Goal: Task Accomplishment & Management: Manage account settings

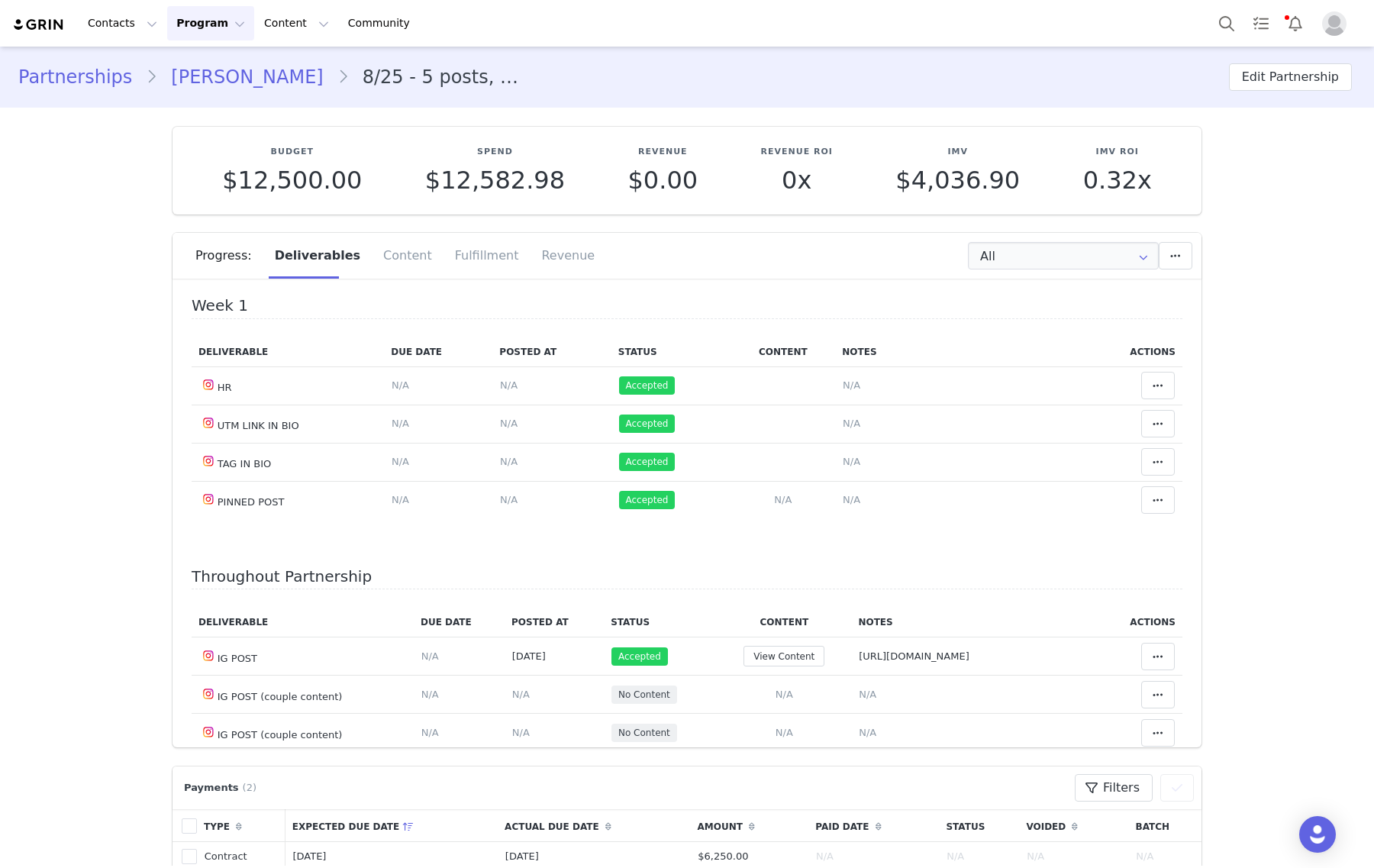
scroll to position [873, 0]
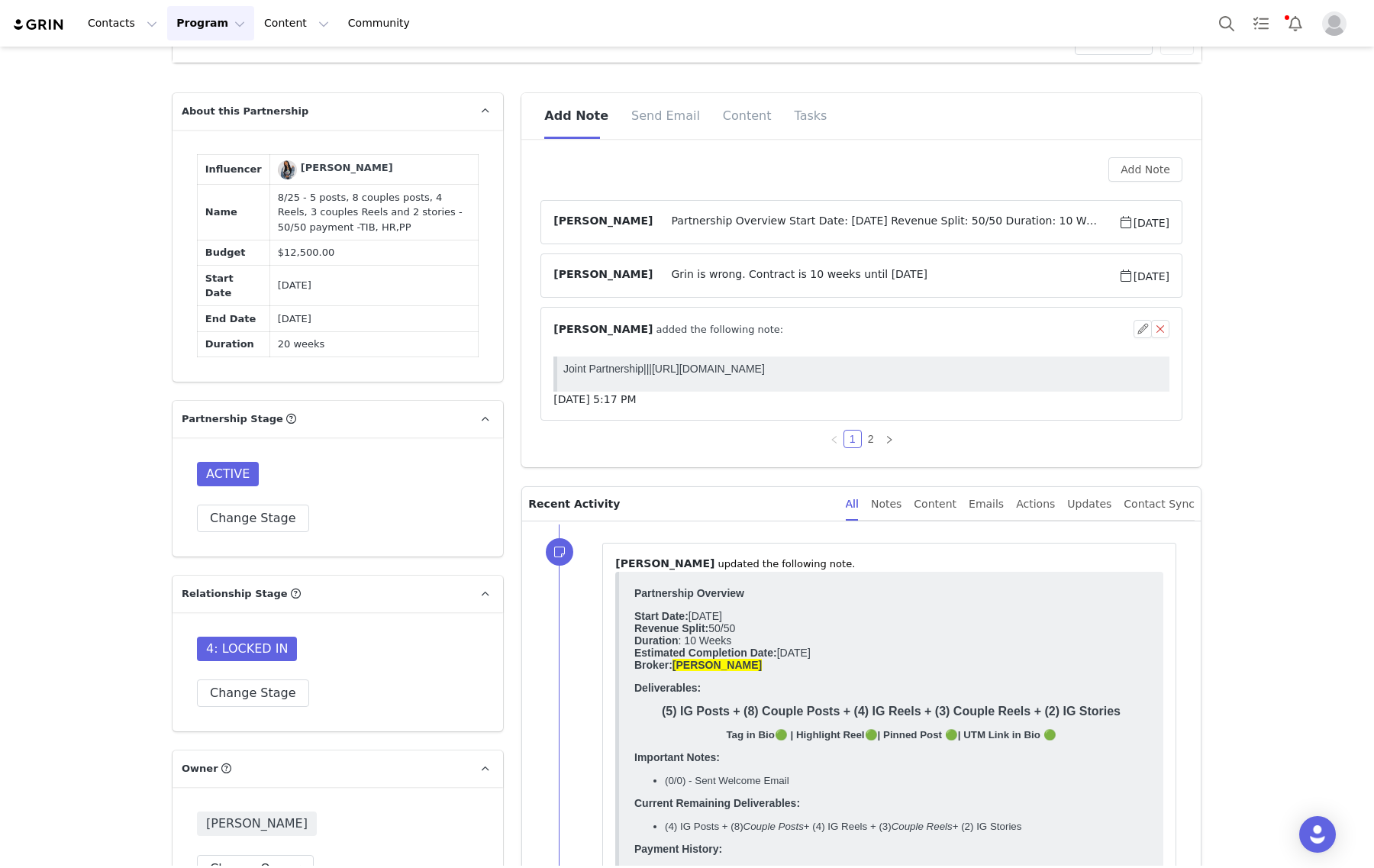
click at [792, 219] on span "Partnership Overview Start Date: August 2025 Revenue Split: 50/50 Duration: 10 …" at bounding box center [885, 221] width 465 height 18
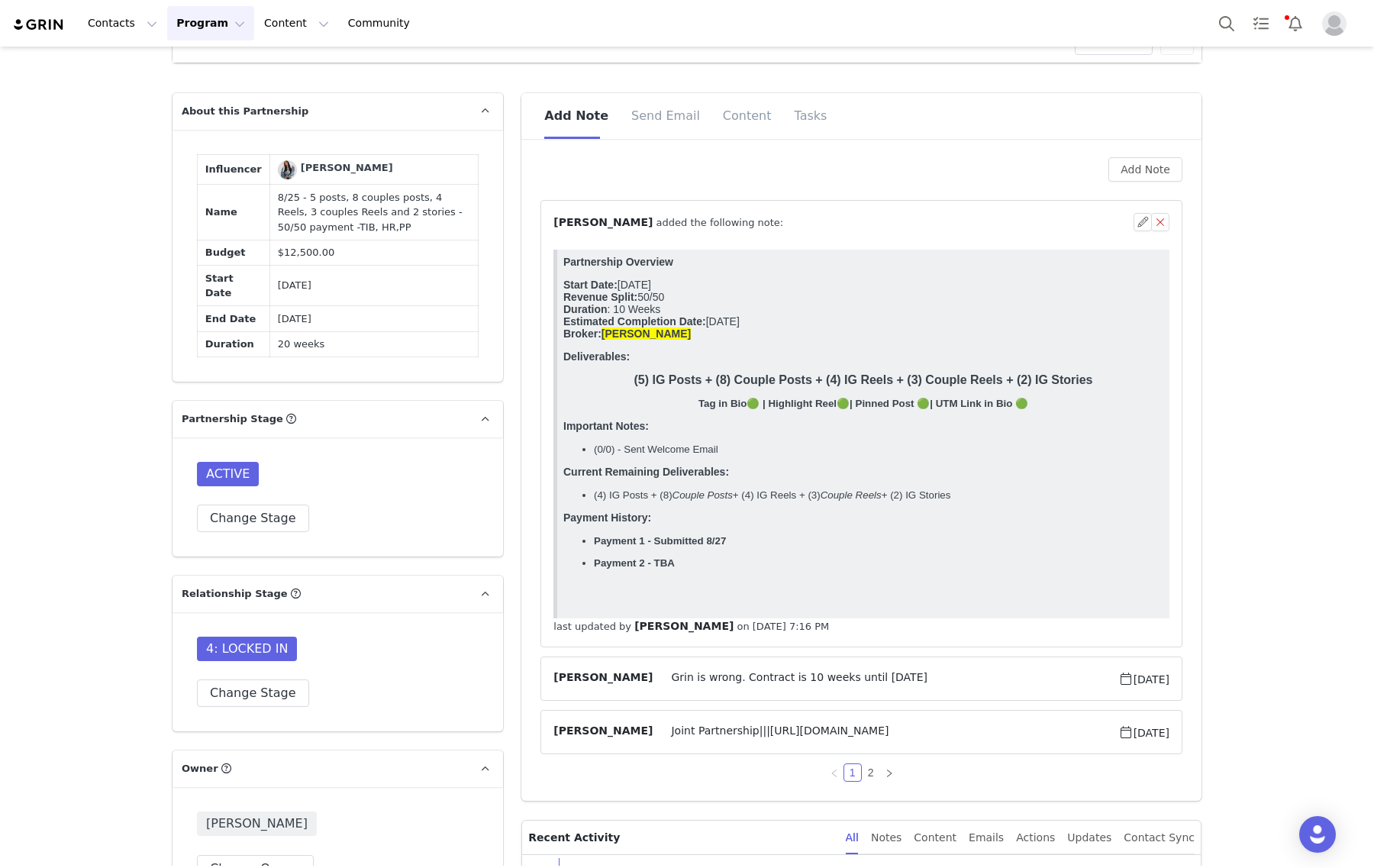
scroll to position [0, 0]
click at [657, 222] on span "⁨ Gabrielle Vasquez ⁩ added the following note:" at bounding box center [668, 222] width 230 height 16
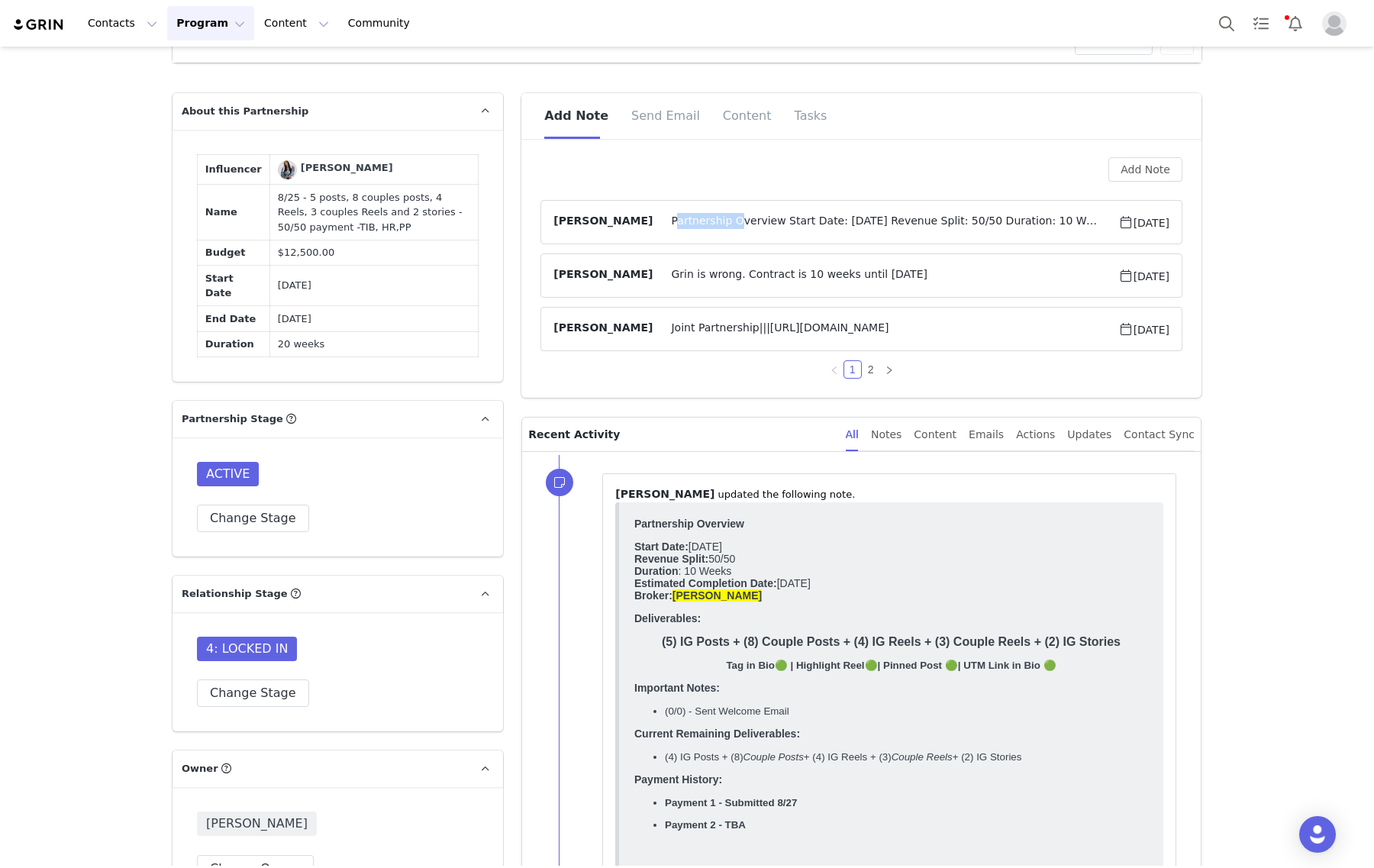
click at [657, 222] on span "Partnership Overview Start Date: August 2025 Revenue Split: 50/50 Duration: 10 …" at bounding box center [885, 221] width 465 height 18
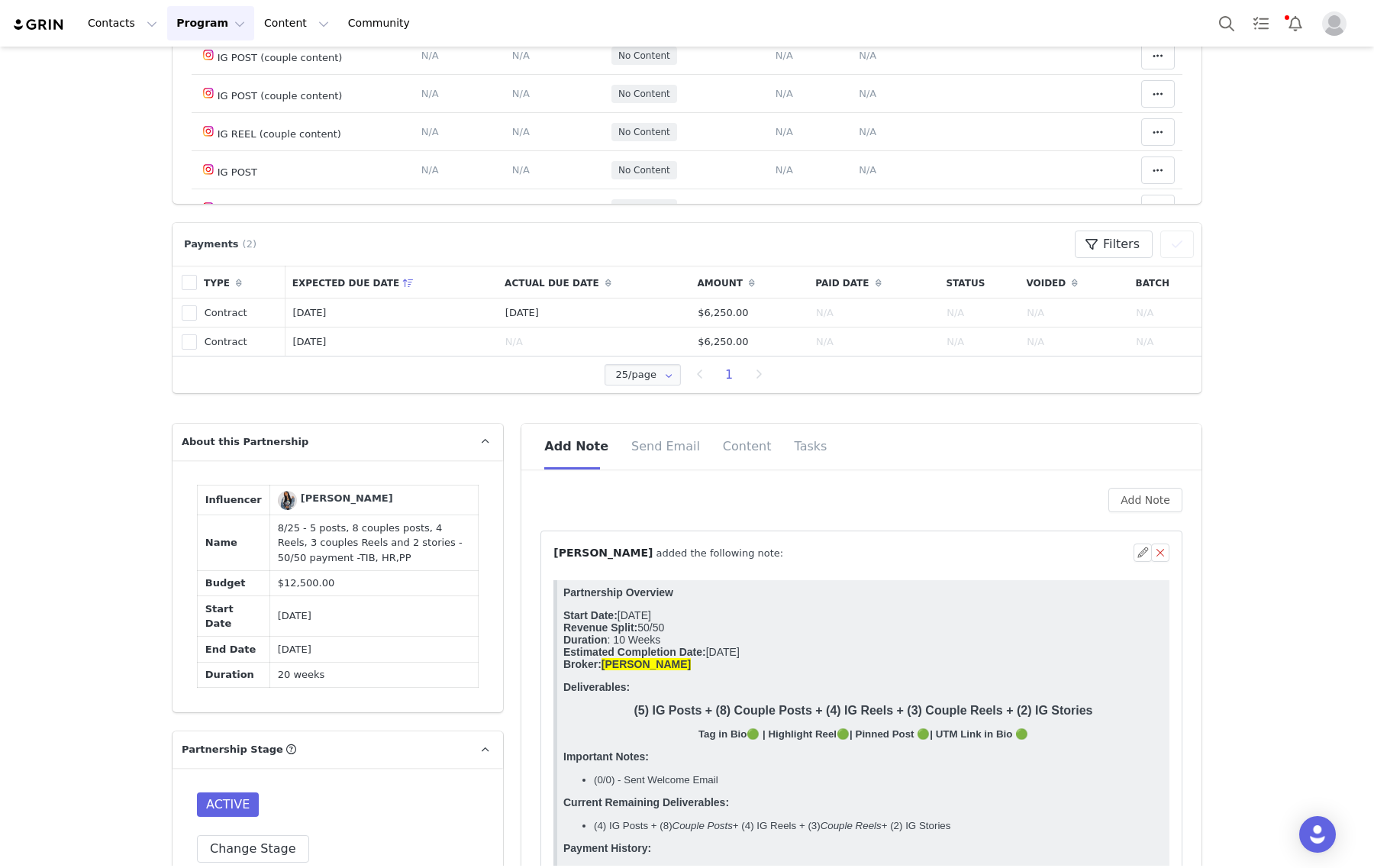
scroll to position [587, 0]
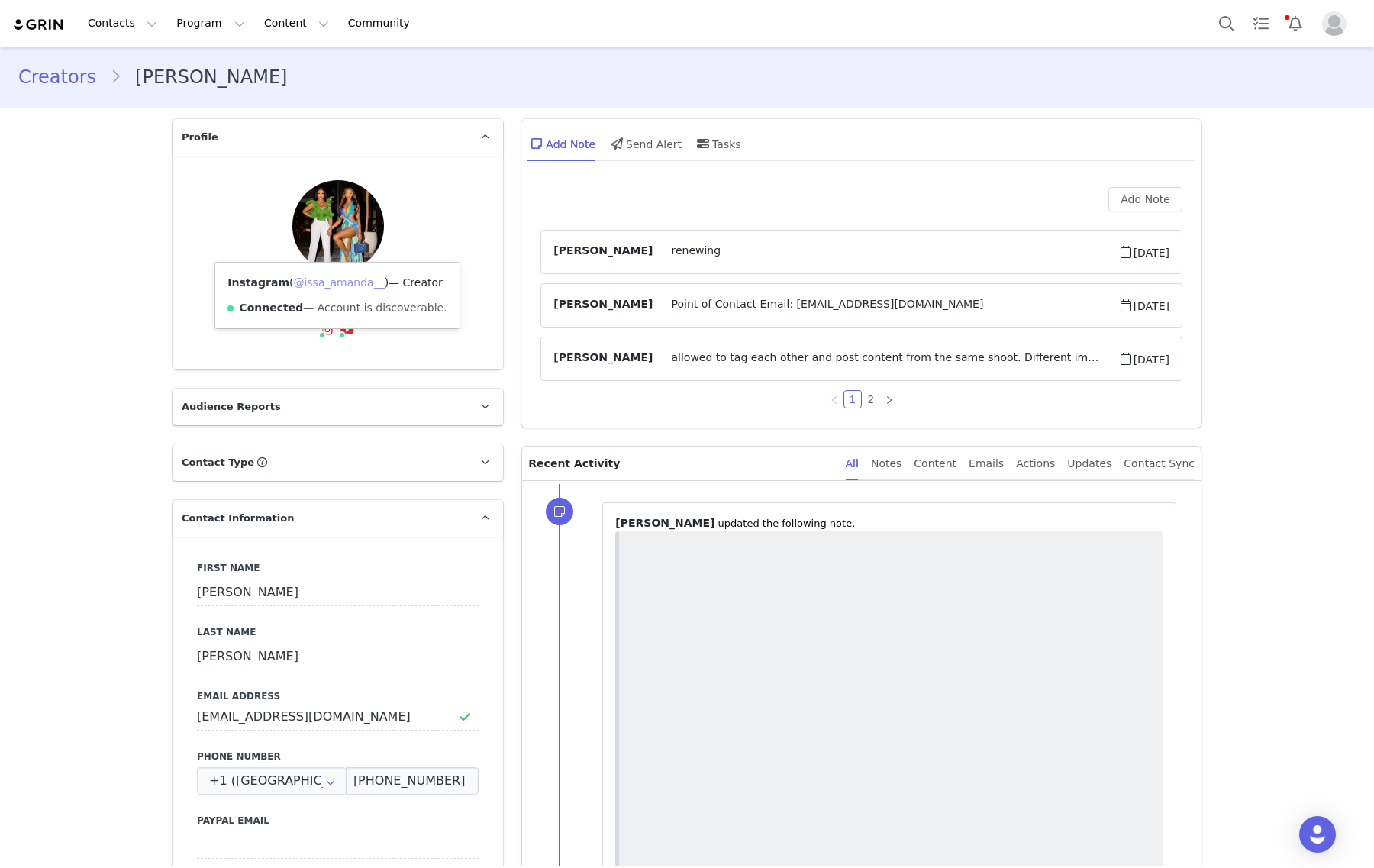
click at [314, 283] on link "@issa_amanda__" at bounding box center [338, 282] width 91 height 13
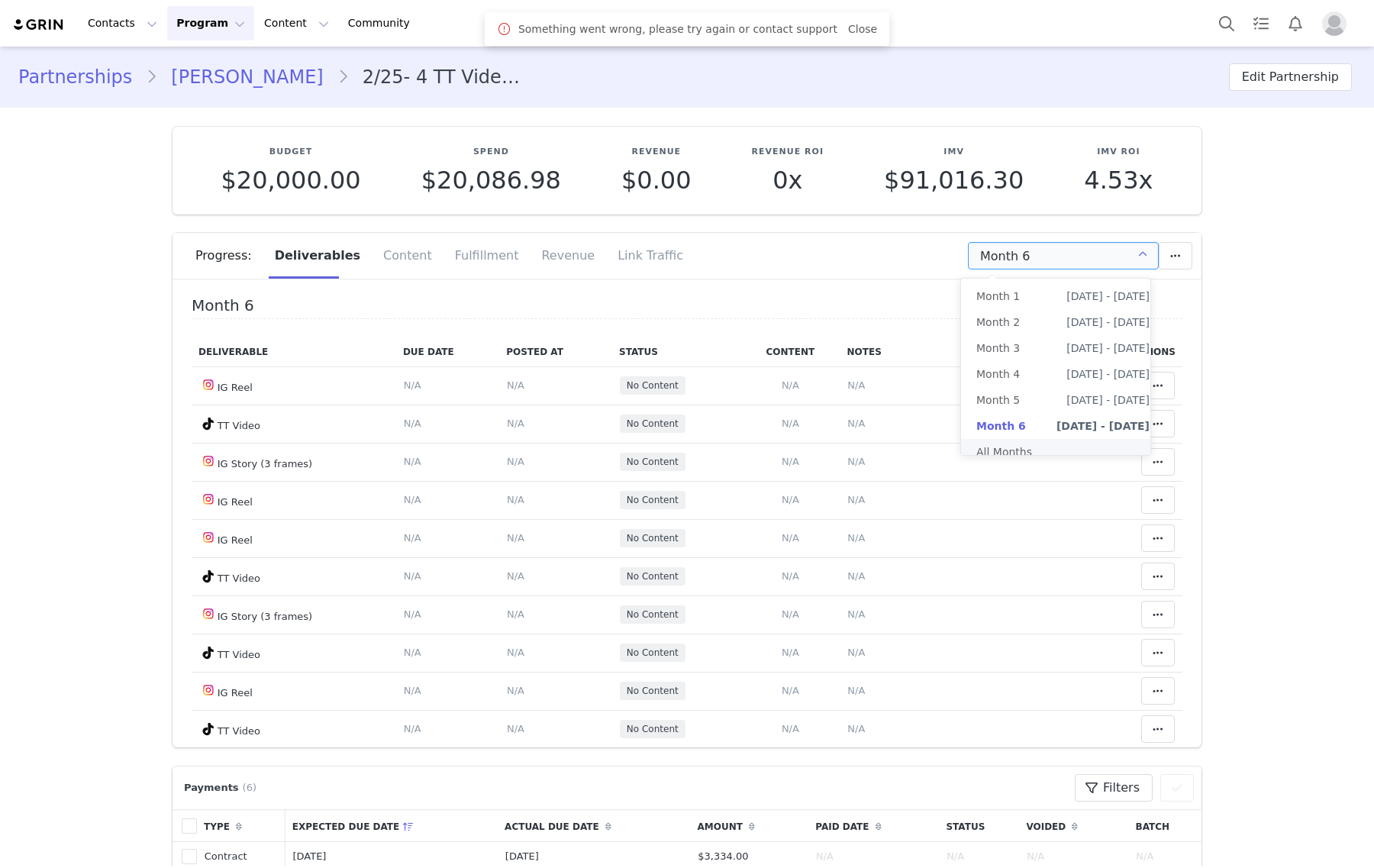
click at [1044, 453] on li "All Months" at bounding box center [1062, 451] width 204 height 26
type input "All"
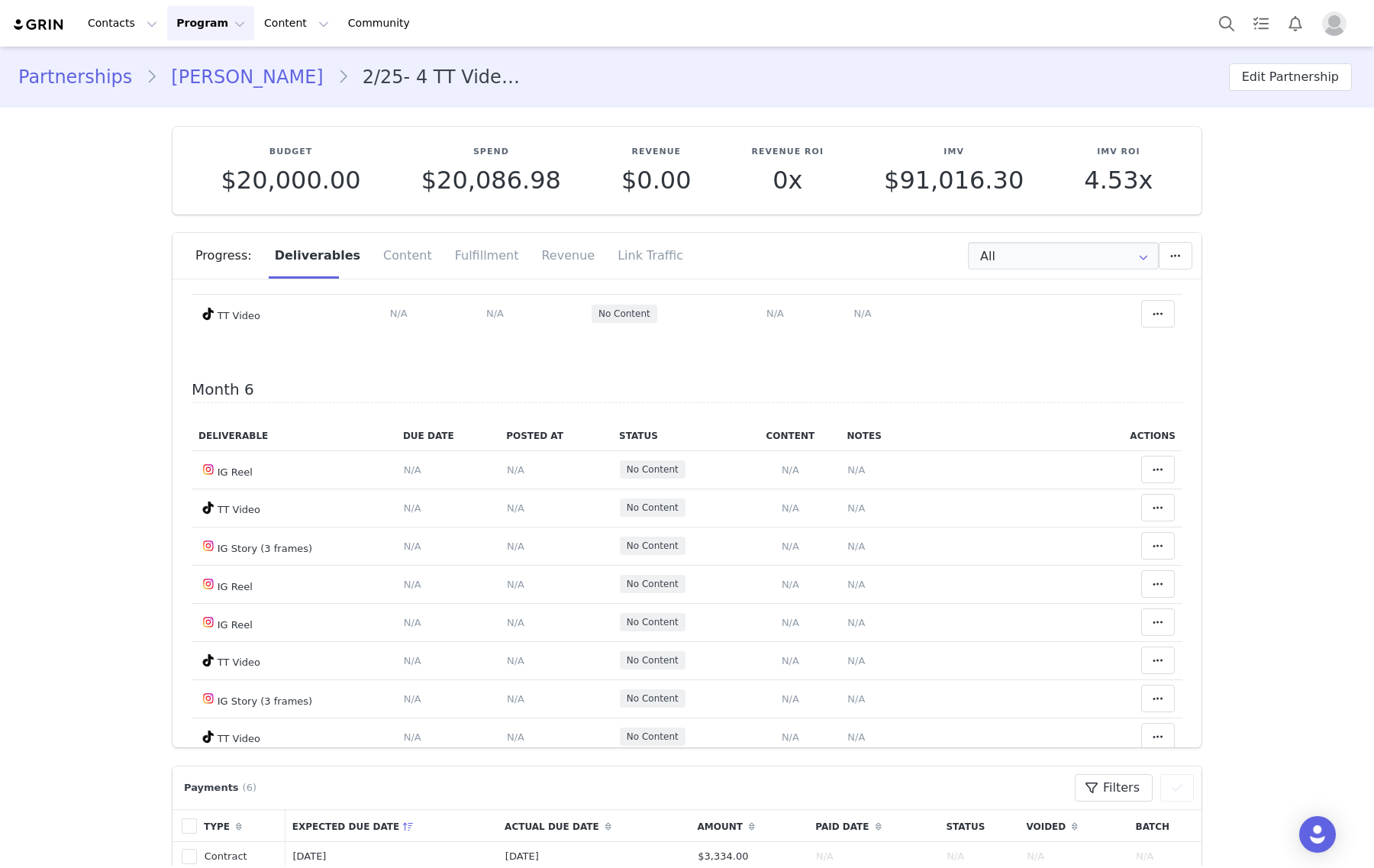
scroll to position [2575, 0]
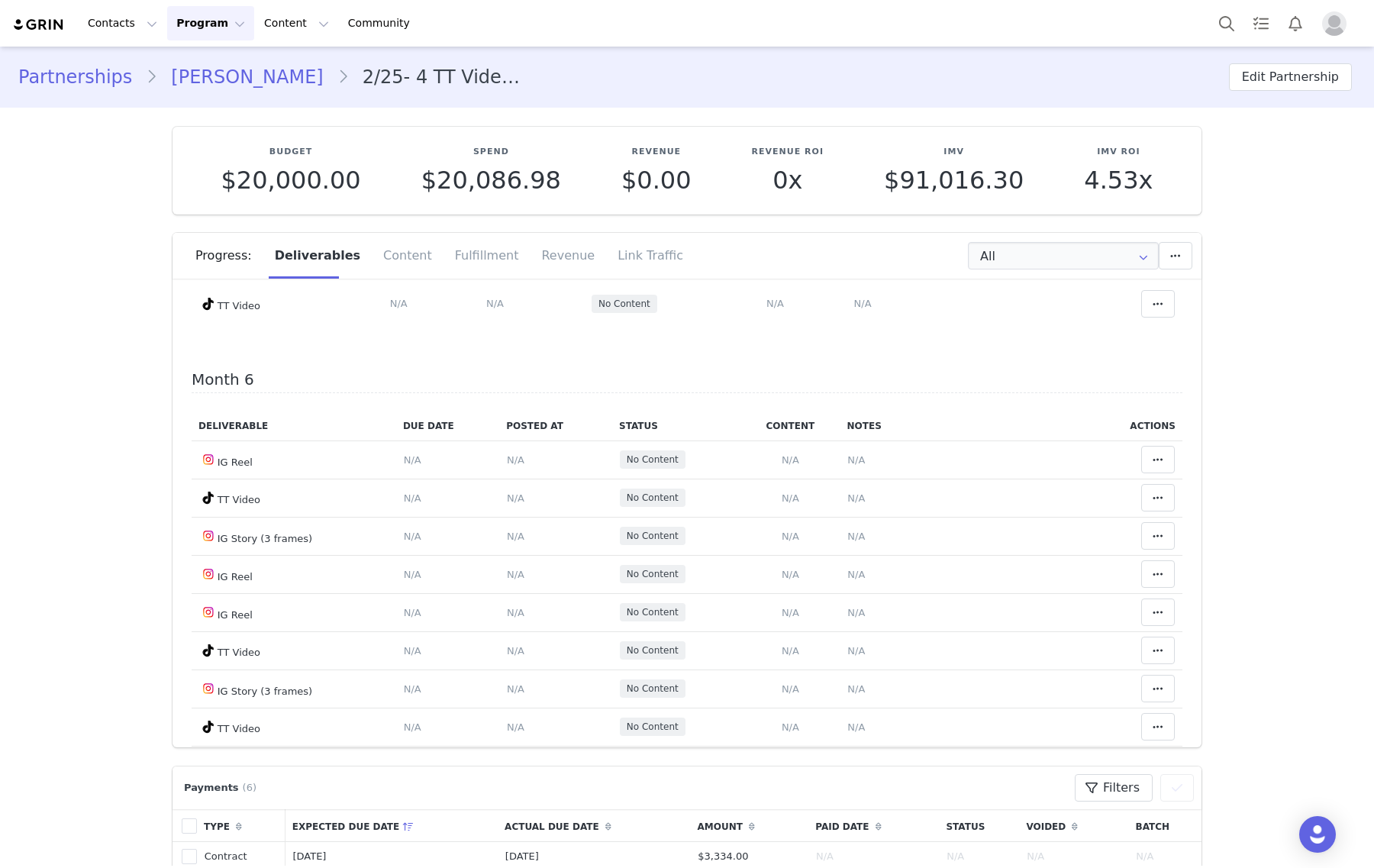
click at [856, 118] on span "N/A" at bounding box center [863, 112] width 18 height 12
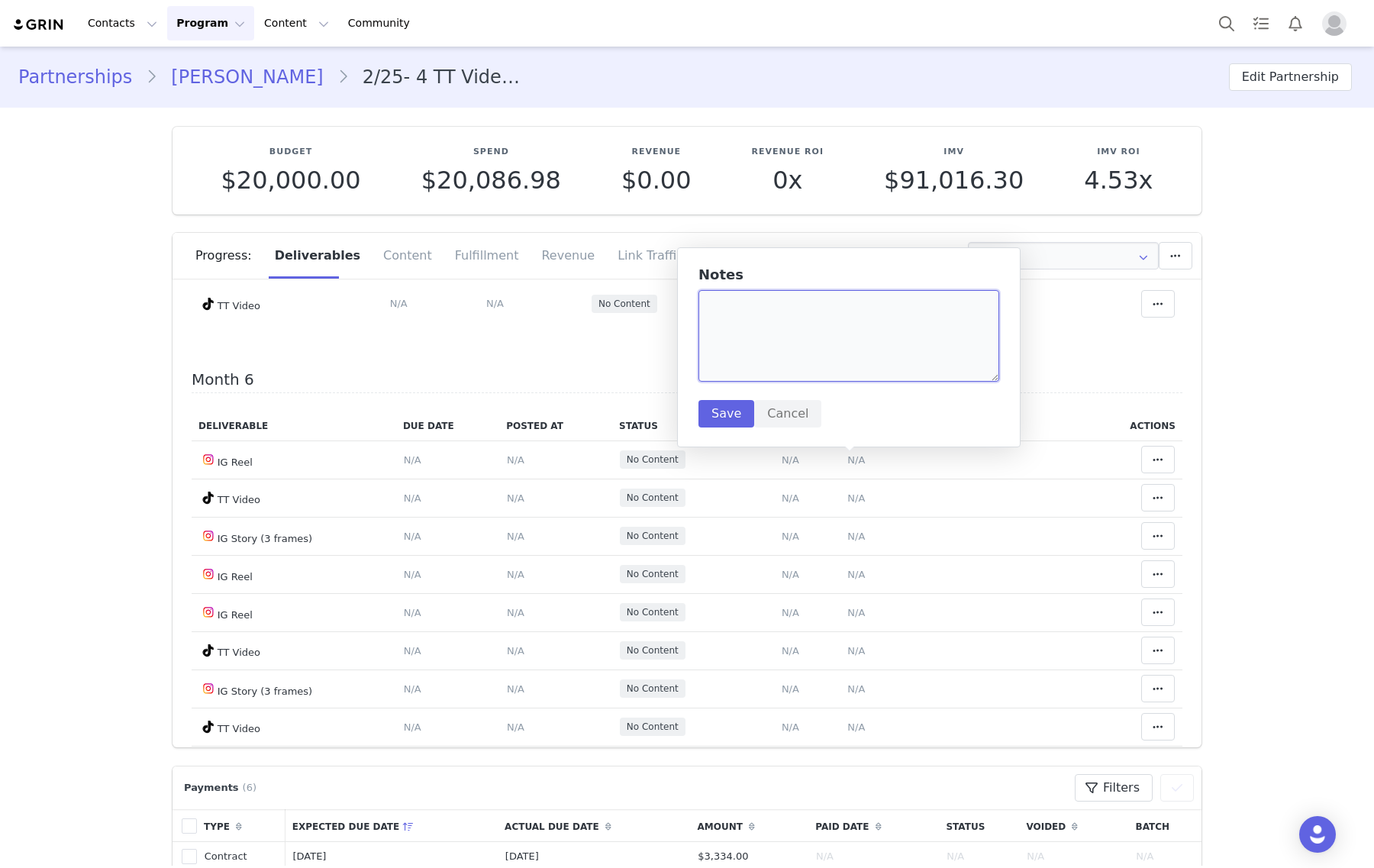
click at [842, 351] on textarea at bounding box center [848, 335] width 300 height 91
paste textarea "https://www.tiktok.com/@nicole7mra/video/7553037813965458699"
type textarea "https://www.tiktok.com/@nicole7mra/video/7553037813965458699"
click at [735, 420] on button "Save" at bounding box center [726, 413] width 56 height 28
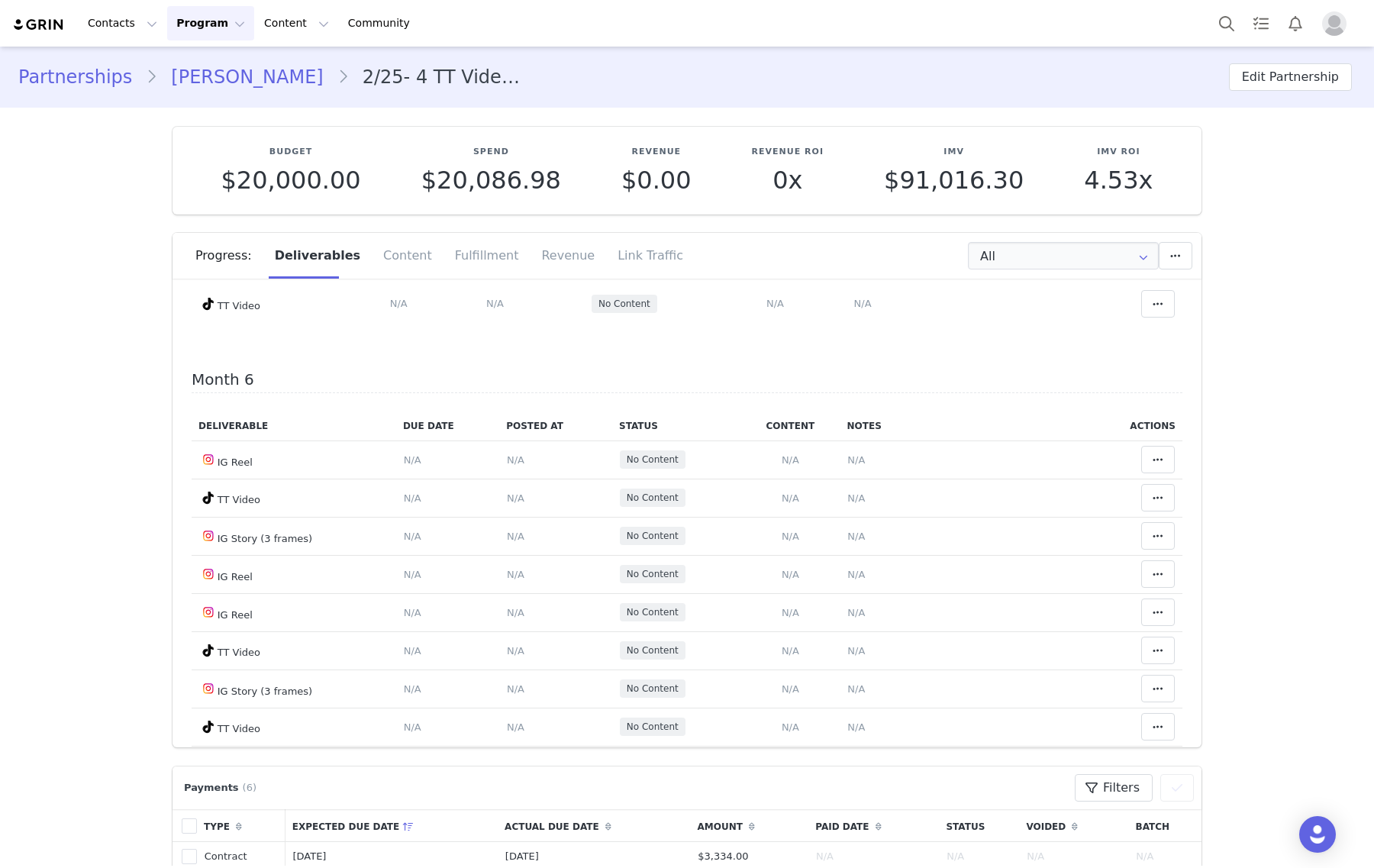
click at [766, 118] on span "N/A" at bounding box center [775, 112] width 18 height 12
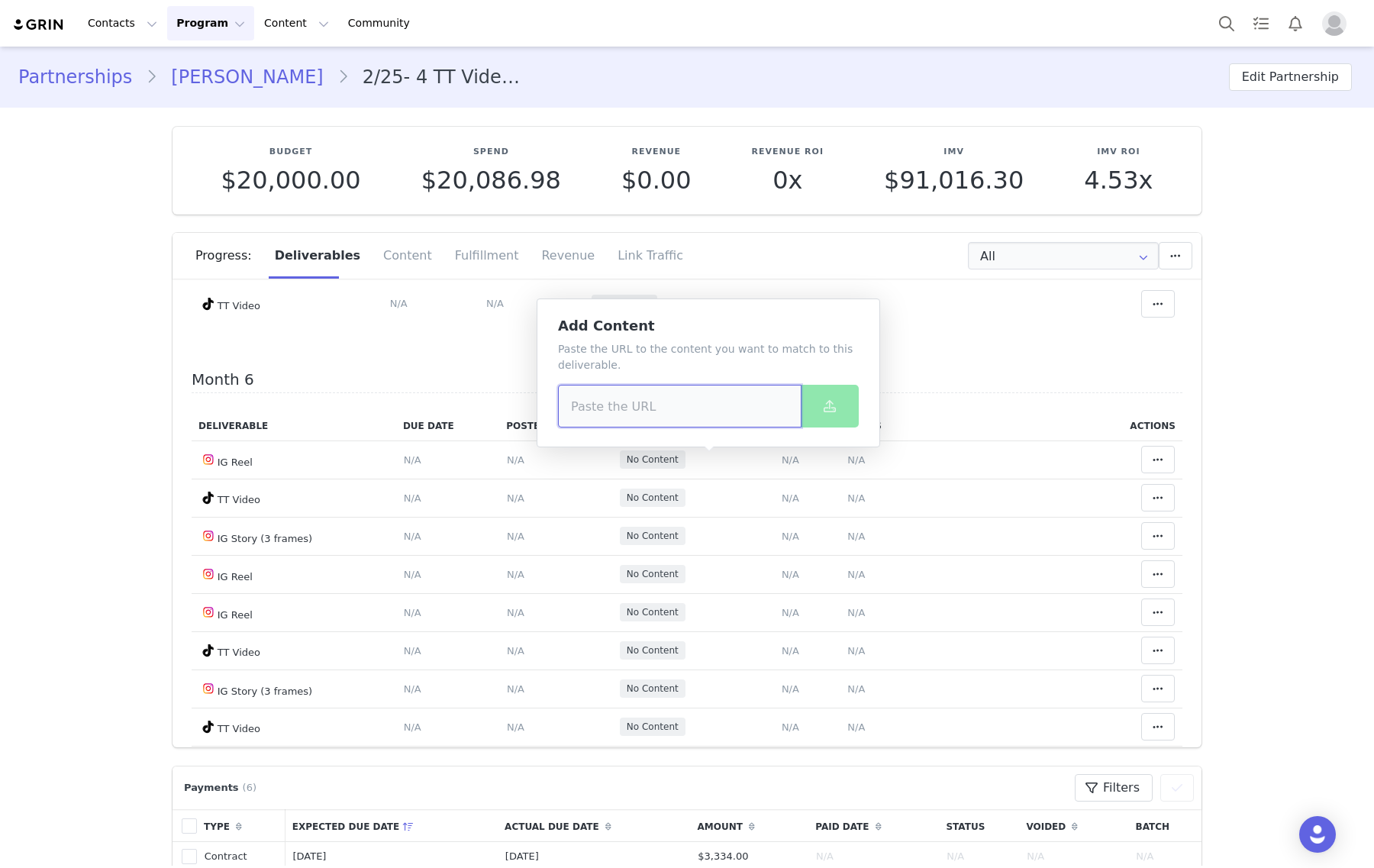
click at [744, 410] on input at bounding box center [679, 406] width 243 height 43
paste input "https://www.tiktok.com/@nicole7mra/video/7553037813965458699"
type input "https://www.tiktok.com/@nicole7mra/video/7553037813965458699"
click at [839, 399] on button at bounding box center [830, 406] width 58 height 43
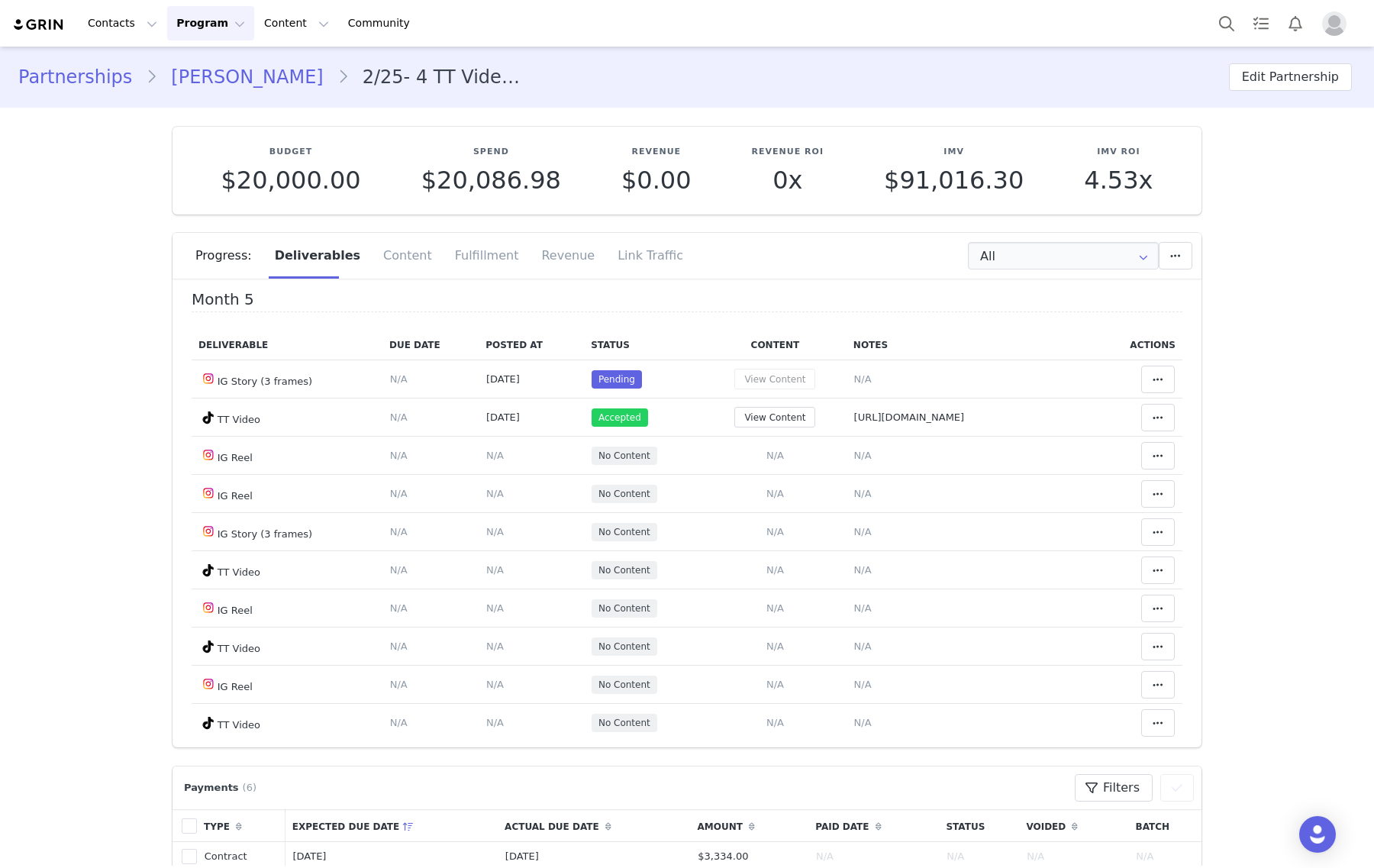
scroll to position [2098, 0]
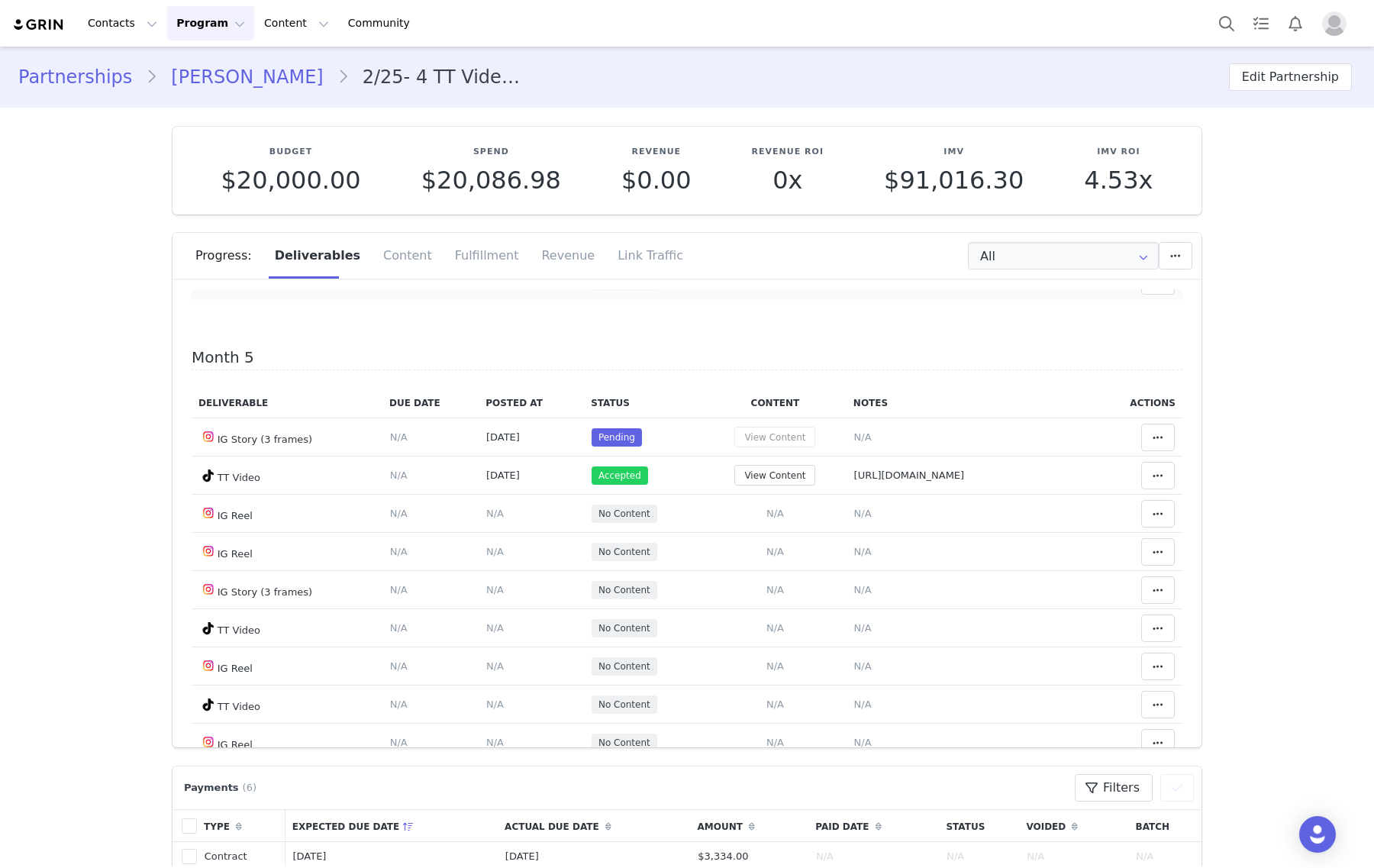
drag, startPoint x: 791, startPoint y: 630, endPoint x: 792, endPoint y: 519, distance: 111.0
click at [854, 287] on span "N/A" at bounding box center [863, 281] width 18 height 12
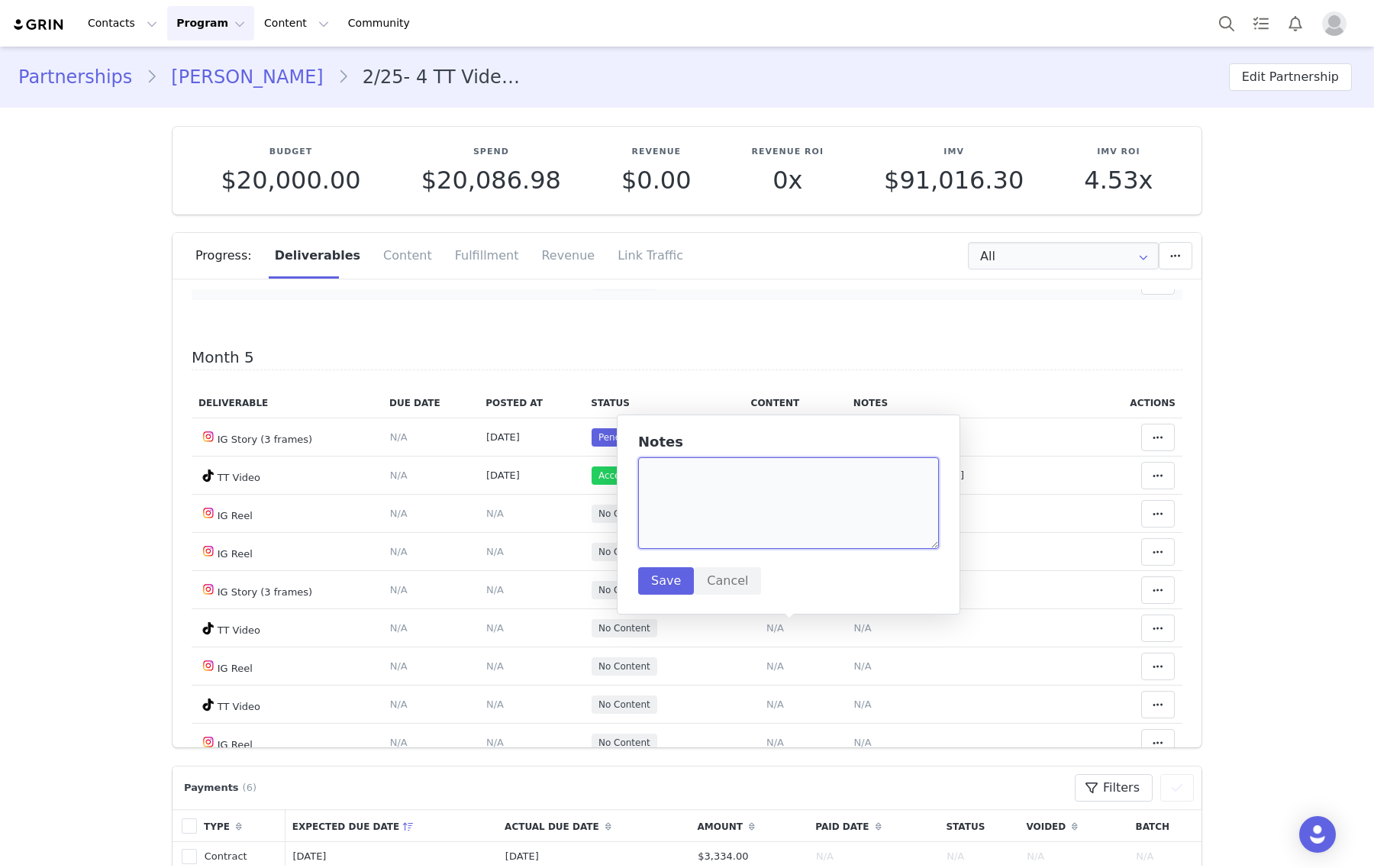
click at [792, 519] on textarea at bounding box center [787, 503] width 300 height 91
paste textarea "https://www.instagram.com/reel/DO9ip0gka1R/"
type textarea "https://www.instagram.com/reel/DO9ip0gka1R/"
click at [660, 590] on button "Save" at bounding box center [665, 580] width 56 height 28
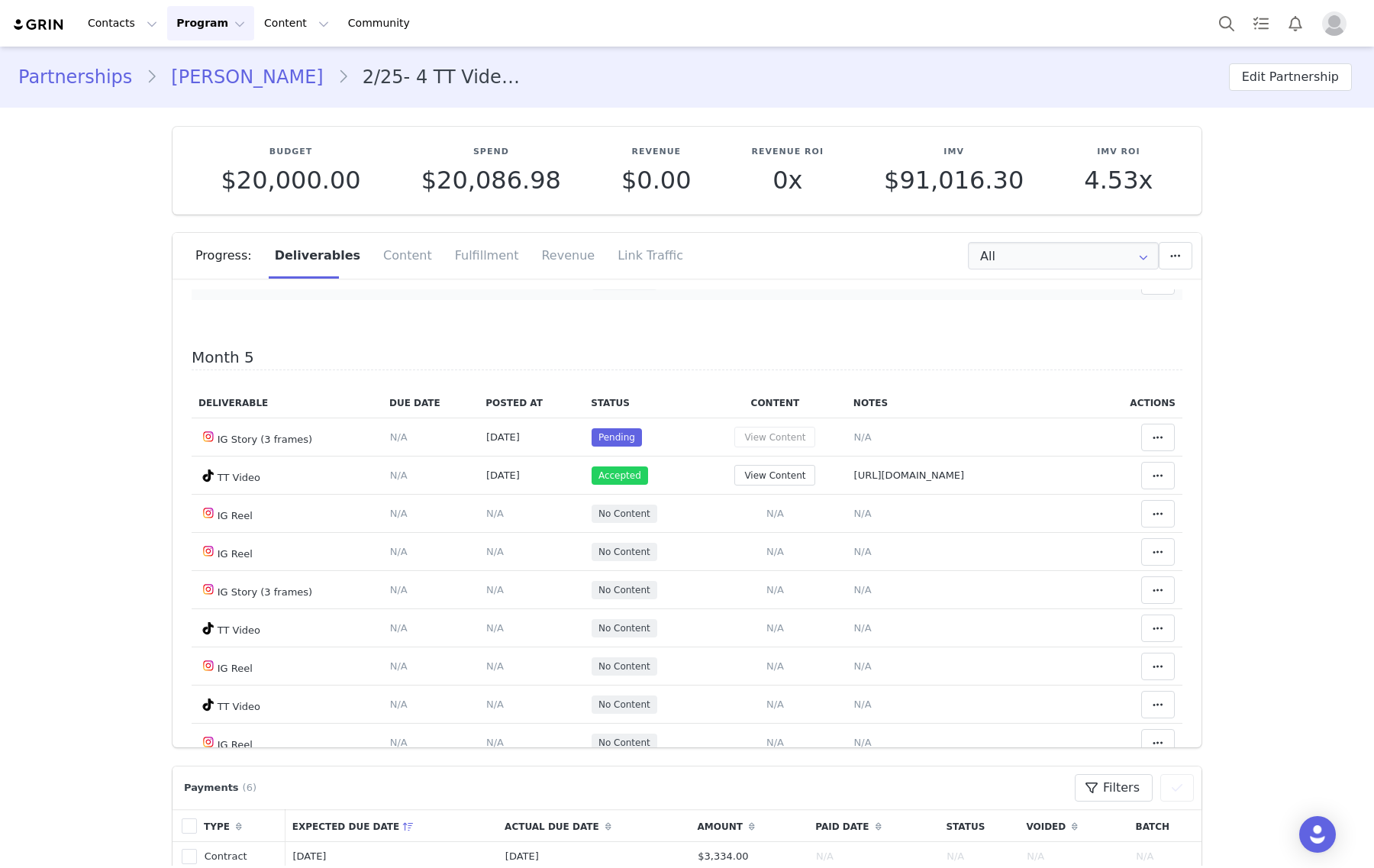
click at [766, 287] on span "N/A" at bounding box center [775, 281] width 18 height 12
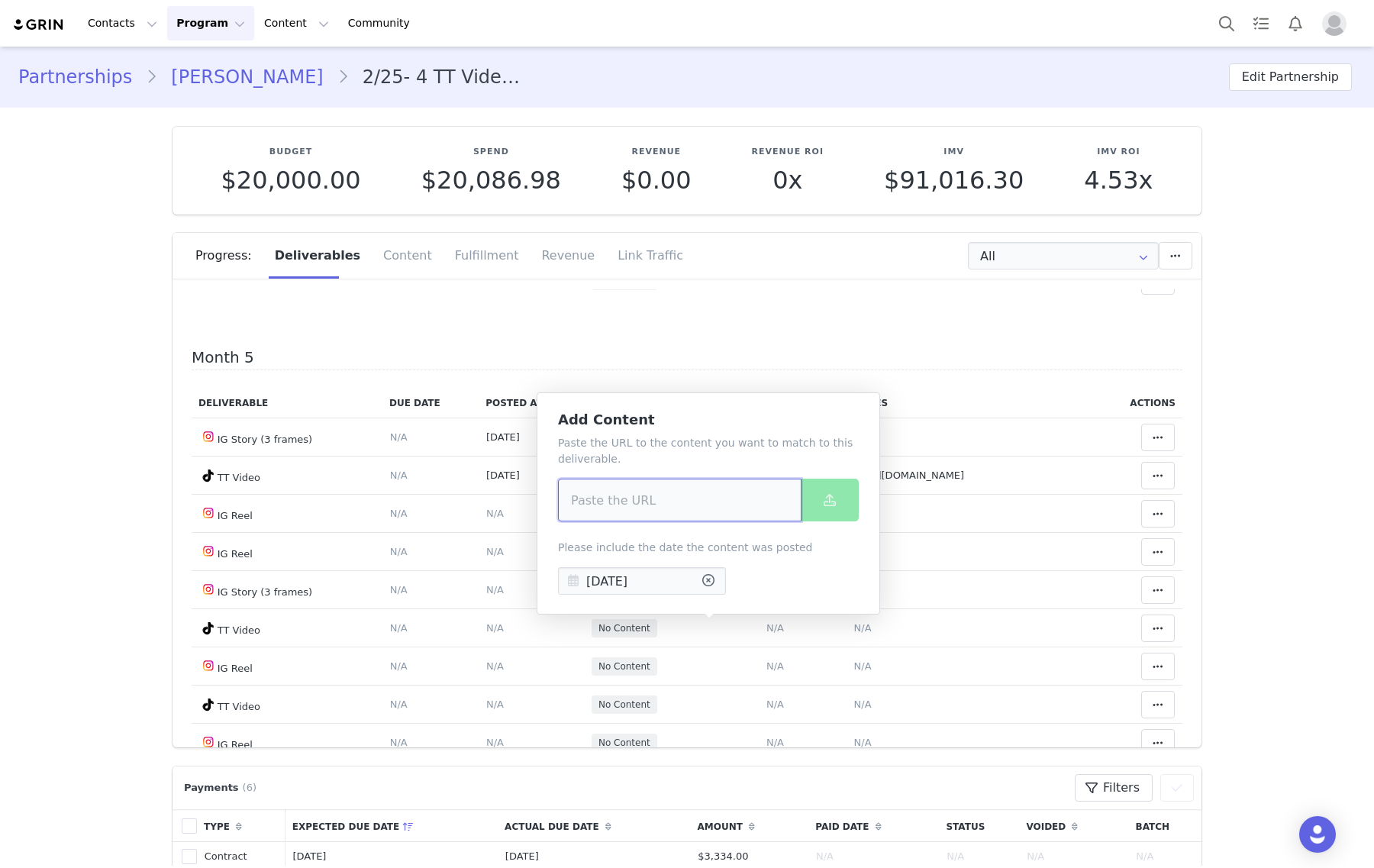
click at [778, 500] on input at bounding box center [679, 500] width 243 height 43
paste input "https://www.instagram.com/reel/DO9ip0gka1R/"
type input "https://www.instagram.com/reel/DO9ip0gka1R/"
click at [830, 499] on icon at bounding box center [830, 500] width 13 height 13
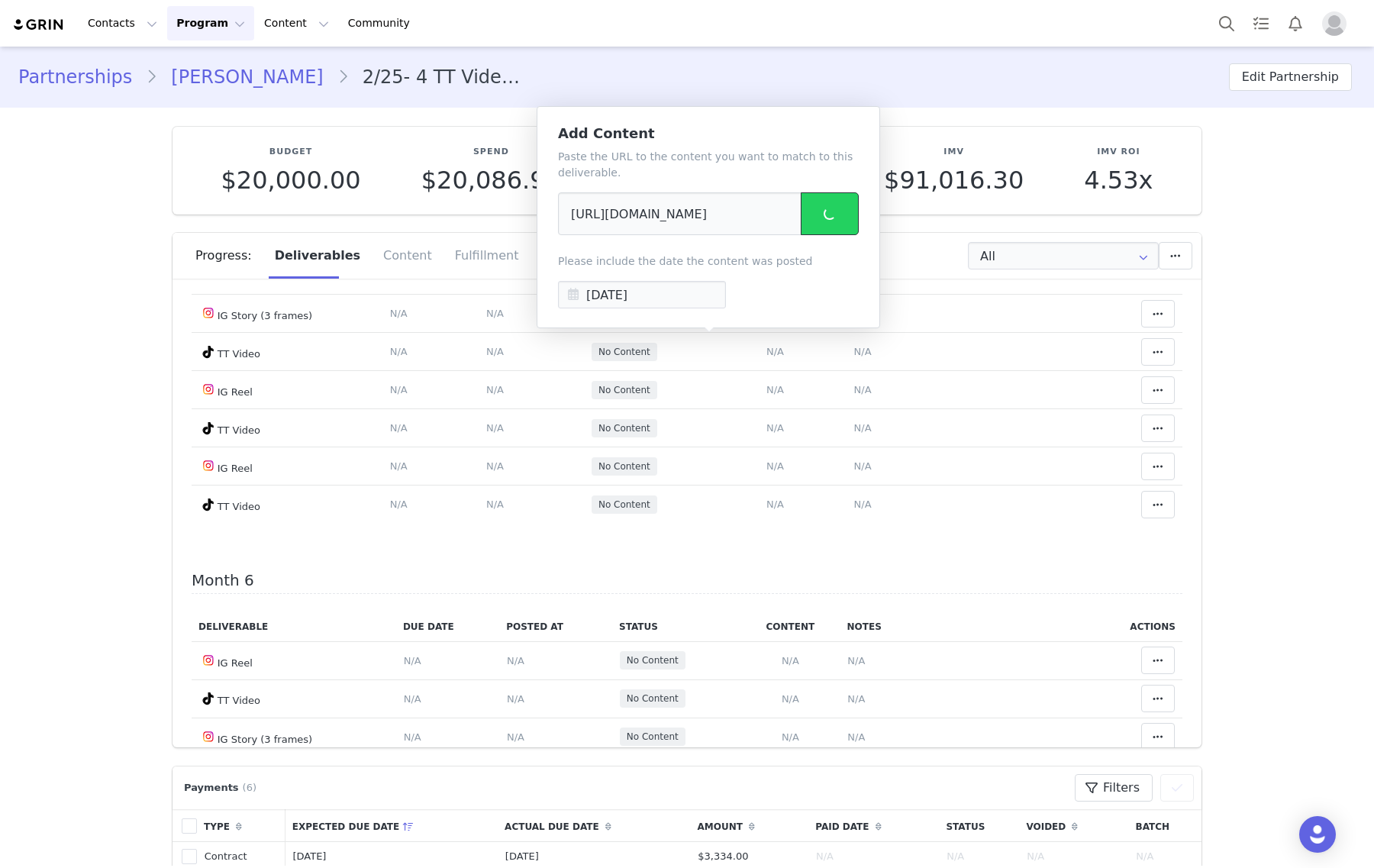
scroll to position [2384, 0]
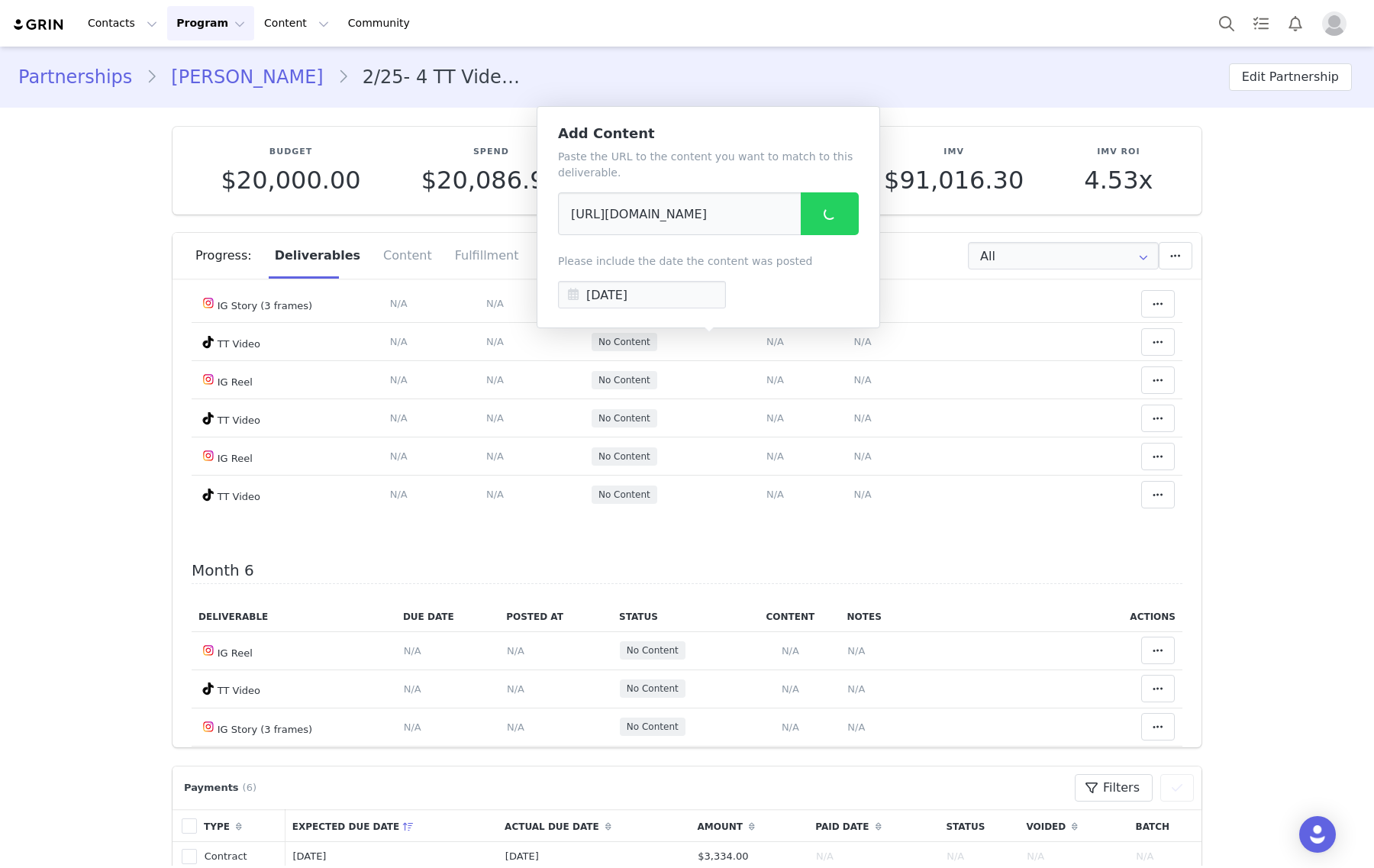
click at [1141, 165] on button at bounding box center [1157, 151] width 33 height 28
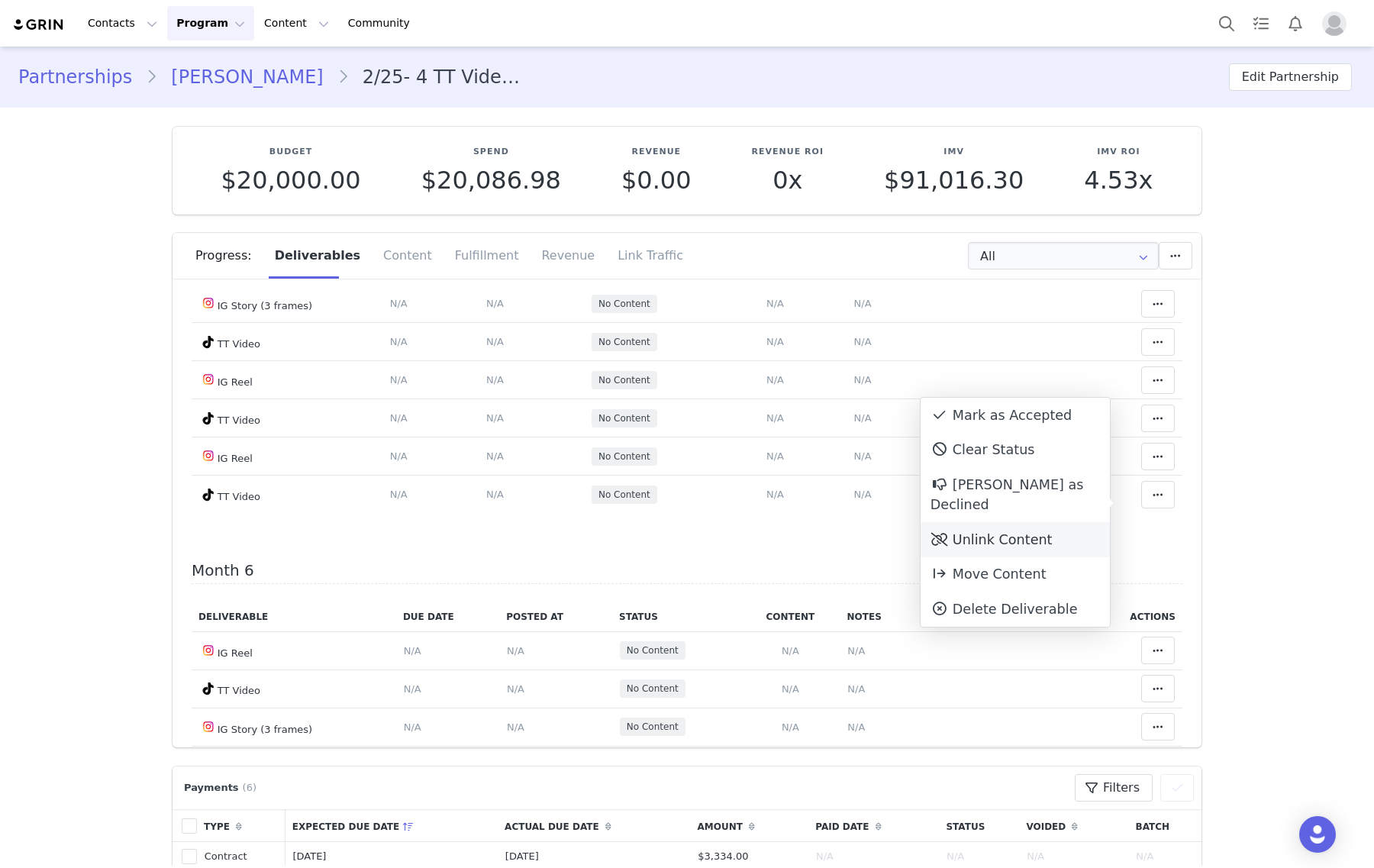
click at [990, 522] on div "Unlink Content" at bounding box center [1014, 539] width 189 height 35
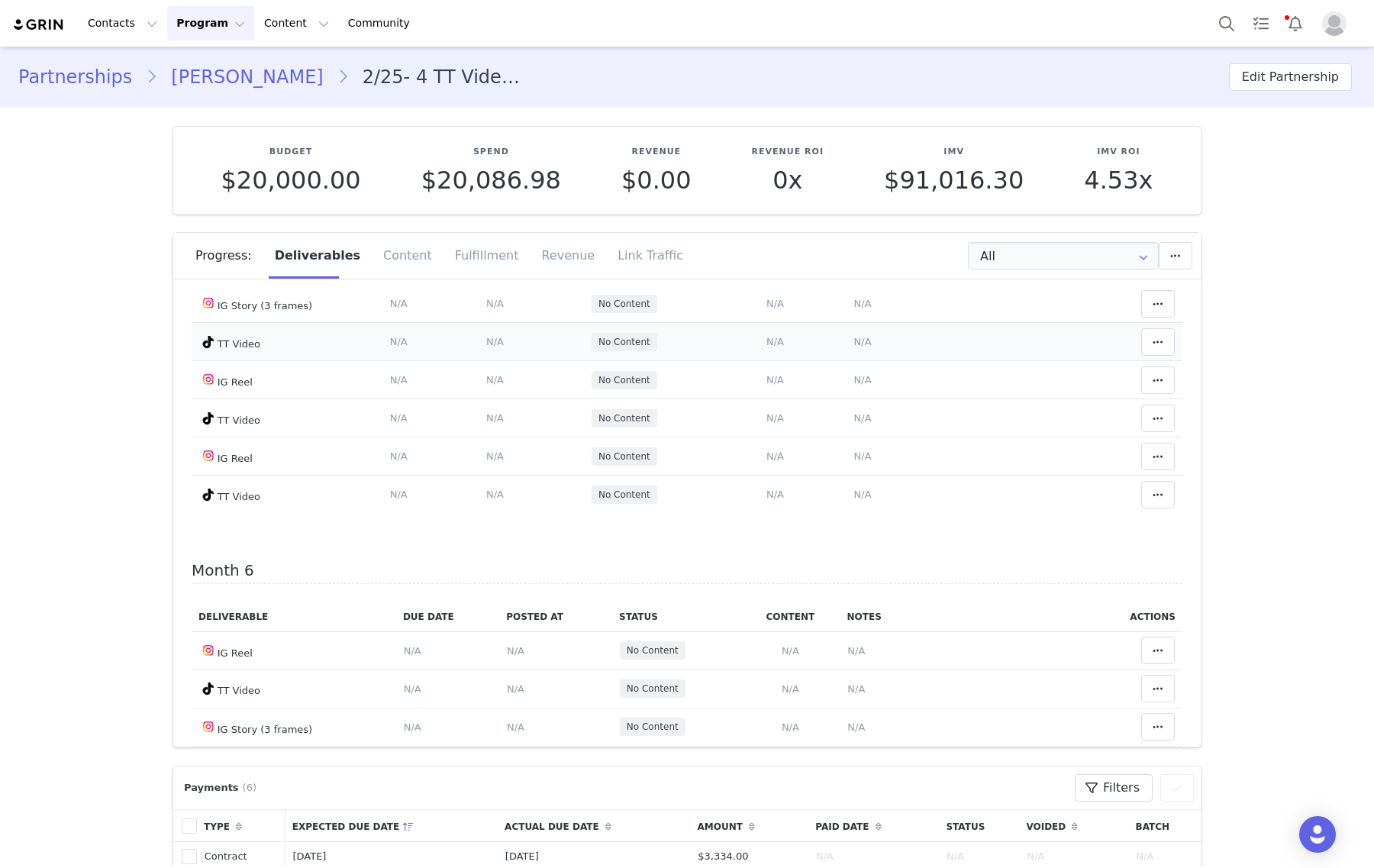
drag, startPoint x: 791, startPoint y: 695, endPoint x: 788, endPoint y: 626, distance: 69.1
click at [854, 347] on span "N/A" at bounding box center [863, 341] width 18 height 12
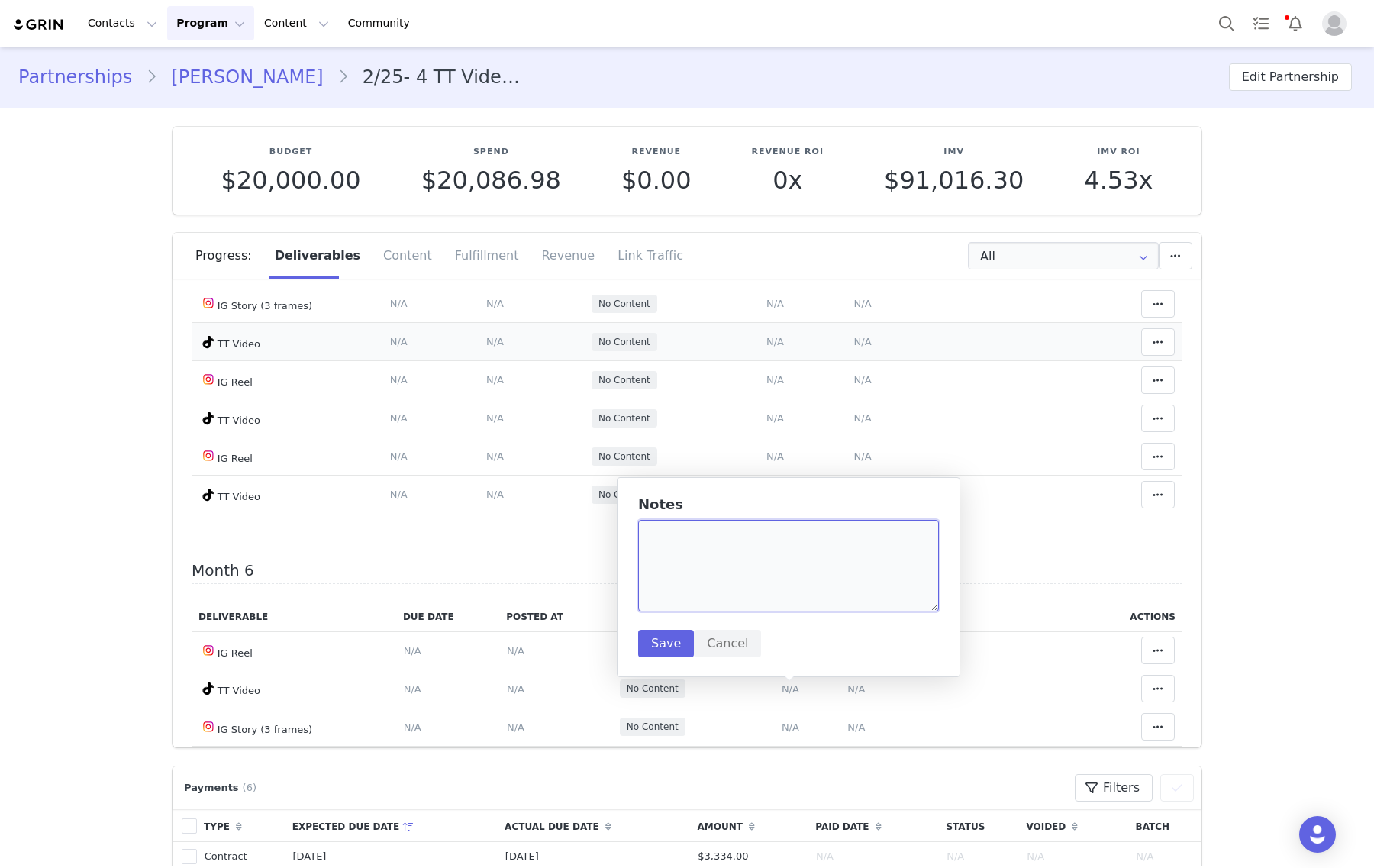
click at [790, 596] on textarea at bounding box center [787, 565] width 300 height 91
paste textarea "https://www.tiktok.com/@nicole7mra/video/7554175543969680652"
type textarea "https://www.tiktok.com/@nicole7mra/video/7554175543969680652"
click at [655, 646] on button "Save" at bounding box center [665, 643] width 56 height 28
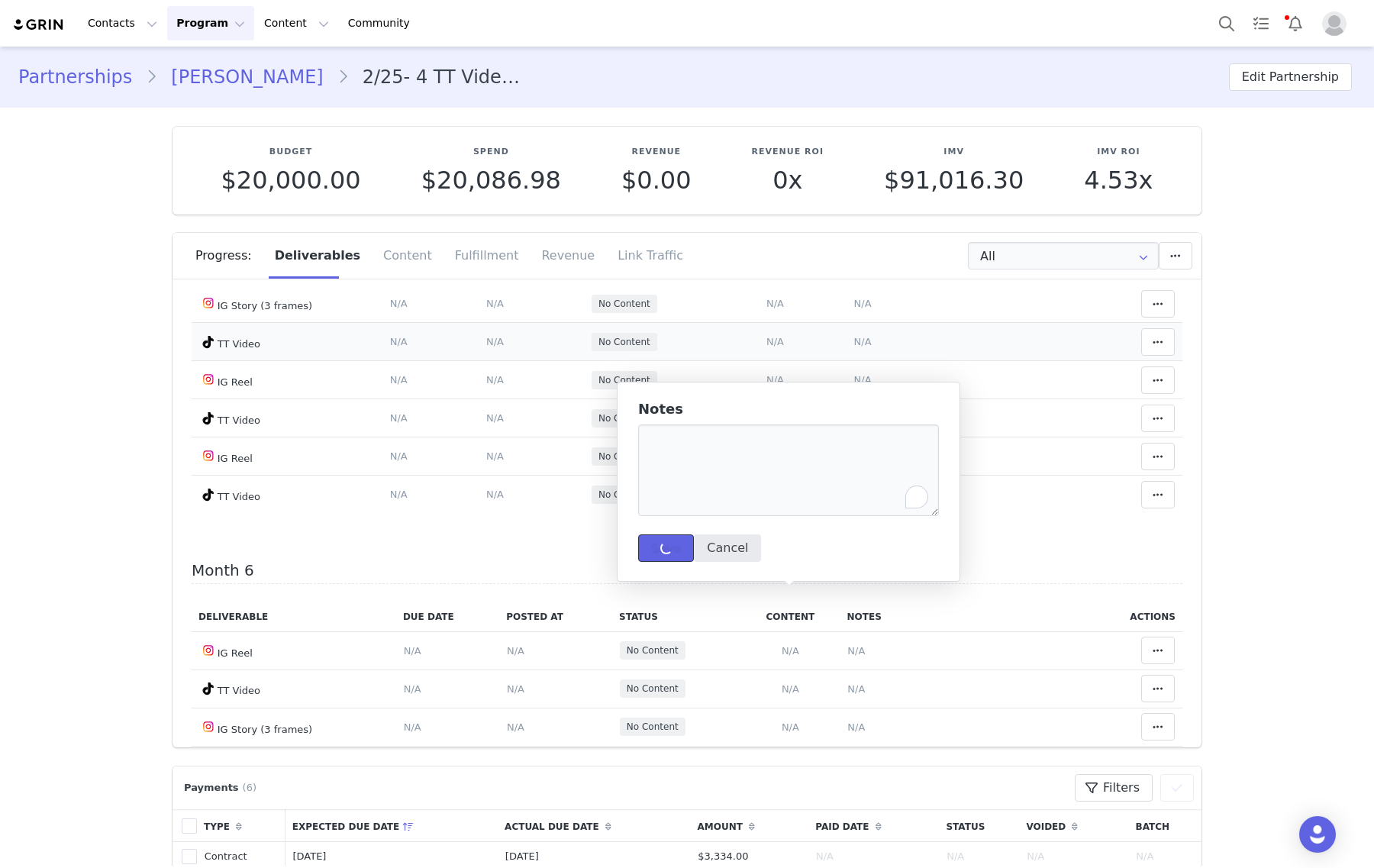
scroll to position [2480, 0]
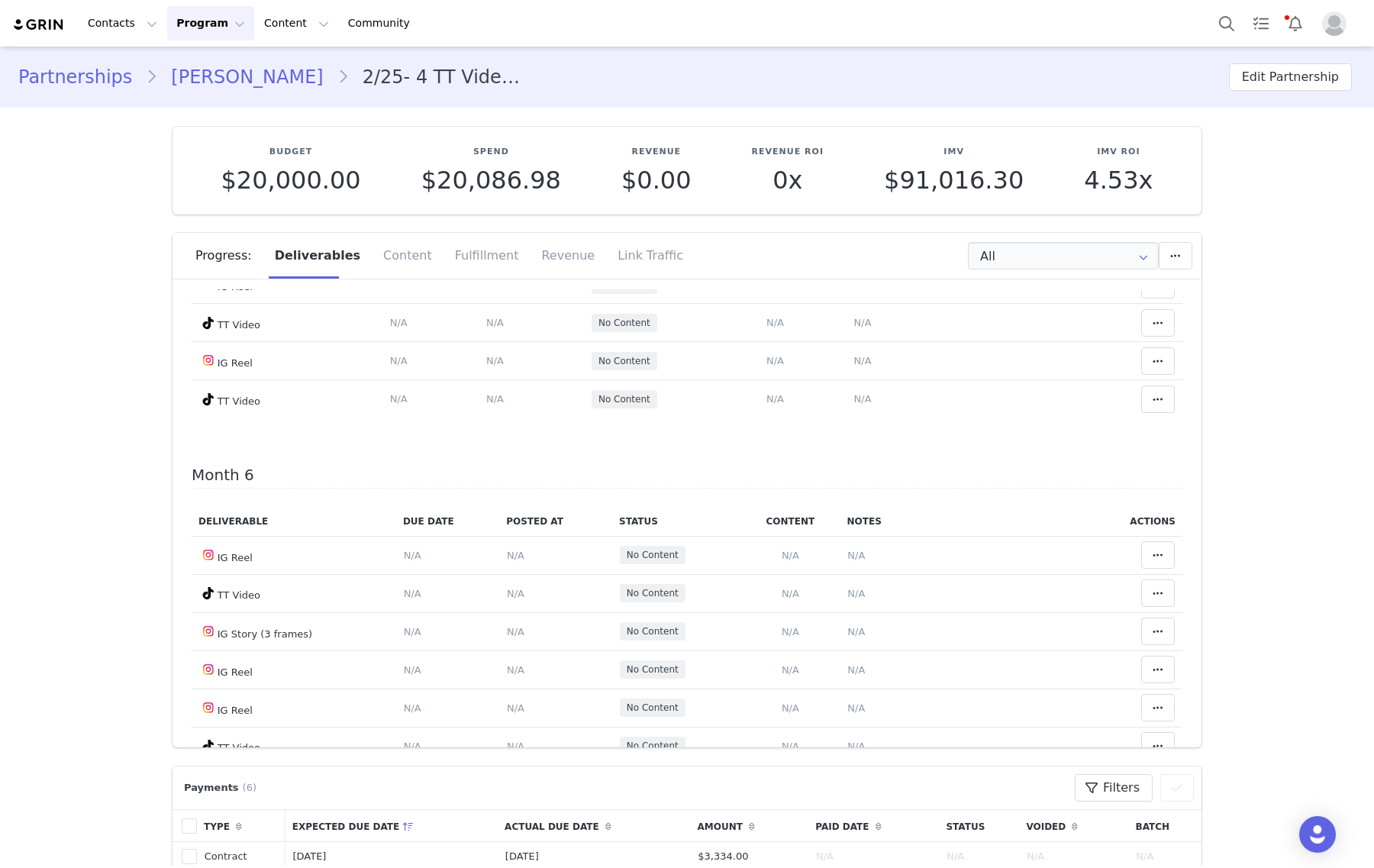
click at [766, 252] on span "N/A" at bounding box center [775, 246] width 18 height 12
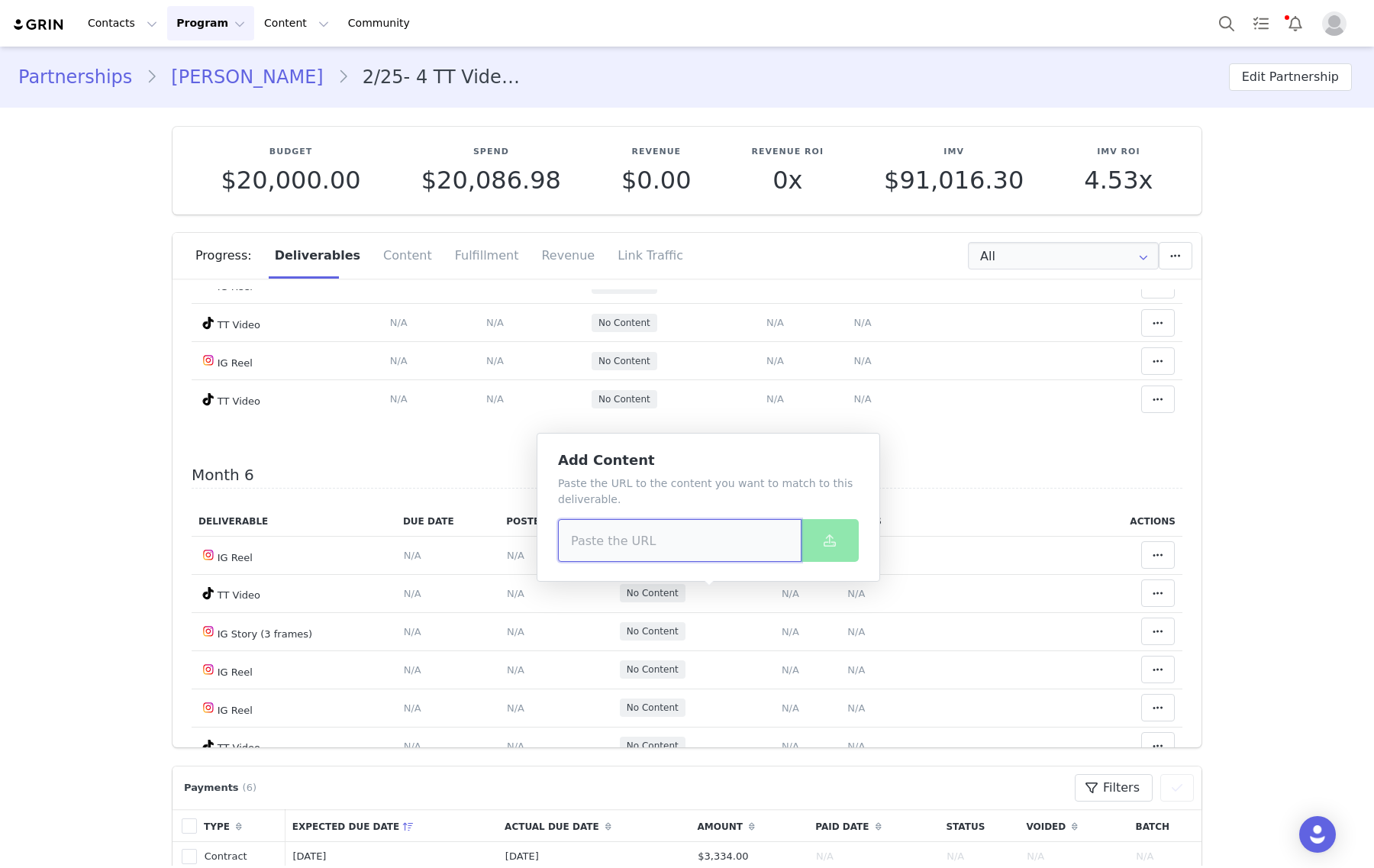
click at [729, 539] on input at bounding box center [679, 541] width 243 height 43
paste input "https://www.tiktok.com/@nicole7mra/video/7554175543969680652"
type input "https://www.tiktok.com/@nicole7mra/video/7554175543969680652"
click at [824, 535] on icon at bounding box center [830, 541] width 13 height 13
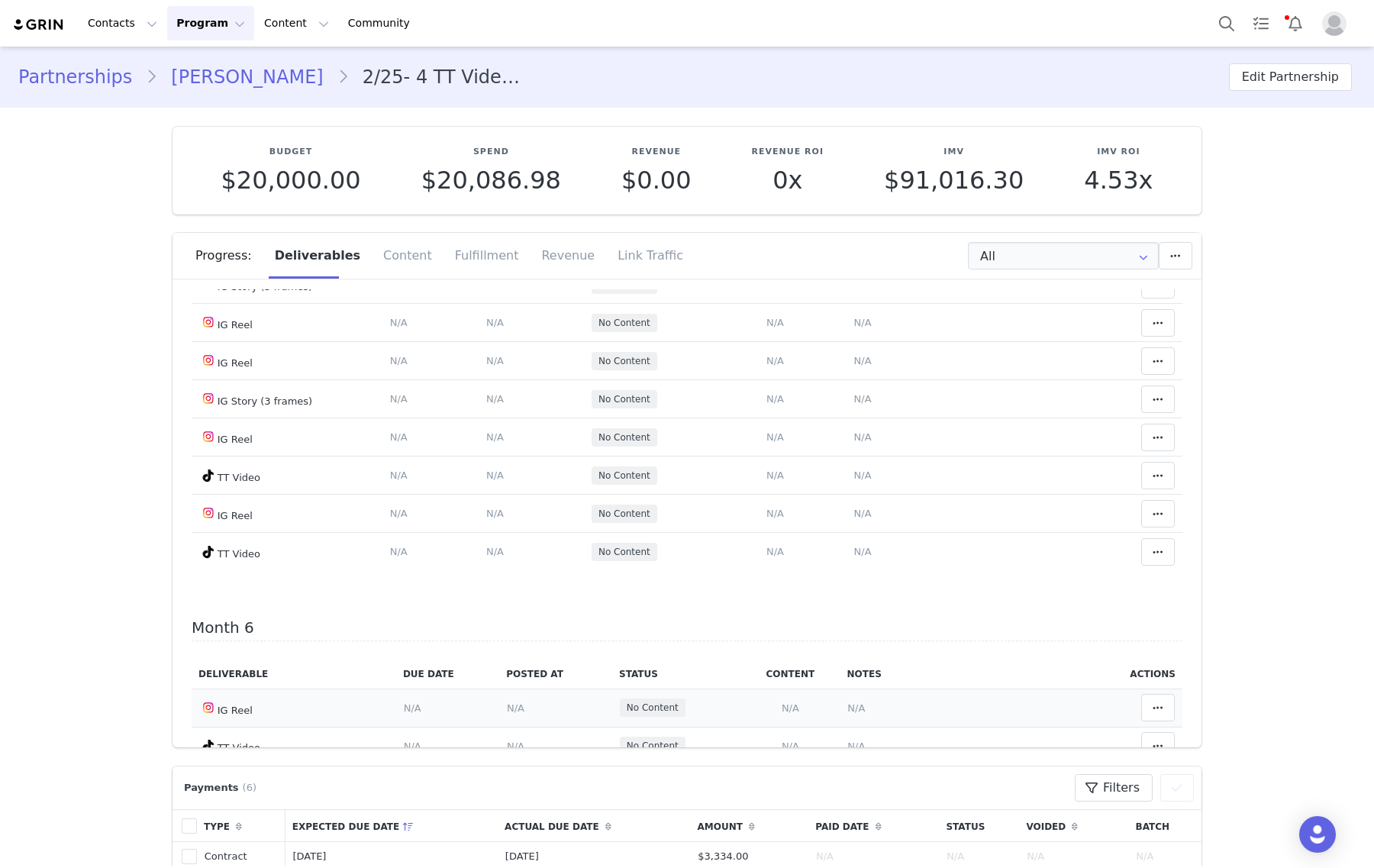
scroll to position [2041, 0]
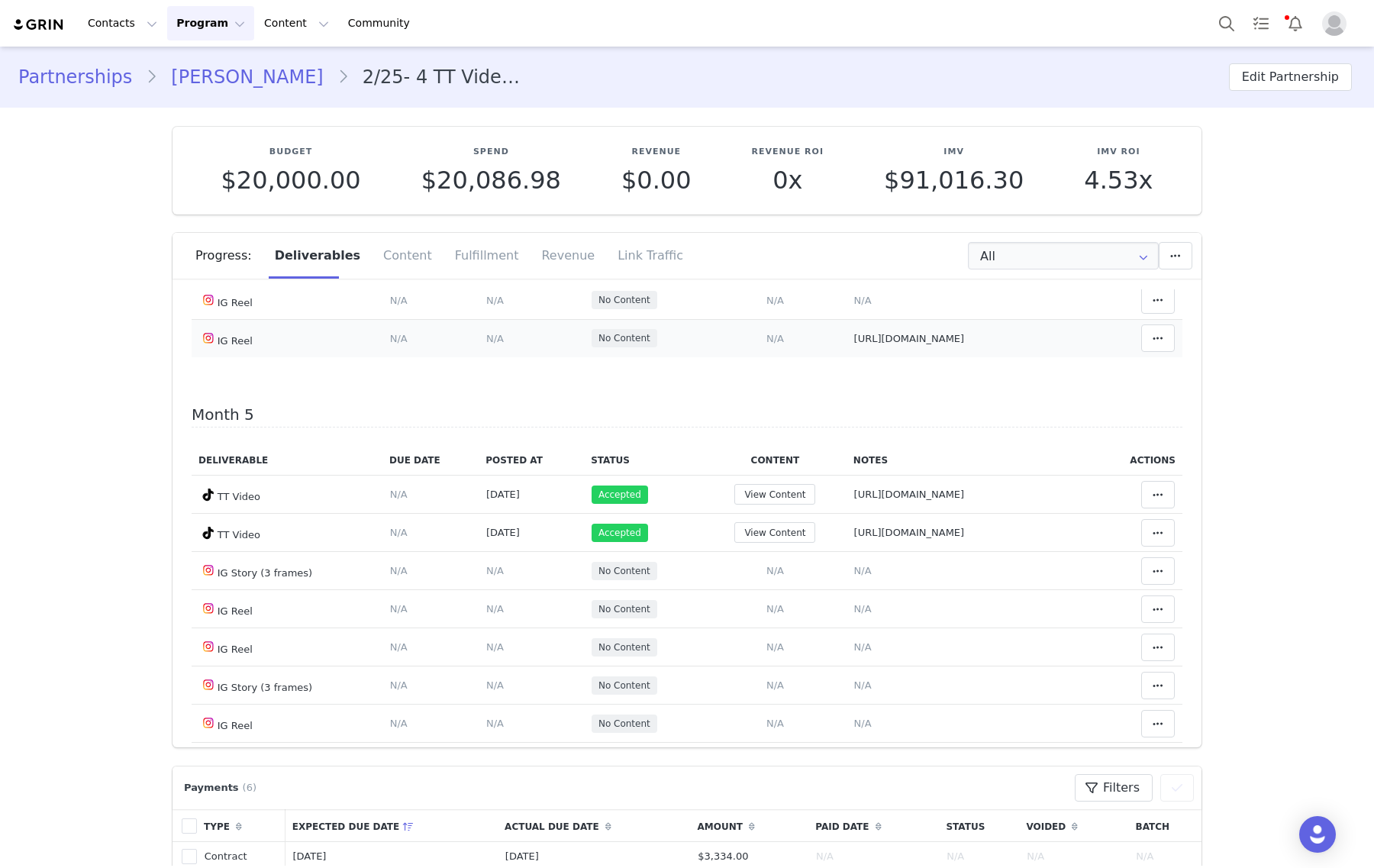
click at [766, 344] on span "N/A" at bounding box center [775, 338] width 18 height 12
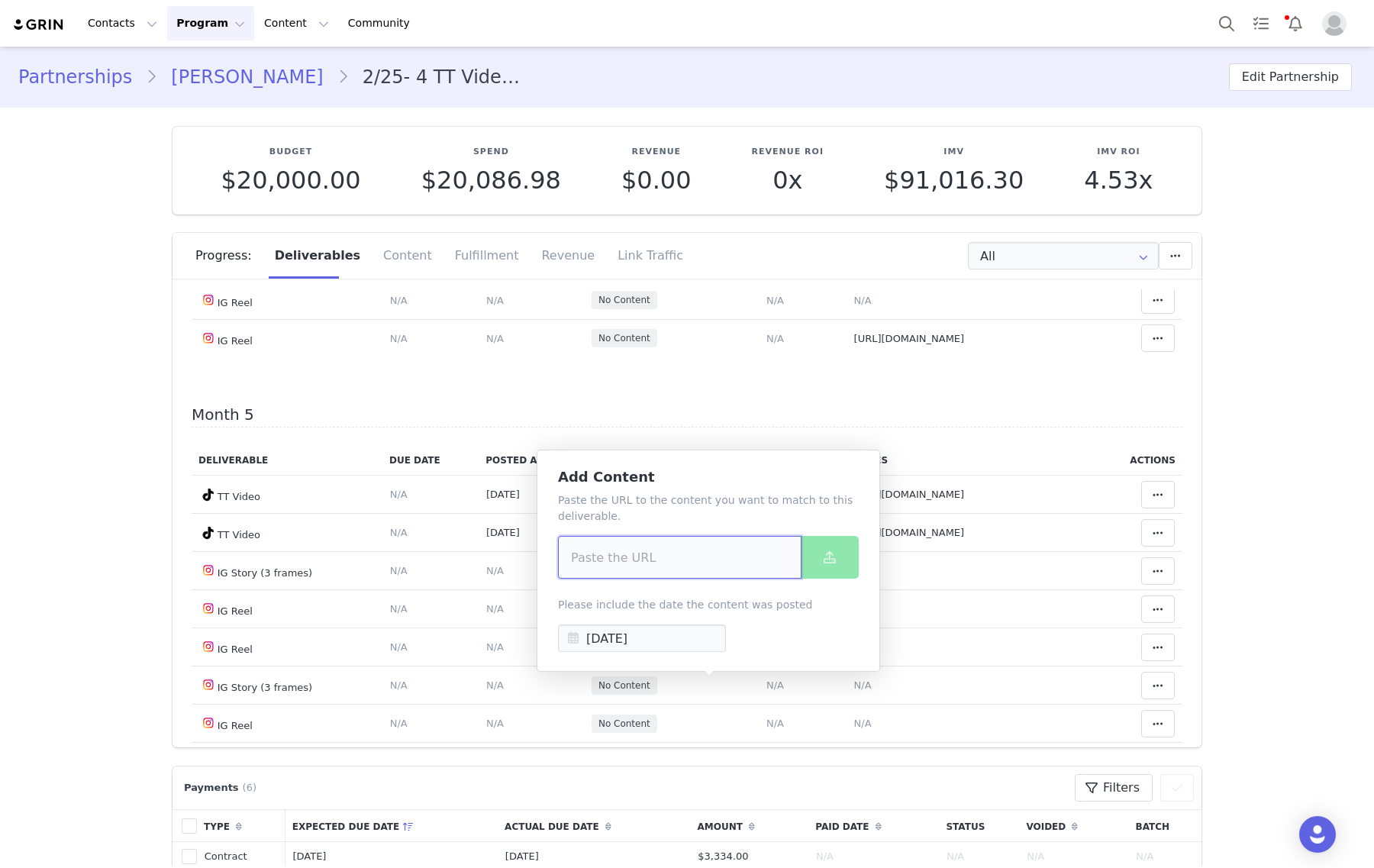
click at [742, 554] on input at bounding box center [679, 557] width 243 height 43
paste input "https://www.instagram.com/p/DO9ip0gka1R/"
click at [794, 553] on input "https://www.instagram.com/p/DO9ip0gka1R/" at bounding box center [679, 557] width 243 height 43
type input "https://www.instagram.com/p/DO9ip0gka1R/"
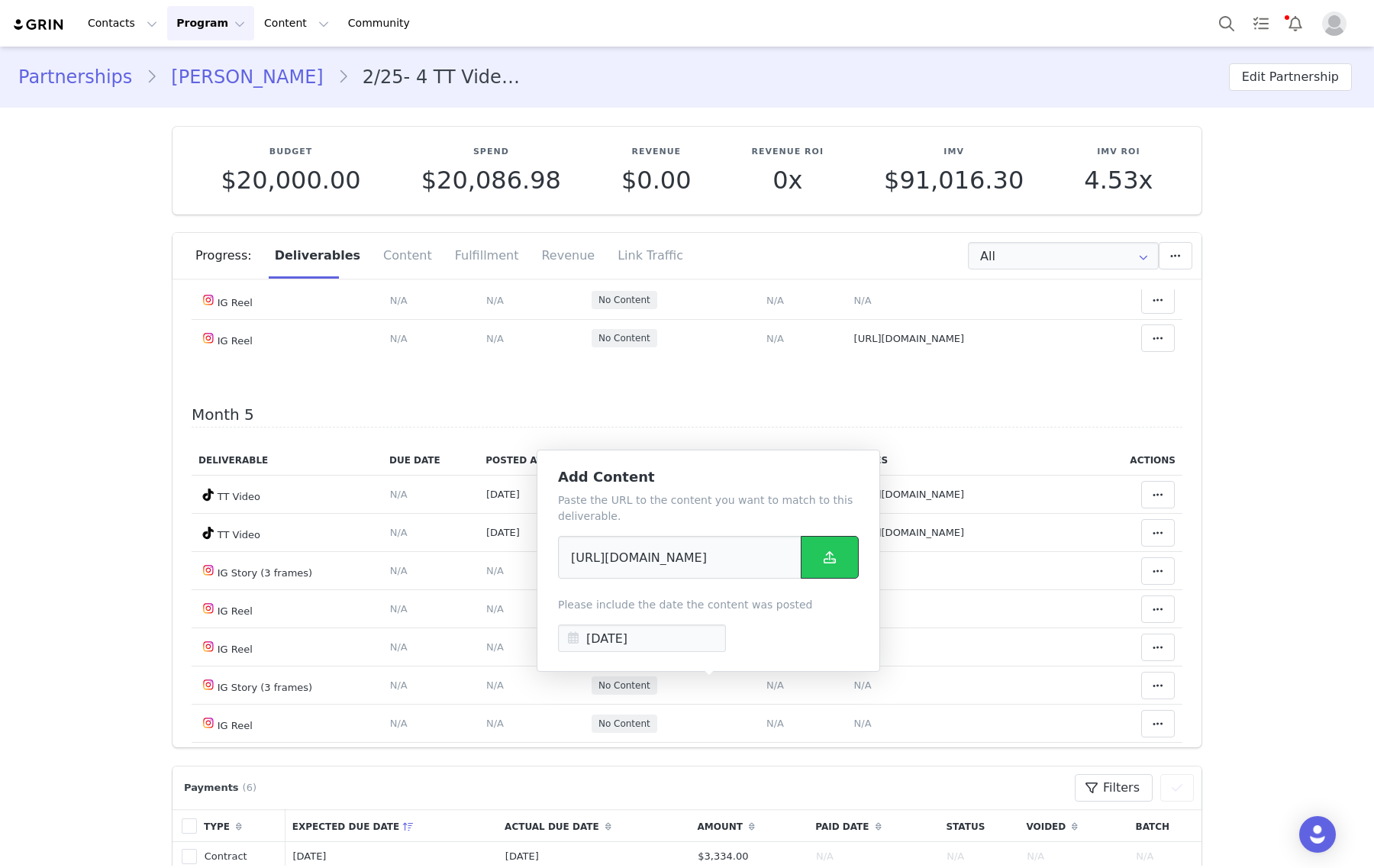
click at [814, 551] on button at bounding box center [830, 557] width 58 height 43
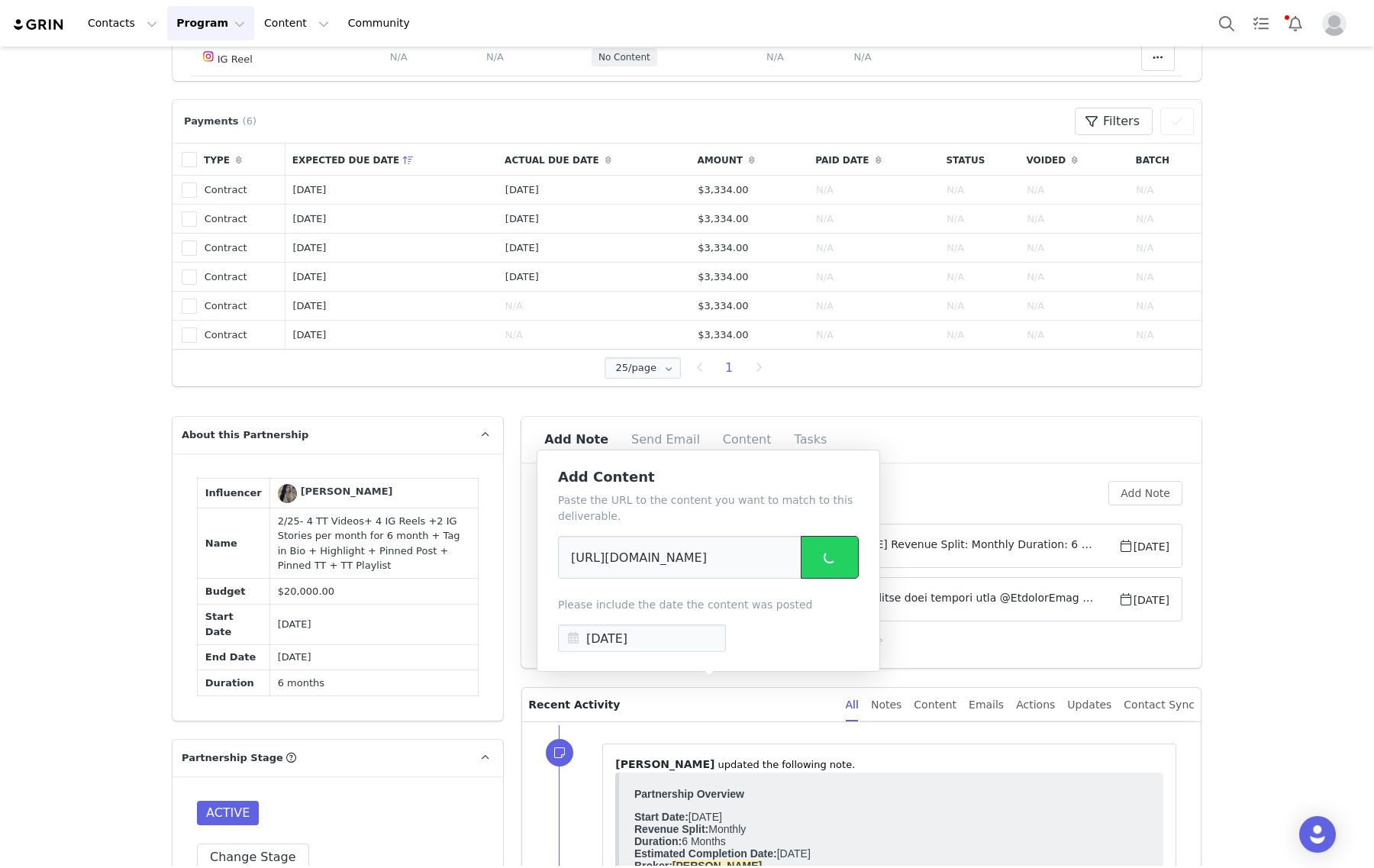
scroll to position [668, 0]
click at [1035, 551] on span "Partnership Overview Start Date: March 2025 Revenue Split: Monthly Duration: 6 …" at bounding box center [885, 544] width 465 height 18
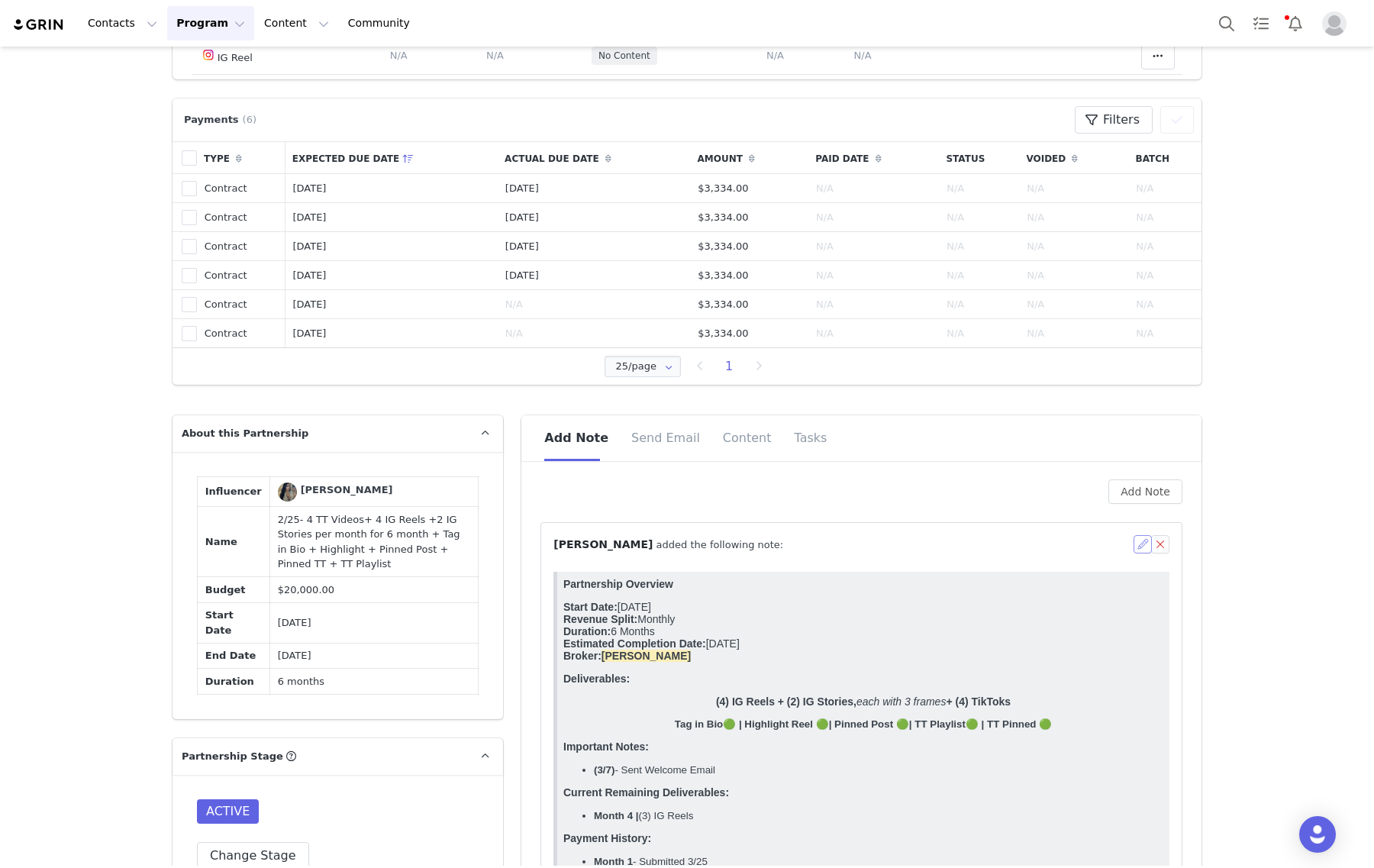
scroll to position [0, 0]
click at [1138, 542] on button "button" at bounding box center [1143, 544] width 18 height 18
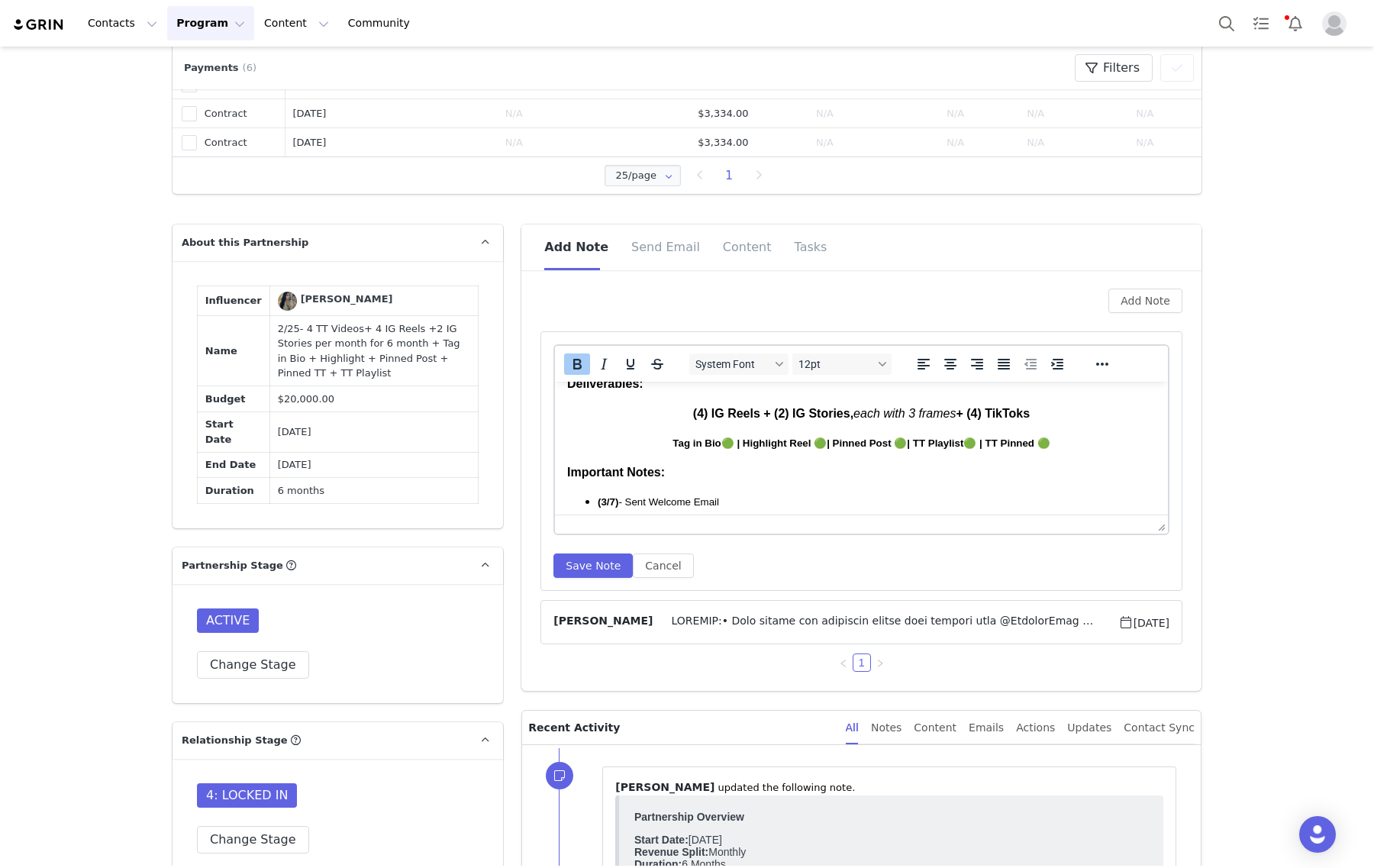
scroll to position [286, 0]
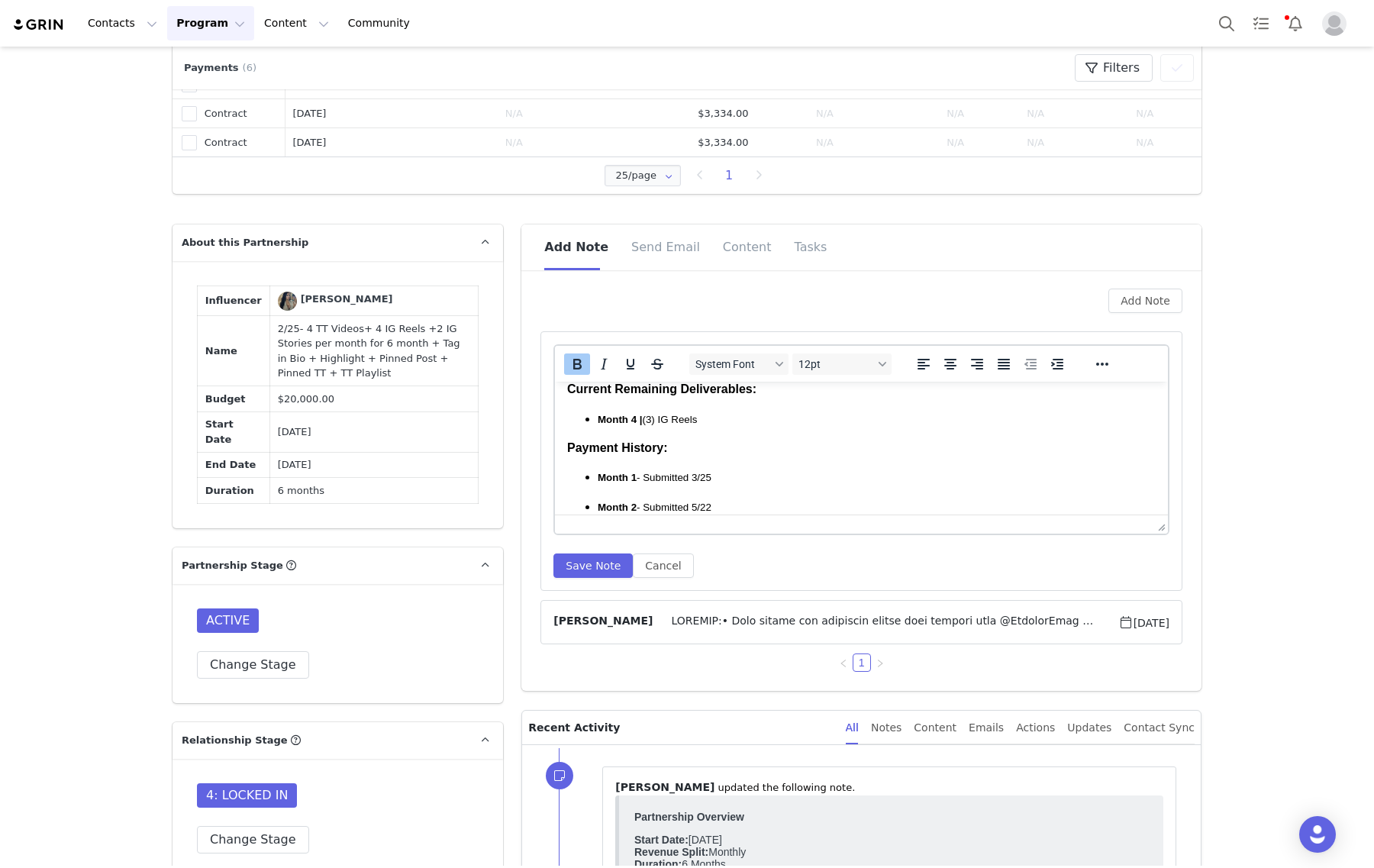
click at [652, 421] on span "Month 4 | (3) IG Reels" at bounding box center [647, 419] width 100 height 12
click at [654, 421] on span "Month 4 | (3) IG Reels" at bounding box center [647, 419] width 100 height 12
click at [596, 573] on button "Save Note" at bounding box center [593, 565] width 79 height 24
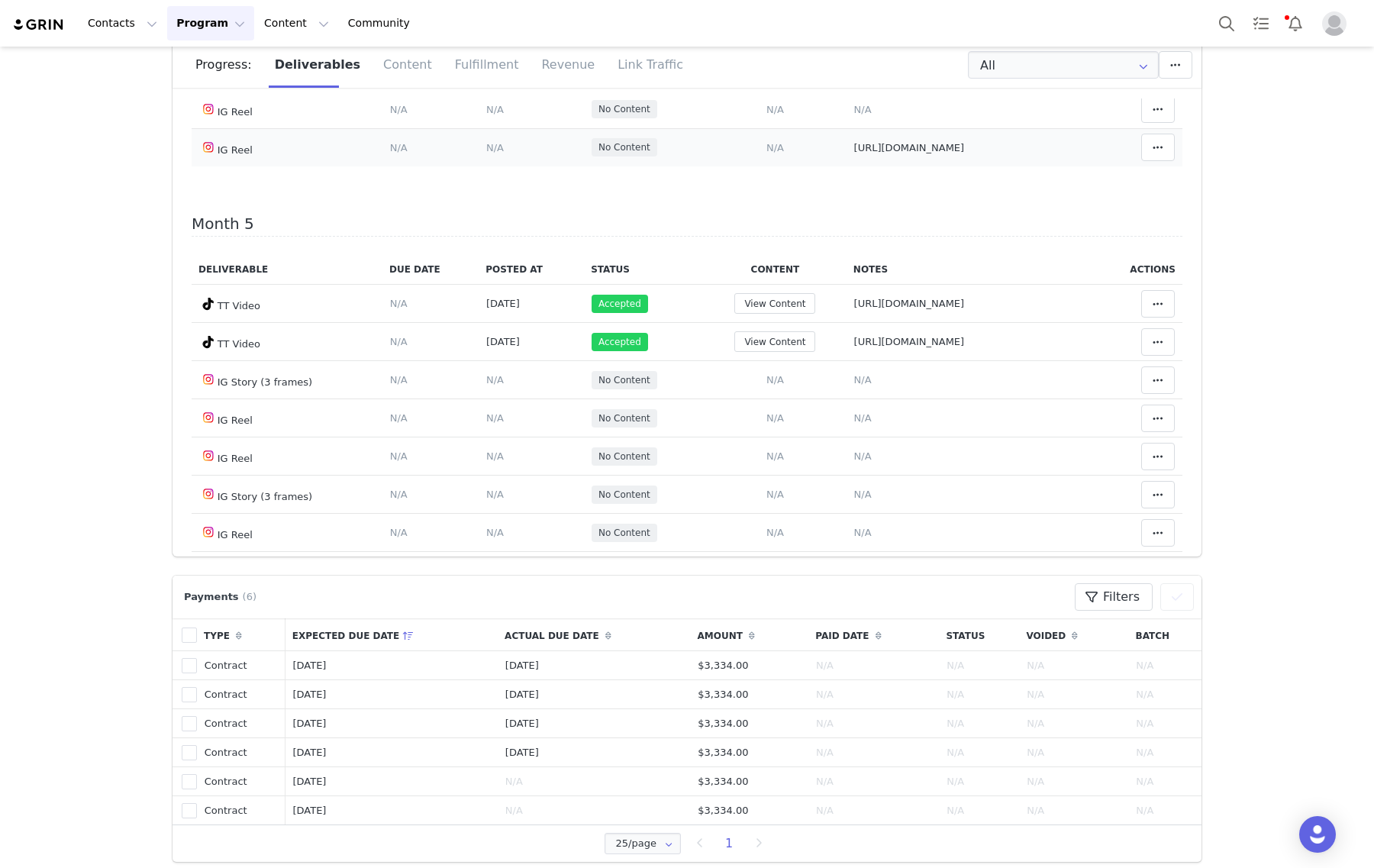
click at [766, 153] on span "N/A" at bounding box center [775, 147] width 18 height 12
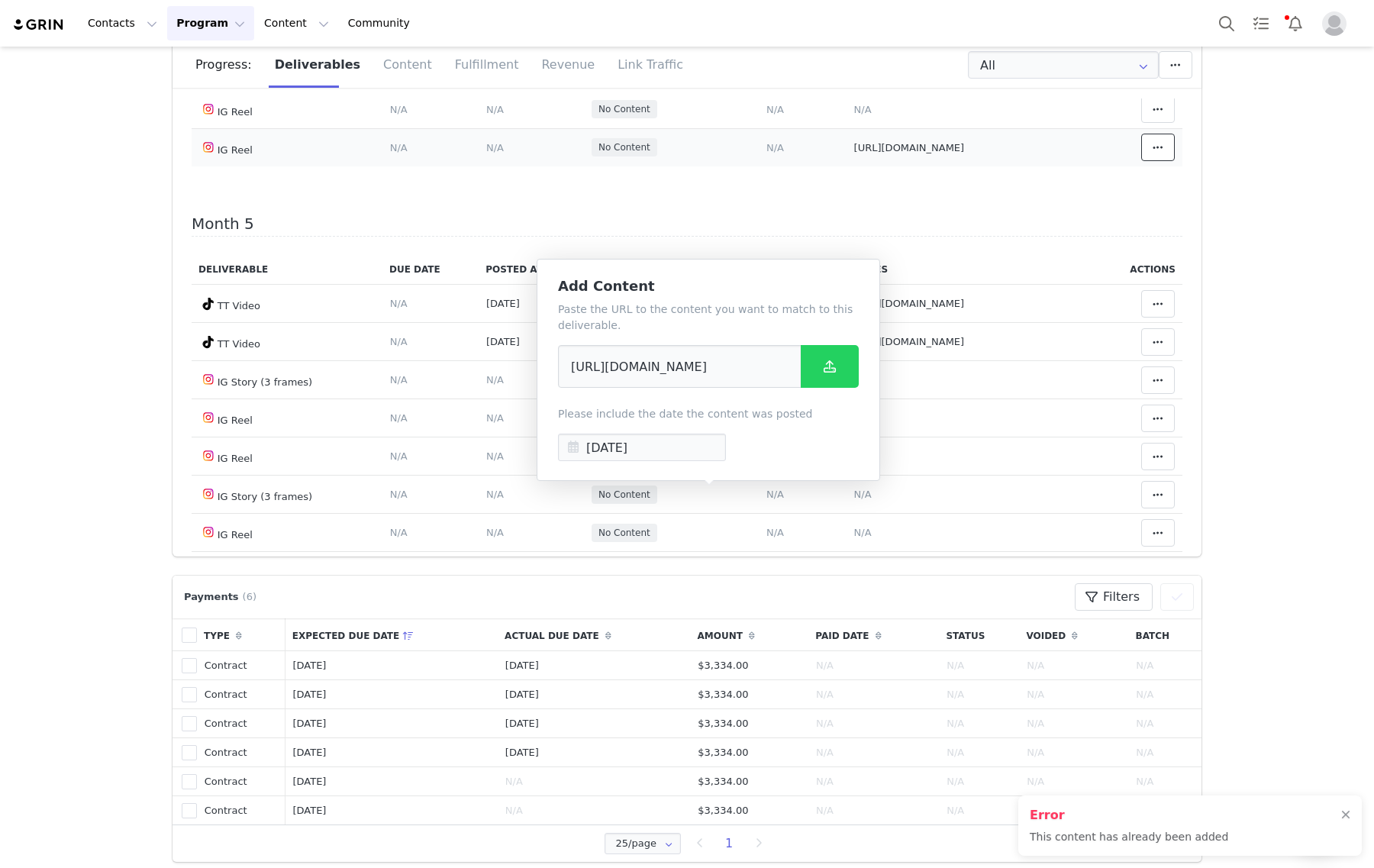
click at [1152, 153] on icon at bounding box center [1158, 147] width 11 height 13
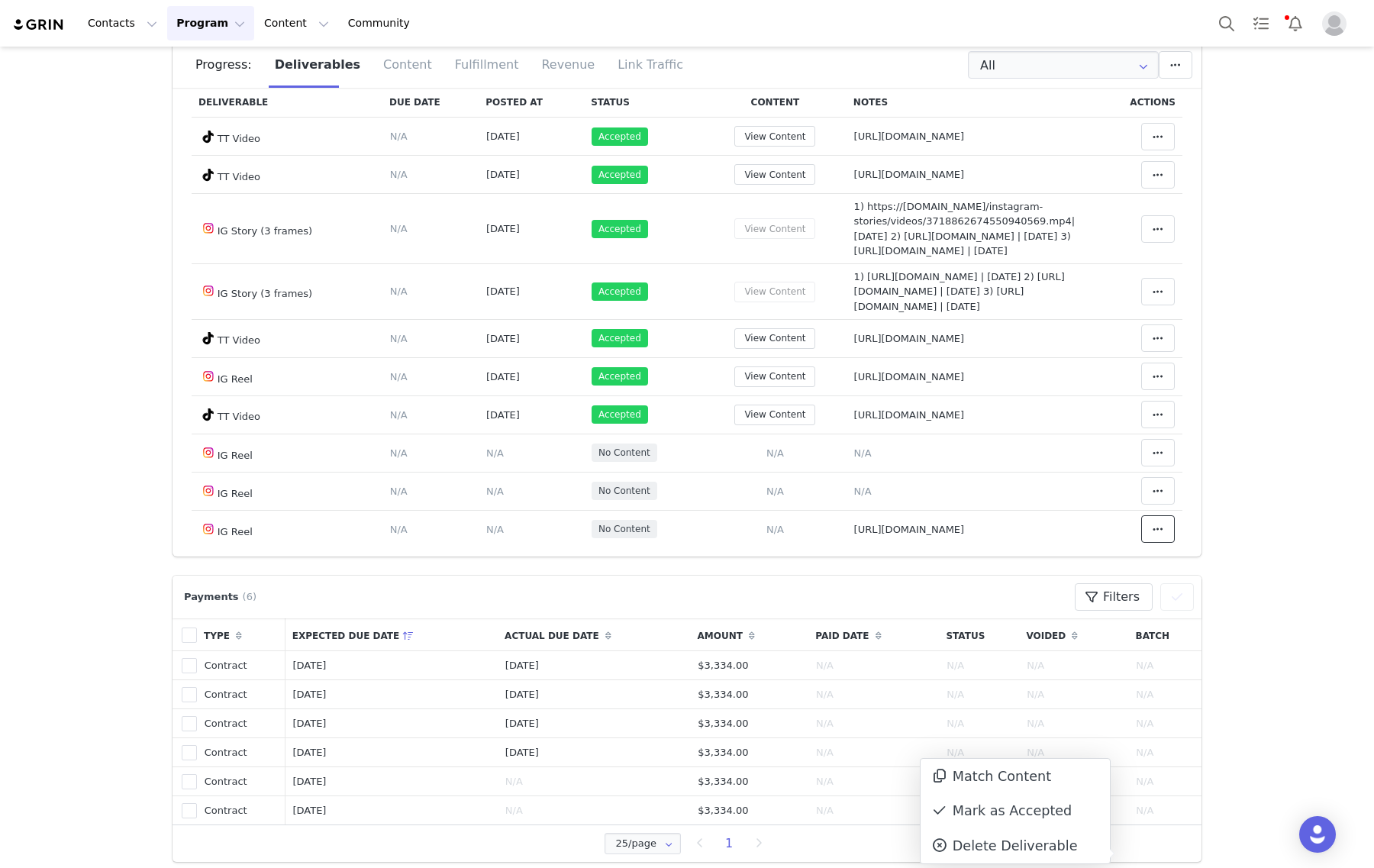
scroll to position [2137, 0]
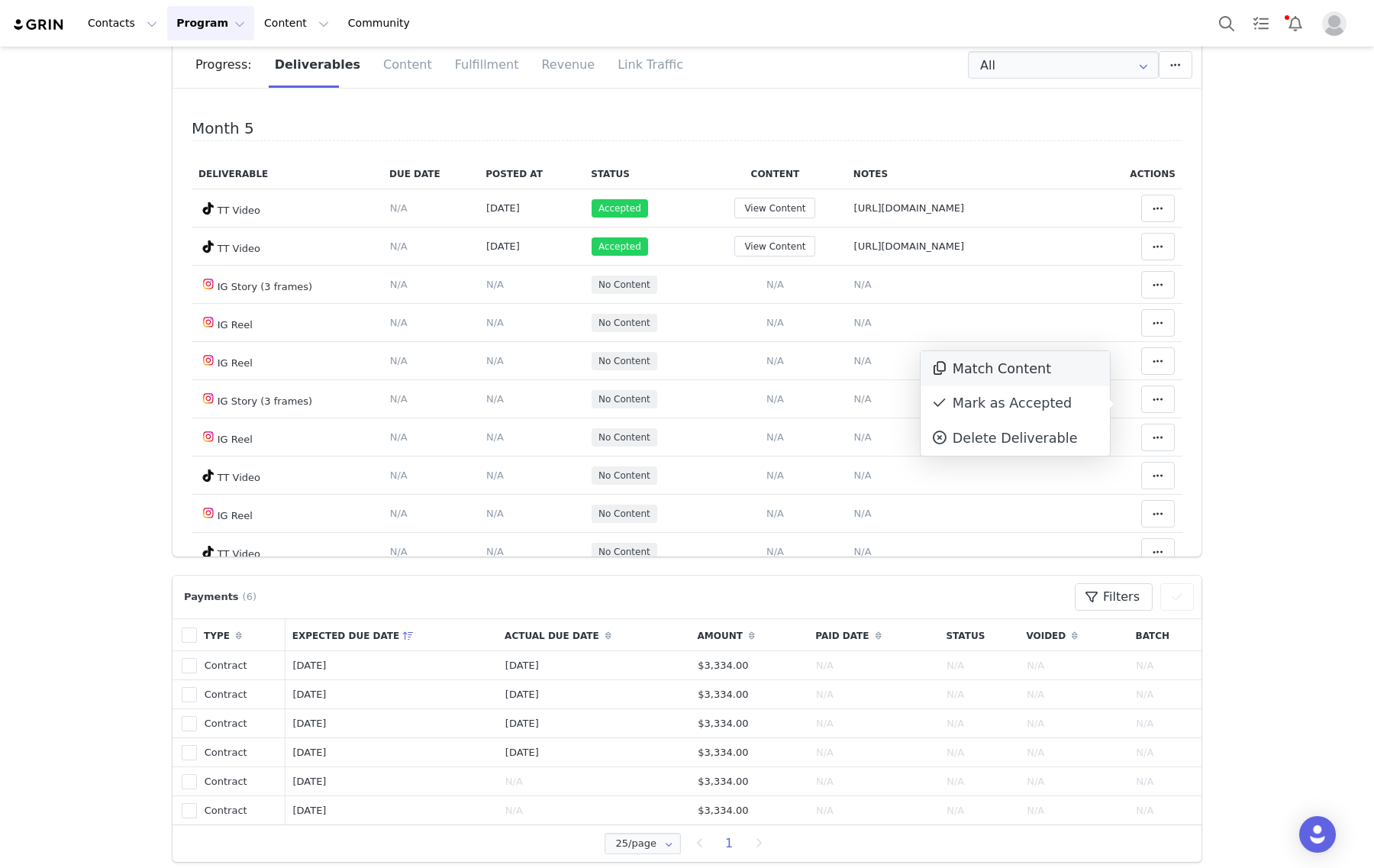
click at [997, 370] on div "Match Content" at bounding box center [1014, 368] width 189 height 35
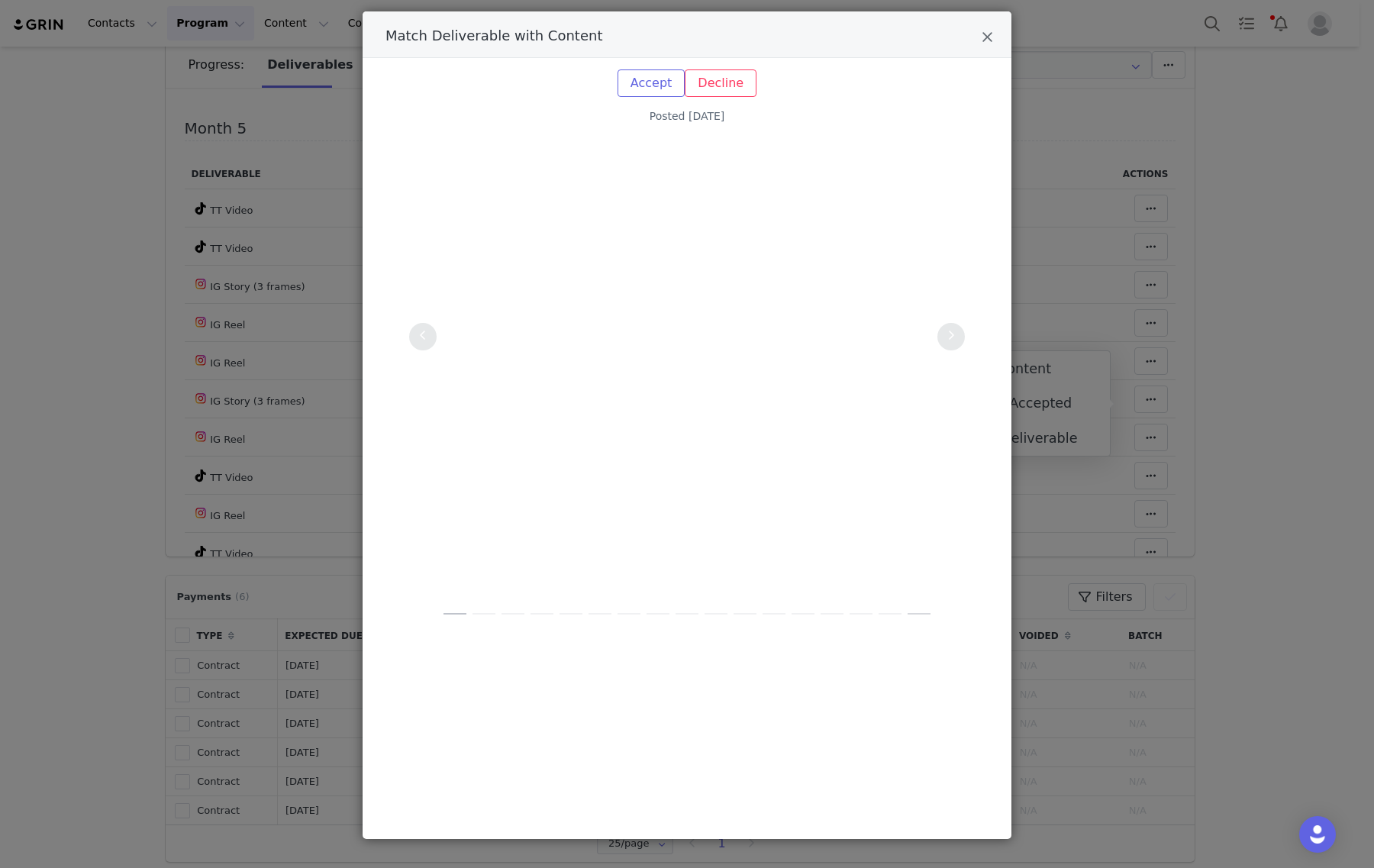
click at [917, 609] on li "Match Deliverable with Content" at bounding box center [918, 613] width 29 height 20
drag, startPoint x: 980, startPoint y: 24, endPoint x: 978, endPoint y: 36, distance: 12.2
click at [980, 24] on div "Match Deliverable with Content" at bounding box center [686, 35] width 648 height 47
click at [981, 36] on icon "Close" at bounding box center [987, 37] width 12 height 15
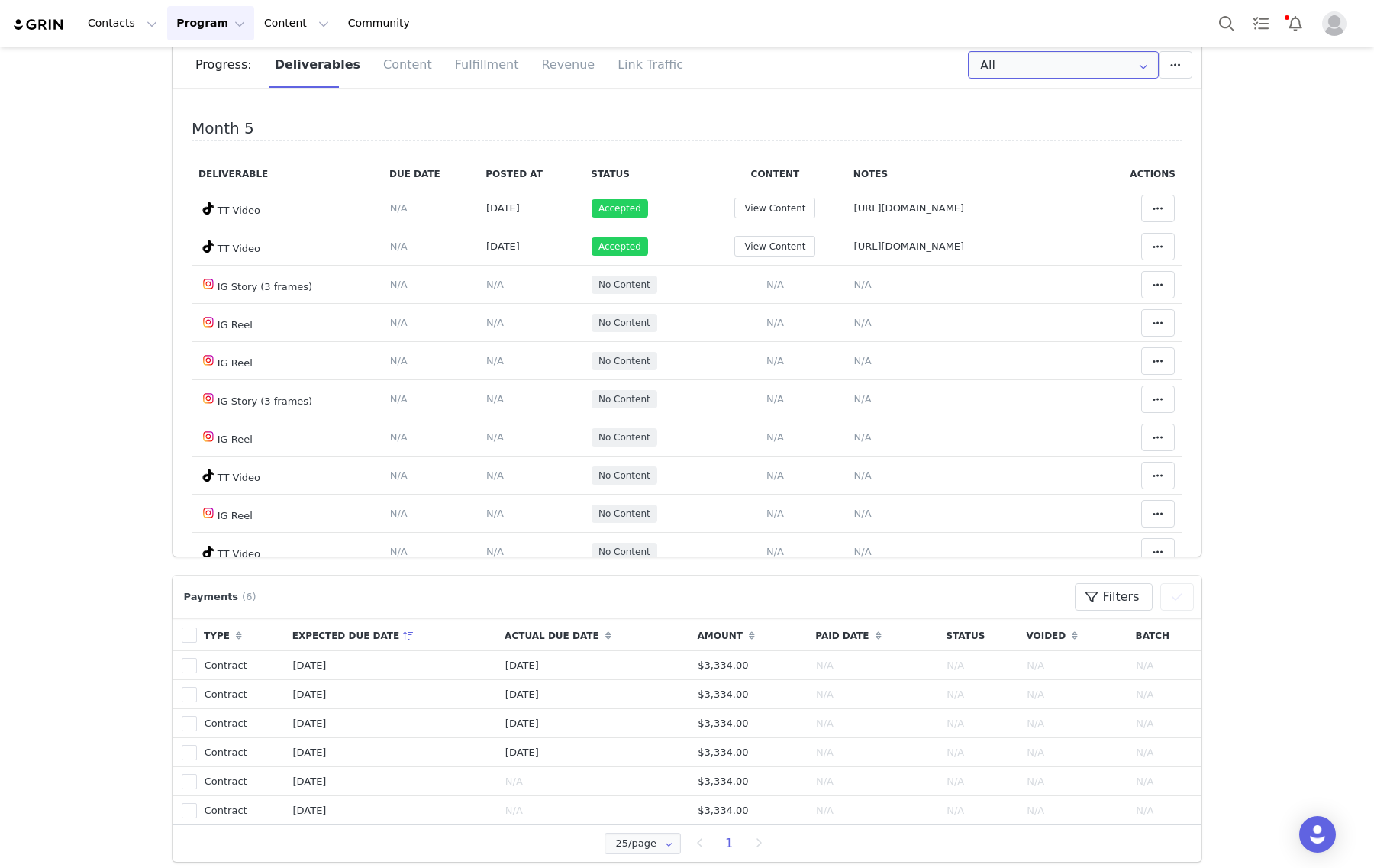
click at [1083, 52] on input "All" at bounding box center [1063, 65] width 191 height 28
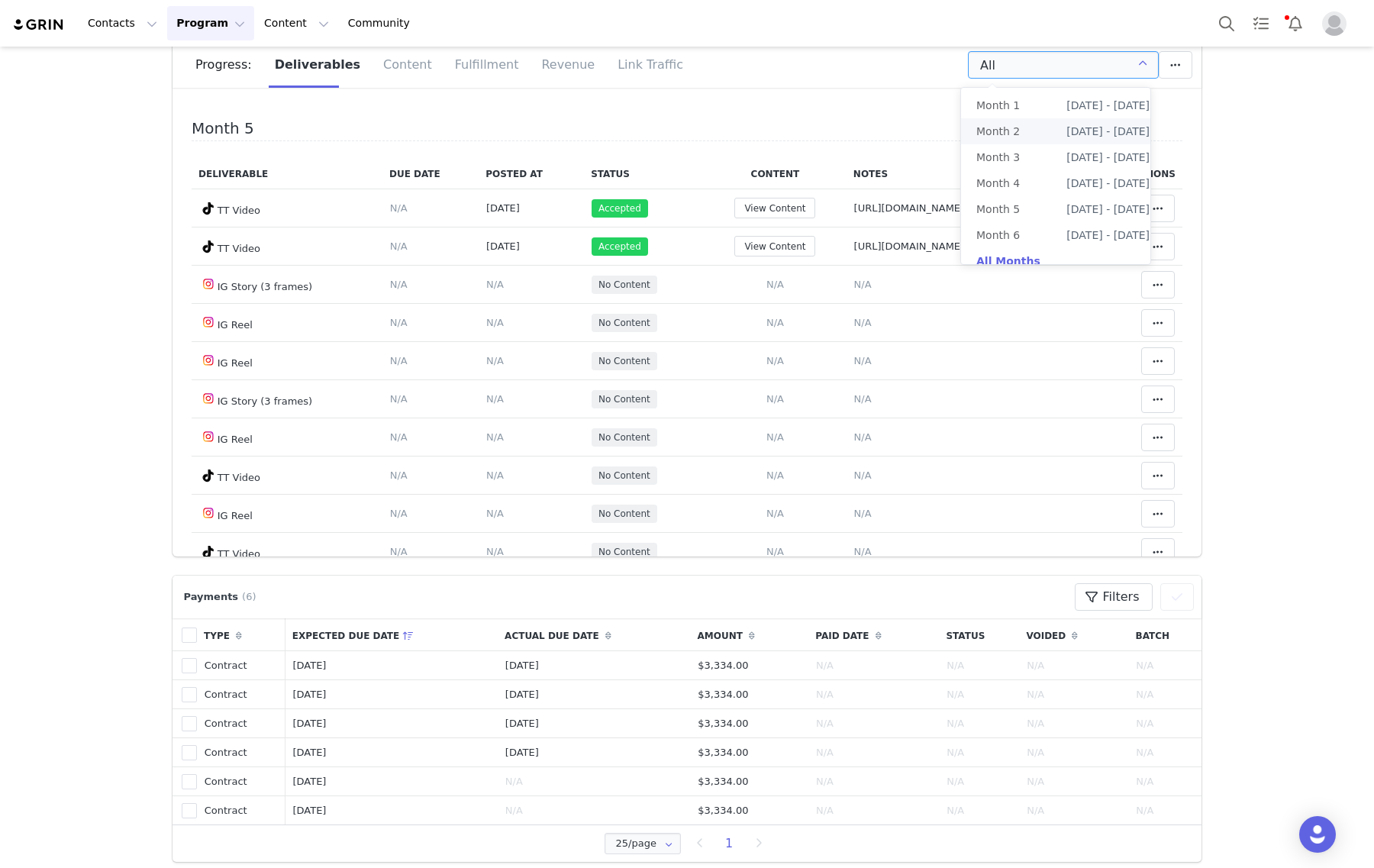
click at [1066, 141] on span "Apr 14th - May 14th" at bounding box center [1108, 131] width 83 height 26
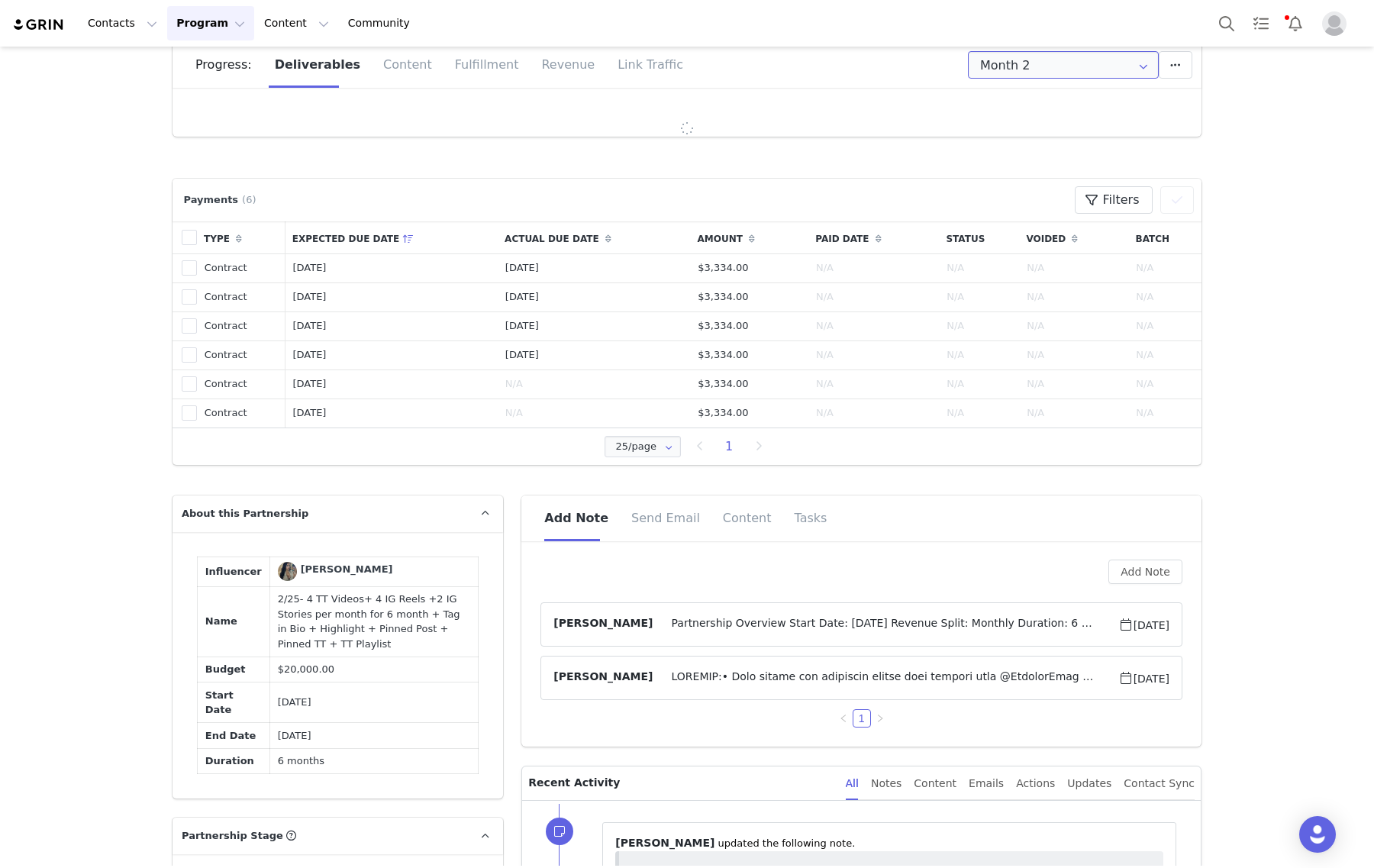
click at [1050, 59] on input "Month 2" at bounding box center [1063, 65] width 191 height 28
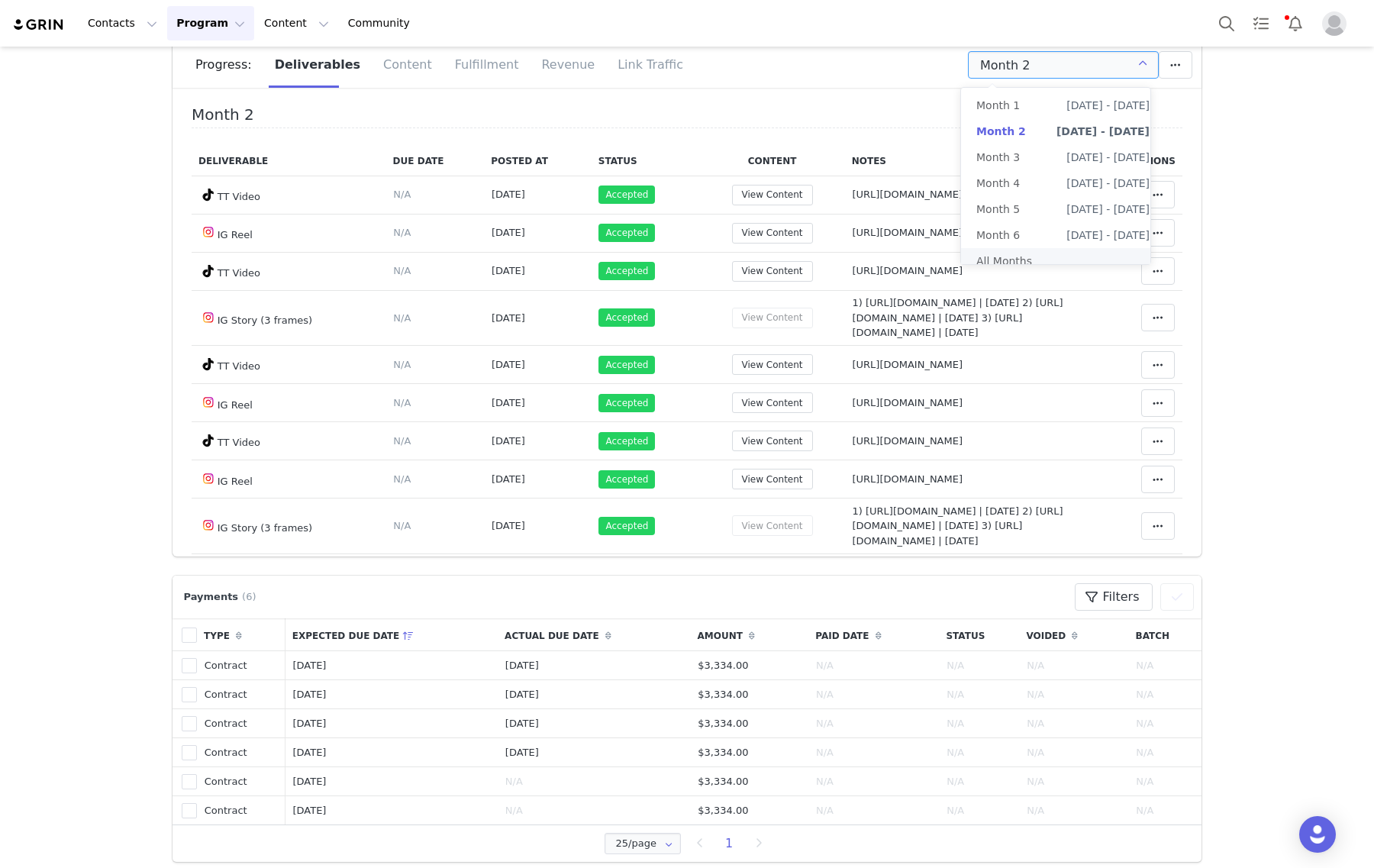
click at [1036, 268] on li "All Months" at bounding box center [1062, 261] width 204 height 26
type input "All"
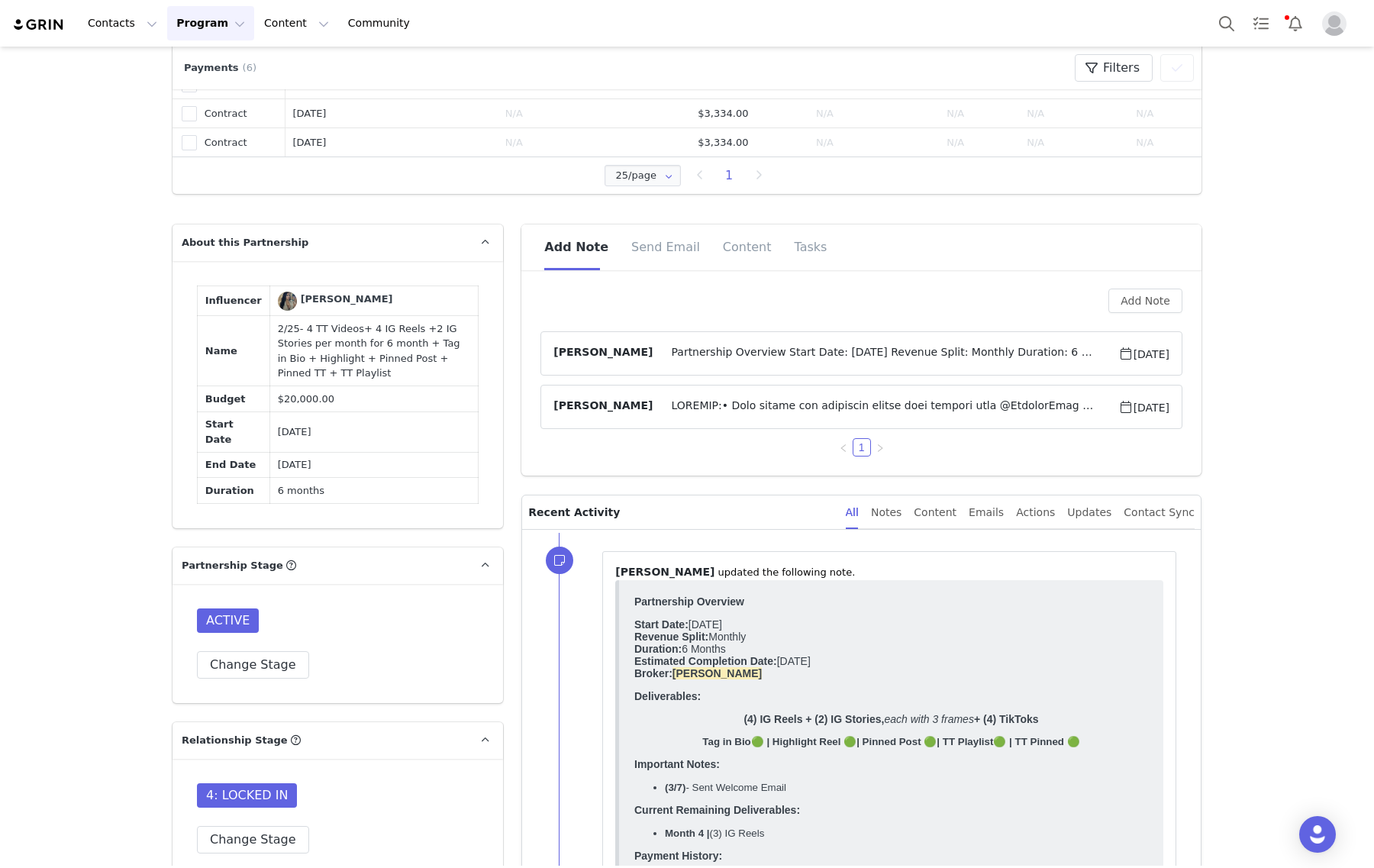
scroll to position [954, 0]
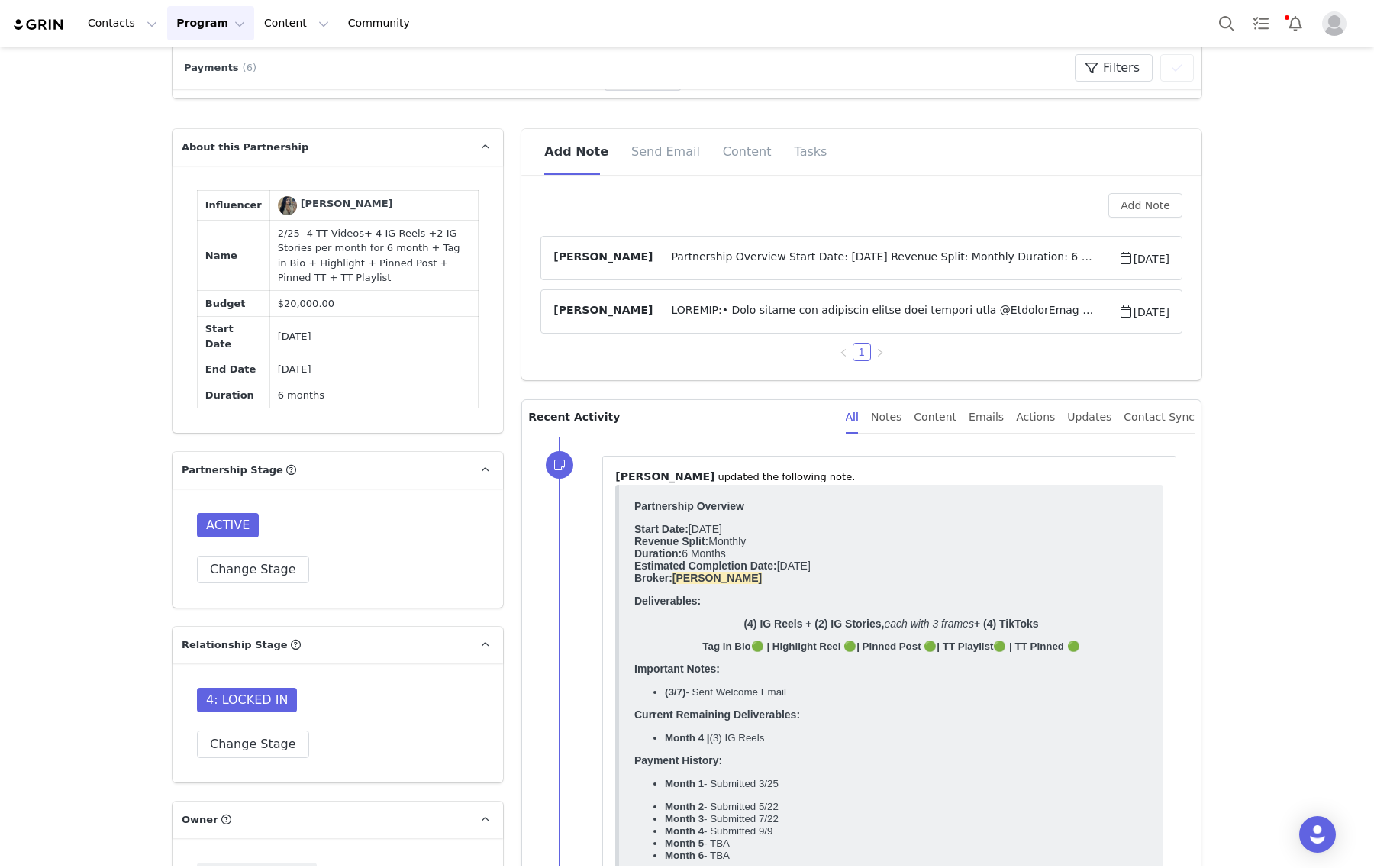
click at [1082, 258] on span "Partnership Overview Start Date: March 2025 Revenue Split: Monthly Duration: 6 …" at bounding box center [885, 257] width 465 height 18
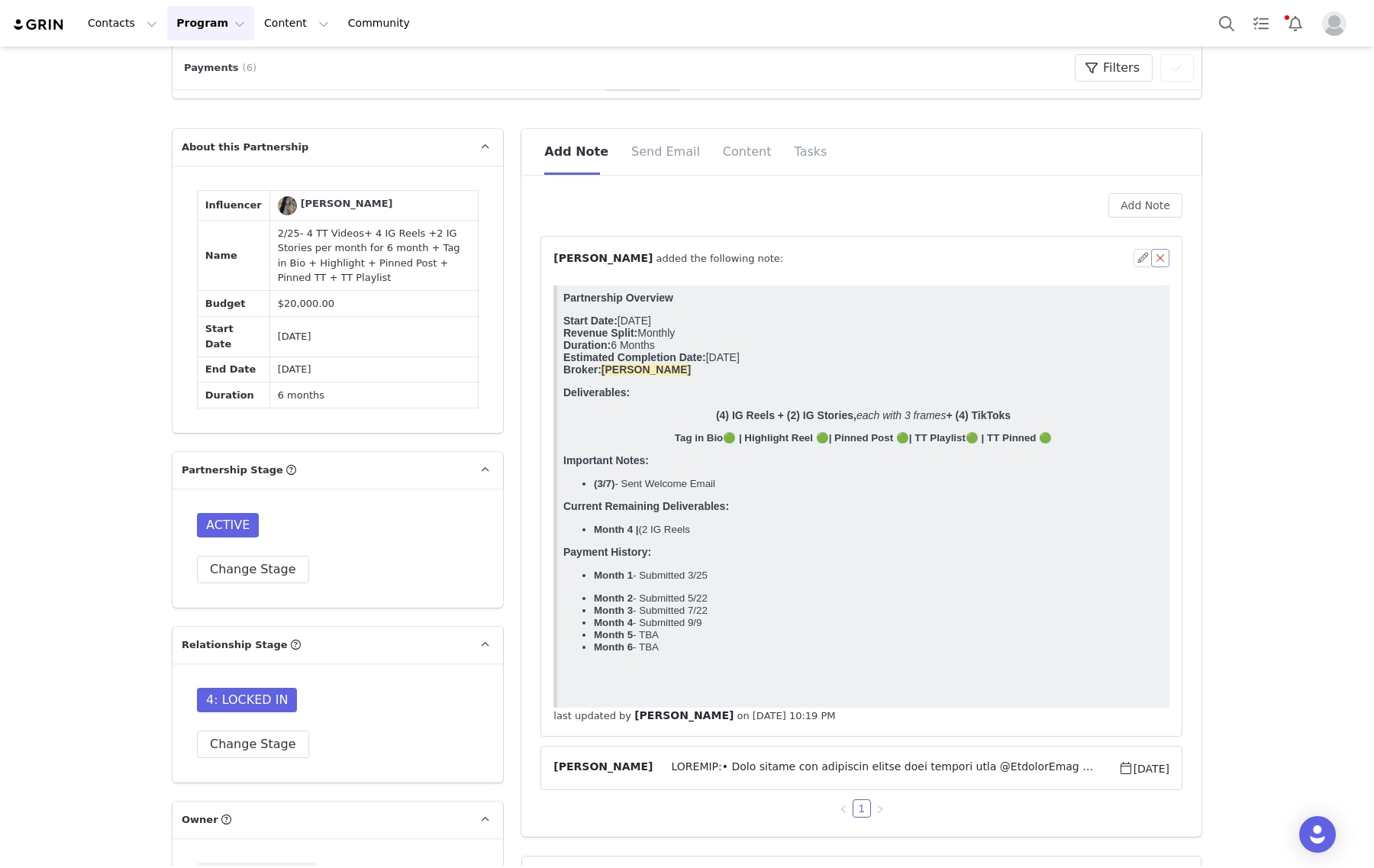
scroll to position [0, 0]
click at [1134, 248] on button "button" at bounding box center [1143, 257] width 18 height 18
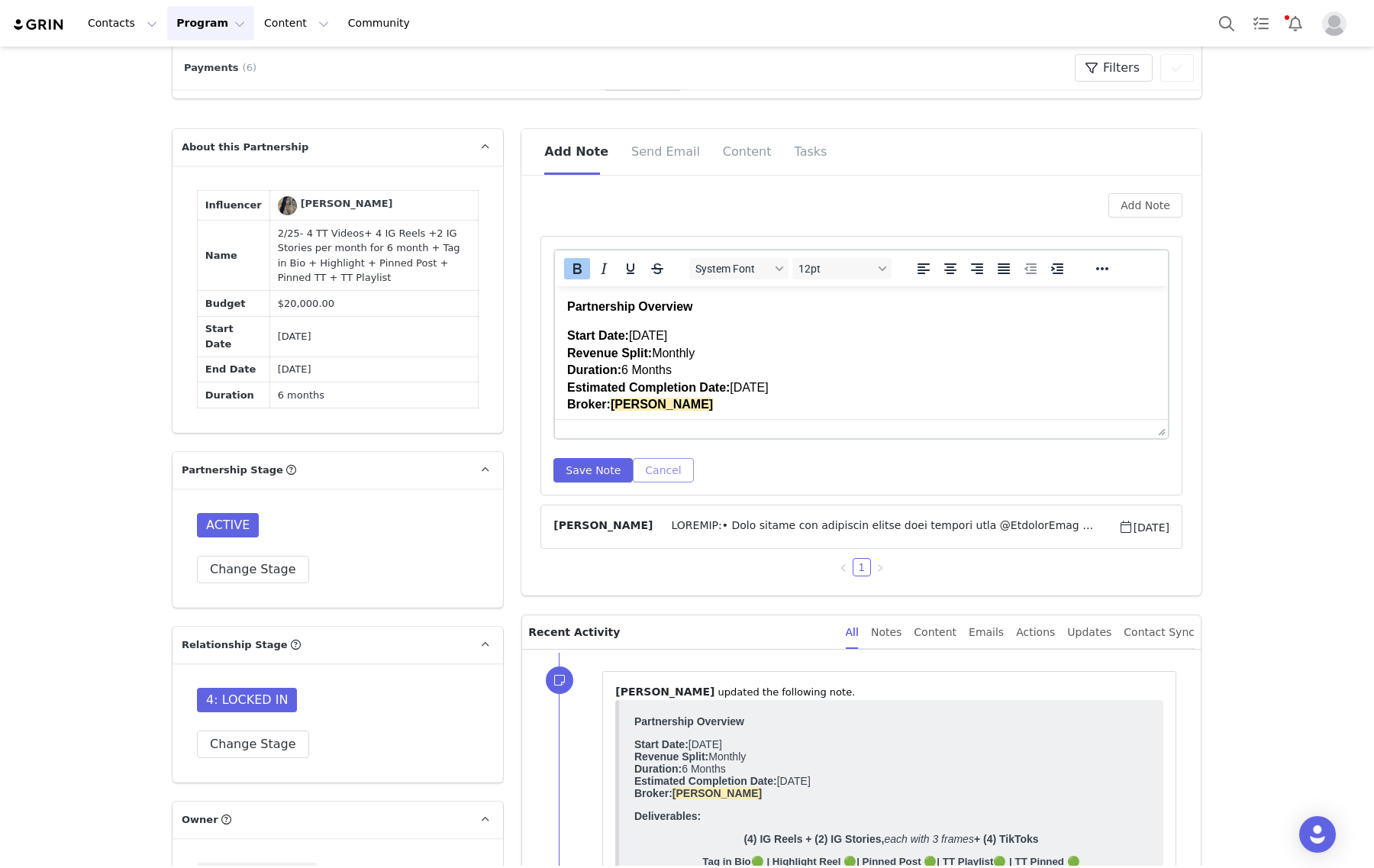
click at [655, 479] on button "Cancel" at bounding box center [662, 470] width 60 height 24
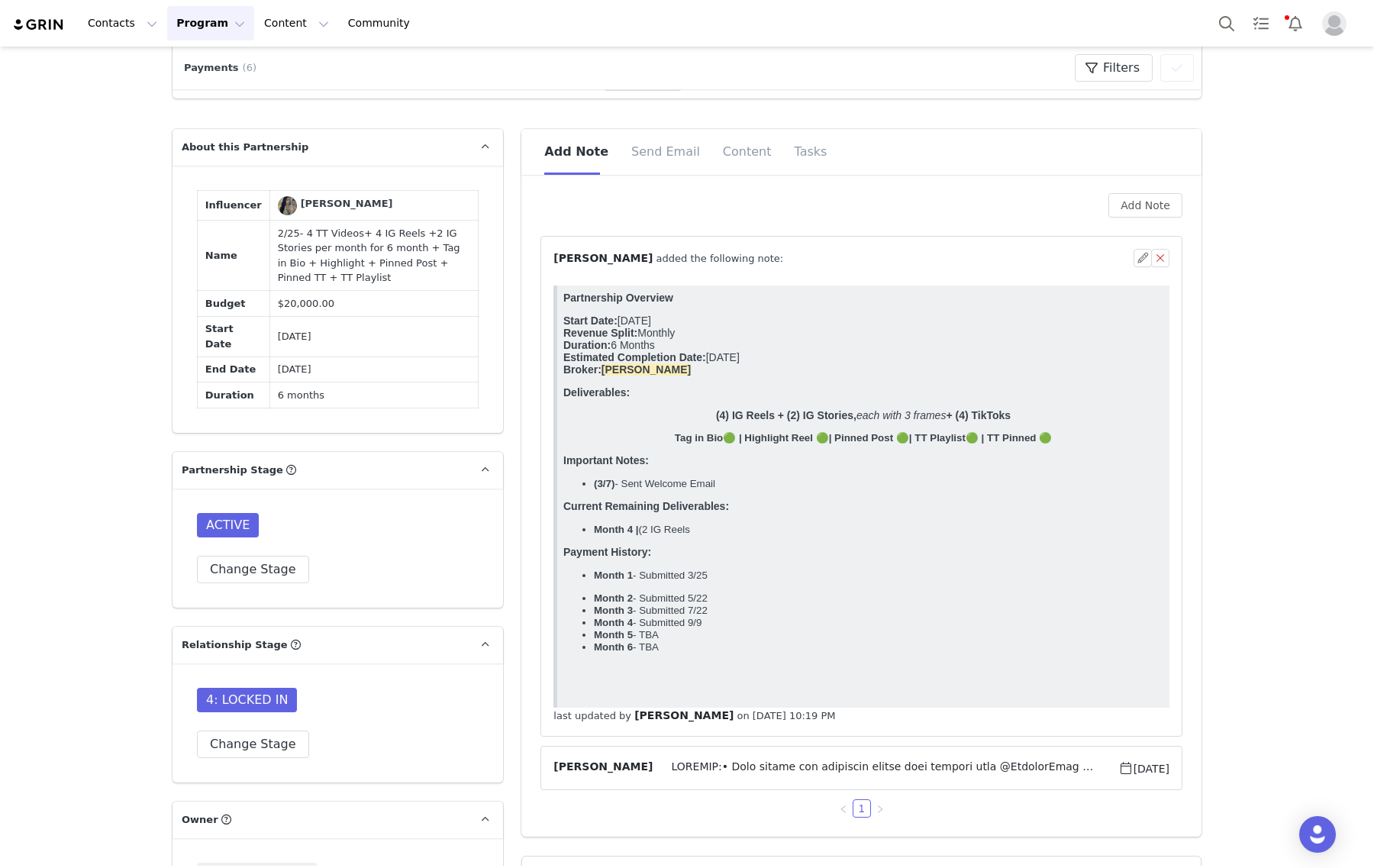
drag, startPoint x: 709, startPoint y: 551, endPoint x: 560, endPoint y: 527, distance: 150.9
click at [560, 527] on html "Partnership Overview Start Date: March 2025 Revenue Split: Monthly Duration: 6 …" at bounding box center [863, 496] width 612 height 422
copy body "Current Remaining Deliverables: Month 4 | (2 IG Reels"
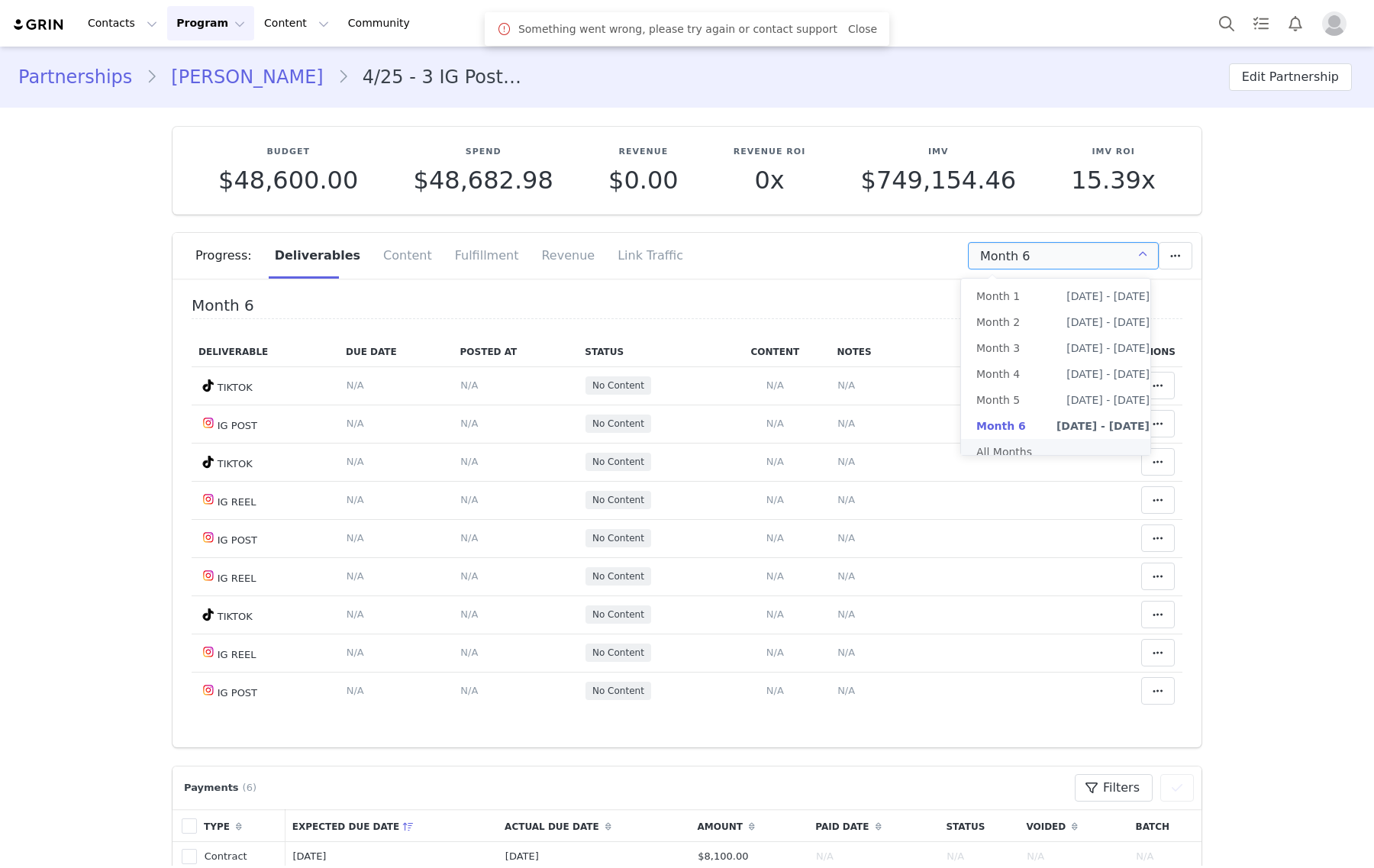
click at [1057, 458] on li "All Months" at bounding box center [1062, 451] width 204 height 26
type input "All"
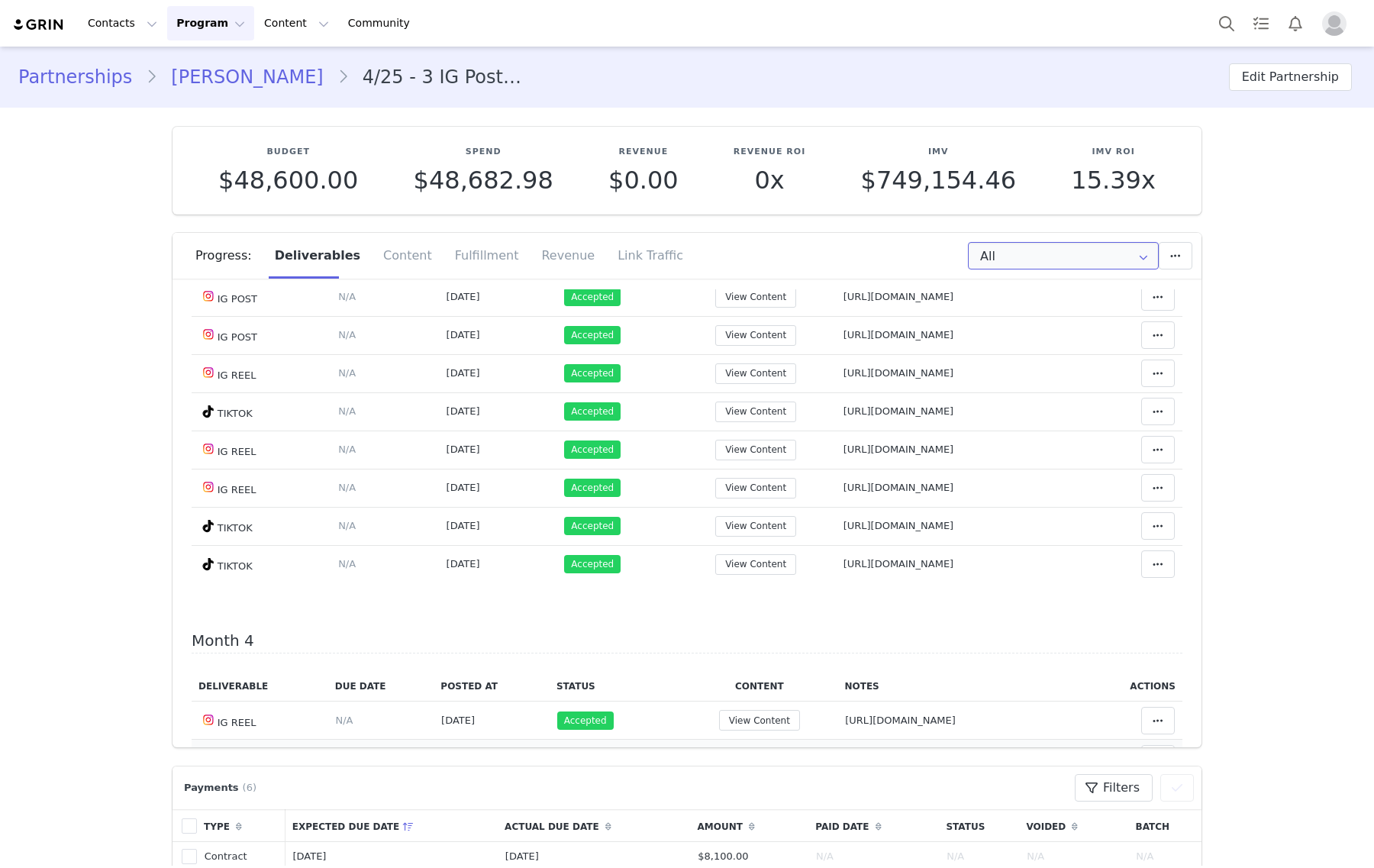
scroll to position [1621, 0]
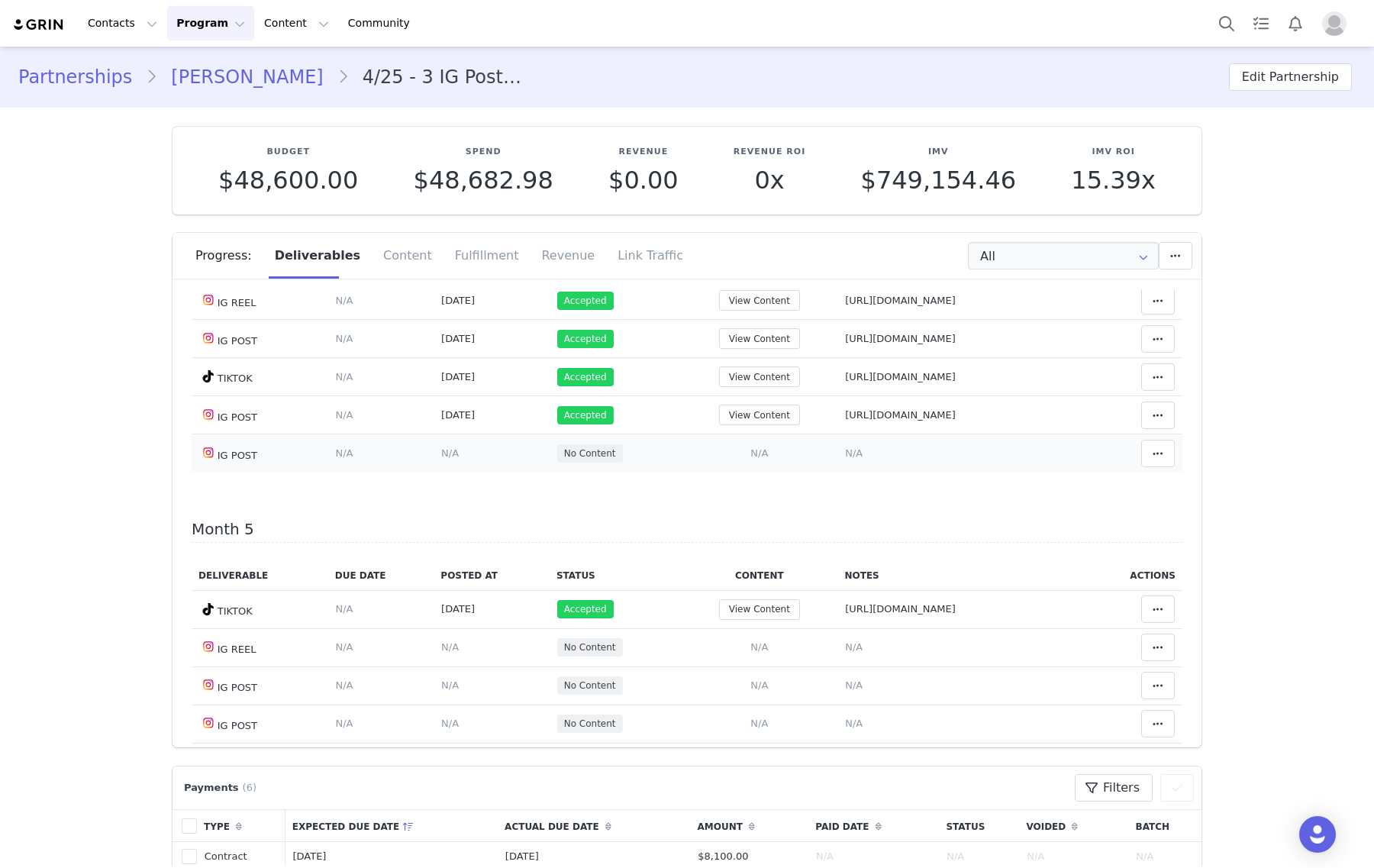
click at [757, 458] on tr "IG POST Deliverable Due Date Set the date you expect this content to go live. S…" at bounding box center [687, 453] width 991 height 39
click at [845, 456] on span "N/A" at bounding box center [854, 453] width 18 height 12
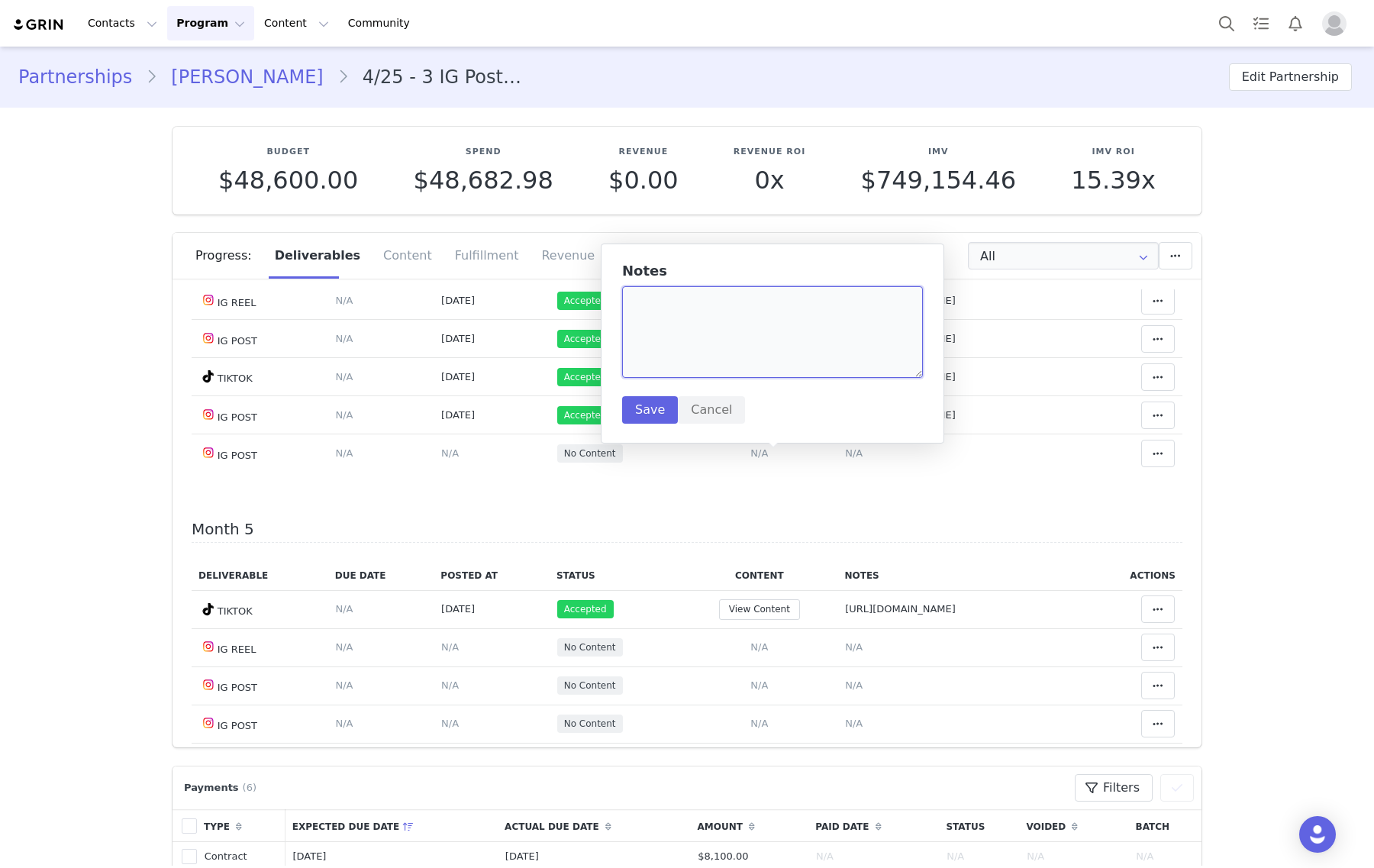
click at [768, 343] on textarea at bounding box center [772, 332] width 300 height 91
paste textarea "https://www.instagram.com/p/DPPb5qIkg_S/?igsh=MW5mdHh6OGtxNjBvcQ%3D%3D"
type textarea "https://www.instagram.com/p/DPPb5qIkg_S/?igsh=MW5mdHh6OGtxNjBvcQ%3D%3D"
click at [642, 409] on button "Save" at bounding box center [650, 410] width 56 height 28
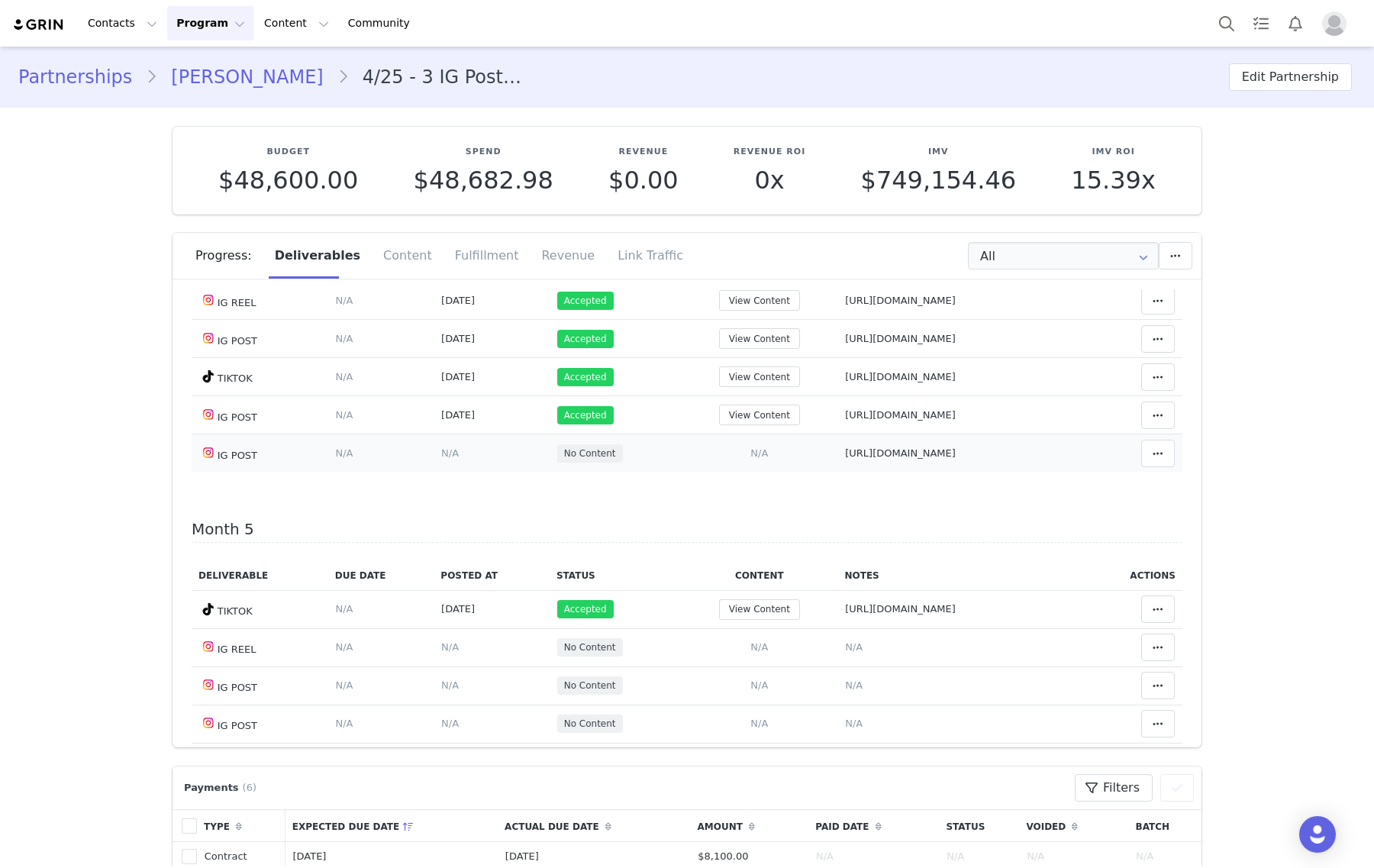
click at [750, 456] on span "N/A" at bounding box center [759, 453] width 18 height 12
click at [729, 325] on input at bounding box center [657, 330] width 243 height 43
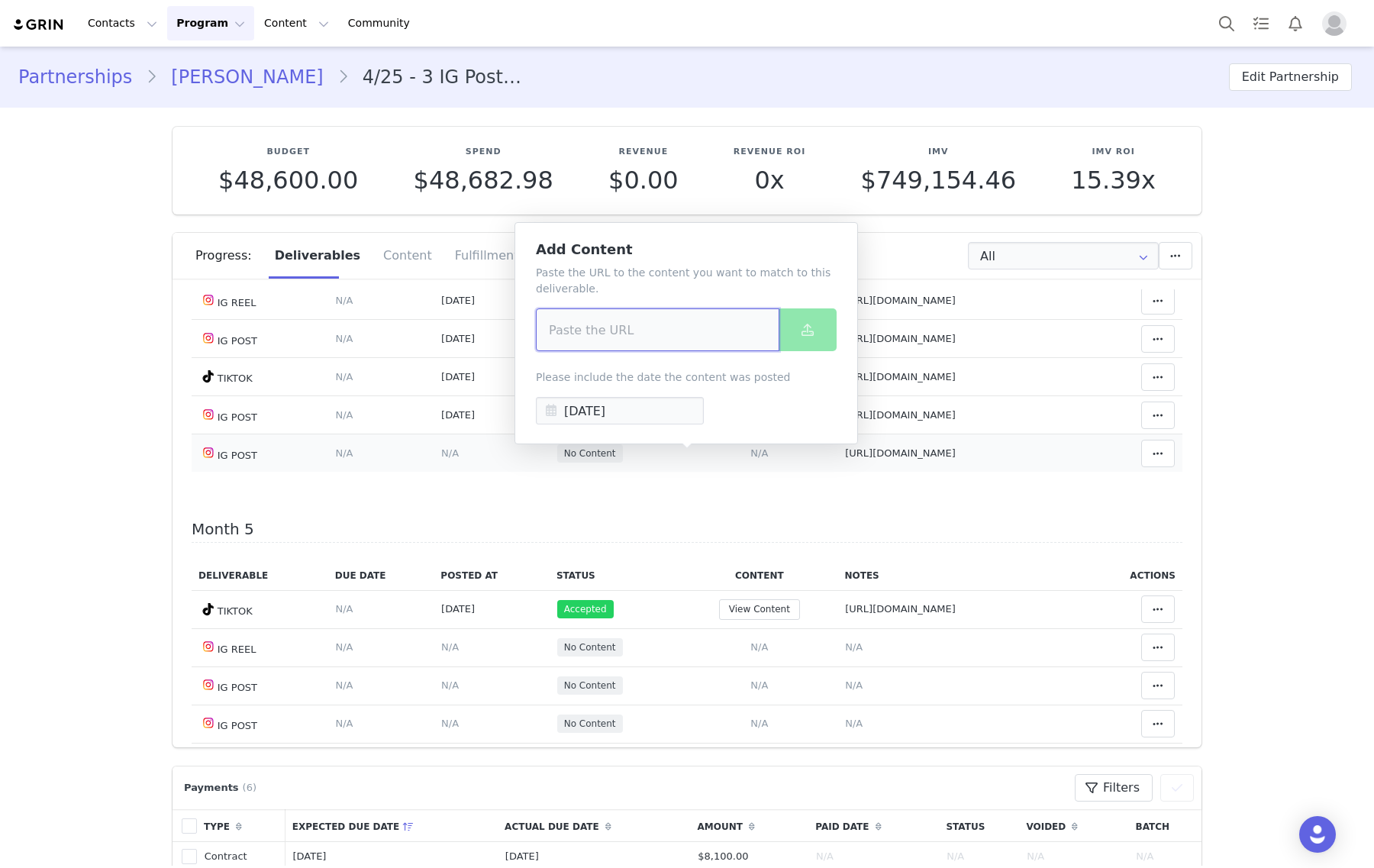
paste input "https://www.instagram.com/p/DPPb5qIkg_S/?igsh=MW5mdHh6OGtxNjBvcQ%3D%3D"
type input "https://www.instagram.com/p/DPPb5qIkg_S/?igsh=MW5mdHh6OGtxNjBvcQ%3D%3D"
click at [794, 326] on button at bounding box center [807, 330] width 58 height 43
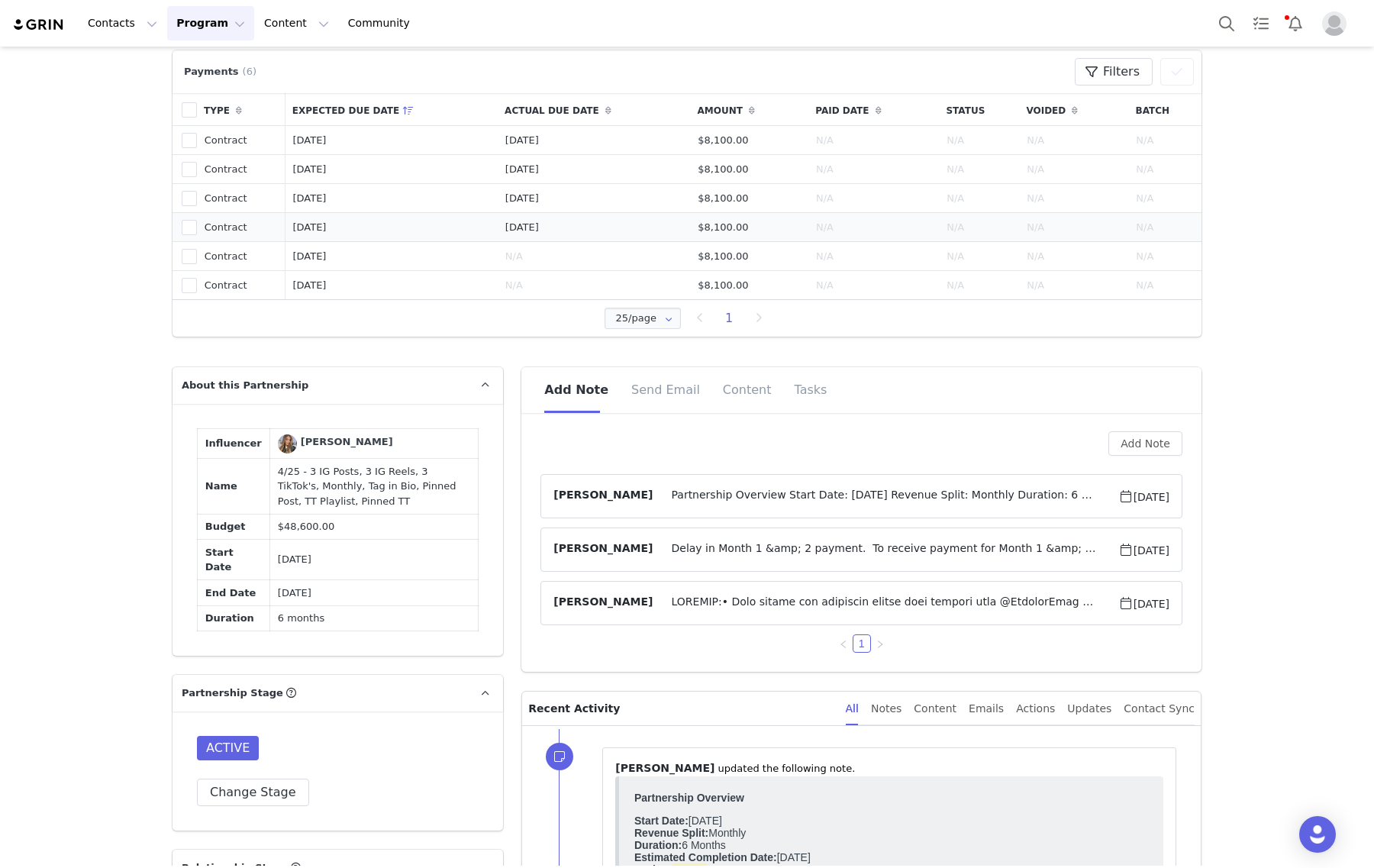
scroll to position [477, 0]
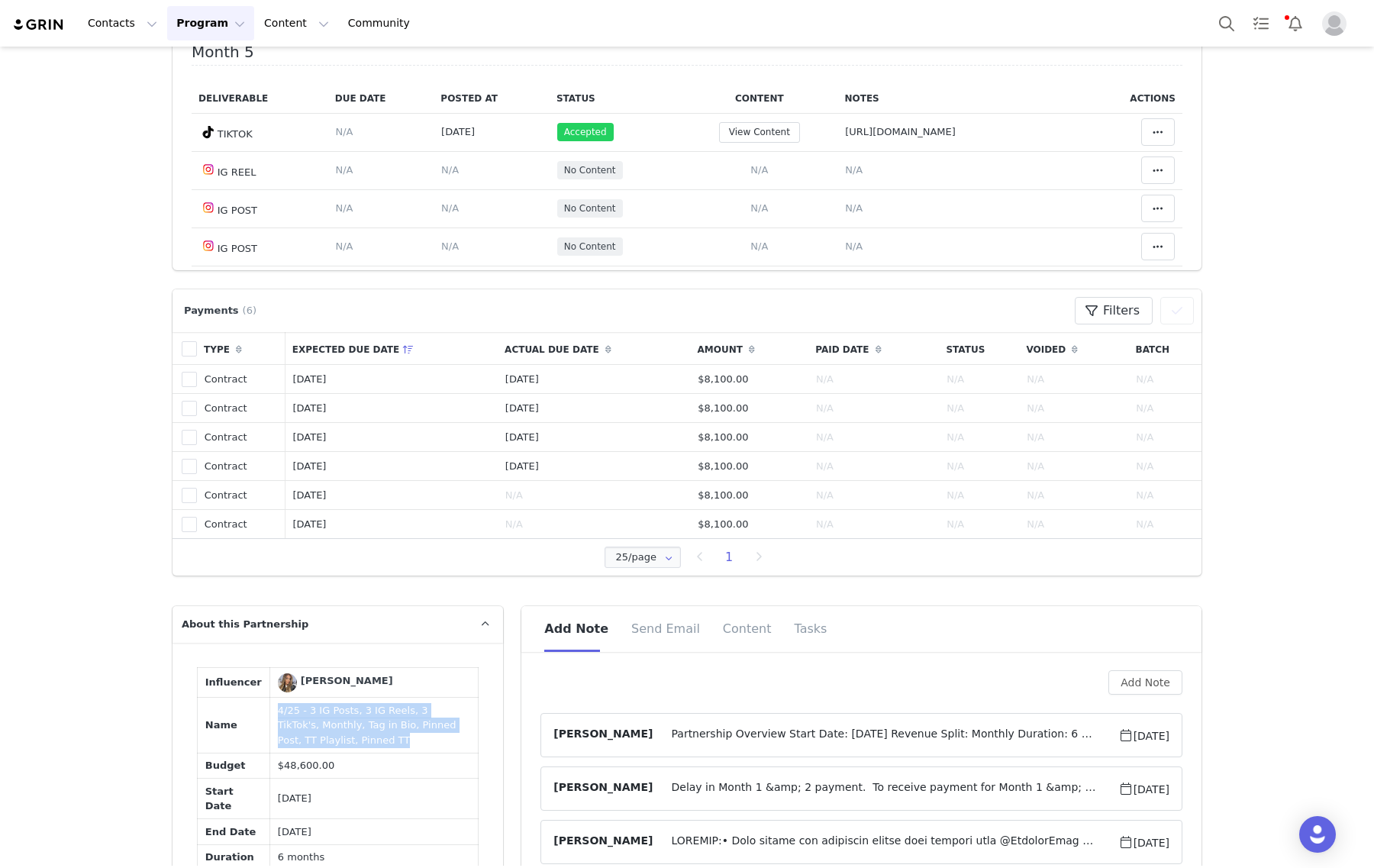
drag, startPoint x: 262, startPoint y: 715, endPoint x: 233, endPoint y: 700, distance: 32.6
click at [233, 700] on tr "Name 4/25 - 3 IG Posts, 3 IG Reels, 3 TikTok's, Monthly, Tag in Bio, Pinned Pos…" at bounding box center [337, 725] width 281 height 56
copy tr "4/25 - 3 IG Posts, 3 IG Reels, 3 TikTok's, Monthly, Tag in Bio, Pinned Post, TT…"
drag, startPoint x: 1268, startPoint y: 371, endPoint x: 1283, endPoint y: 249, distance: 122.9
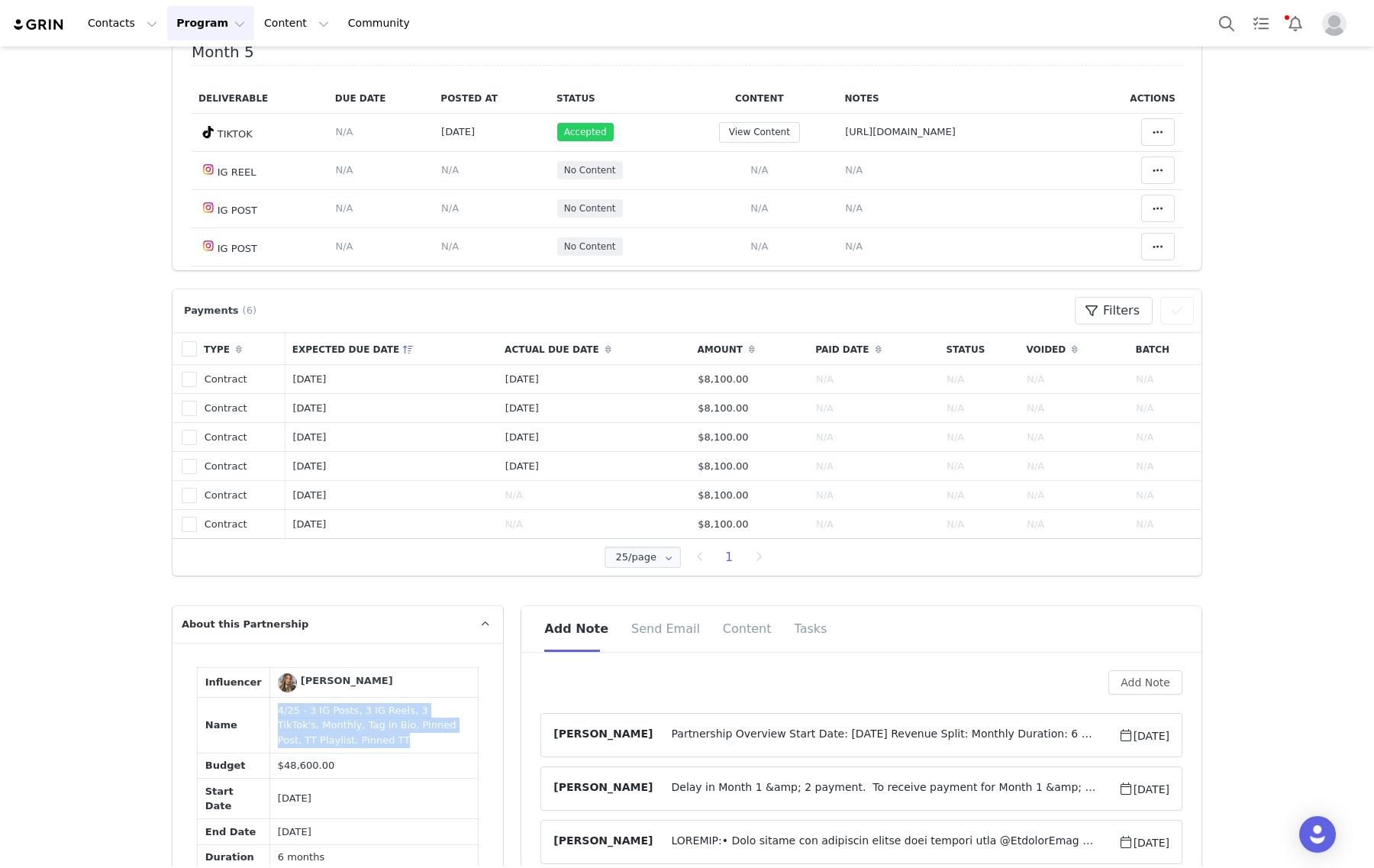
scroll to position [858, 0]
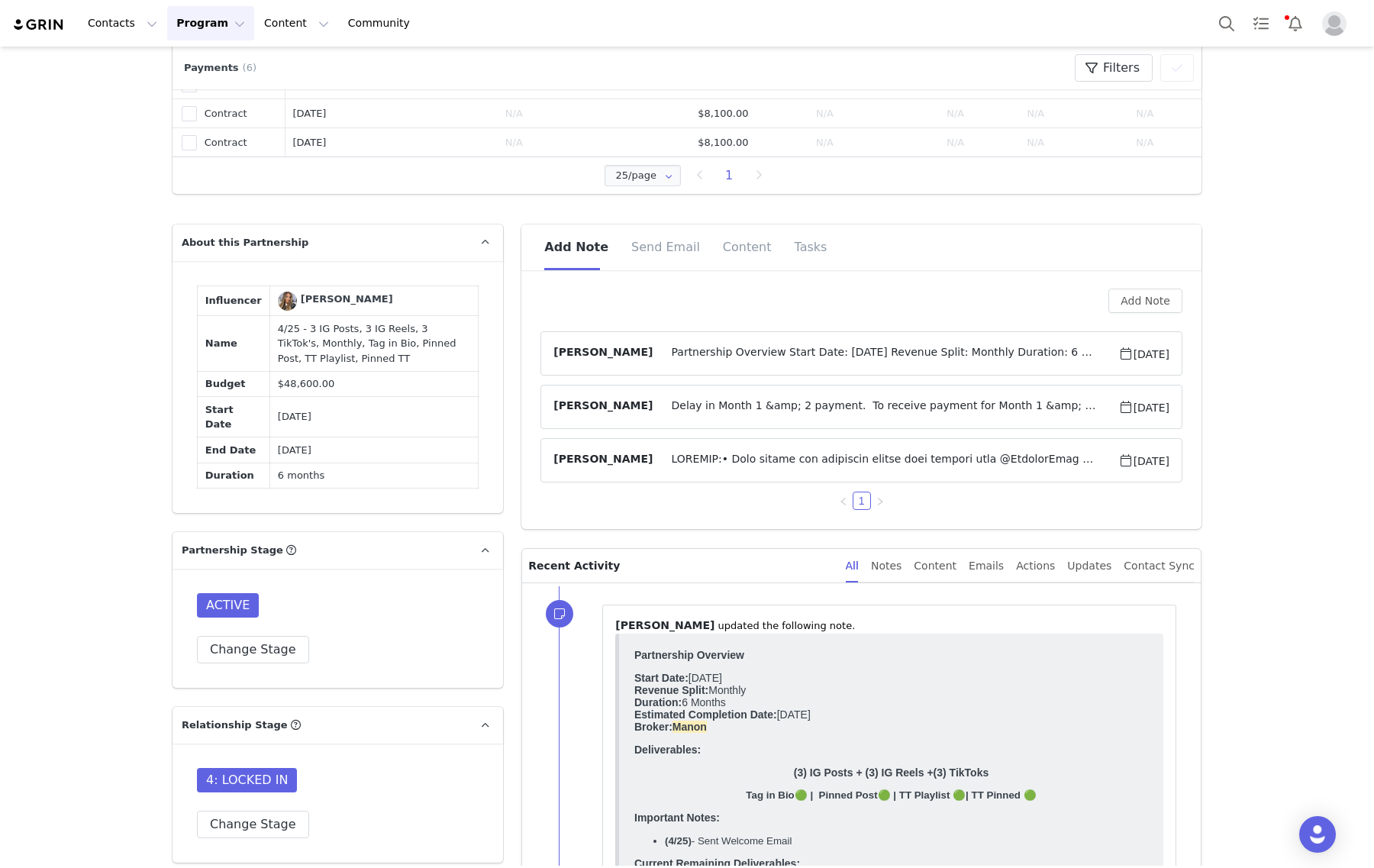
drag, startPoint x: 1028, startPoint y: 367, endPoint x: 1043, endPoint y: 357, distance: 18.0
click at [1031, 371] on article "Gabrielle Vasquez Partnership Overview Start Date: April 2025 Revenue Split: Mo…" at bounding box center [861, 352] width 642 height 44
click at [1044, 357] on span "Partnership Overview Start Date: April 2025 Revenue Split: Monthly Duration: 6 …" at bounding box center [885, 353] width 465 height 18
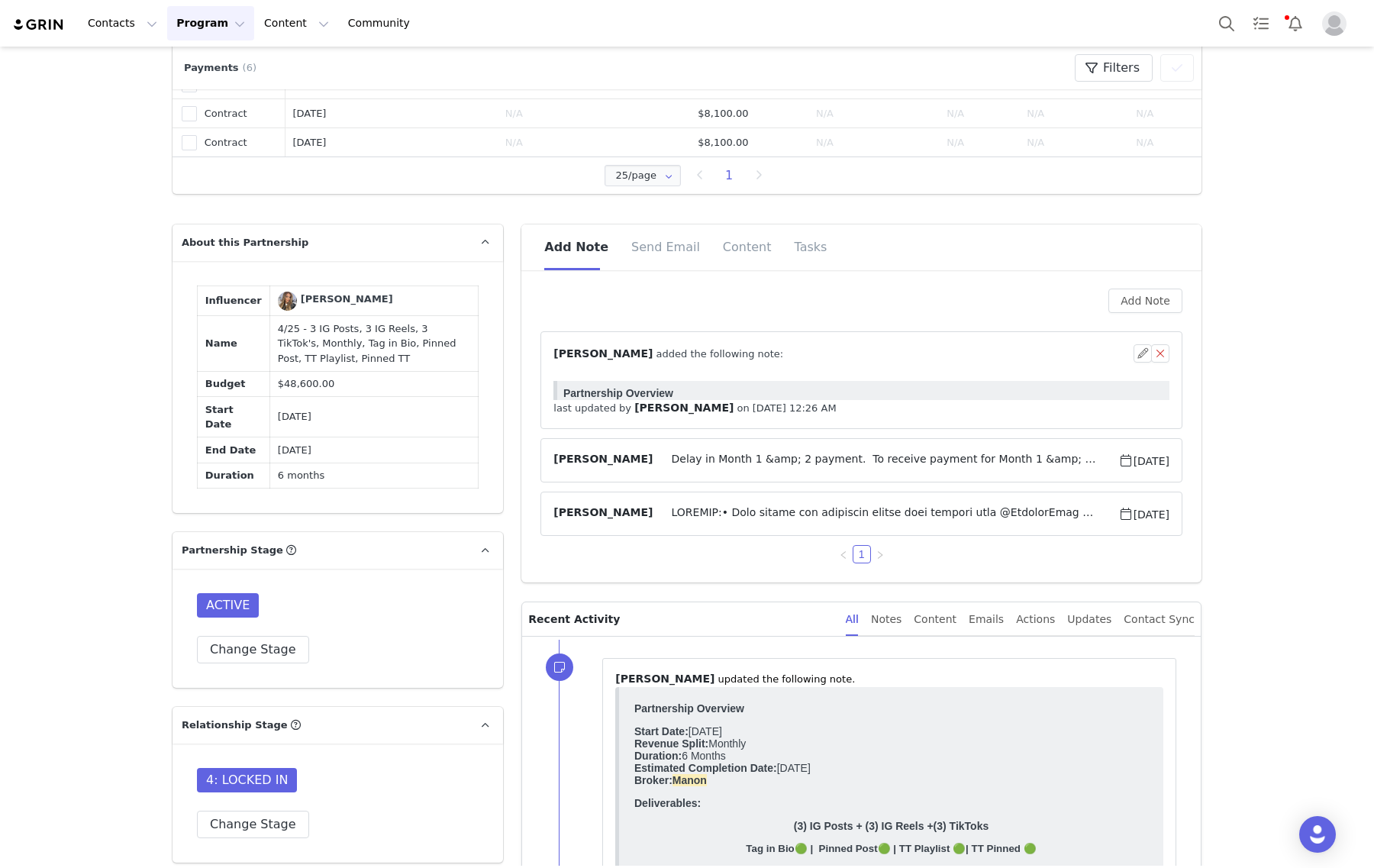
scroll to position [0, 0]
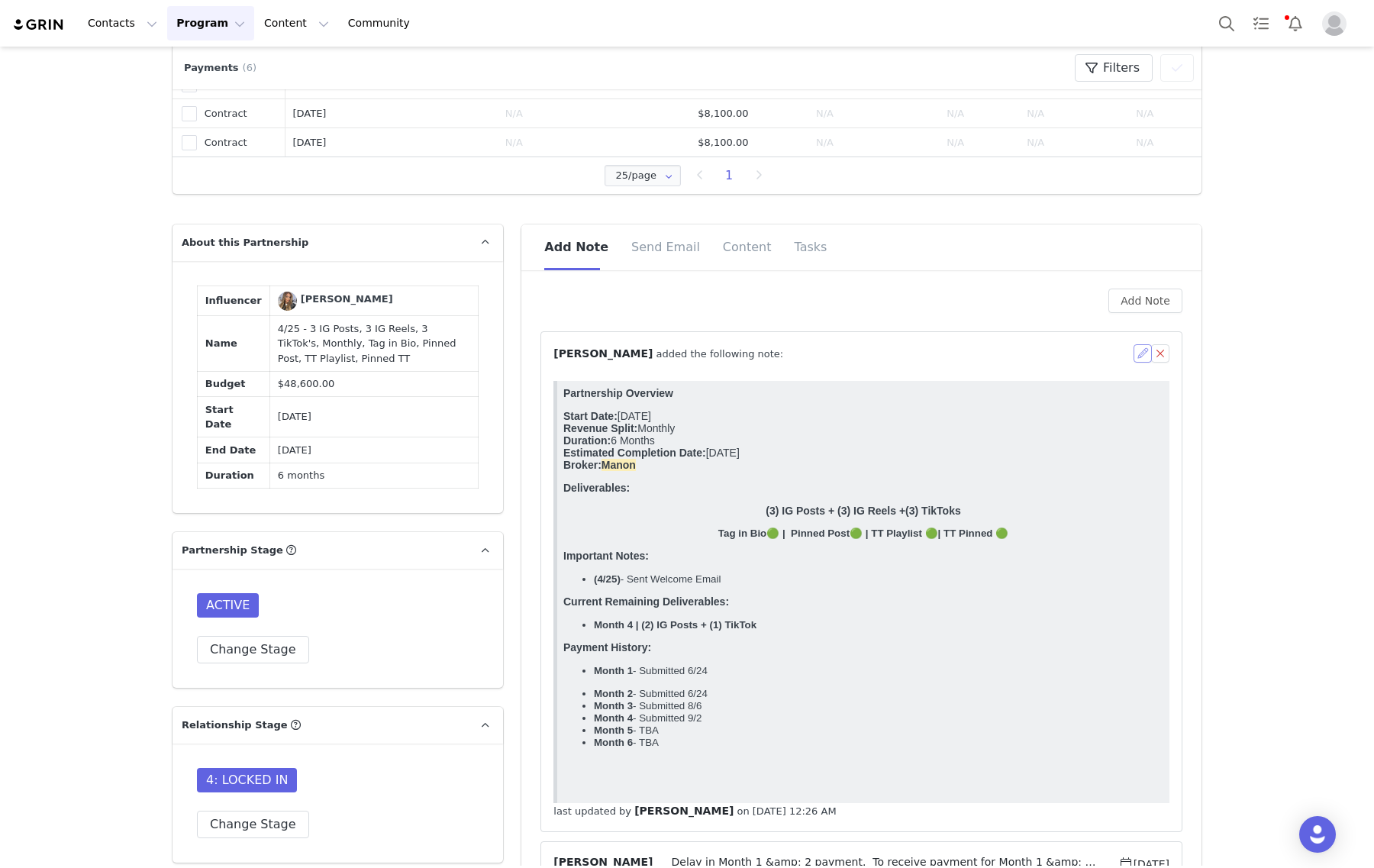
click at [1139, 350] on button "button" at bounding box center [1143, 353] width 18 height 18
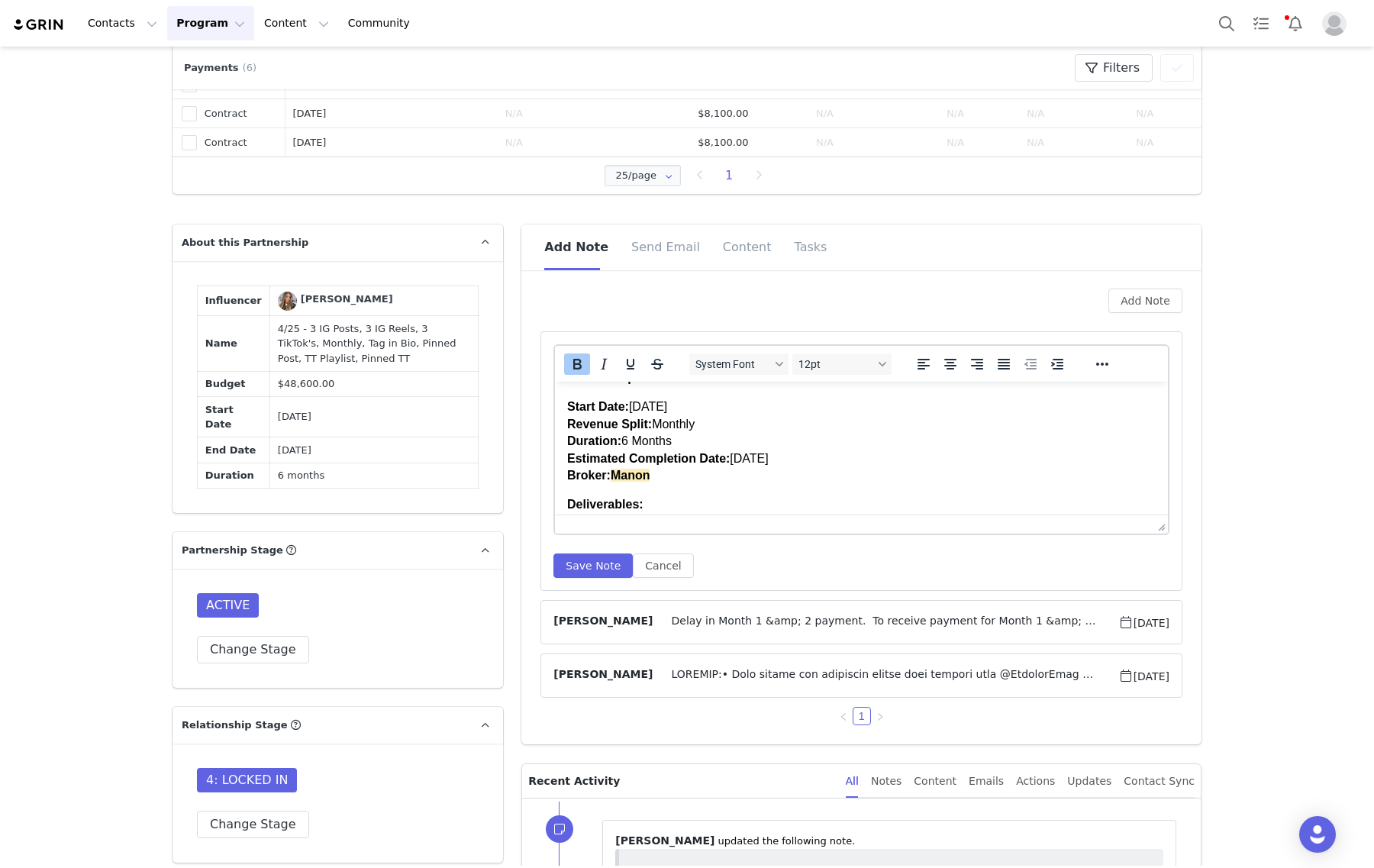
scroll to position [95, 0]
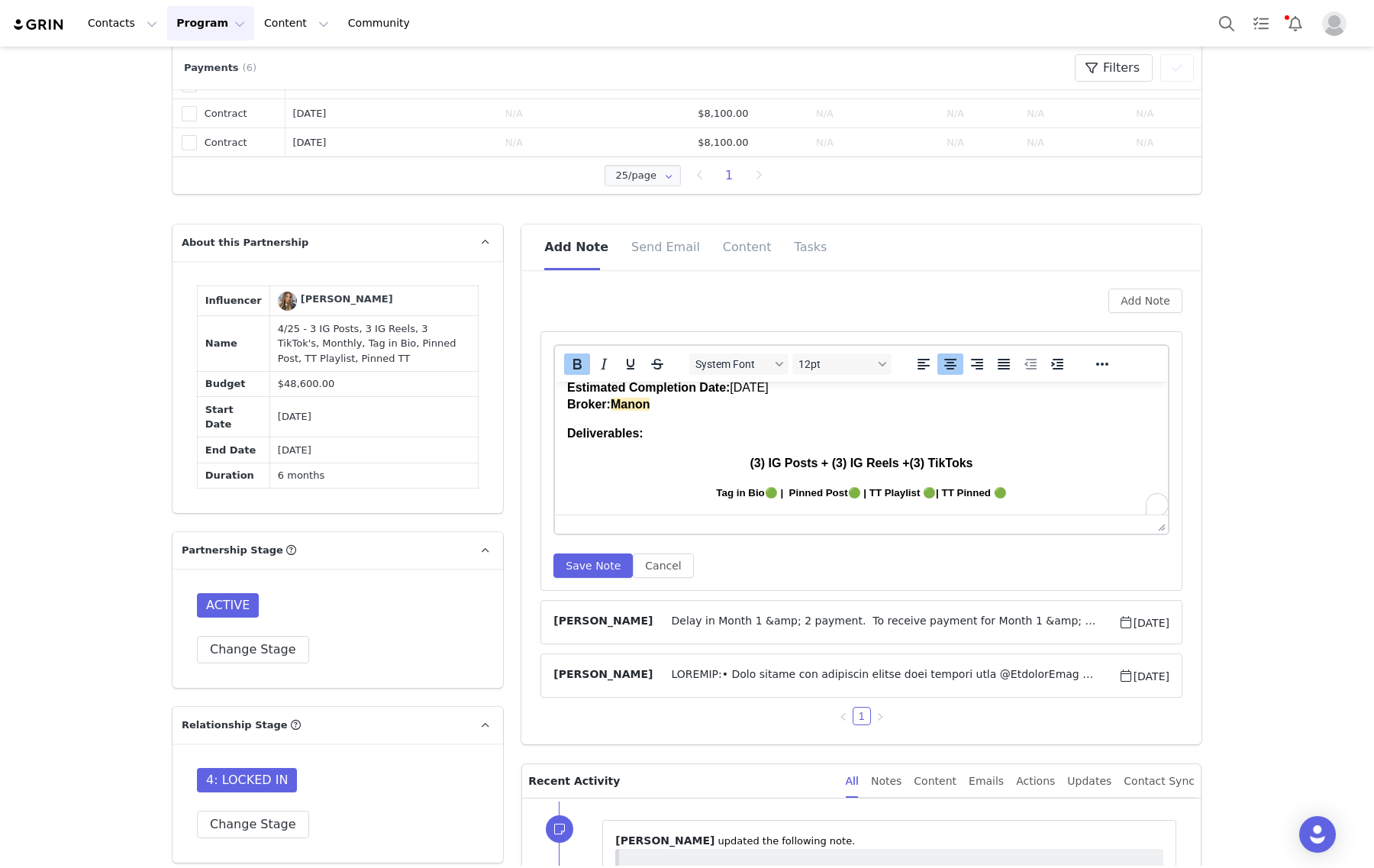
drag, startPoint x: 975, startPoint y: 468, endPoint x: 706, endPoint y: 464, distance: 269.0
click at [706, 464] on p "(3) IG Posts + (3) IG Reels + (3) TikToks" at bounding box center [861, 463] width 588 height 17
copy p "(3) IG Posts + (3) IG Reels + (3) TikToks"
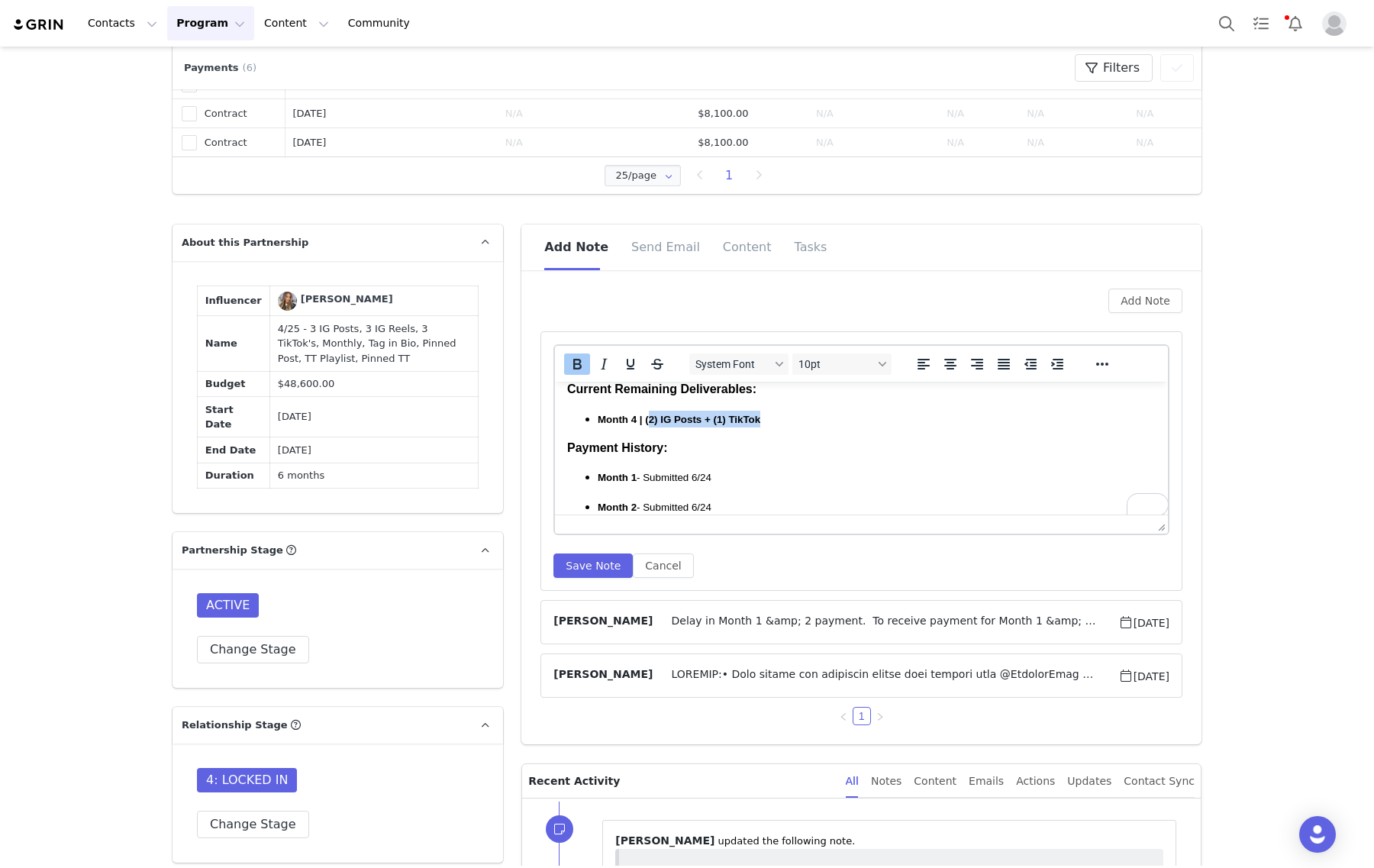
drag, startPoint x: 793, startPoint y: 422, endPoint x: 650, endPoint y: 419, distance: 143.0
click at [650, 419] on p "Month 4 | (2) IG Posts + (1) TikTok" at bounding box center [876, 419] width 558 height 17
paste body "To enrich screen reader interactions, please activate Accessibility in Grammarl…"
click at [650, 419] on strong "Month 4 | ((3) IG Posts + (3) IG Reels + (3) TikToks" at bounding box center [717, 419] width 239 height 12
click at [633, 421] on strong "Month 4 | (3) IG Posts + (3) IG Reels + (3) TikToks" at bounding box center [715, 419] width 236 height 12
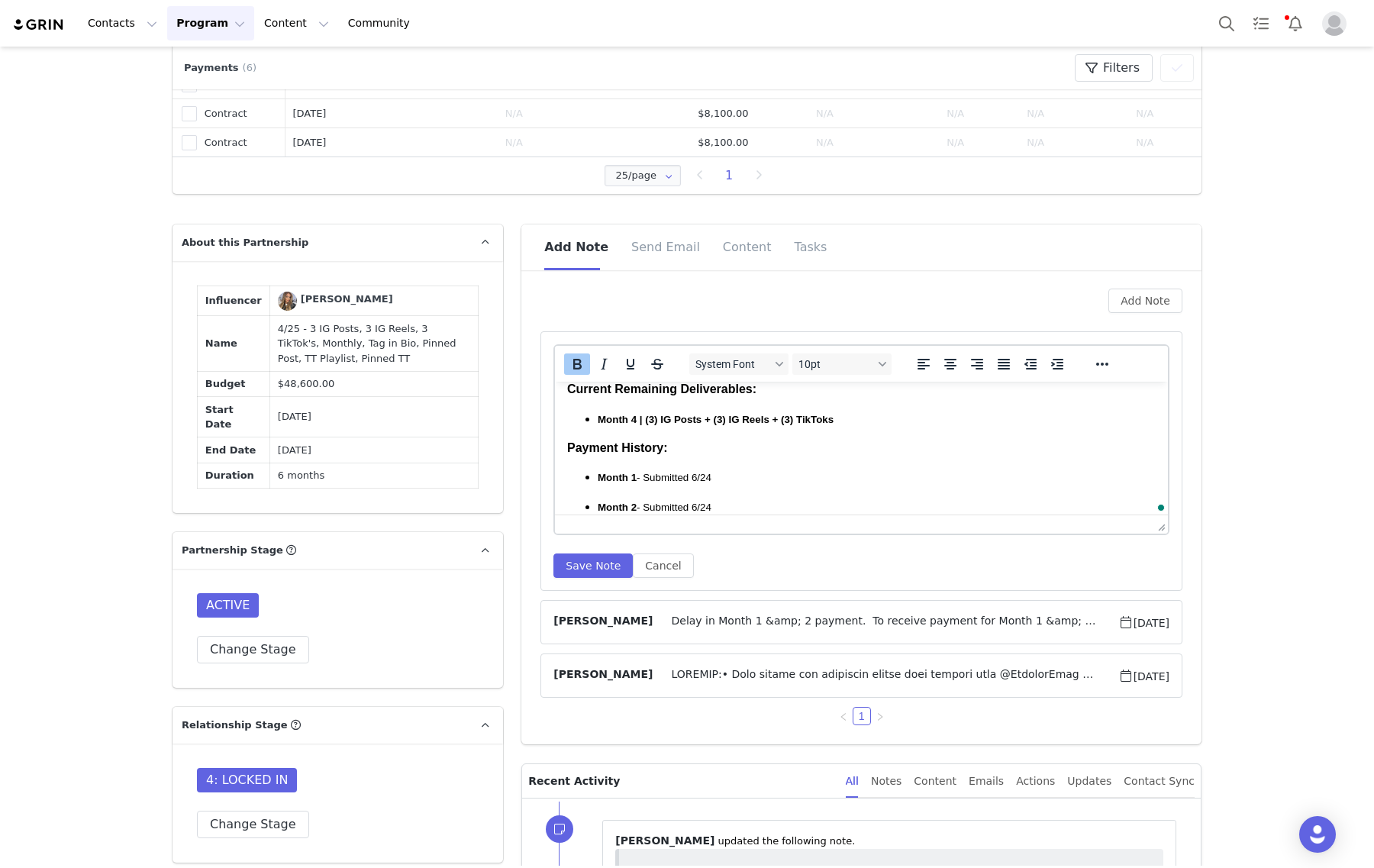
click at [636, 417] on strong "Month 4 | (3) IG Posts + (3) IG Reels + (3) TikToks" at bounding box center [715, 419] width 236 height 12
click at [636, 420] on strong "Month 4 | (3) IG Posts + (3) IG Reels + (3) TikToks" at bounding box center [715, 419] width 236 height 12
click at [633, 421] on strong "Month 4 | (3) IG Posts + (3) IG Reels + (3) TikToks" at bounding box center [715, 419] width 236 height 12
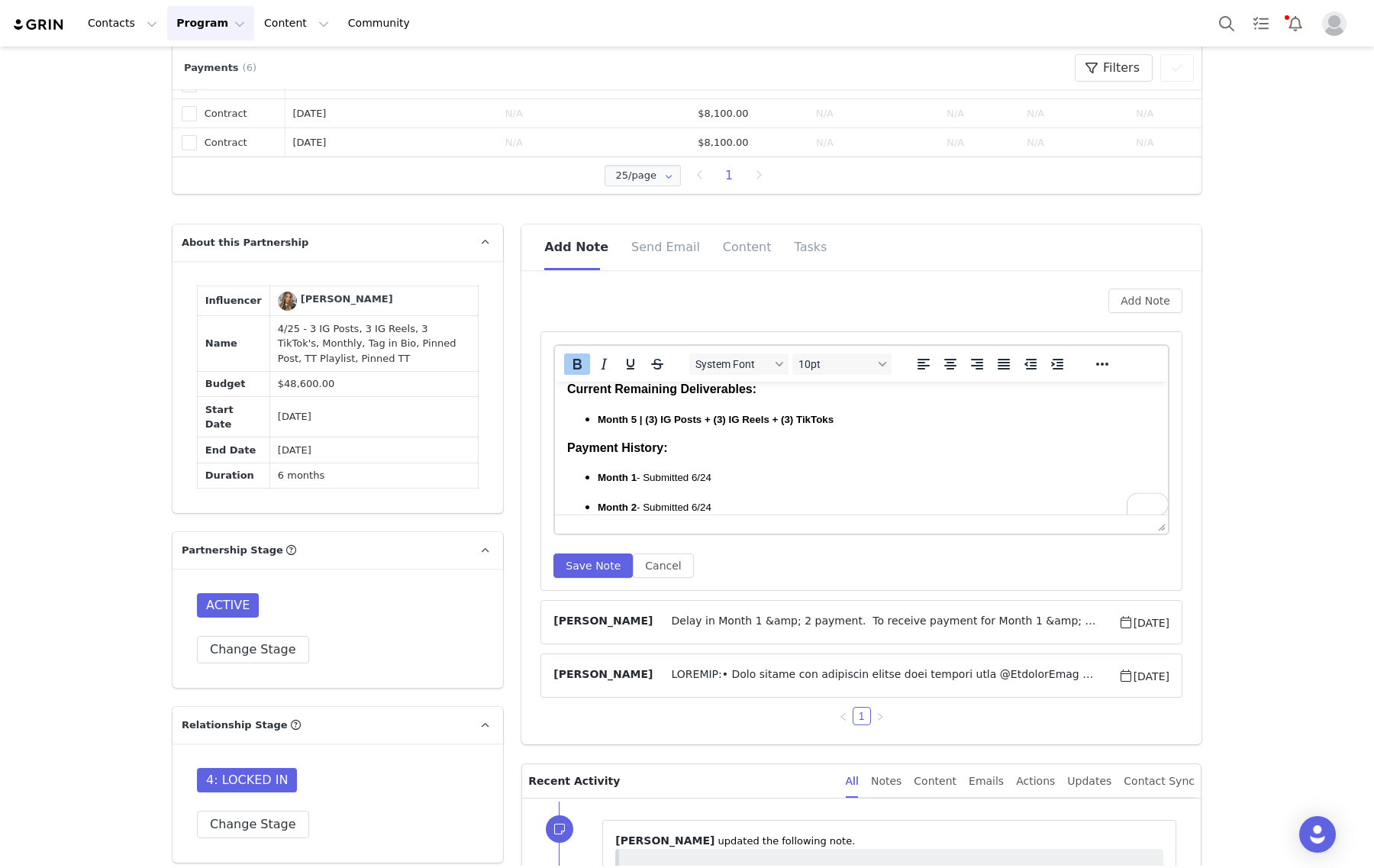
click at [786, 417] on strong "Month 5 | (3) IG Posts + (3) IG Reels + (3) TikToks" at bounding box center [715, 419] width 236 height 12
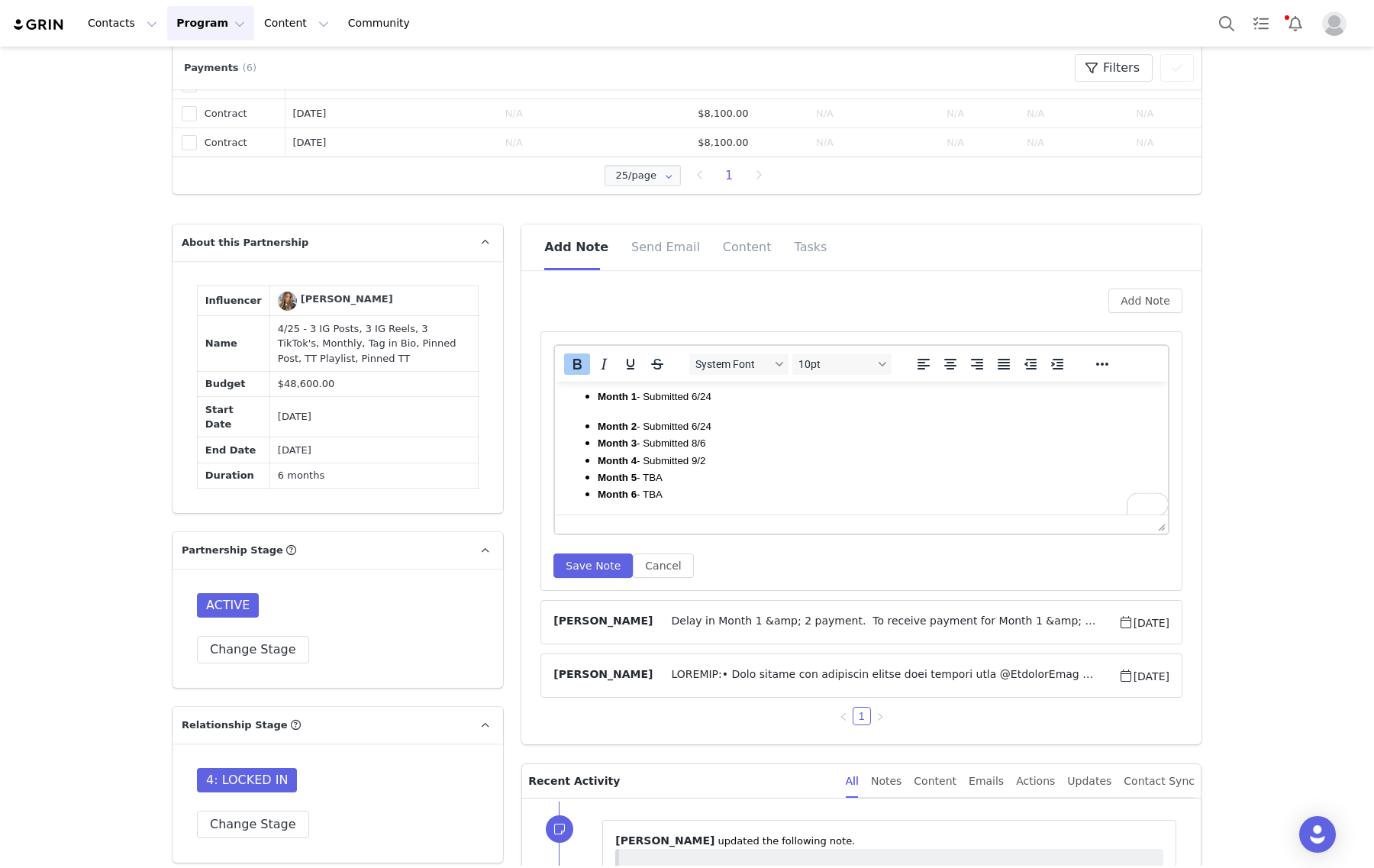
scroll to position [367, 0]
click at [653, 475] on span "Month 5 - TBA" at bounding box center [630, 477] width 65 height 12
click at [594, 563] on button "Save Note" at bounding box center [593, 565] width 79 height 24
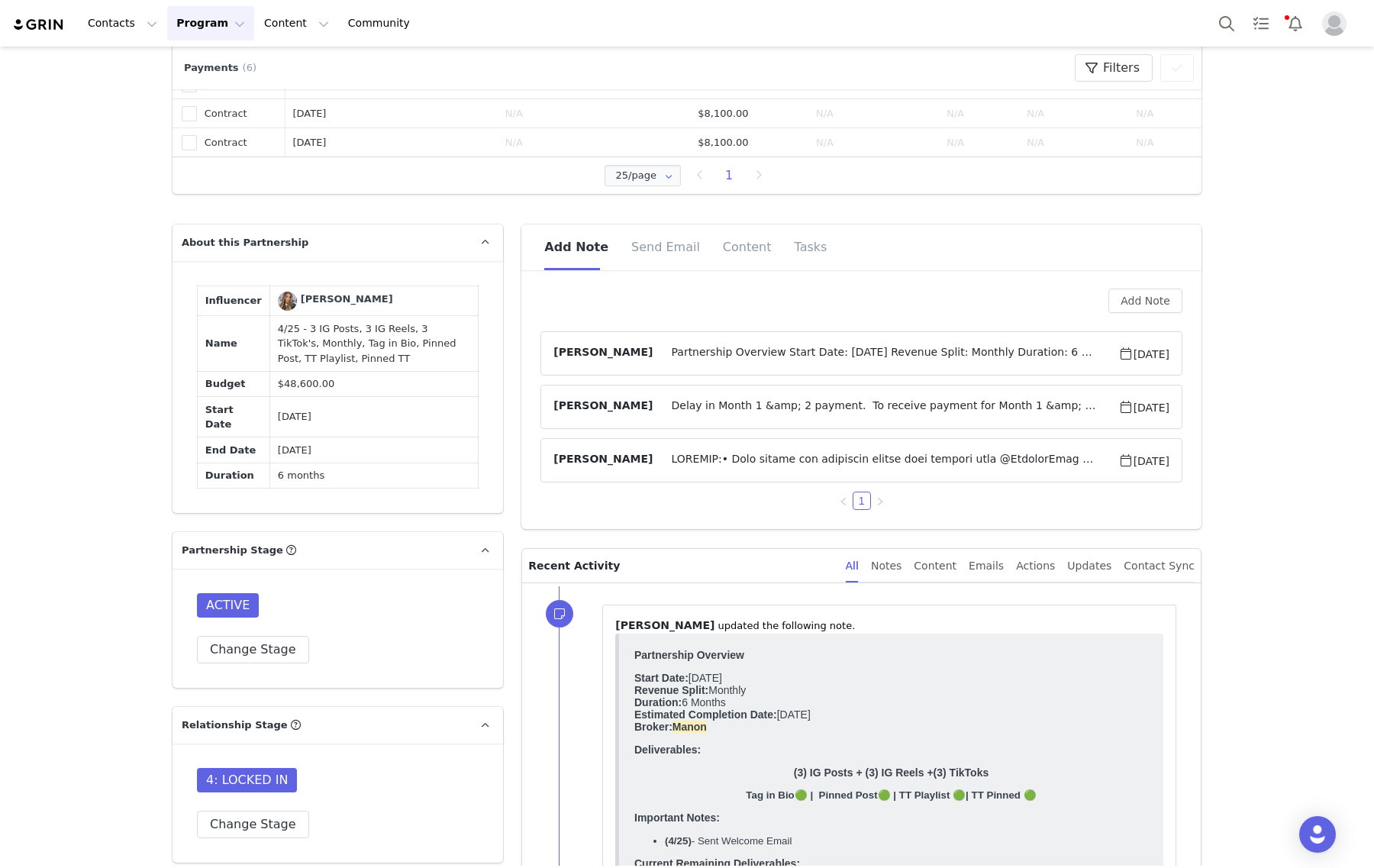
click at [883, 352] on span "Partnership Overview Start Date: April 2025 Revenue Split: Monthly Duration: 6 …" at bounding box center [885, 353] width 465 height 18
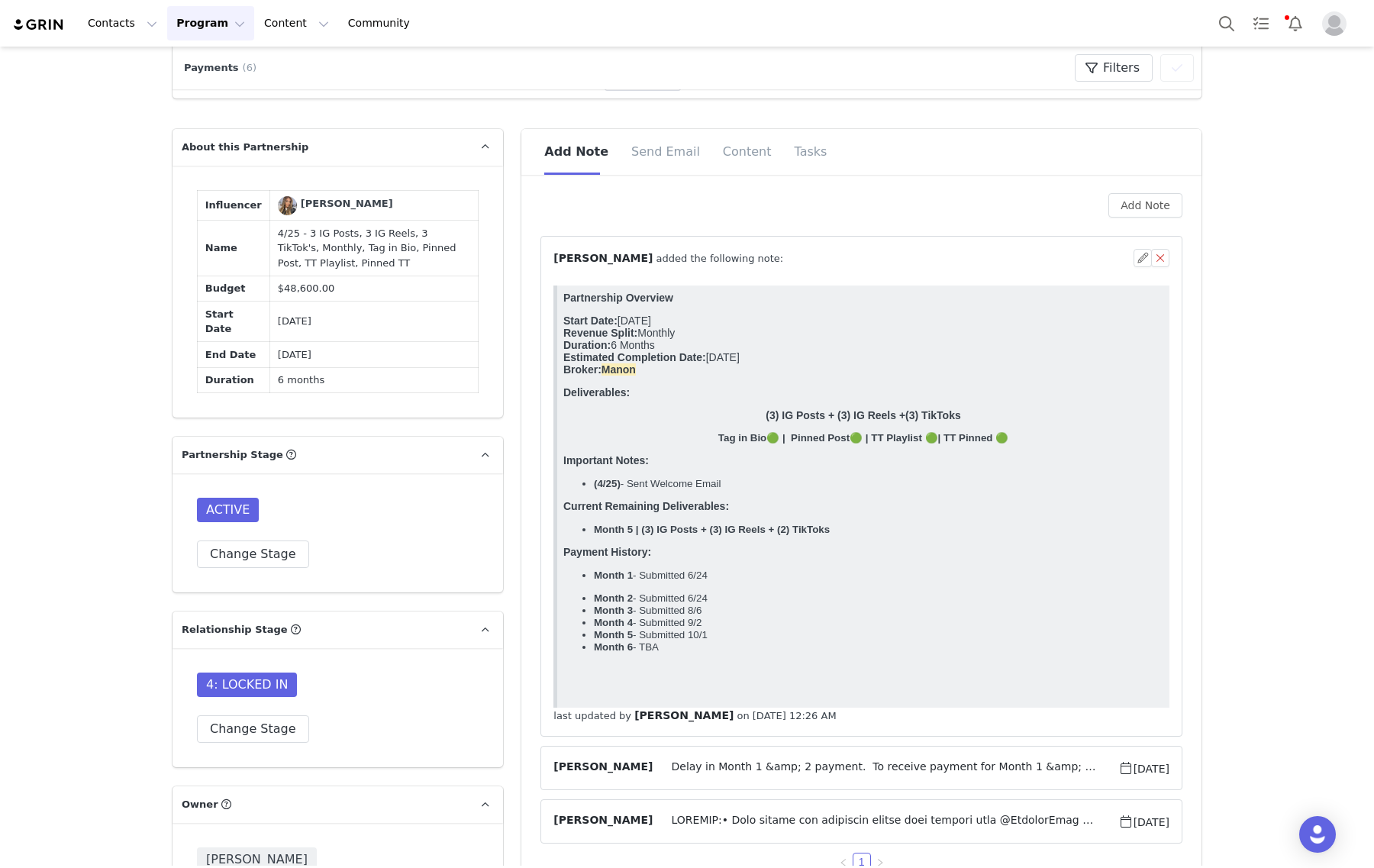
scroll to position [1621, 0]
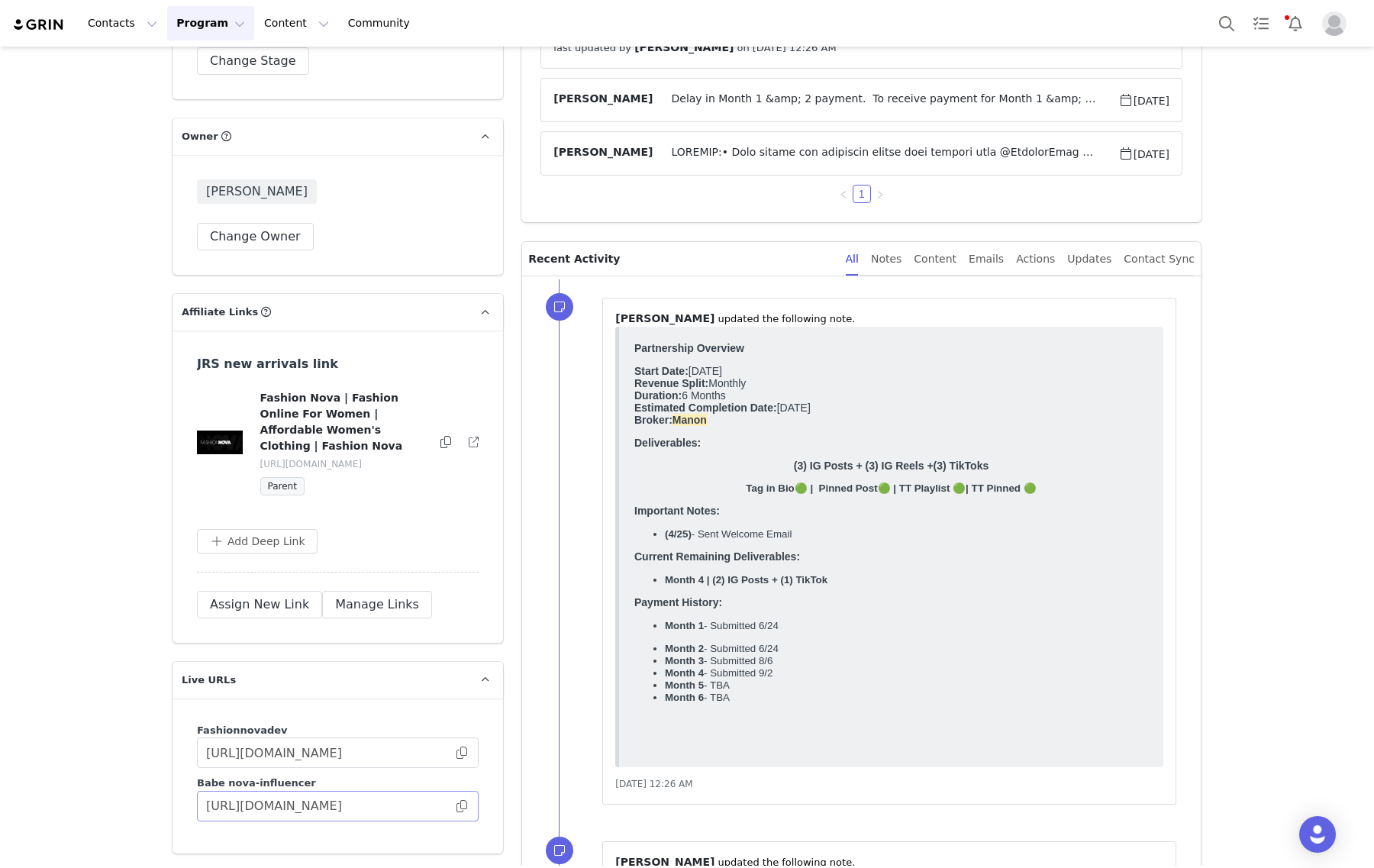
click at [458, 806] on span at bounding box center [461, 806] width 15 height 0
click at [458, 791] on span "https://babe.nova-influencer.com/23886f45-c06c-4c3f-940b-504b37c4aab4" at bounding box center [338, 806] width 282 height 30
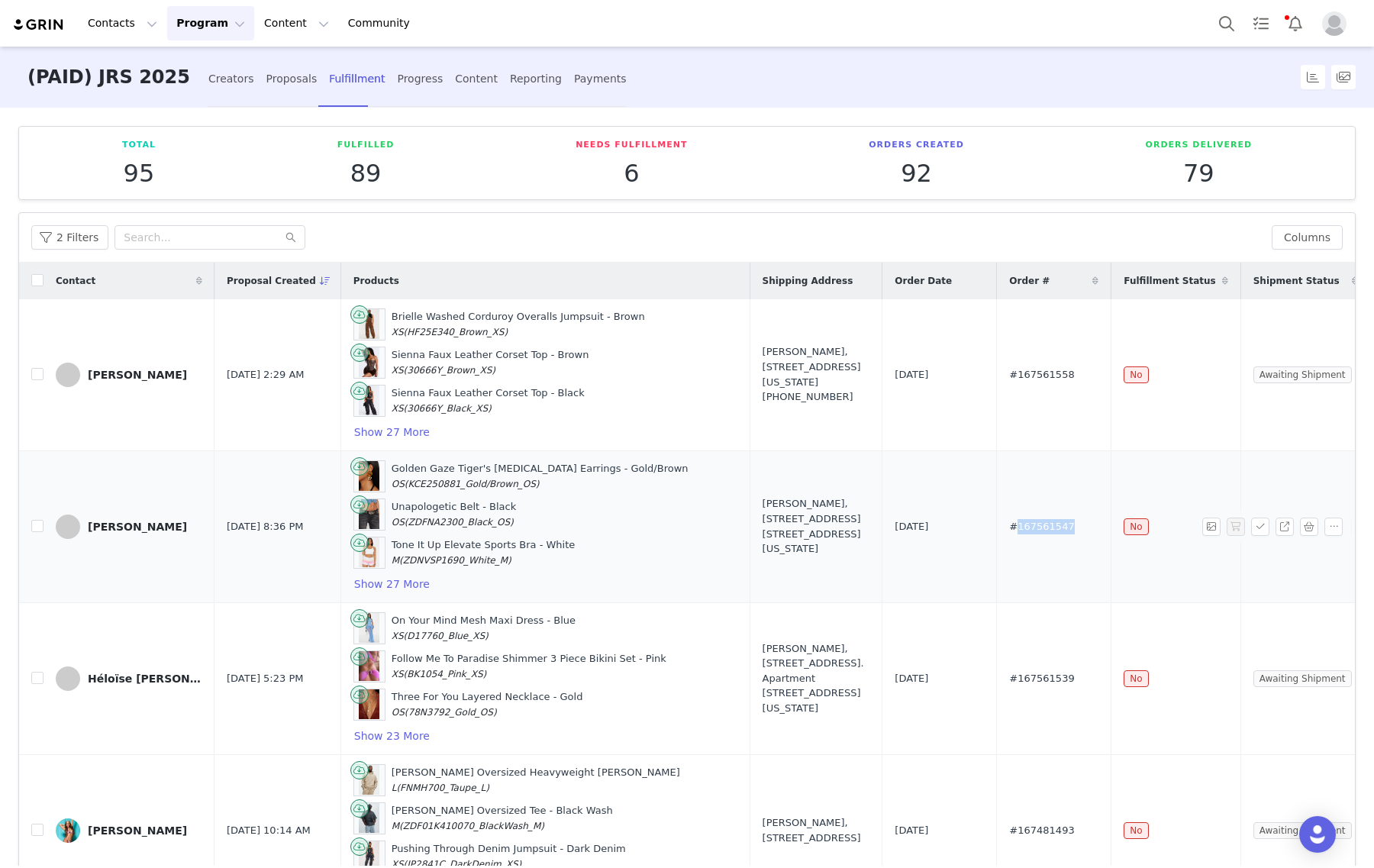
drag, startPoint x: 996, startPoint y: 530, endPoint x: 947, endPoint y: 529, distance: 49.0
click at [996, 529] on td "#167561547" at bounding box center [1054, 525] width 115 height 152
copy span "167561547"
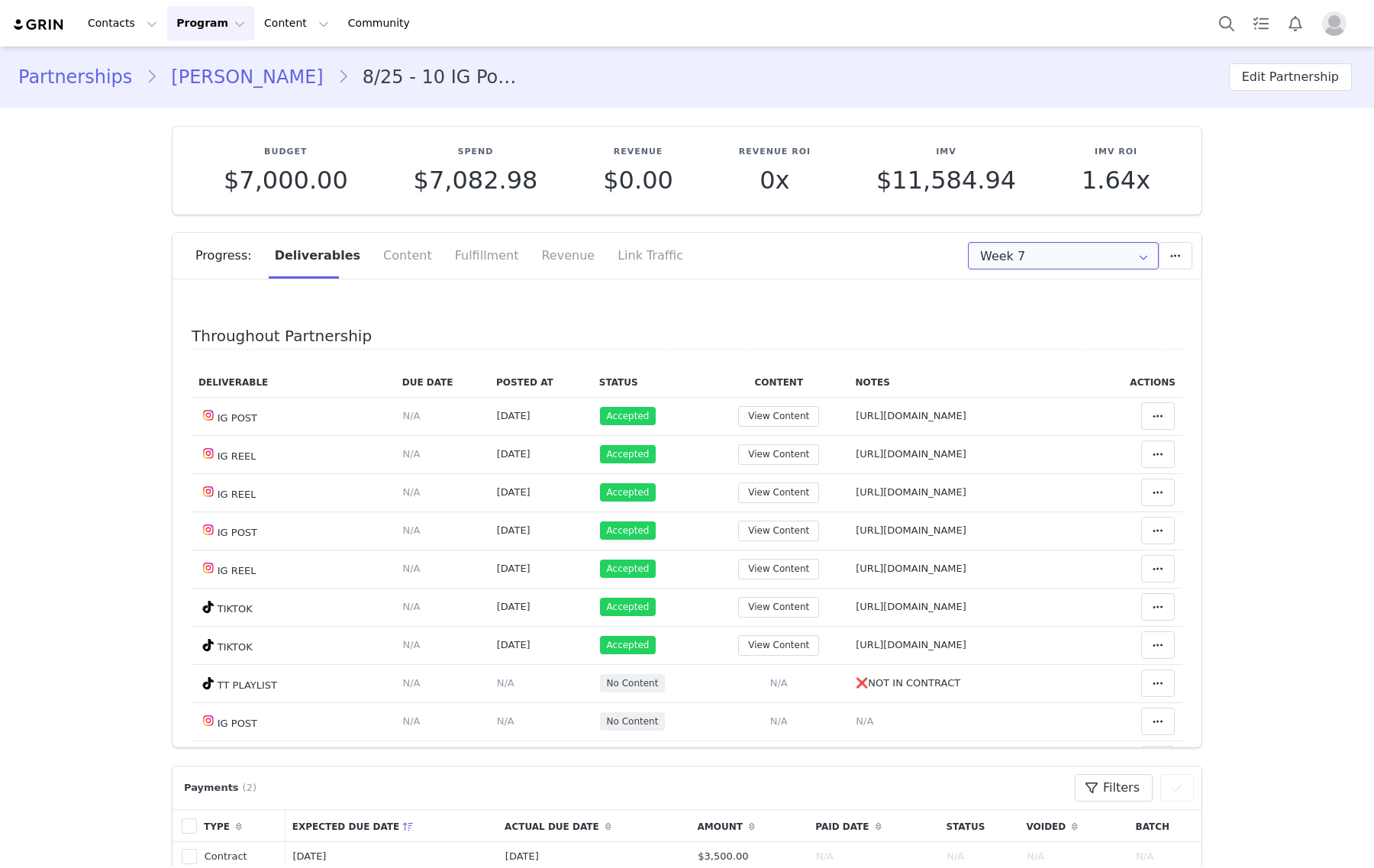
click at [1066, 267] on input "Week 7" at bounding box center [1063, 256] width 191 height 28
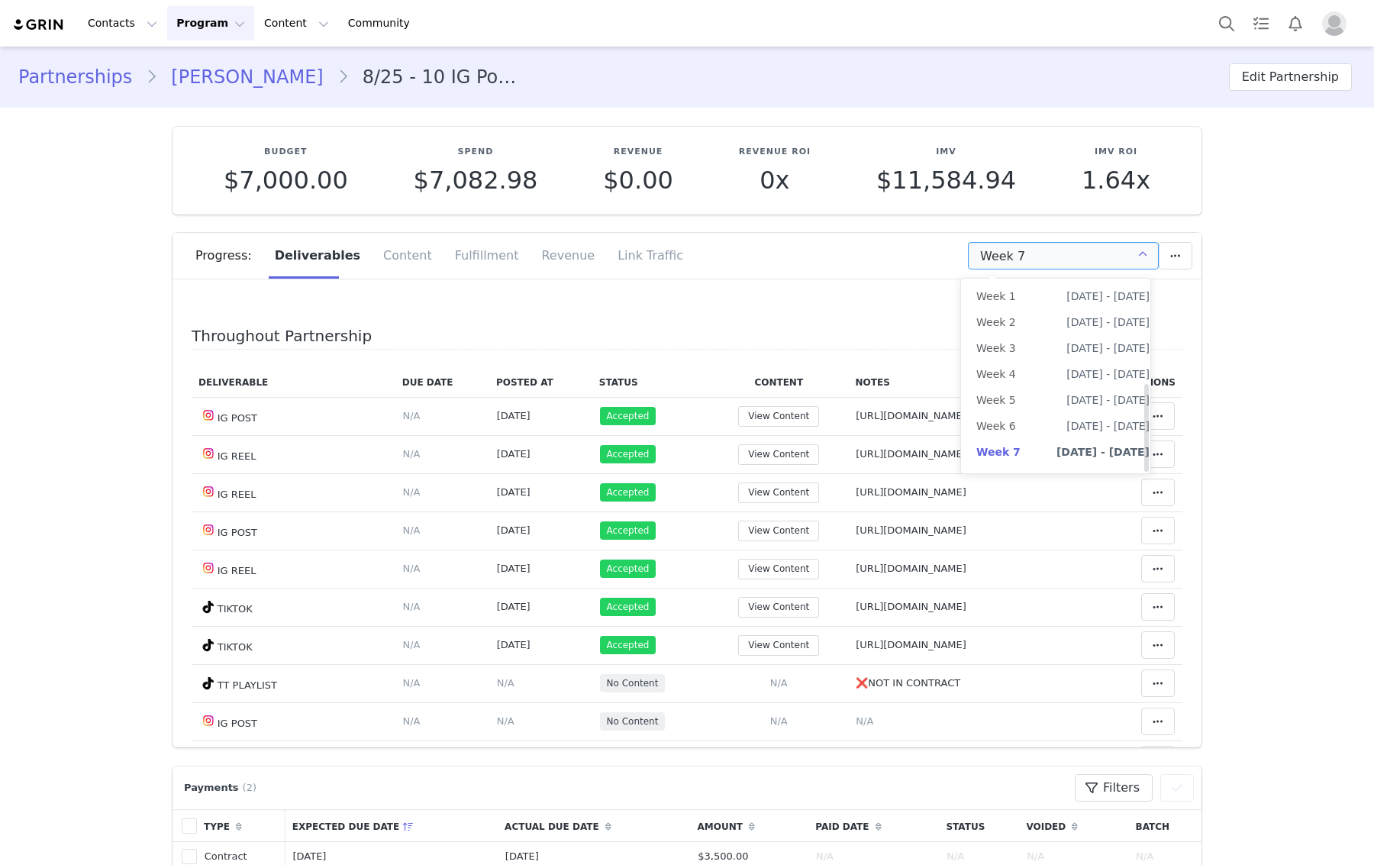
click at [1032, 673] on li "All Weeks" at bounding box center [1062, 685] width 204 height 26
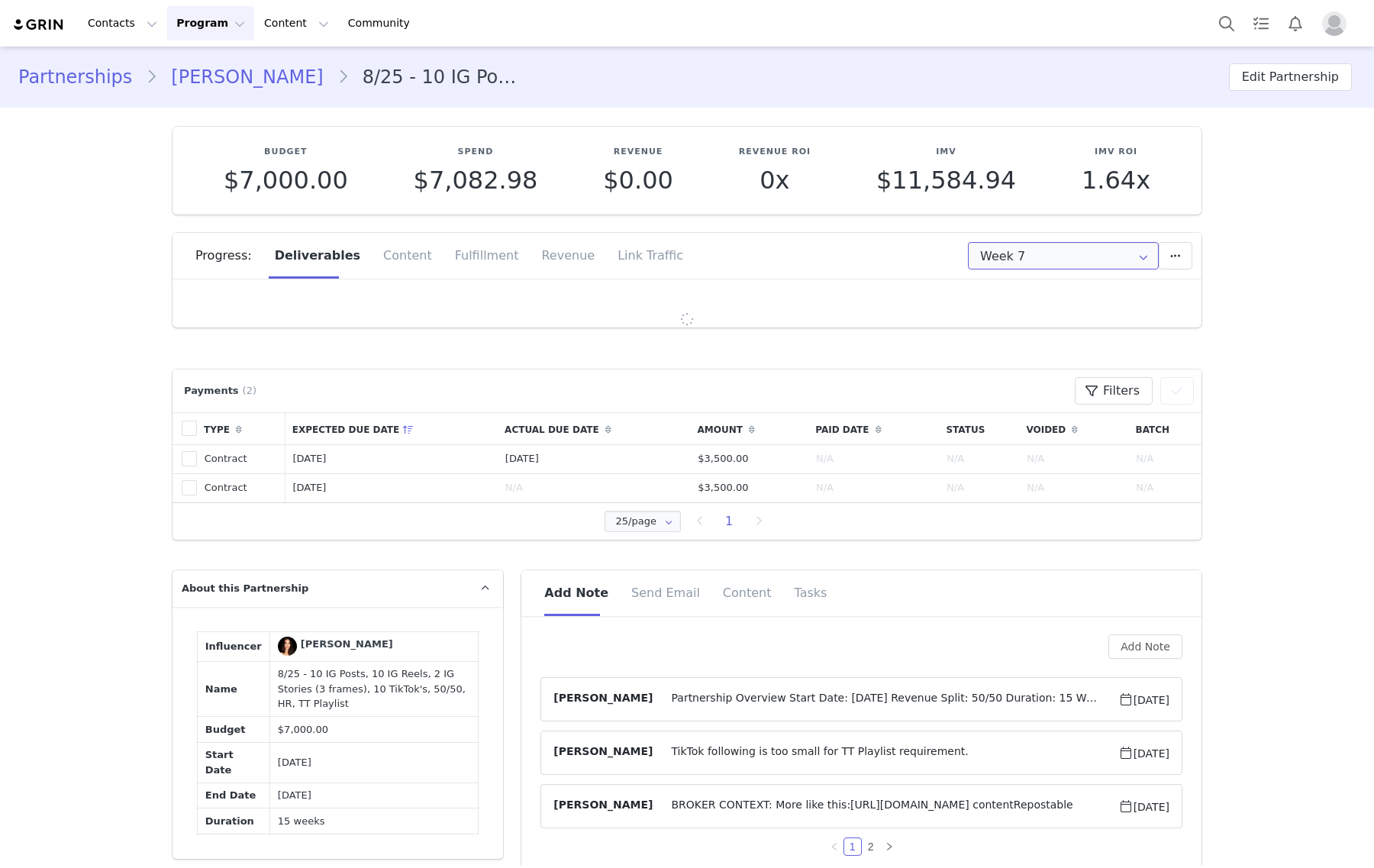
type input "All"
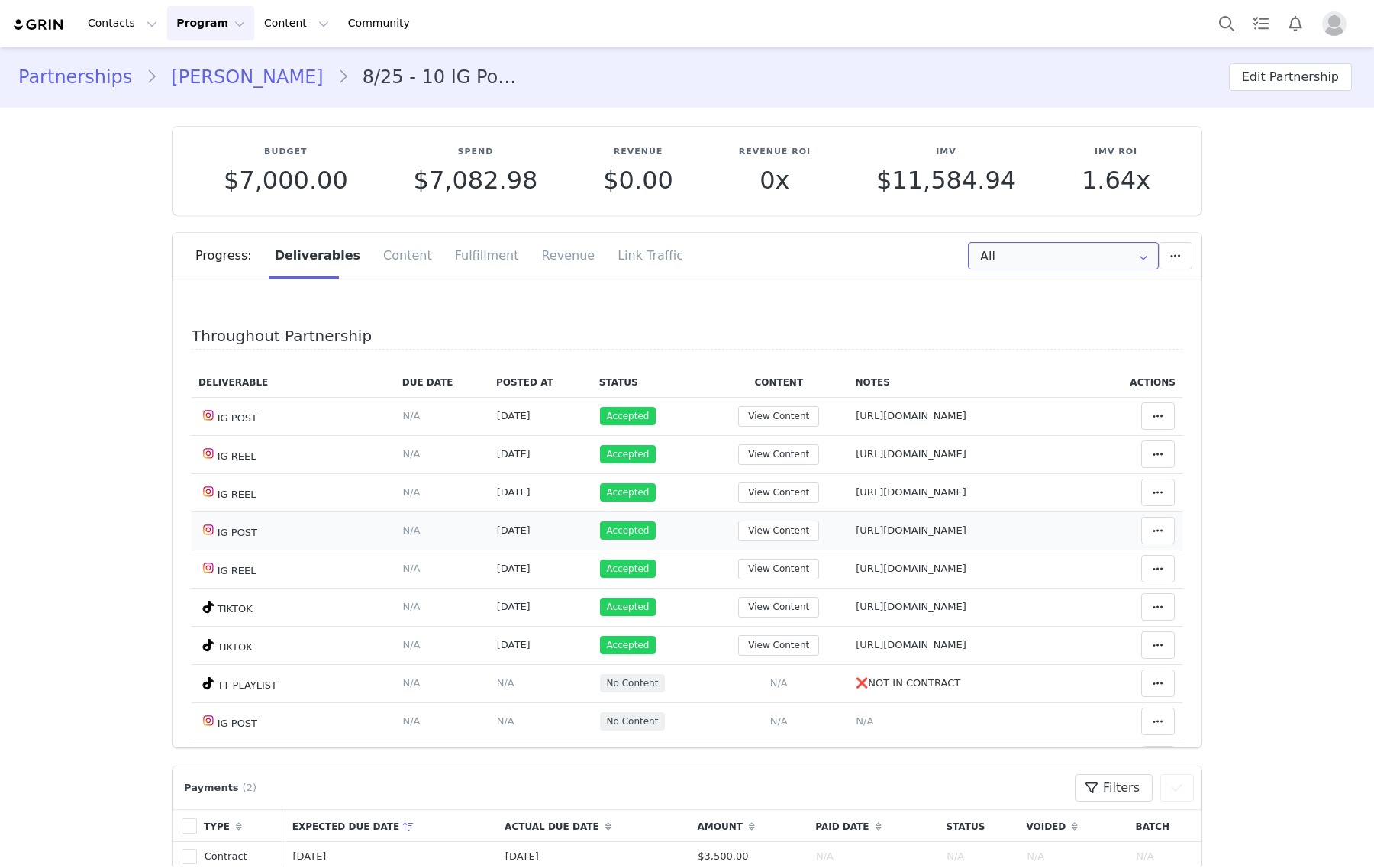
scroll to position [95, 0]
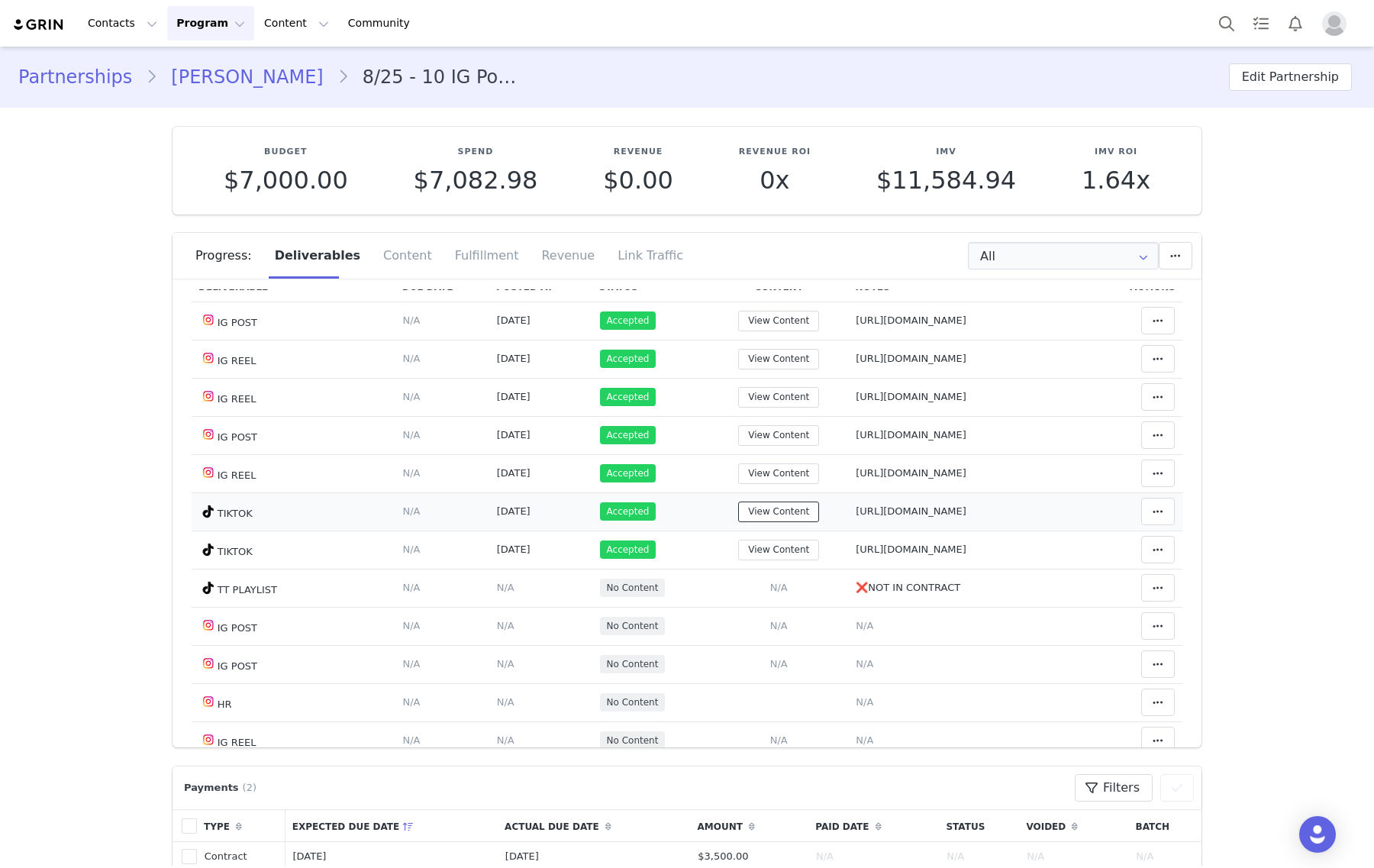
click at [738, 517] on button "View Content" at bounding box center [778, 511] width 81 height 21
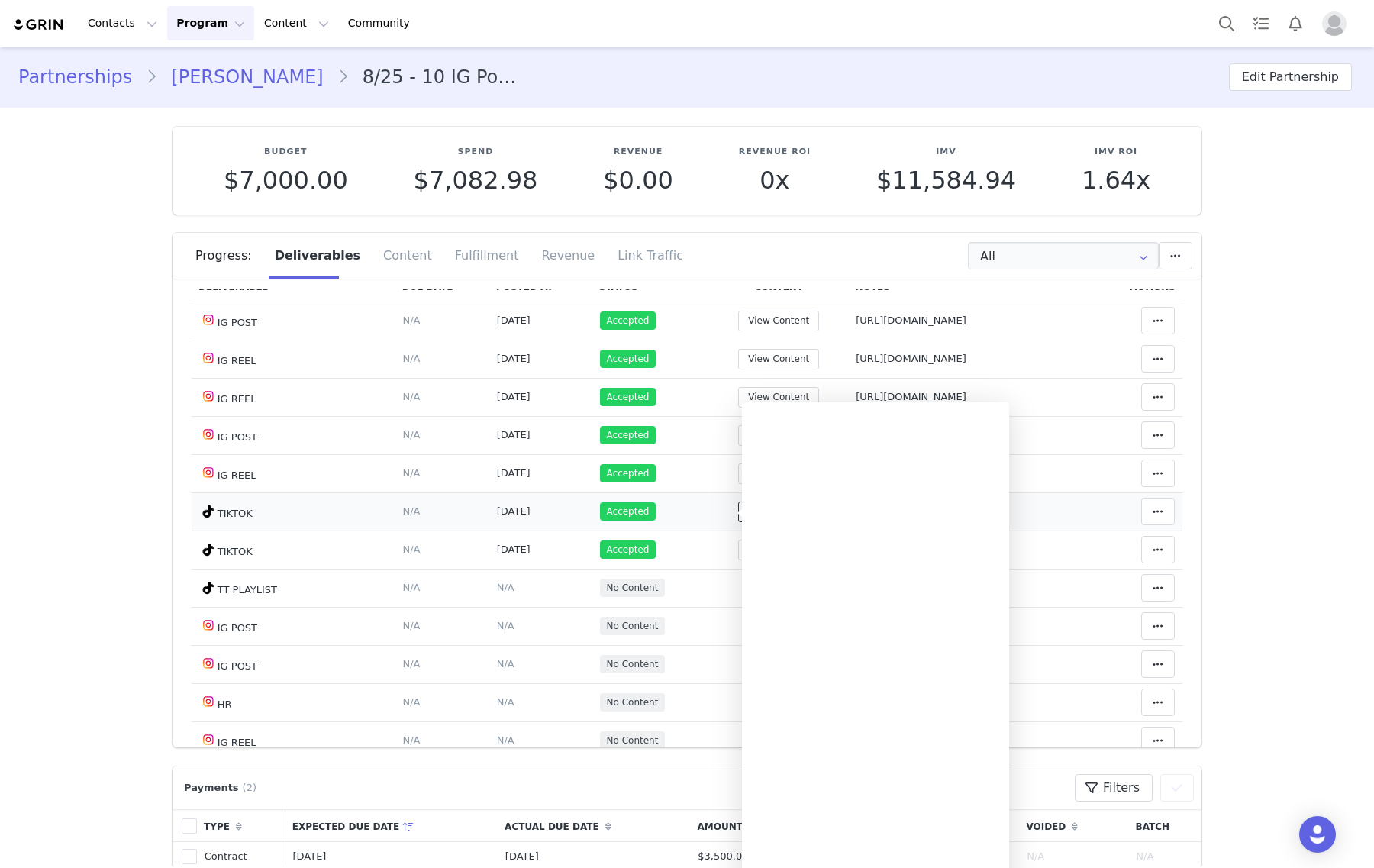
click at [738, 516] on button "View Content" at bounding box center [778, 511] width 81 height 21
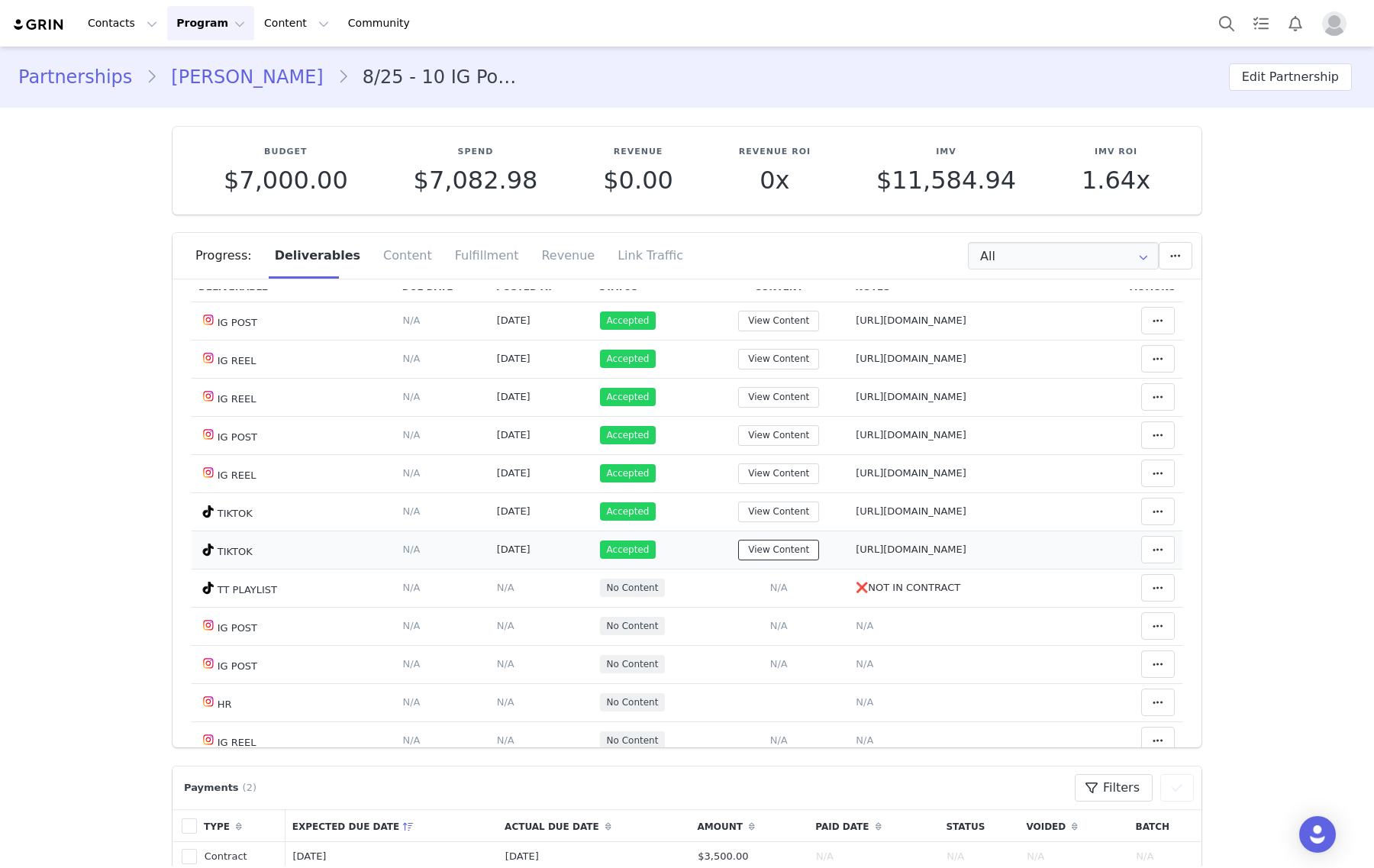
click at [738, 558] on button "View Content" at bounding box center [778, 550] width 81 height 21
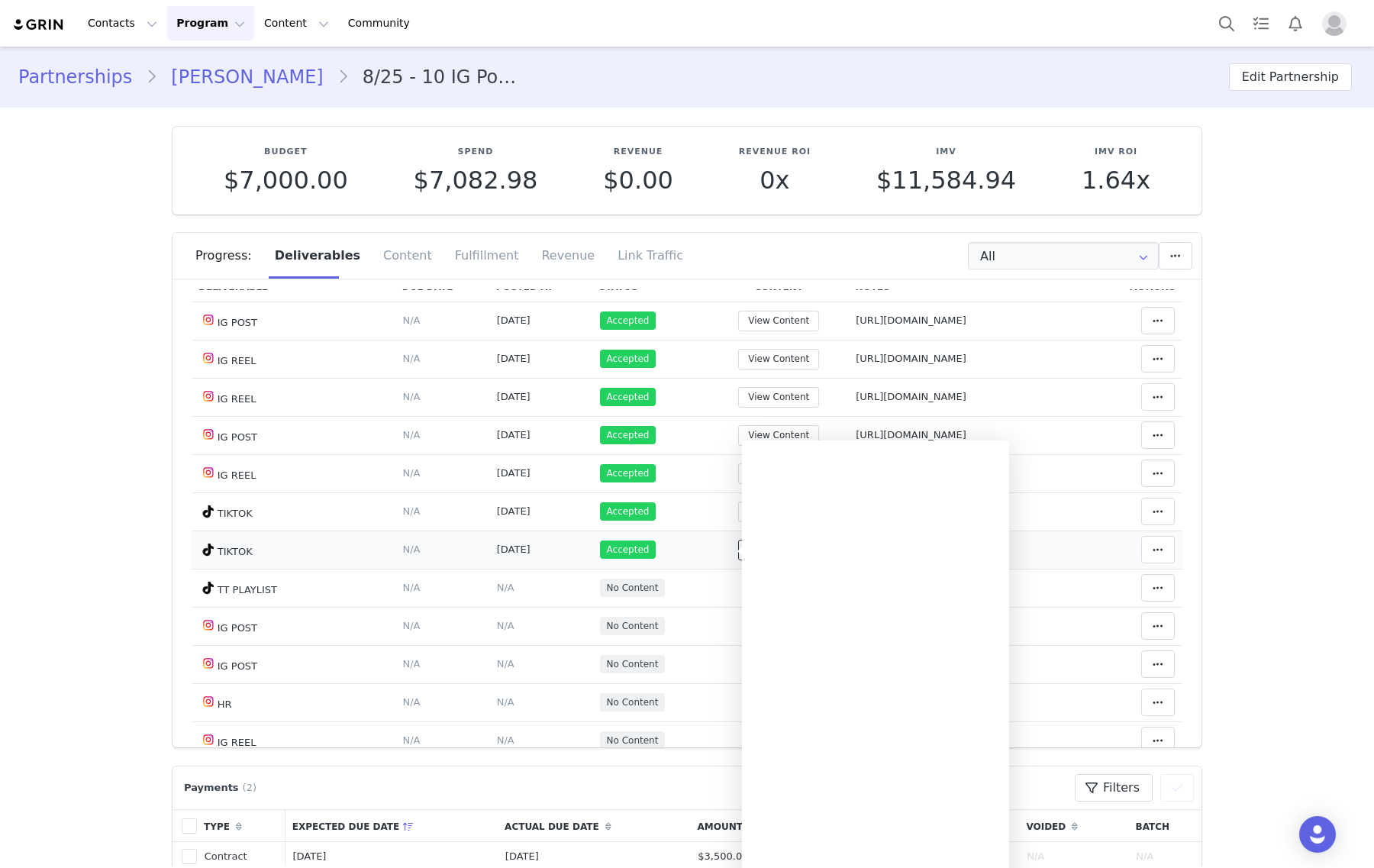
click at [738, 558] on button "View Content" at bounding box center [778, 550] width 81 height 21
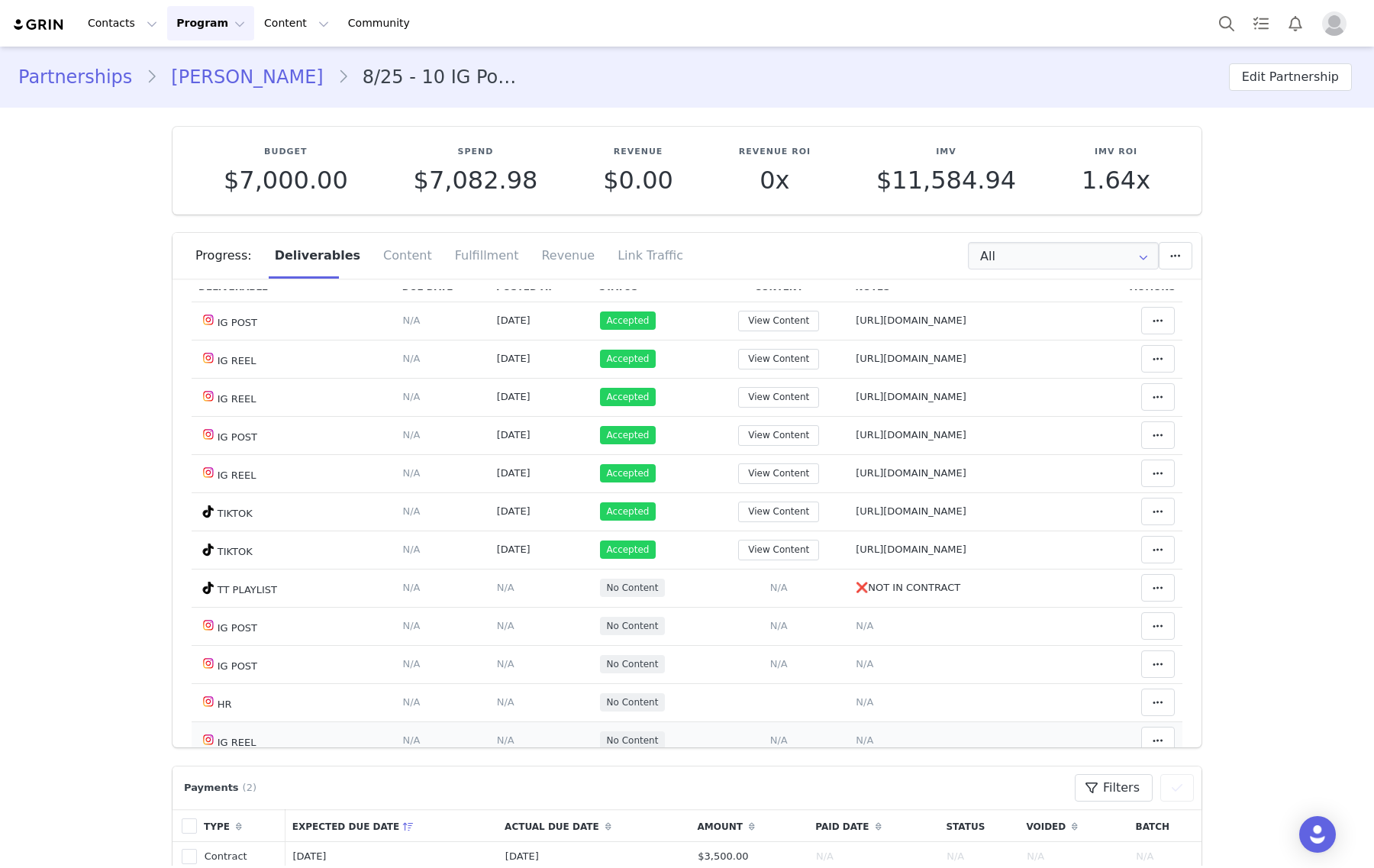
scroll to position [286, 0]
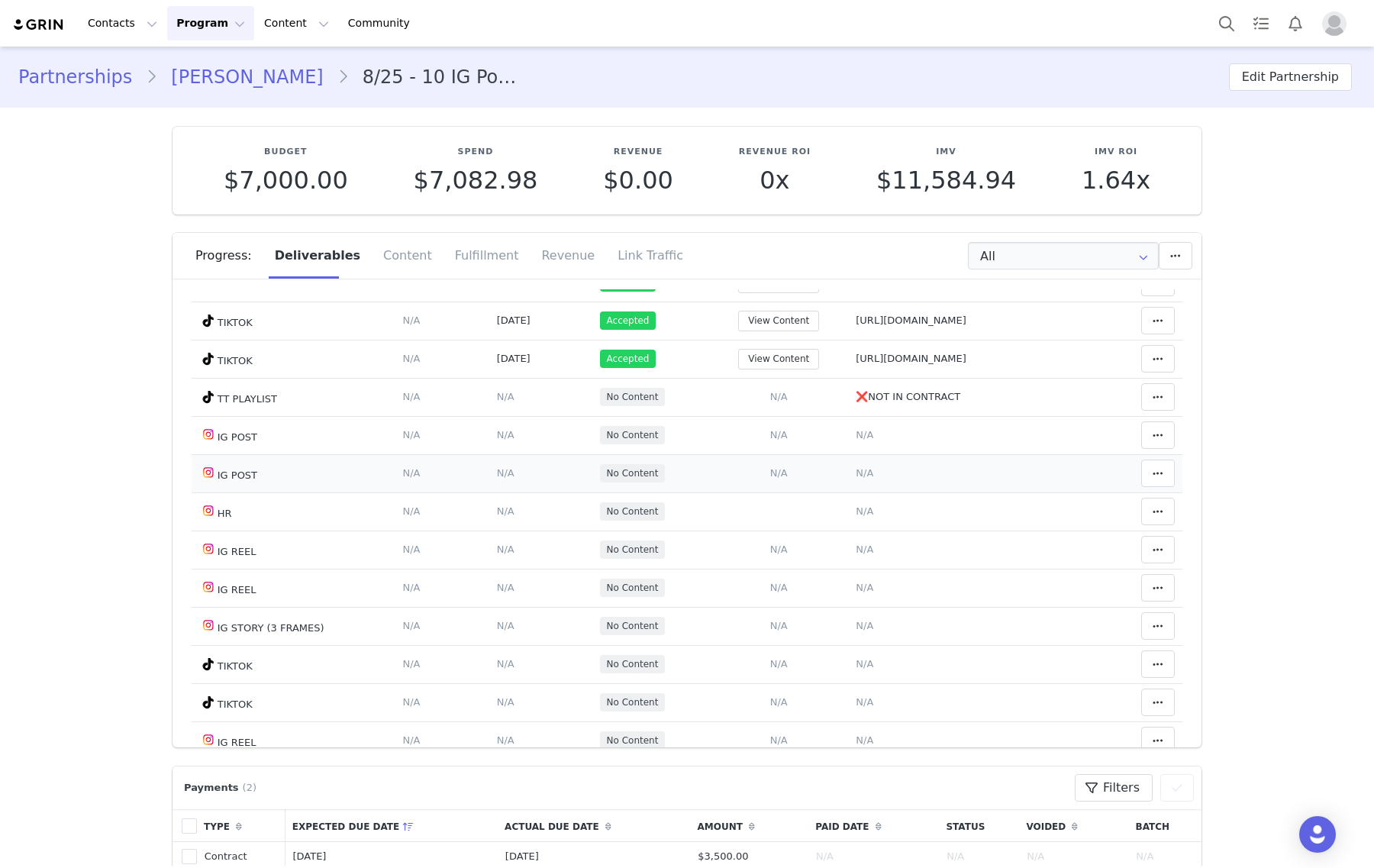
click at [856, 473] on span "N/A" at bounding box center [865, 473] width 18 height 12
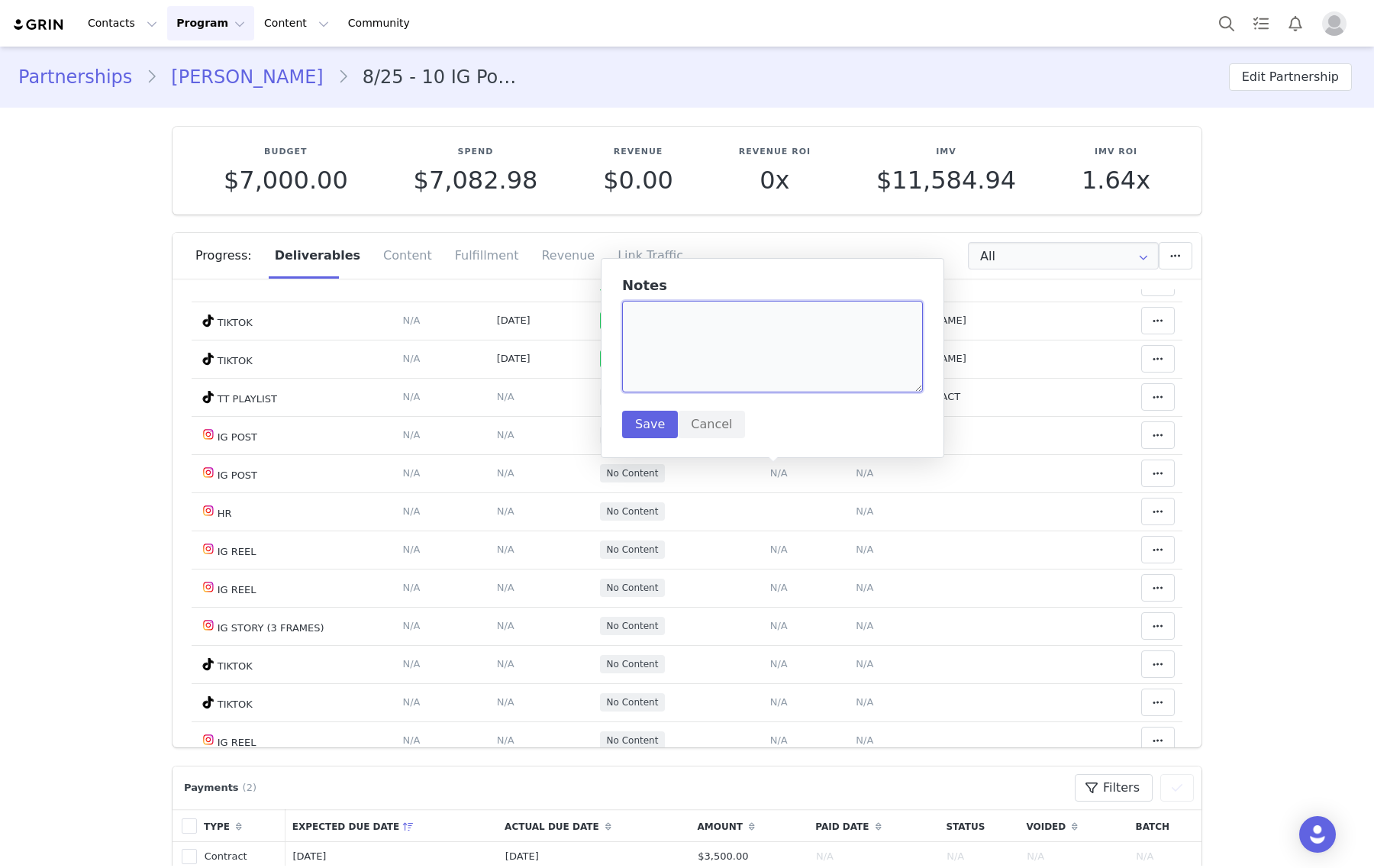
click at [746, 364] on textarea at bounding box center [772, 346] width 300 height 91
paste textarea "https://www.instagram.com/p/DPHnOqdkqU0/"
type textarea "https://www.instagram.com/p/DPHnOqdkqU0/"
click at [645, 426] on button "Save" at bounding box center [650, 424] width 56 height 28
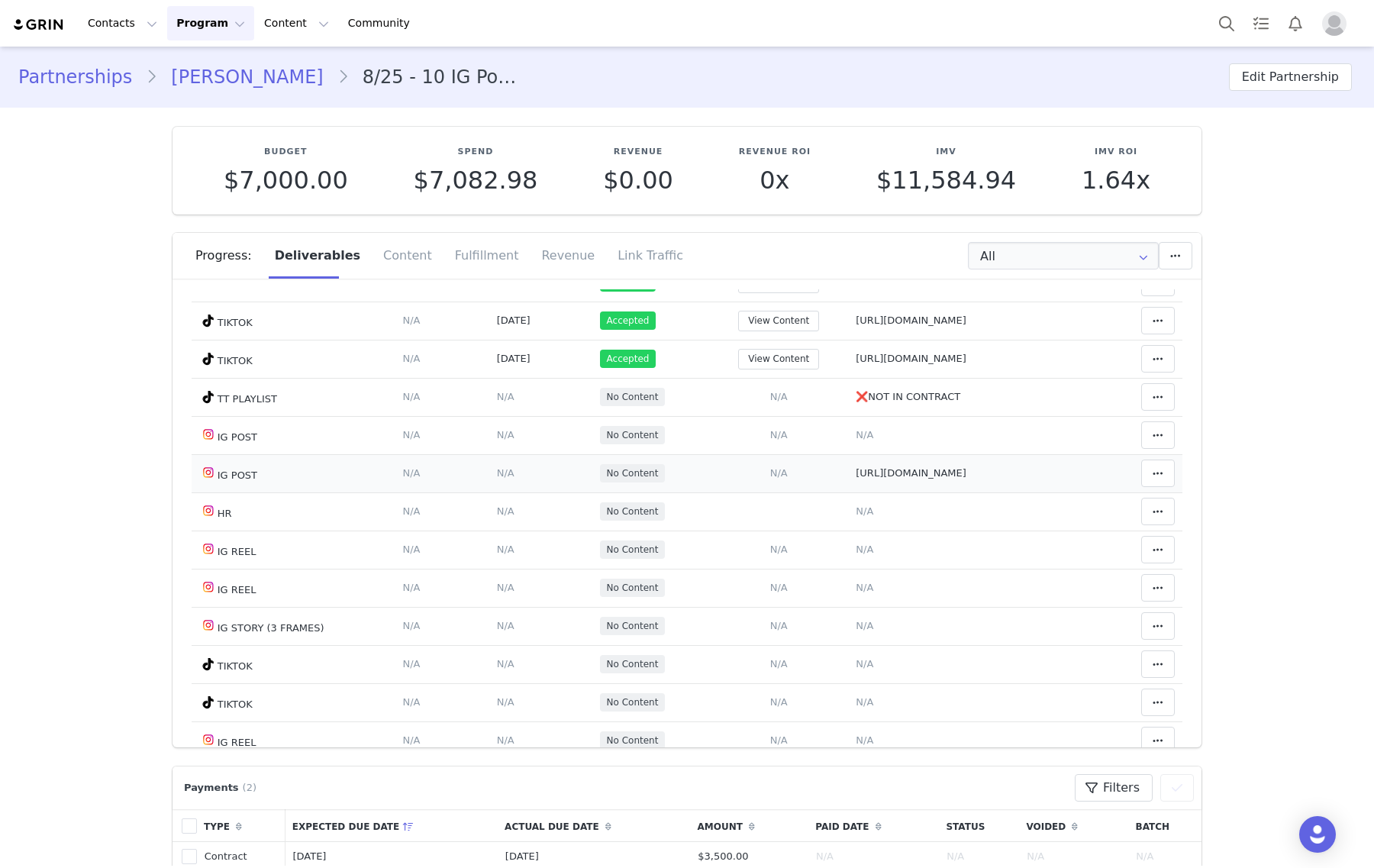
click at [770, 479] on span "N/A" at bounding box center [779, 473] width 18 height 12
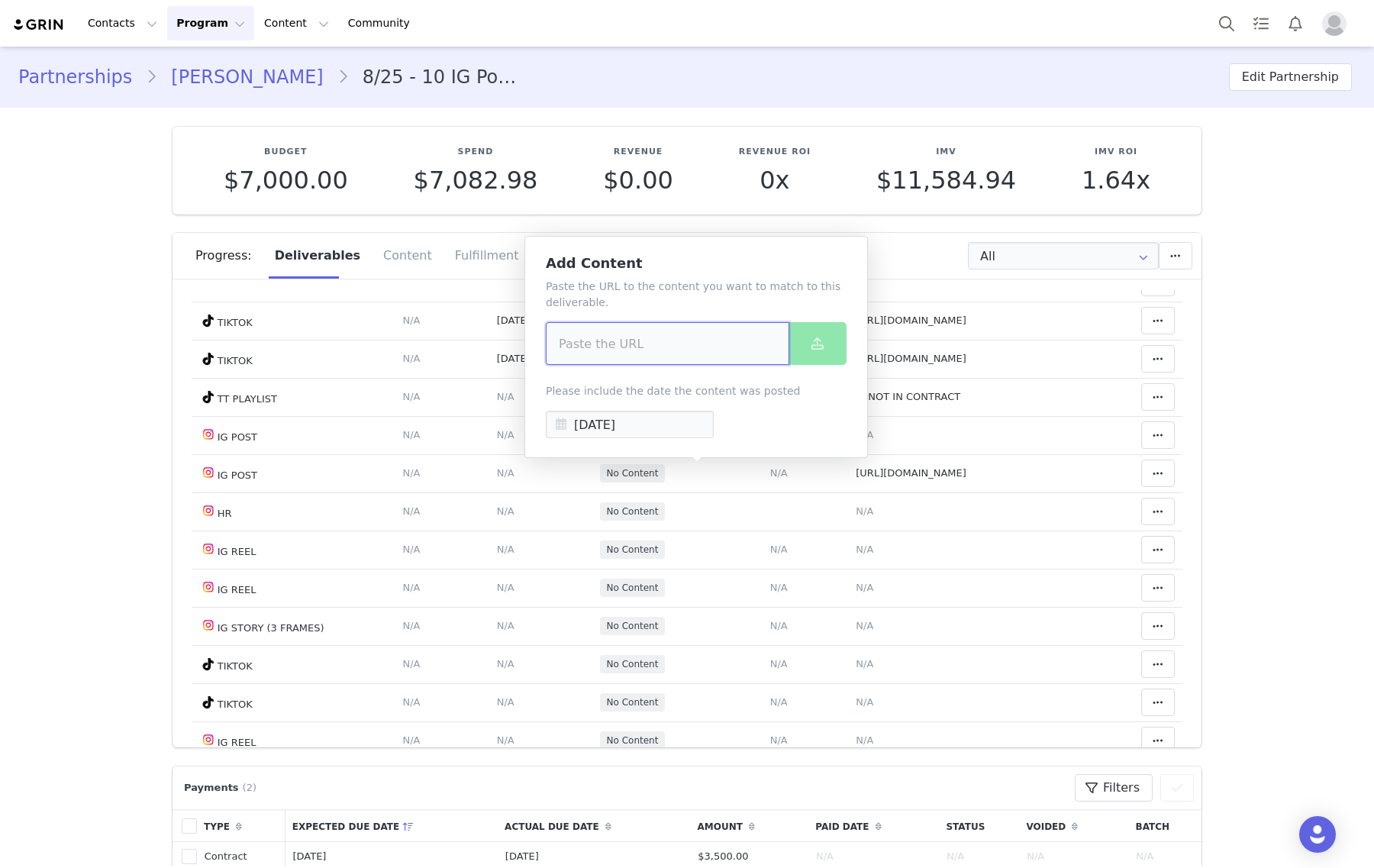
click at [715, 351] on input at bounding box center [666, 343] width 243 height 43
paste input "https://www.instagram.com/p/DPHnOqdkqU0/"
type input "https://www.instagram.com/p/DPHnOqdkqU0/"
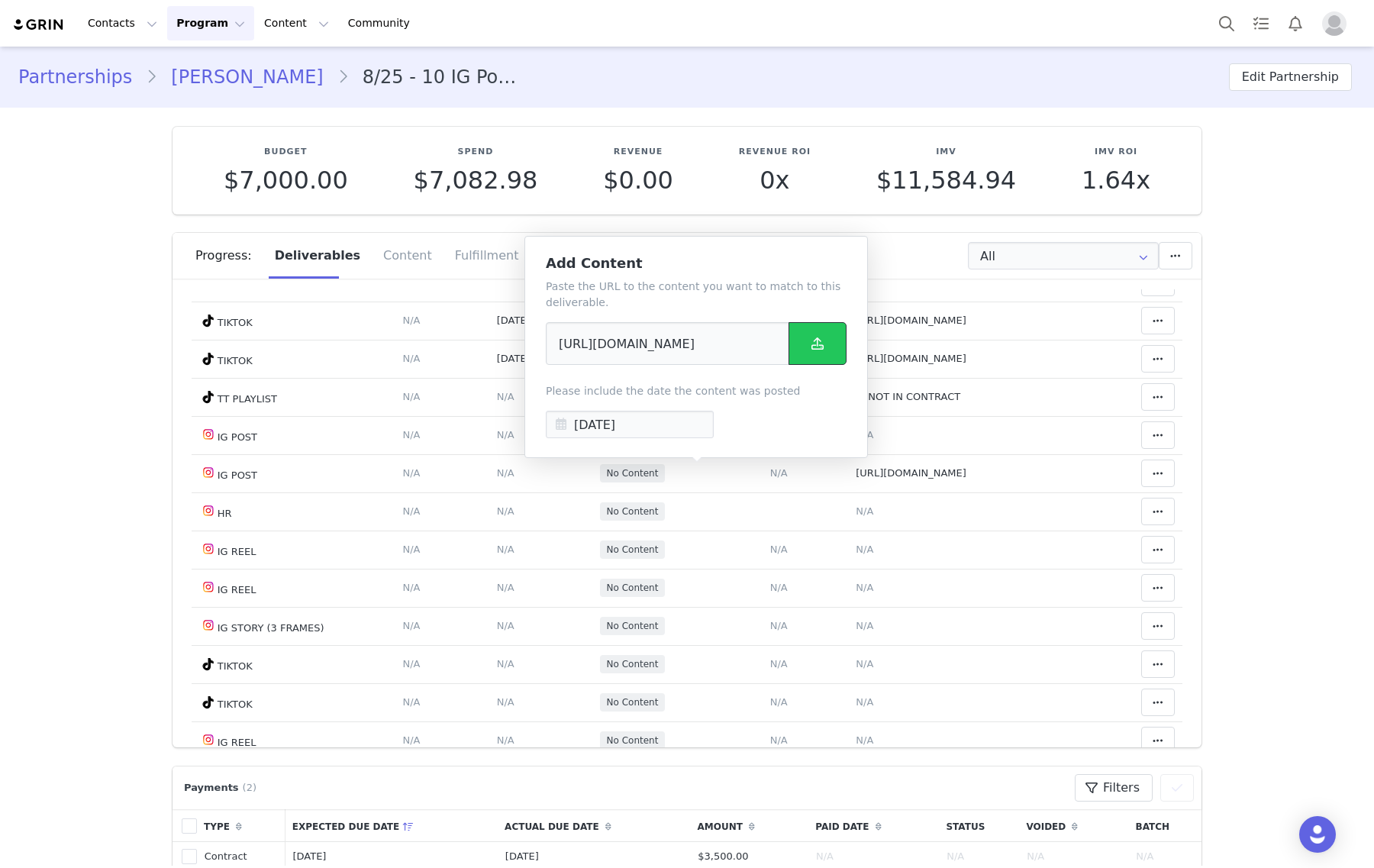
click at [824, 349] on span at bounding box center [817, 343] width 18 height 18
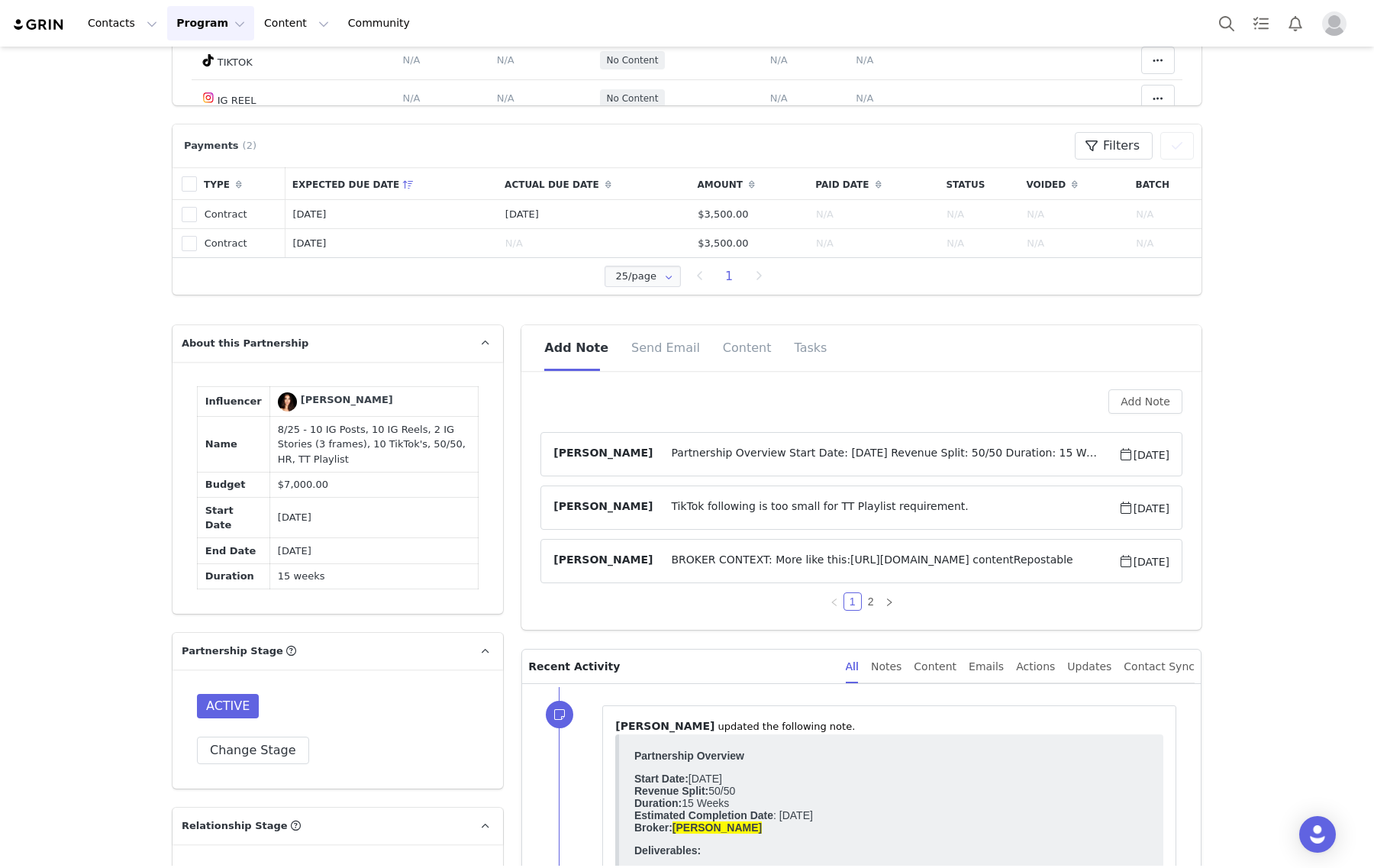
scroll to position [858, 0]
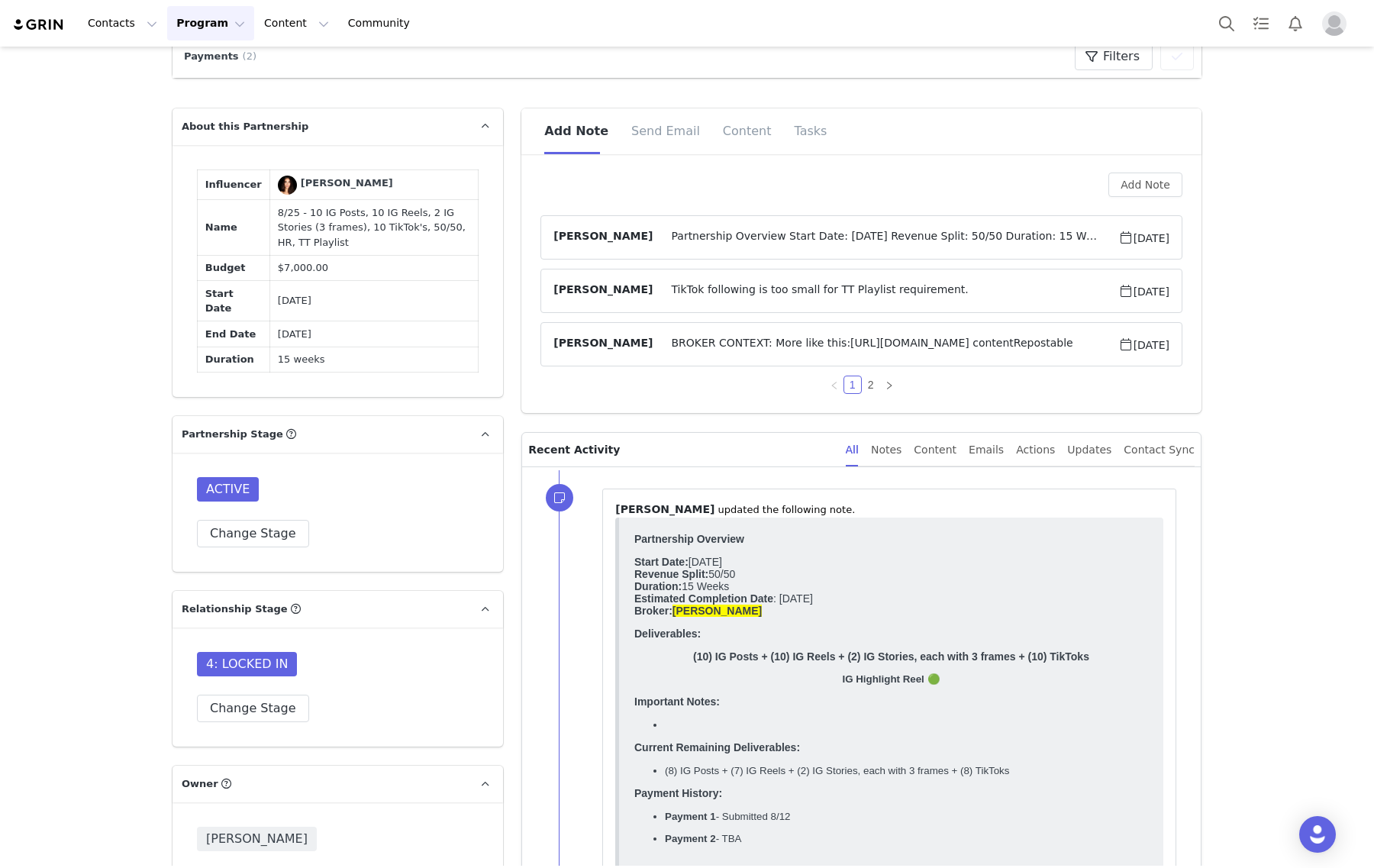
click at [1082, 238] on span "Partnership Overview Start Date: August 2025 Revenue Split: 50/50 Duration: 15 …" at bounding box center [885, 237] width 465 height 18
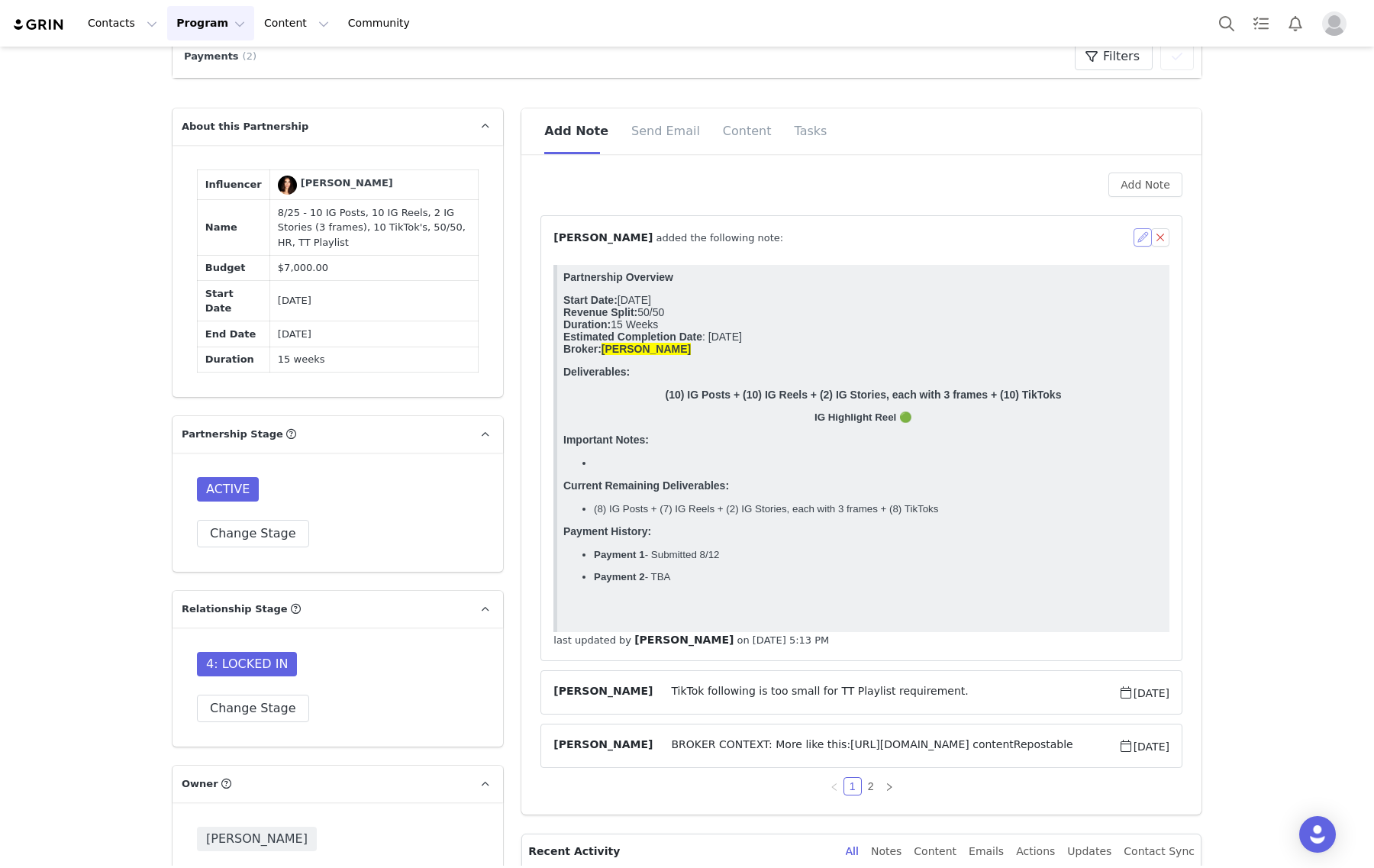
scroll to position [0, 0]
click at [1134, 234] on button "button" at bounding box center [1143, 237] width 18 height 18
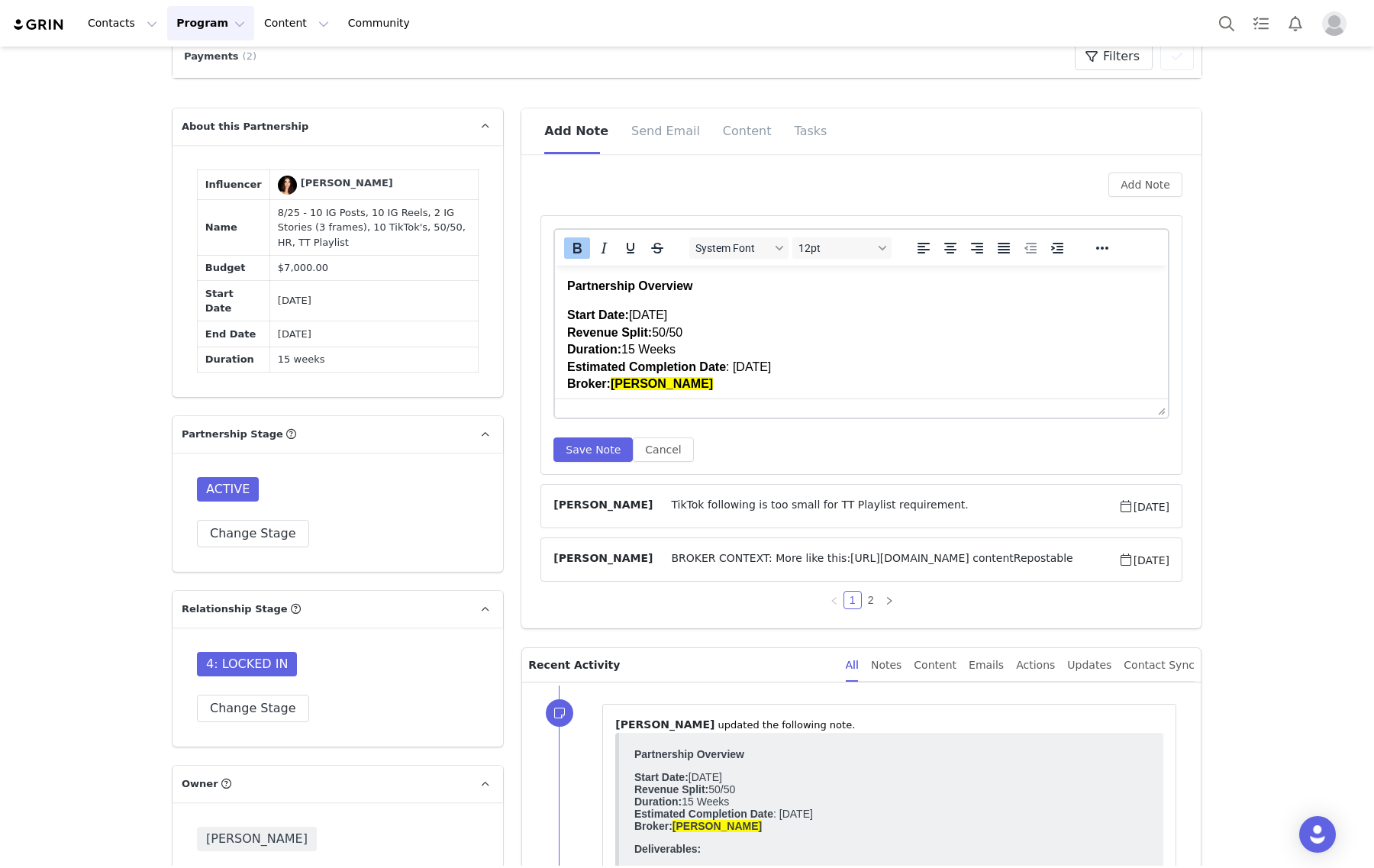
scroll to position [295, 0]
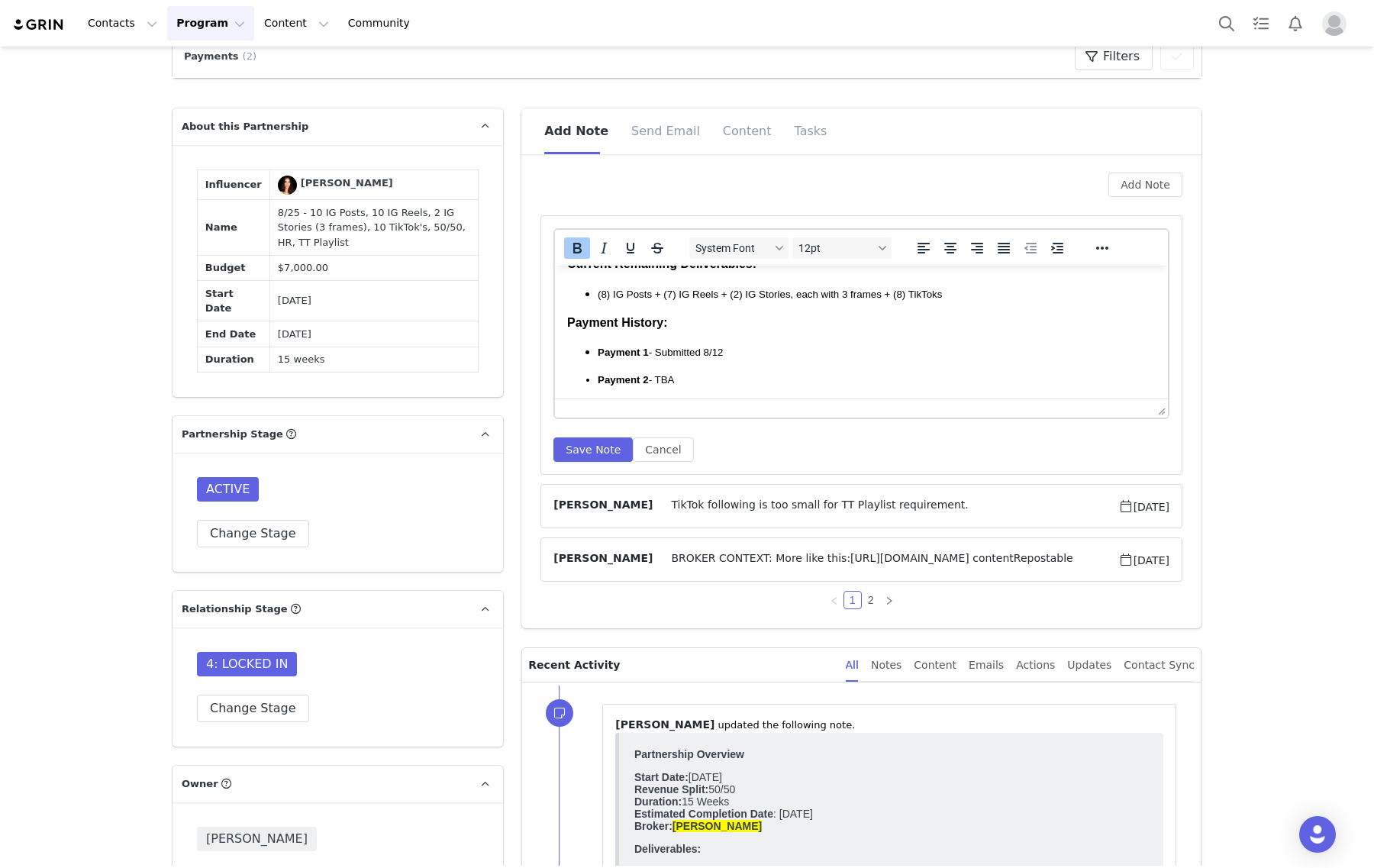
click at [596, 288] on ul "(8) IG Posts + (7) IG Reels + (2) IG Stories, each with 3 frames + (8) TikToks" at bounding box center [861, 293] width 588 height 17
click at [602, 294] on span "(8) IG Posts + (7) IG Reels + (2) IG Stories, each with 3 frames + (8) TikToks" at bounding box center [770, 294] width 344 height 12
click at [604, 444] on button "Save Note" at bounding box center [593, 449] width 79 height 24
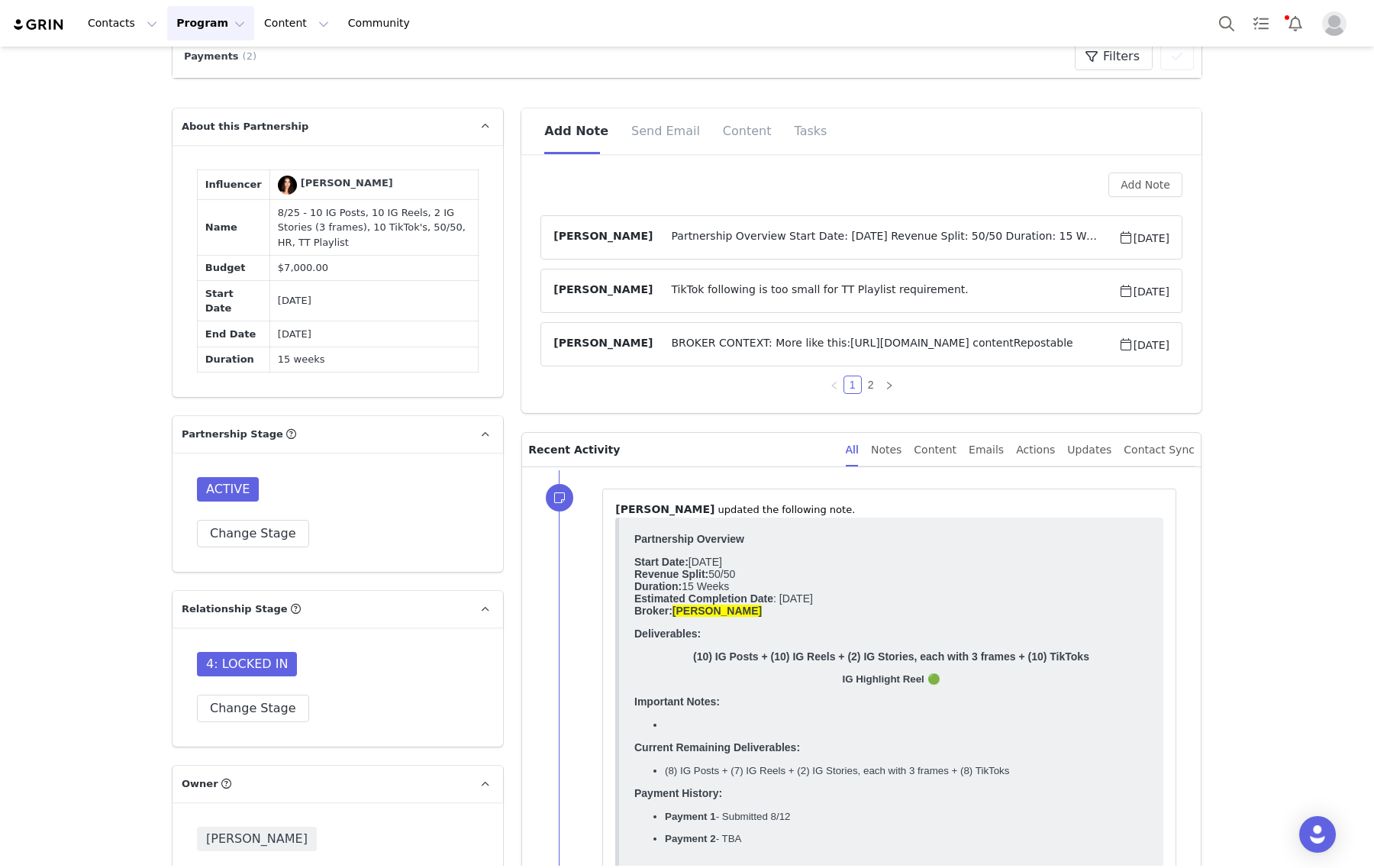
click at [752, 233] on span "Partnership Overview Start Date: August 2025 Revenue Split: 50/50 Duration: 15 …" at bounding box center [885, 237] width 465 height 18
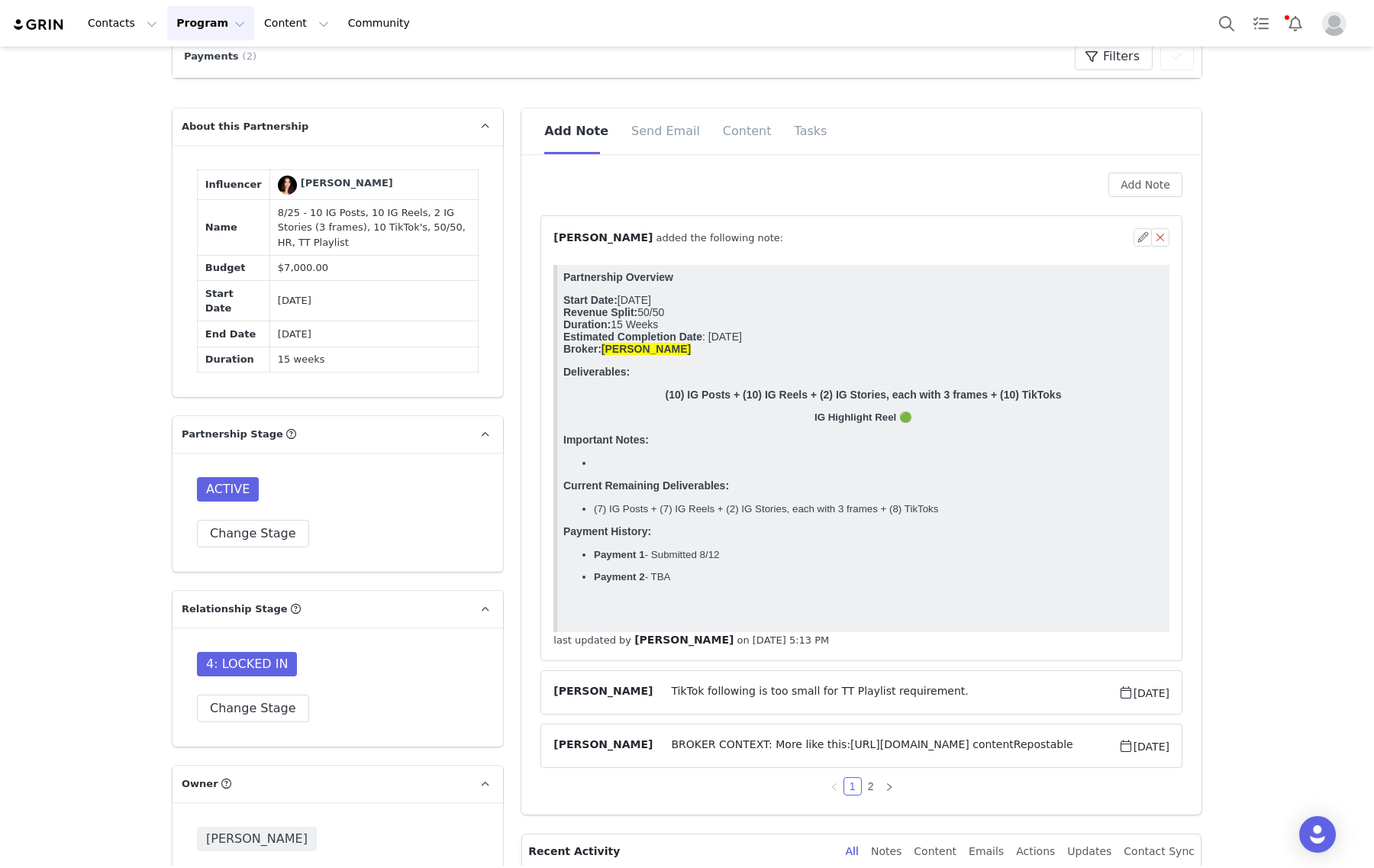
scroll to position [0, 0]
drag, startPoint x: 658, startPoint y: 534, endPoint x: 561, endPoint y: 509, distance: 100.2
click at [561, 509] on html "Partnership Overview Start Date: August 2025 Revenue Split: 50/50 Duration: 15 …" at bounding box center [863, 447] width 612 height 367
copy body "Current Remaining Deliverables: (7) IG Posts + (7) IG Reels + (2) IG Stories, e…"
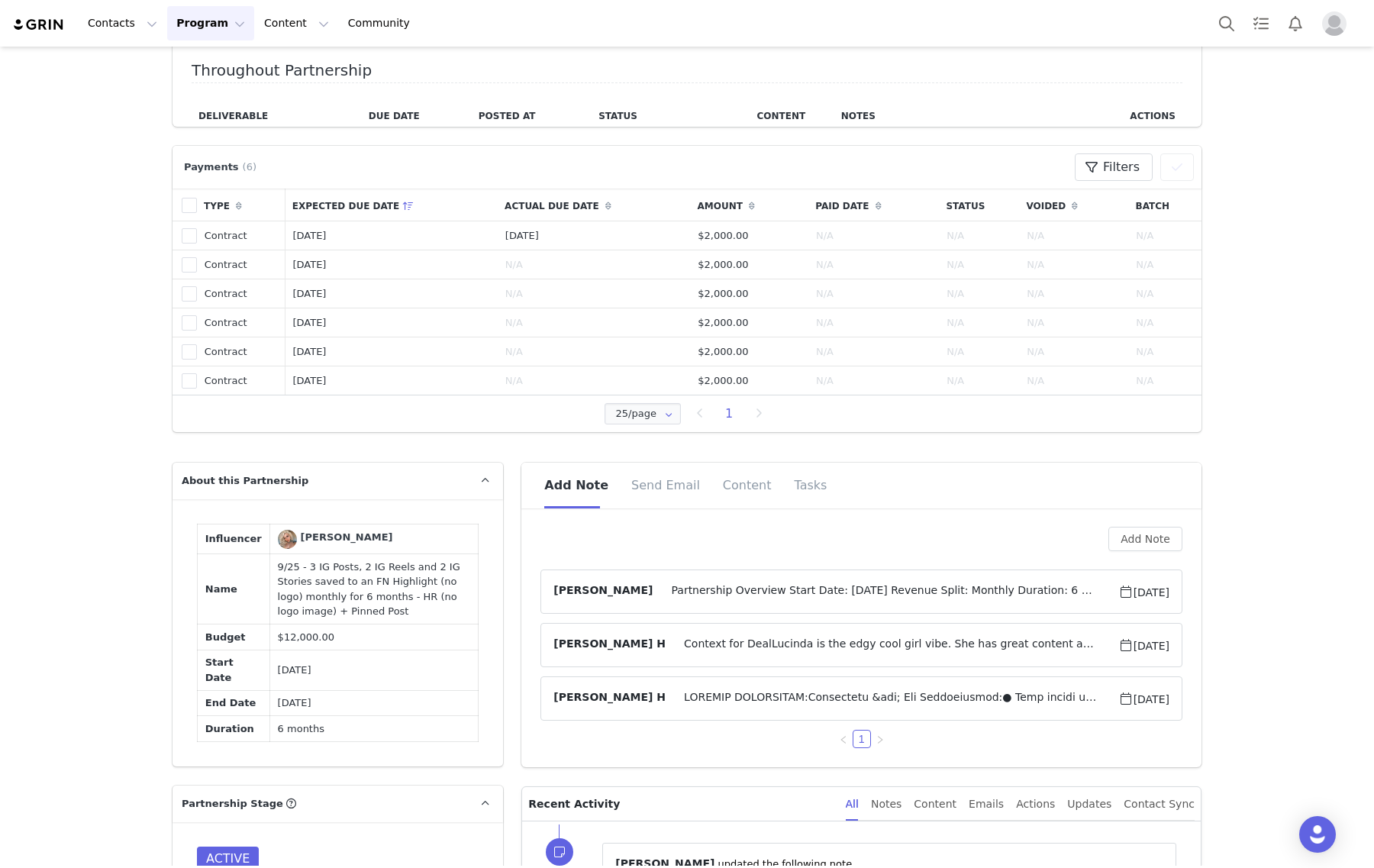
scroll to position [668, 0]
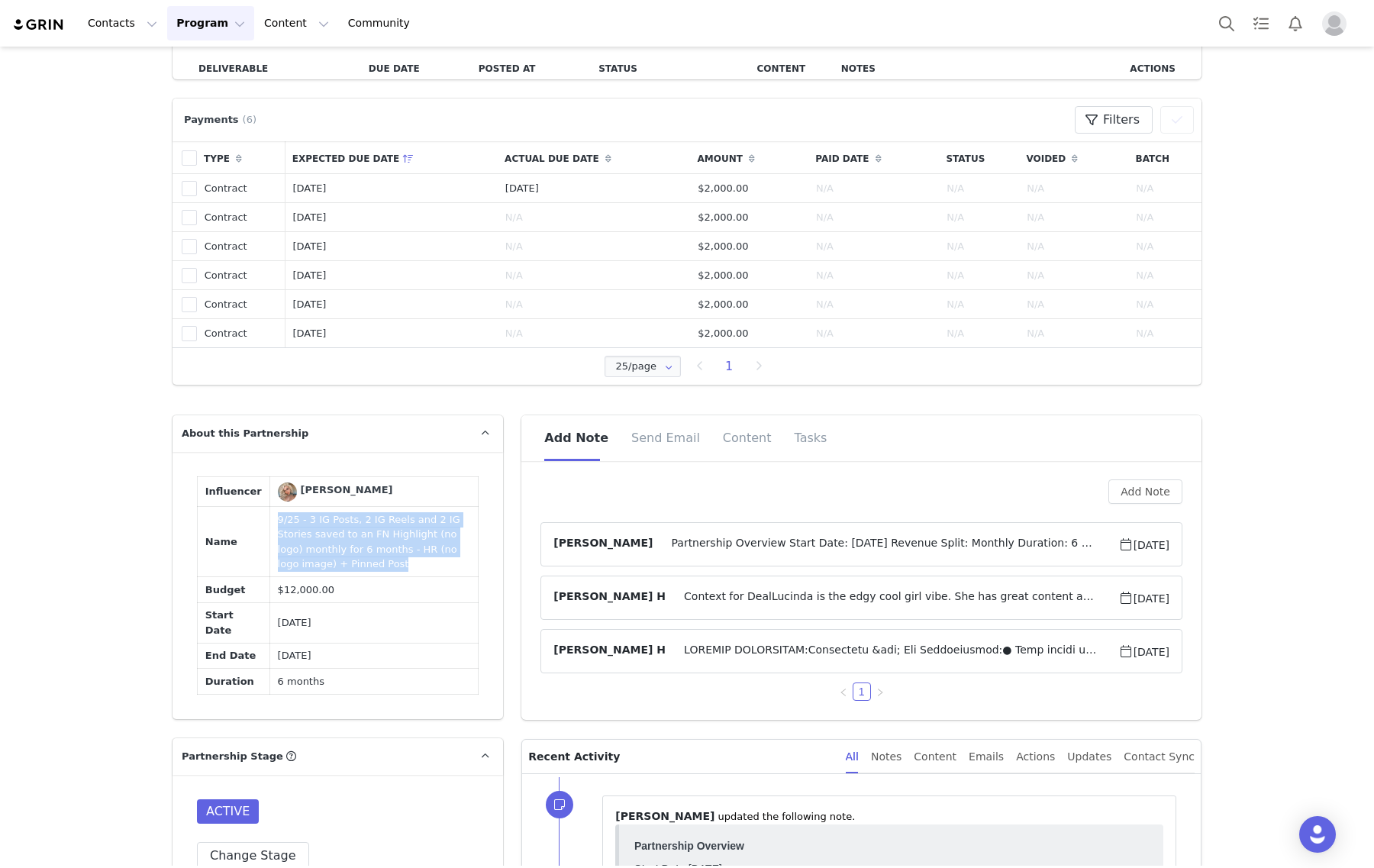
drag, startPoint x: 309, startPoint y: 642, endPoint x: 258, endPoint y: 605, distance: 63.0
click at [269, 577] on td "9/25 - 3 IG Posts, 2 IG Reels and 2 IG Stories saved to an FN Highlight (no log…" at bounding box center [373, 542] width 208 height 70
copy td "9/25 - 3 IG Posts, 2 IG Reels and 2 IG Stories saved to an FN Highlight (no log…"
click at [669, 538] on span "Partnership Overview Start Date: [DATE] Revenue Split: Monthly Duration: 6 Mont…" at bounding box center [885, 544] width 465 height 18
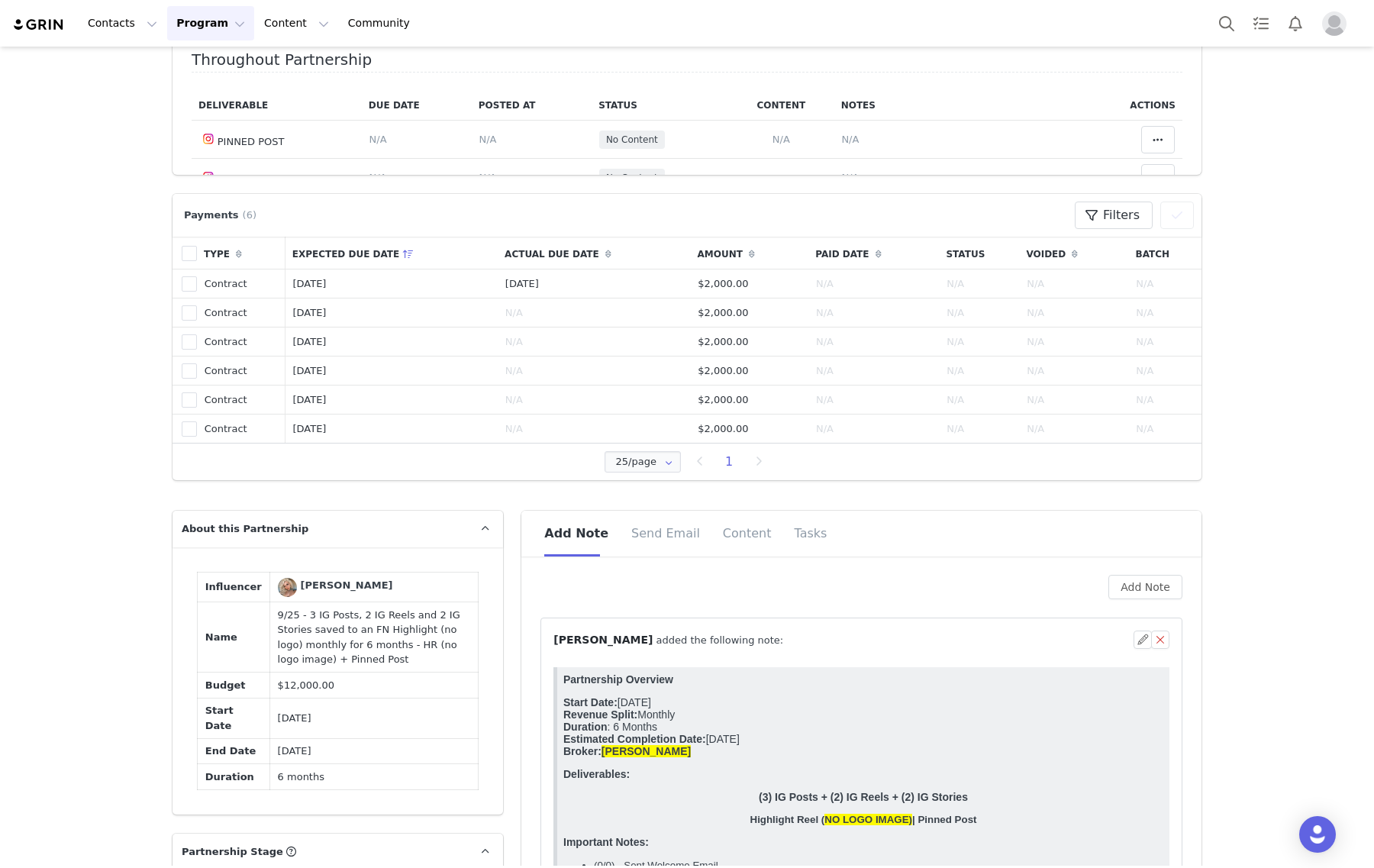
scroll to position [119, 0]
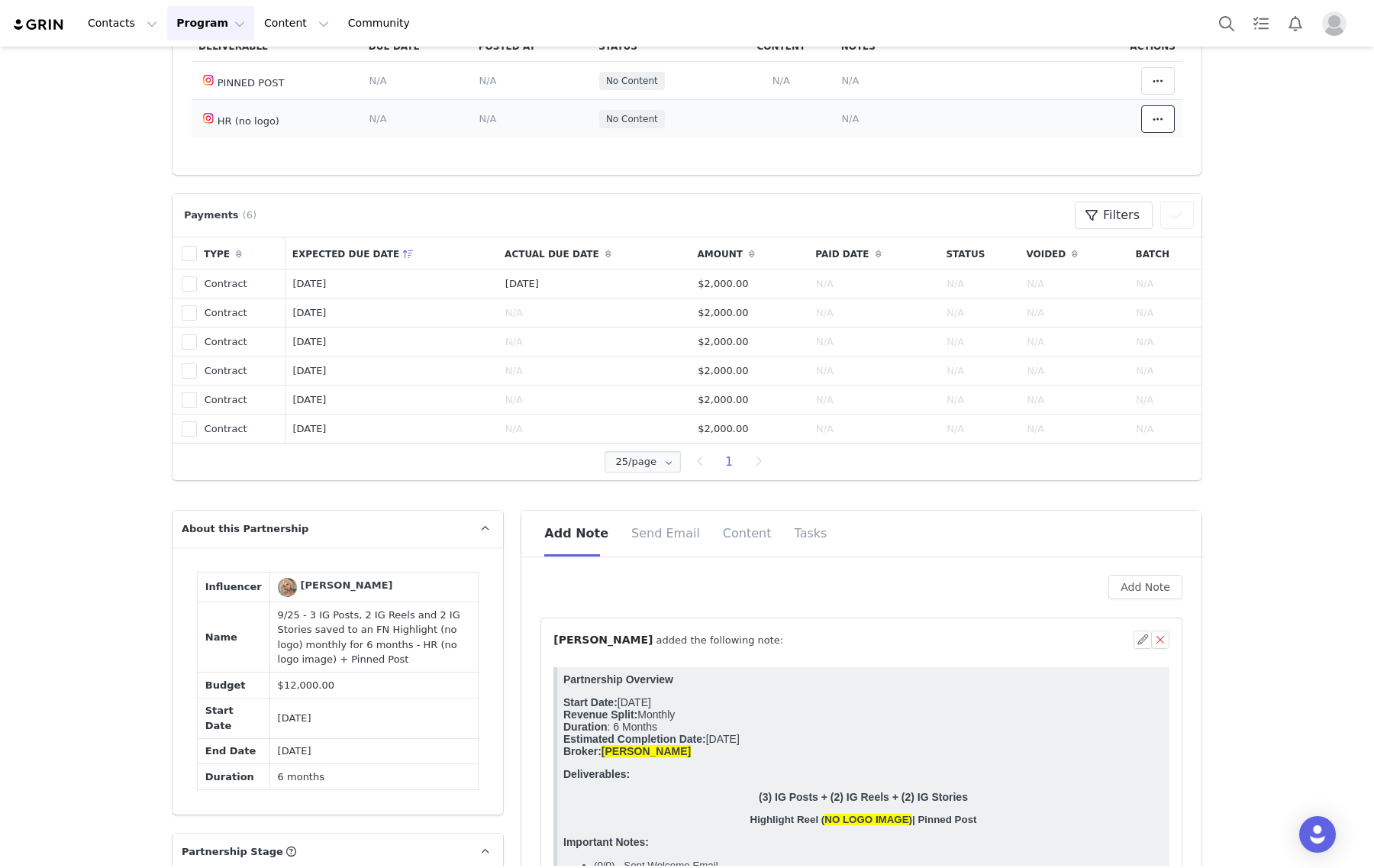
click at [1152, 113] on icon at bounding box center [1158, 119] width 11 height 13
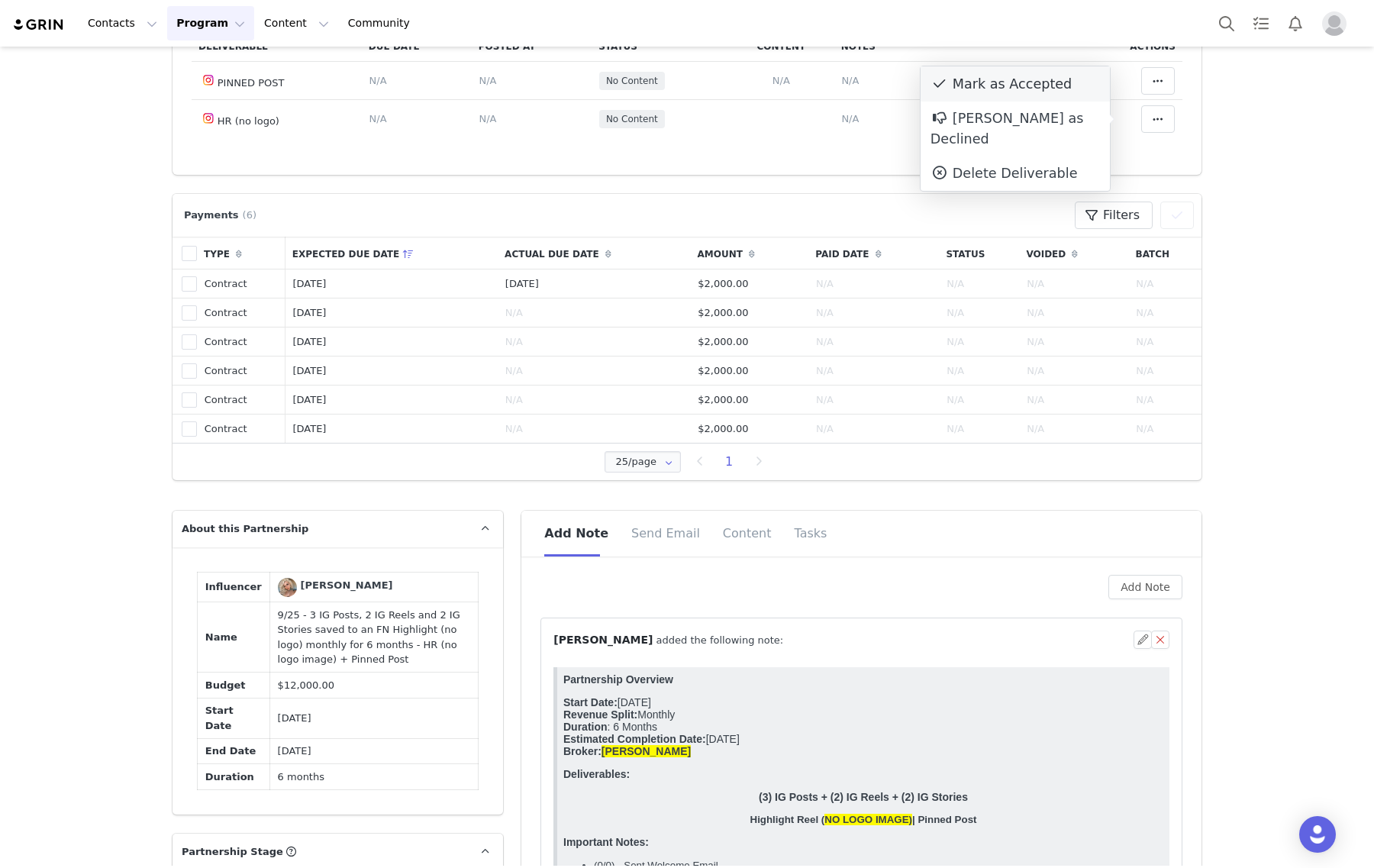
click at [1035, 82] on div "Mark as Accepted" at bounding box center [1014, 83] width 189 height 35
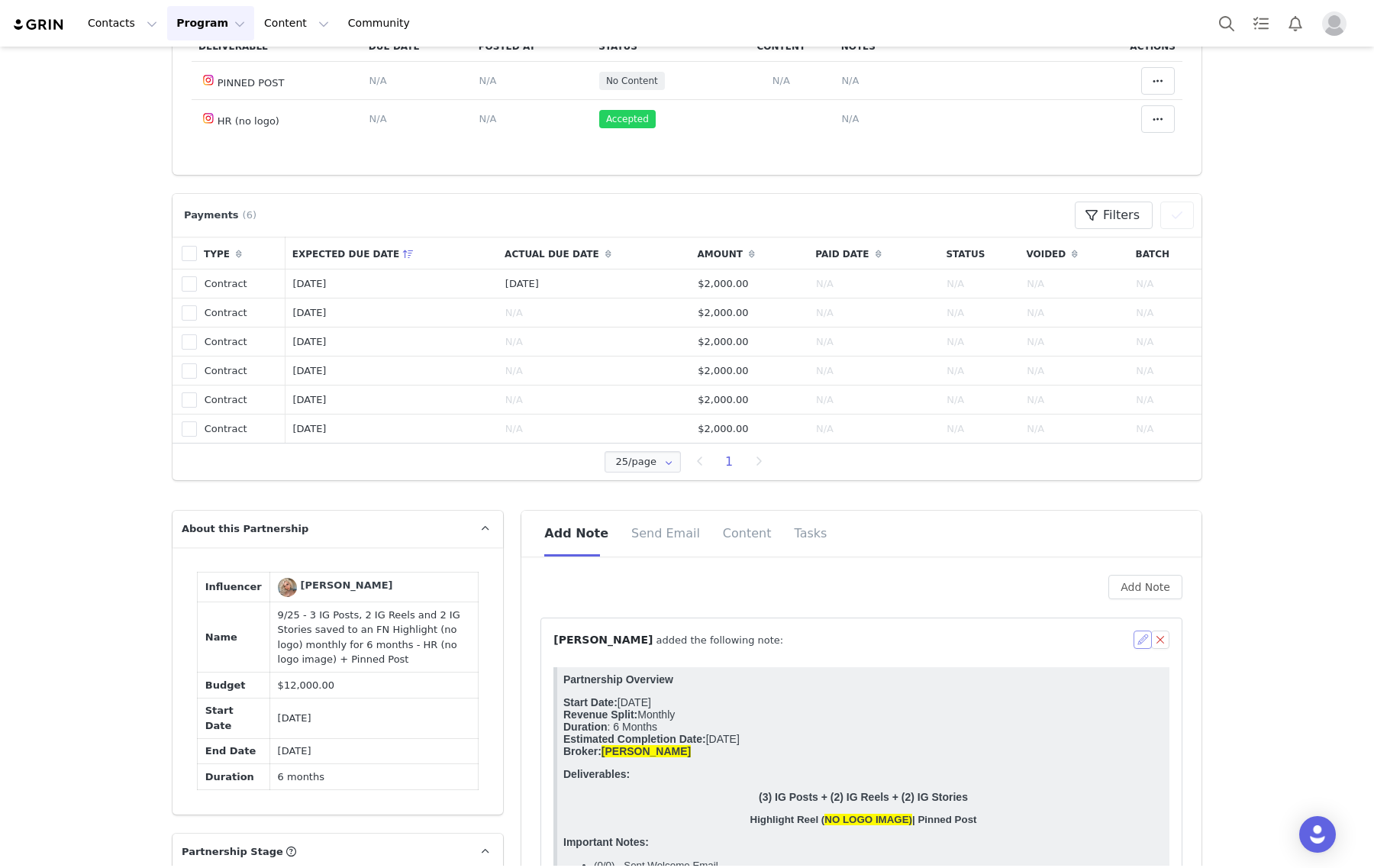
click at [1134, 636] on button "button" at bounding box center [1143, 639] width 18 height 18
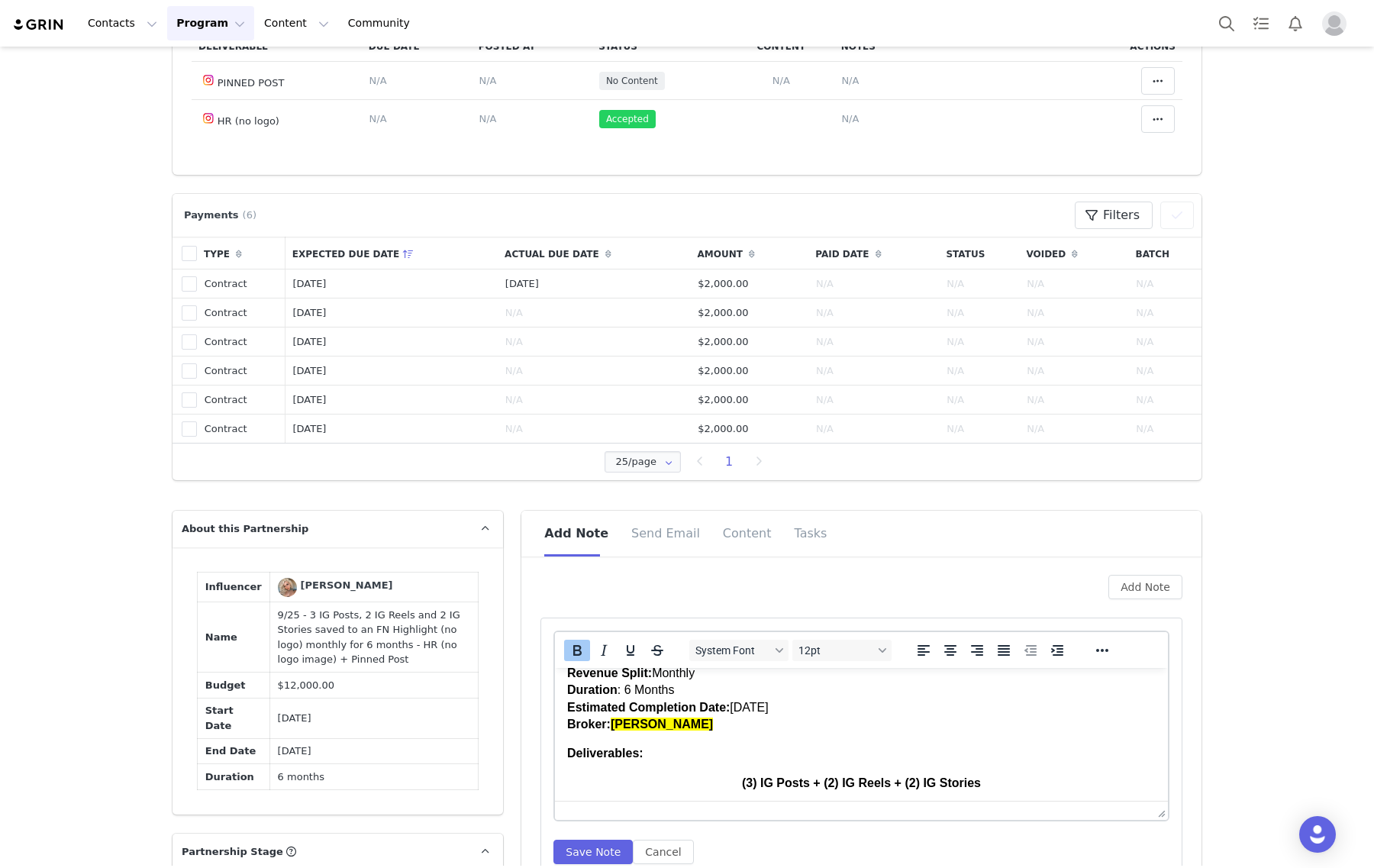
scroll to position [95, 0]
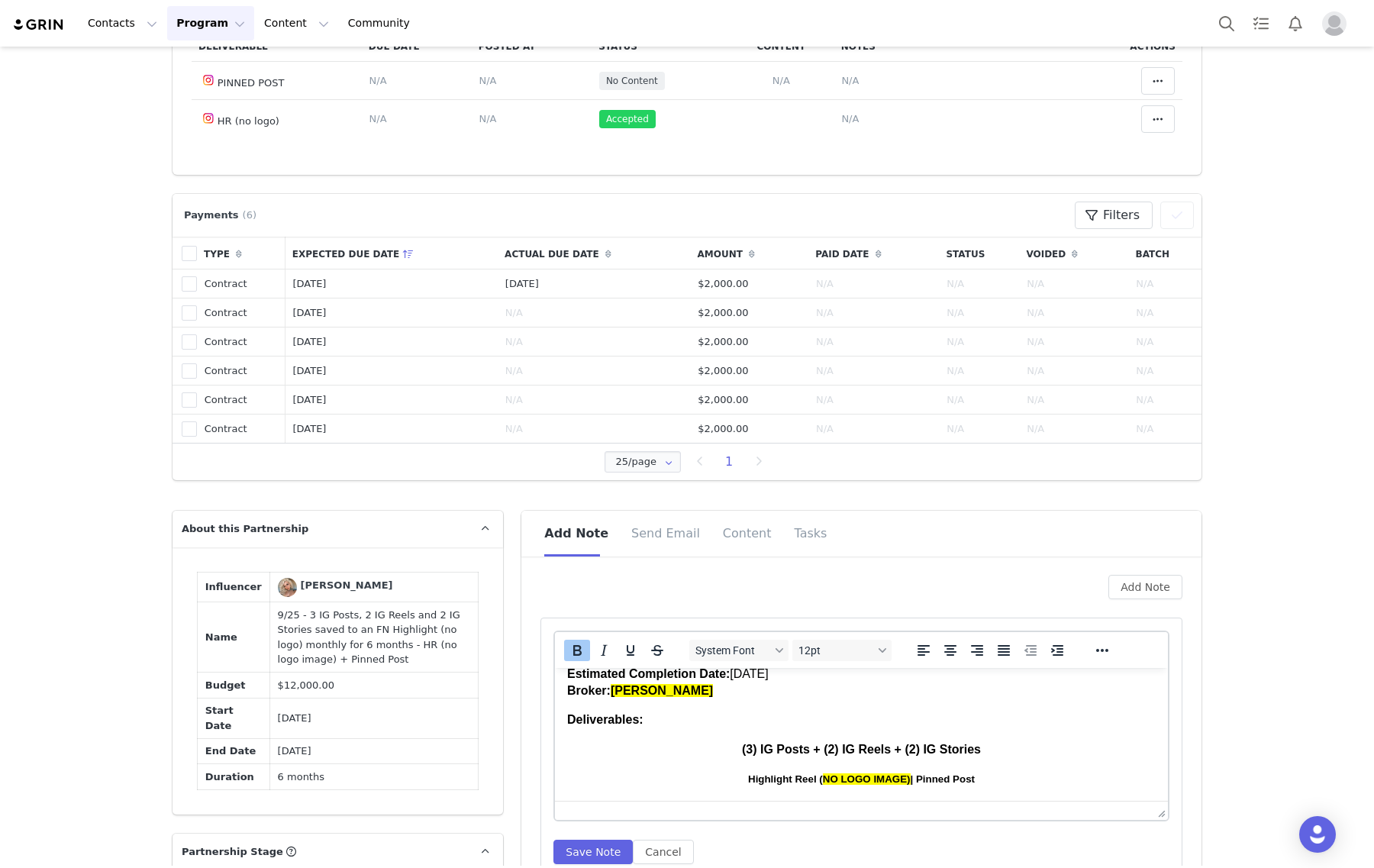
click at [900, 777] on strong "Highlight Reel ( NO LOGO IMAGE) | Pinned Post" at bounding box center [861, 778] width 227 height 12
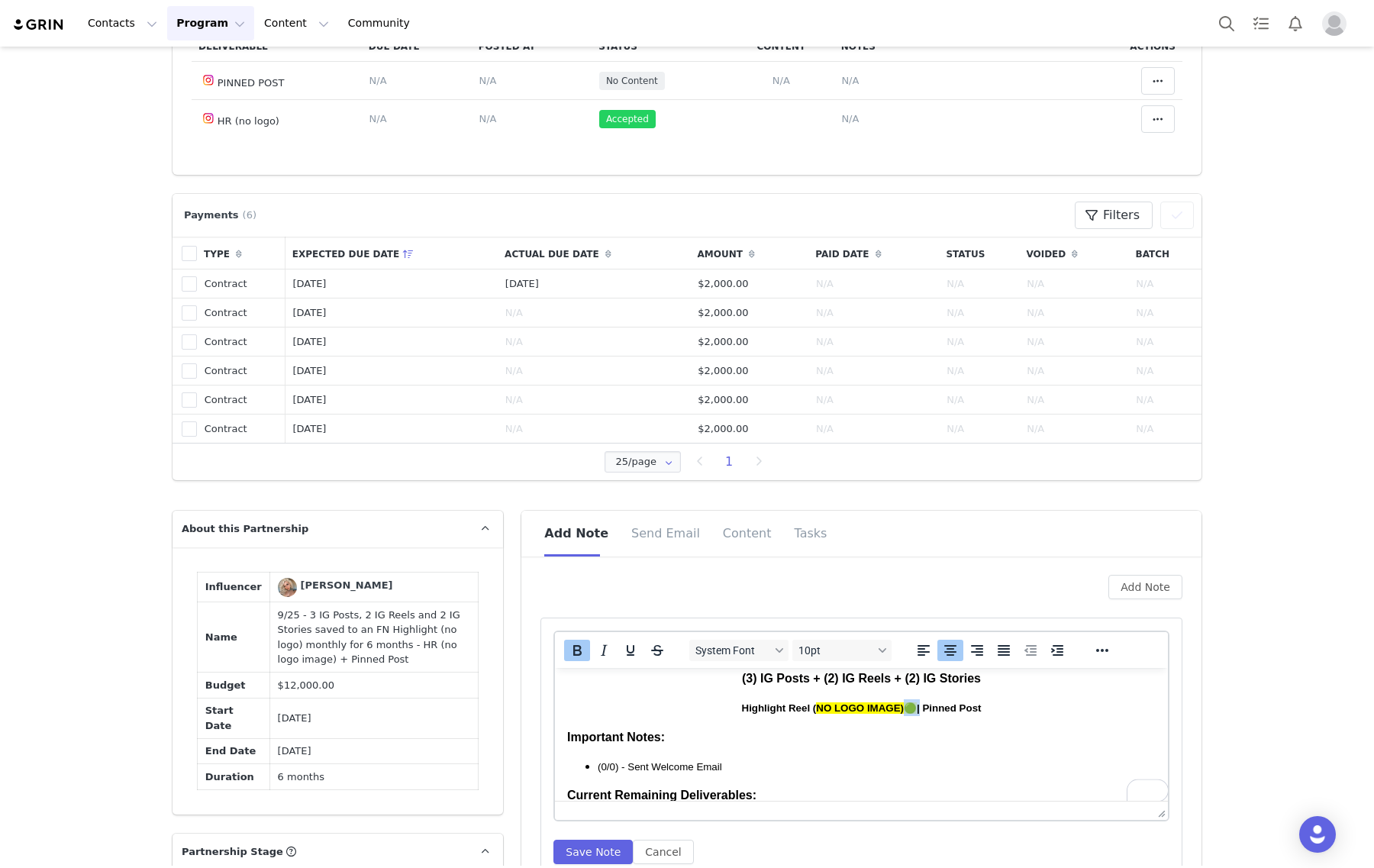
scroll to position [164, 0]
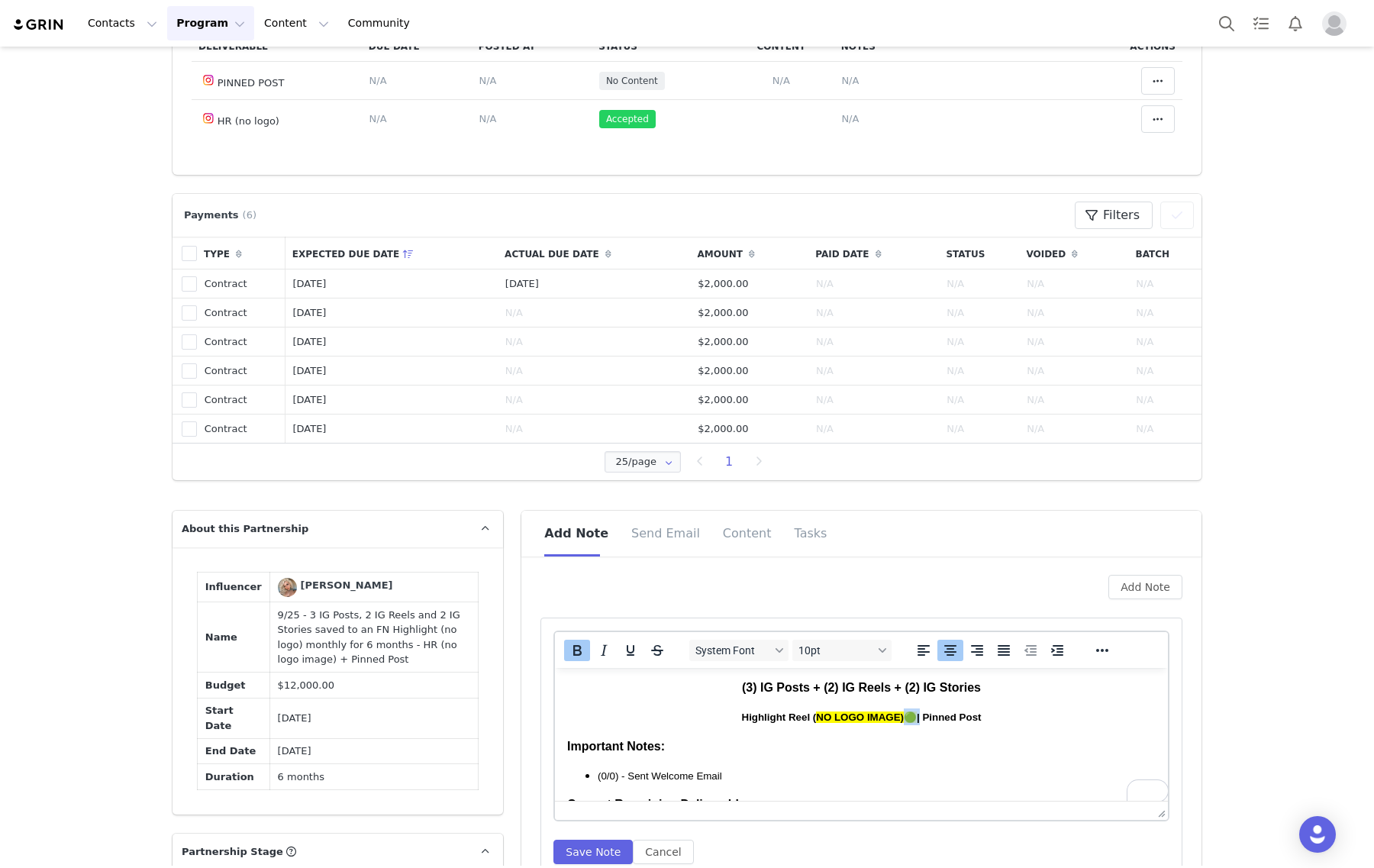
drag, startPoint x: 909, startPoint y: 685, endPoint x: 893, endPoint y: 721, distance: 39.4
click at [893, 721] on strong "Highlight Reel ( NO LOGO IMAGE)🟢 | Pinned Post" at bounding box center [861, 716] width 239 height 12
click at [1089, 648] on button "Reveal or hide additional toolbar items" at bounding box center [1101, 650] width 26 height 22
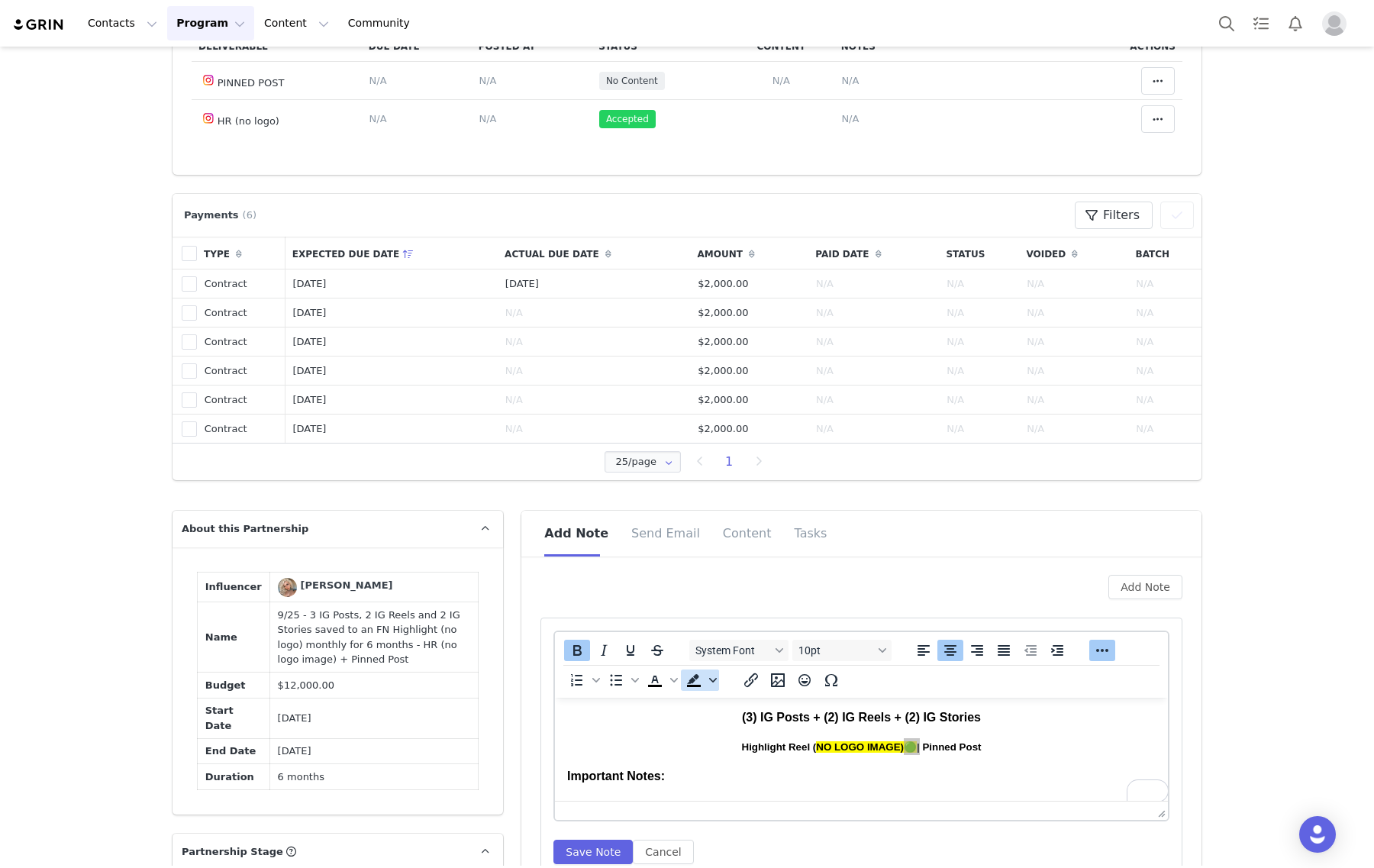
click at [709, 678] on icon "Background color" at bounding box center [713, 680] width 8 height 4
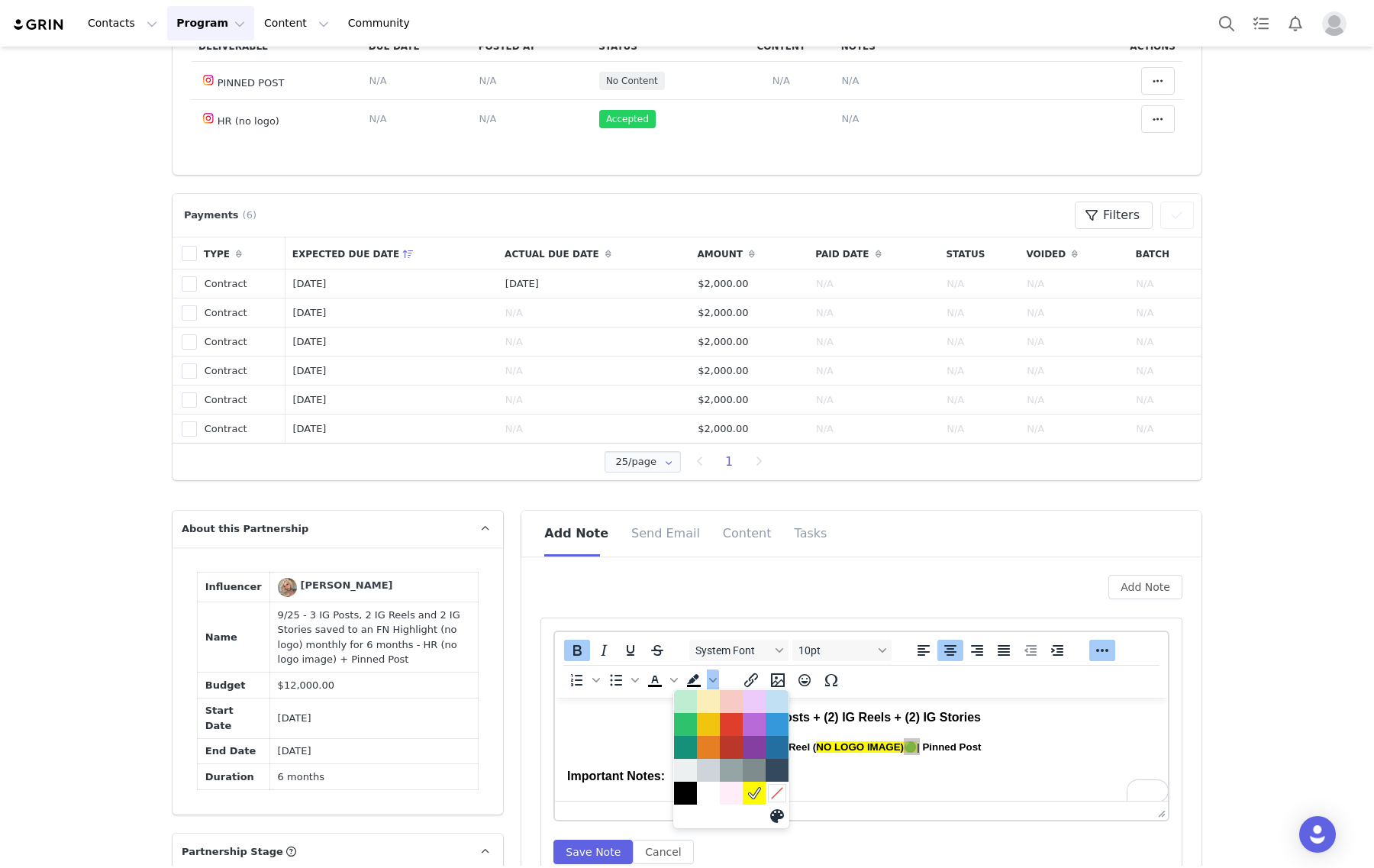
drag, startPoint x: 779, startPoint y: 794, endPoint x: 230, endPoint y: 89, distance: 893.5
click at [779, 794] on icon at bounding box center [778, 793] width 14 height 14
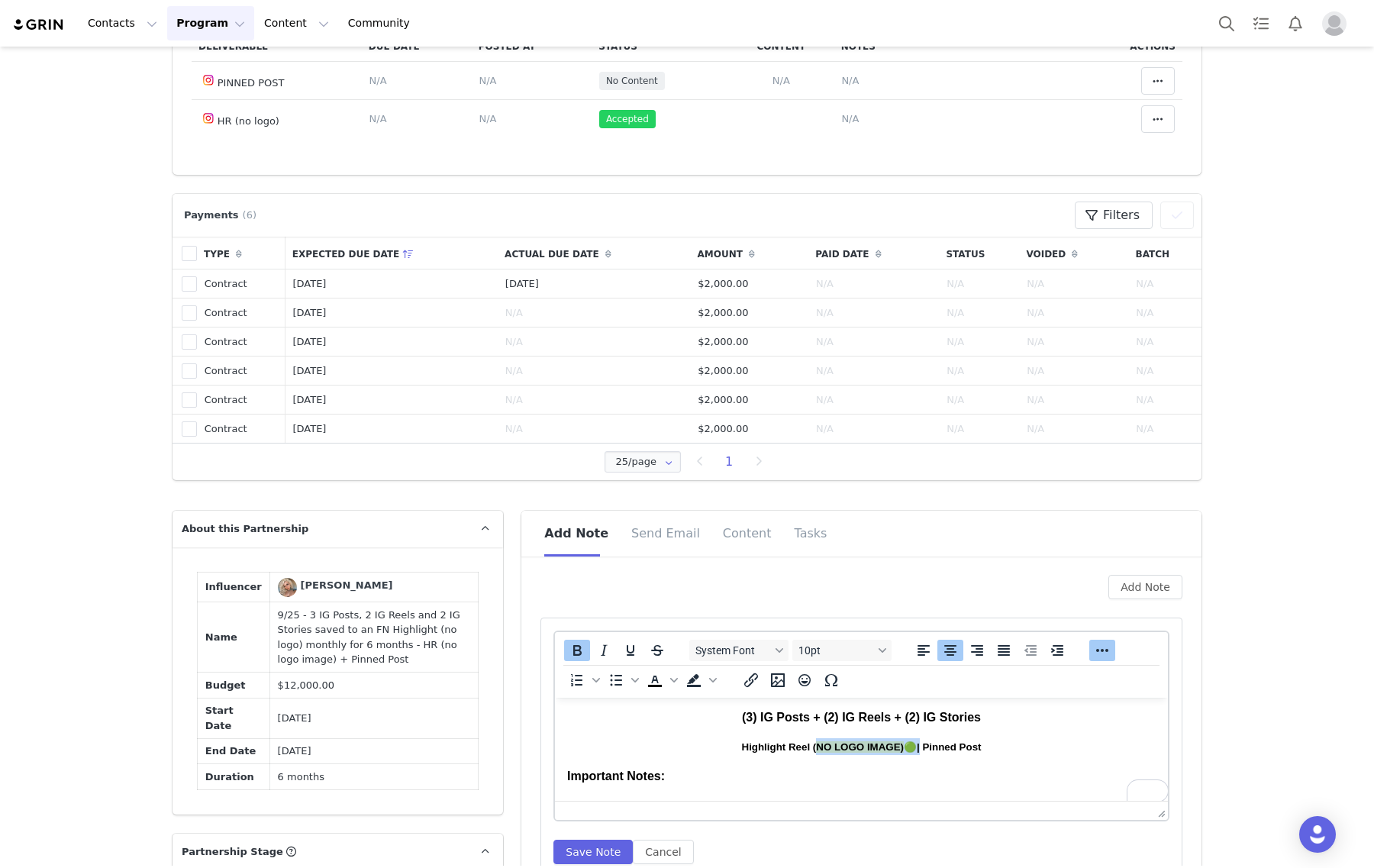
click at [665, 740] on p "Highlight Reel ( NO LOGO IMAGE) 🟢 | Pinned Post" at bounding box center [861, 746] width 588 height 17
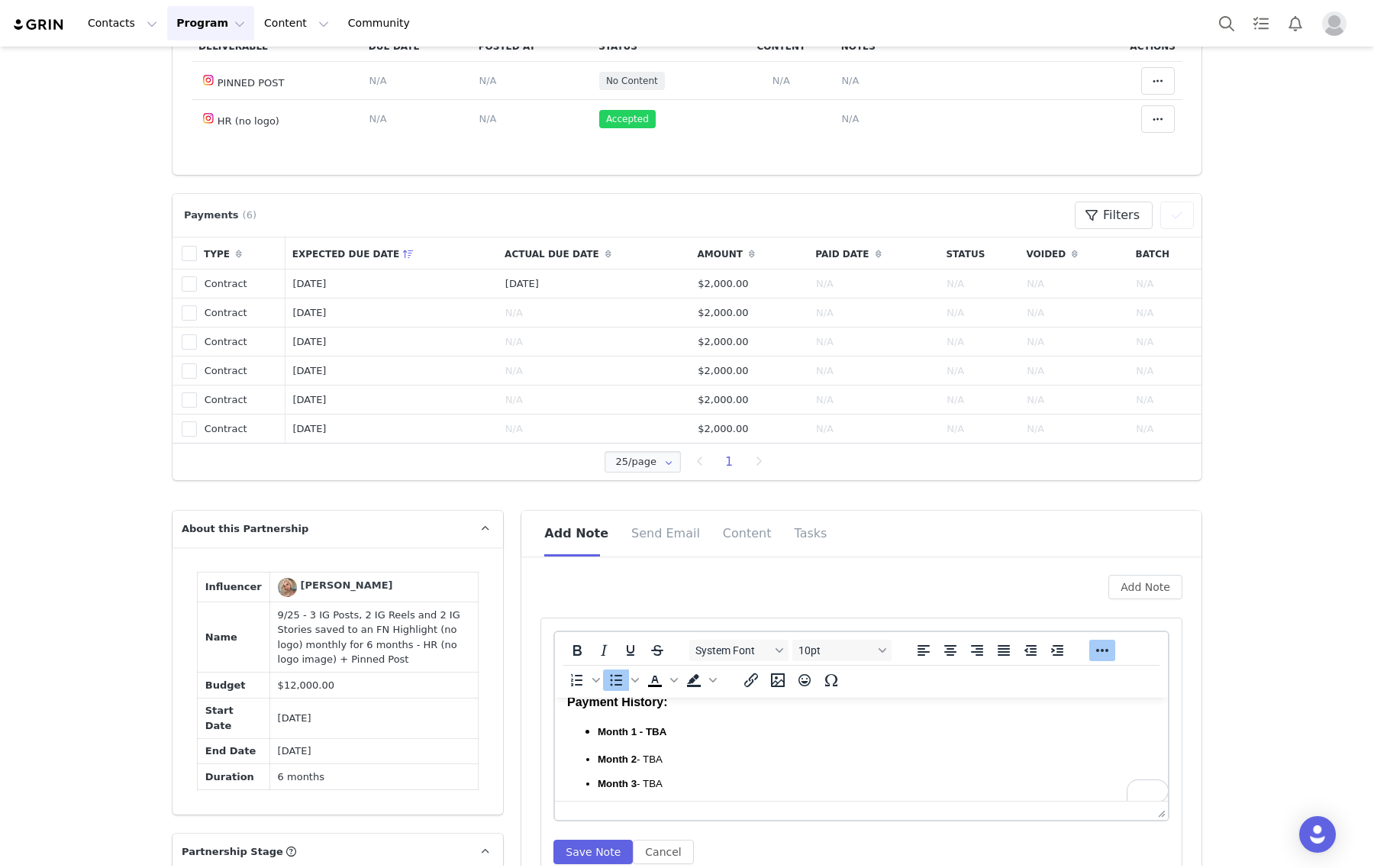
click at [656, 740] on p "Month 1 - TBA" at bounding box center [876, 731] width 558 height 17
drag, startPoint x: 735, startPoint y: 734, endPoint x: 642, endPoint y: 735, distance: 93.0
click at [642, 735] on p "Month 1 - Submitted 10/1" at bounding box center [876, 731] width 558 height 17
click at [597, 853] on button "Save Note" at bounding box center [593, 851] width 79 height 24
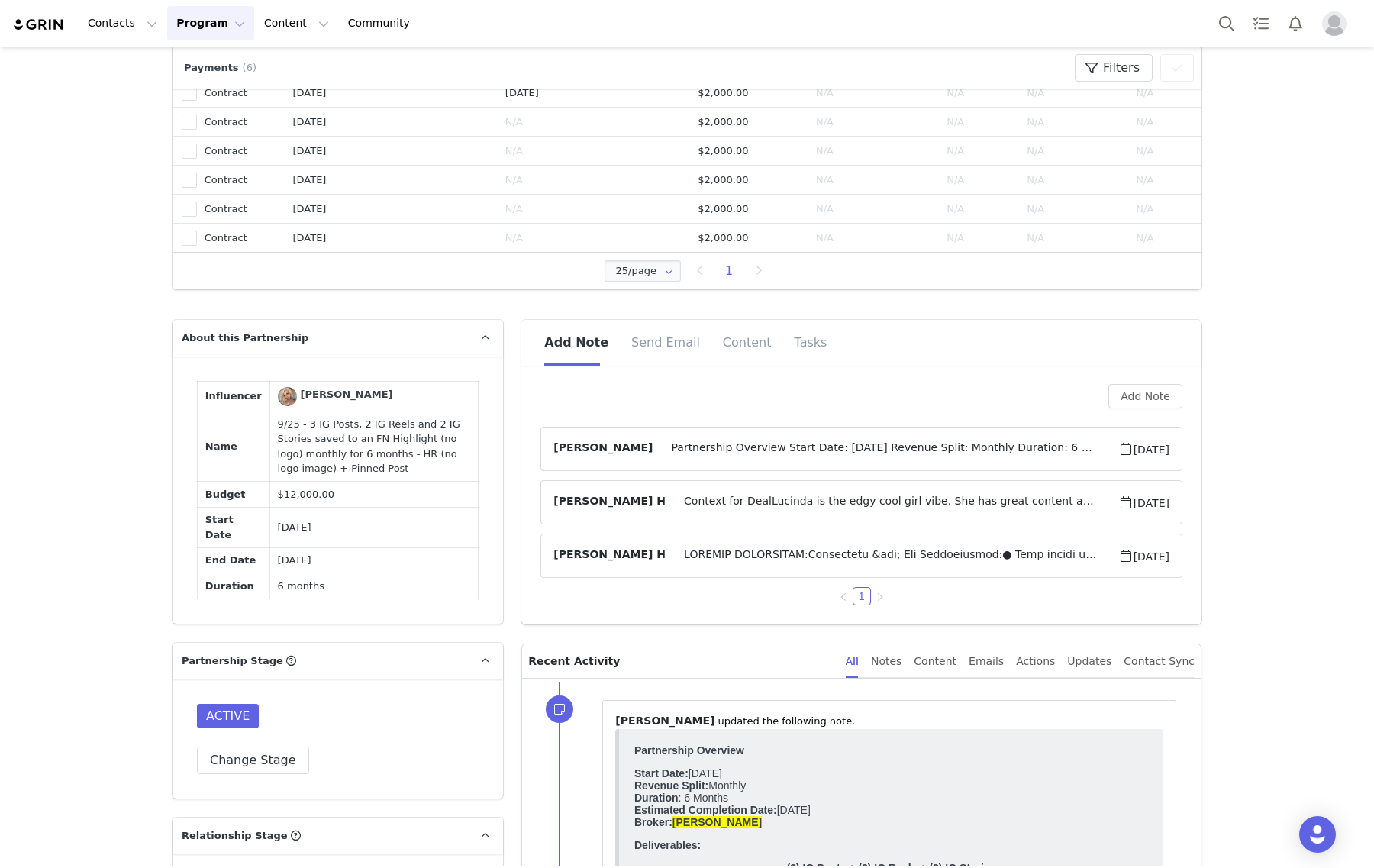
click at [676, 444] on span "Partnership Overview Start Date: [DATE] Revenue Split: Monthly Duration: 6 Mont…" at bounding box center [885, 448] width 465 height 18
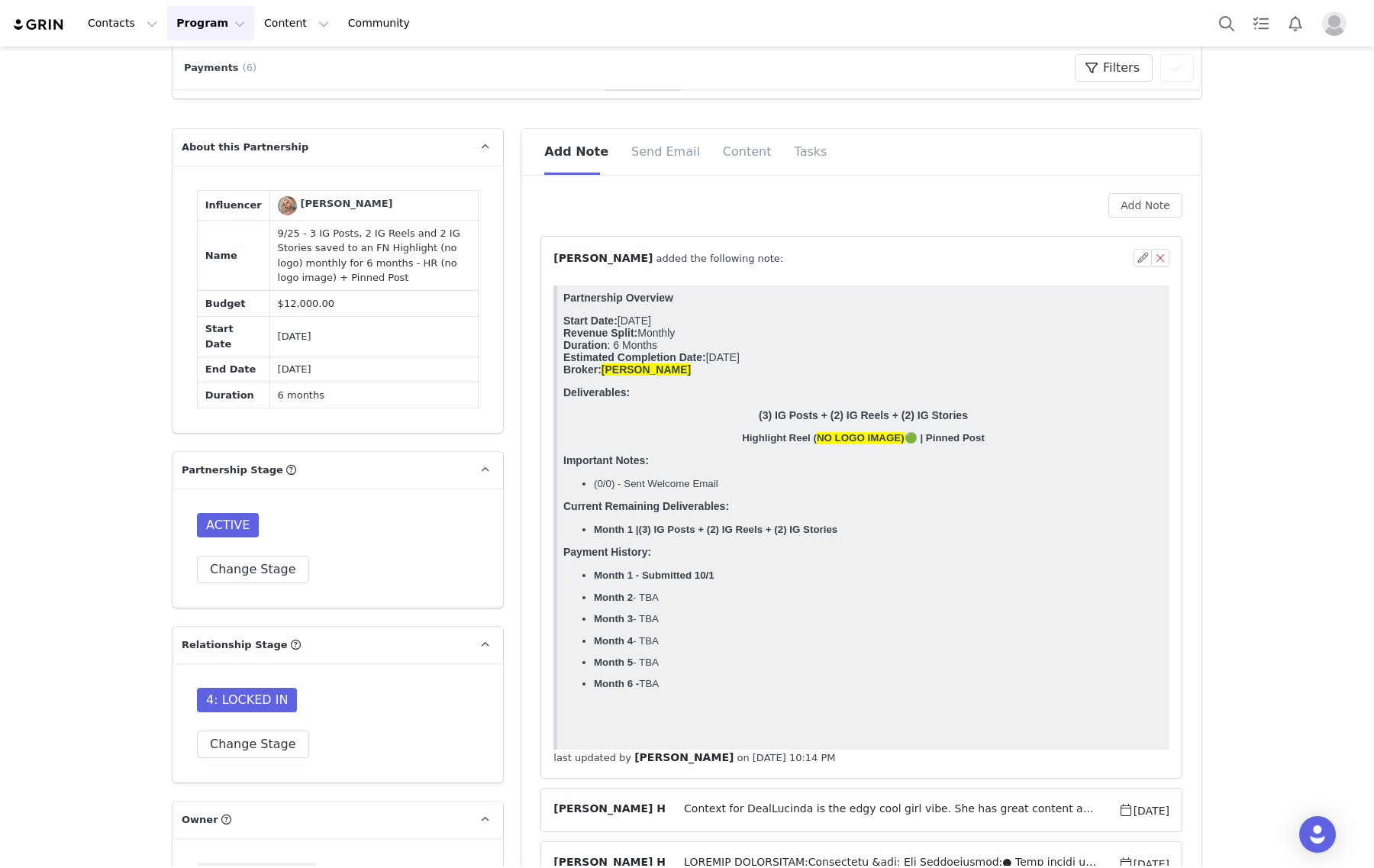
click at [863, 398] on p "Deliverables:" at bounding box center [863, 393] width 600 height 13
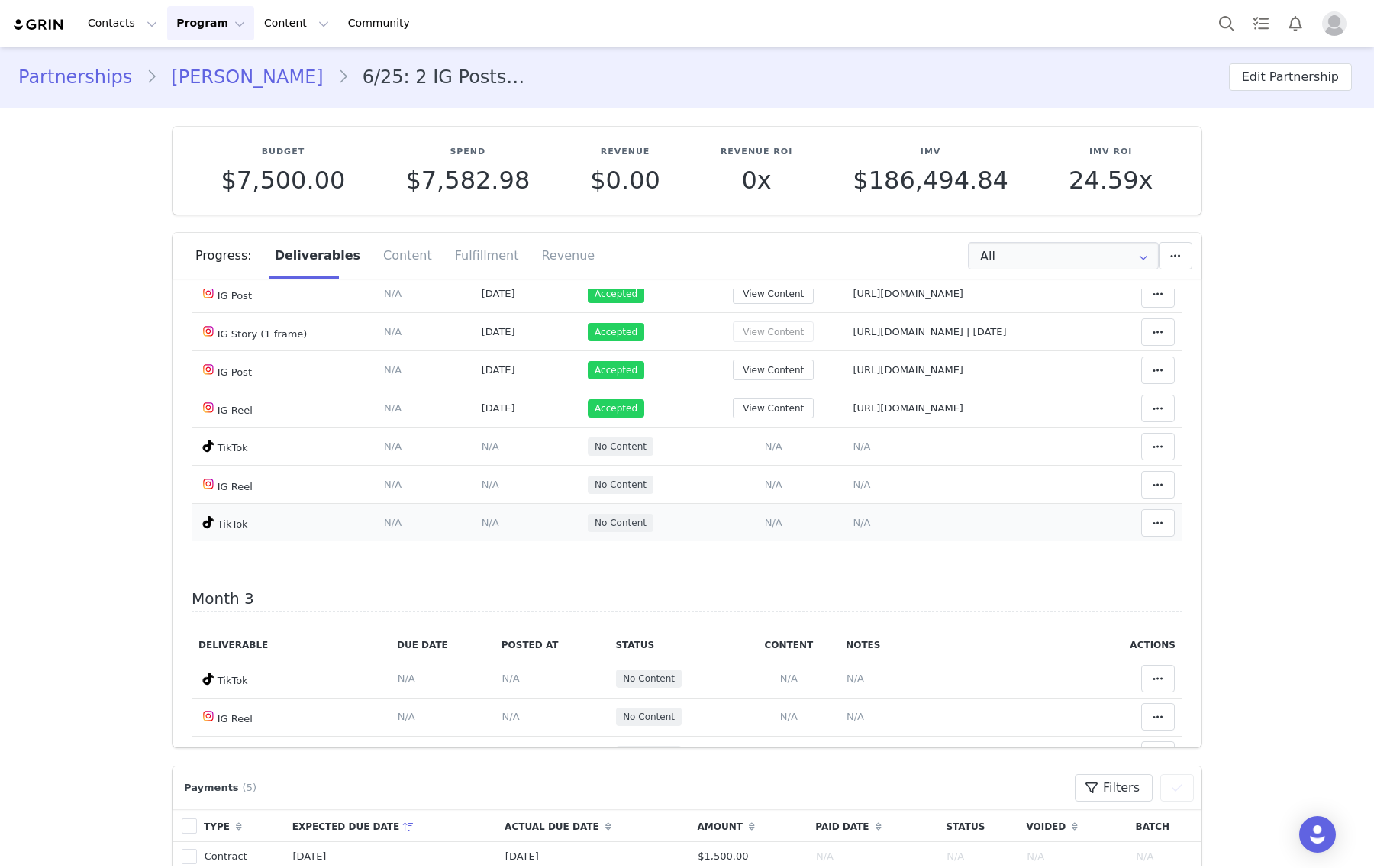
click at [852, 528] on span "N/A" at bounding box center [861, 522] width 18 height 12
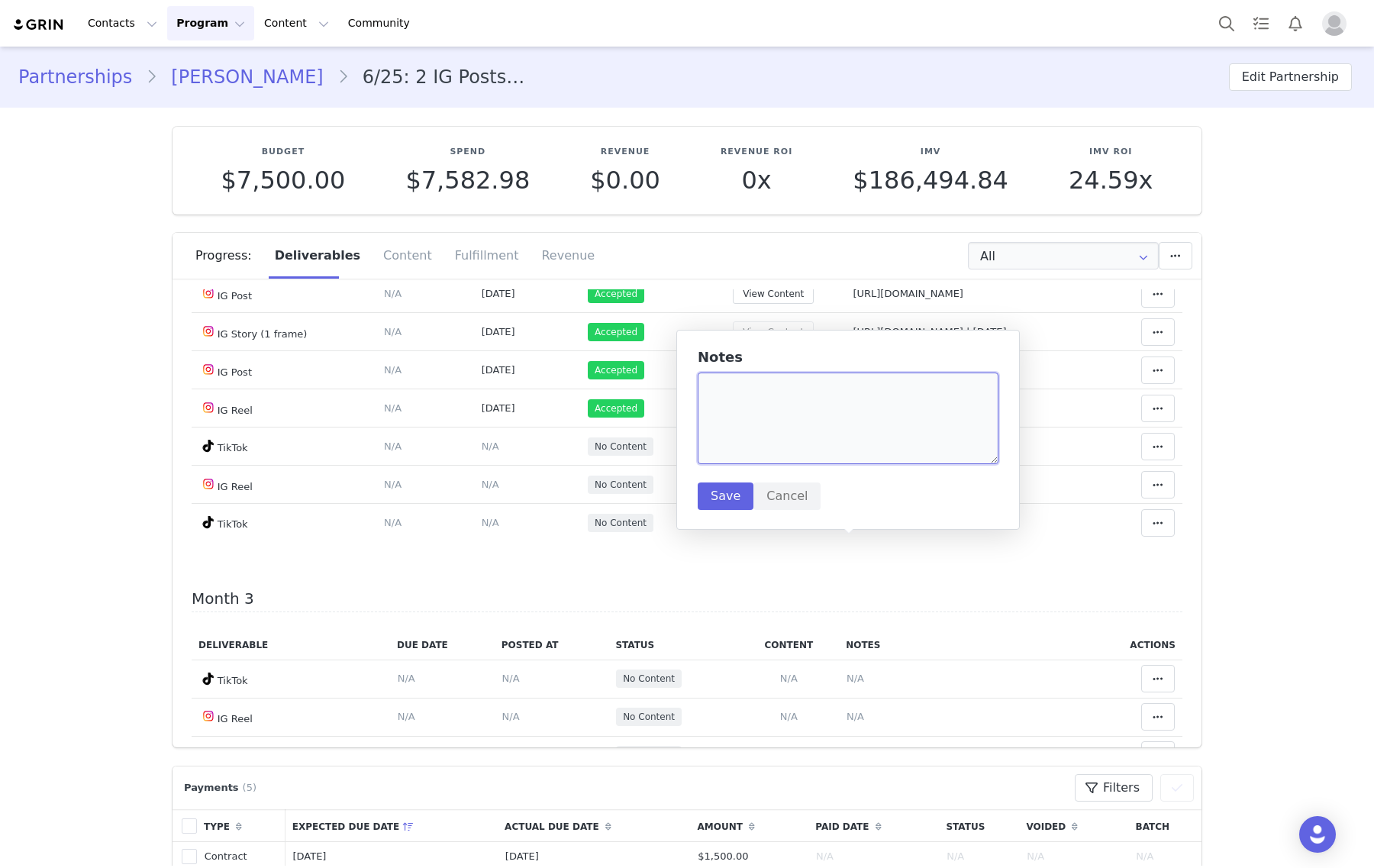
click at [832, 441] on textarea at bounding box center [848, 418] width 300 height 91
paste textarea "[URL][DOMAIN_NAME]"
type textarea "[URL][DOMAIN_NAME]"
click at [709, 490] on button "Save" at bounding box center [726, 496] width 56 height 28
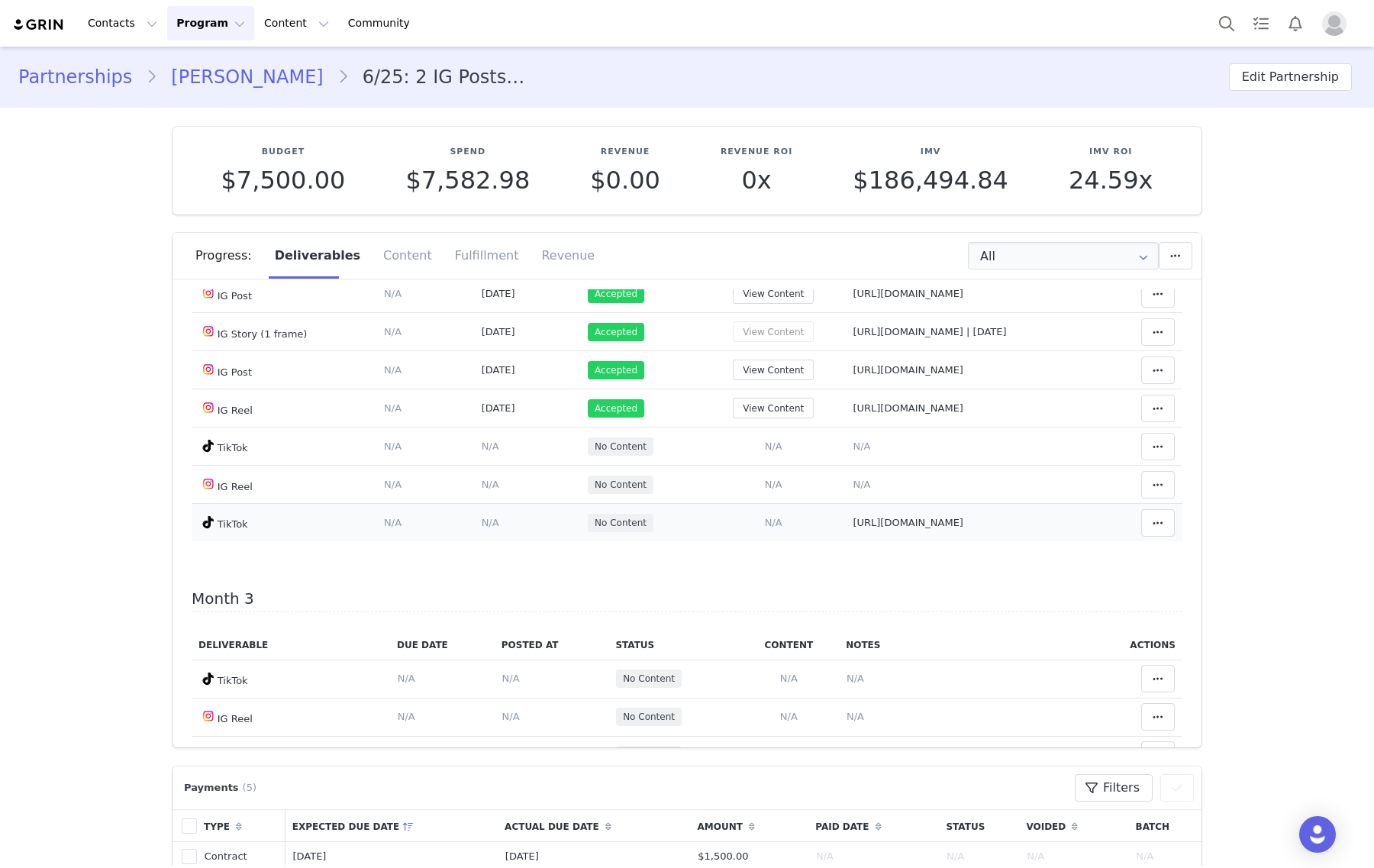
scroll to position [475, 0]
click at [846, 543] on td "[URL][DOMAIN_NAME]" at bounding box center [970, 524] width 248 height 39
click at [765, 526] on span "N/A" at bounding box center [774, 524] width 18 height 12
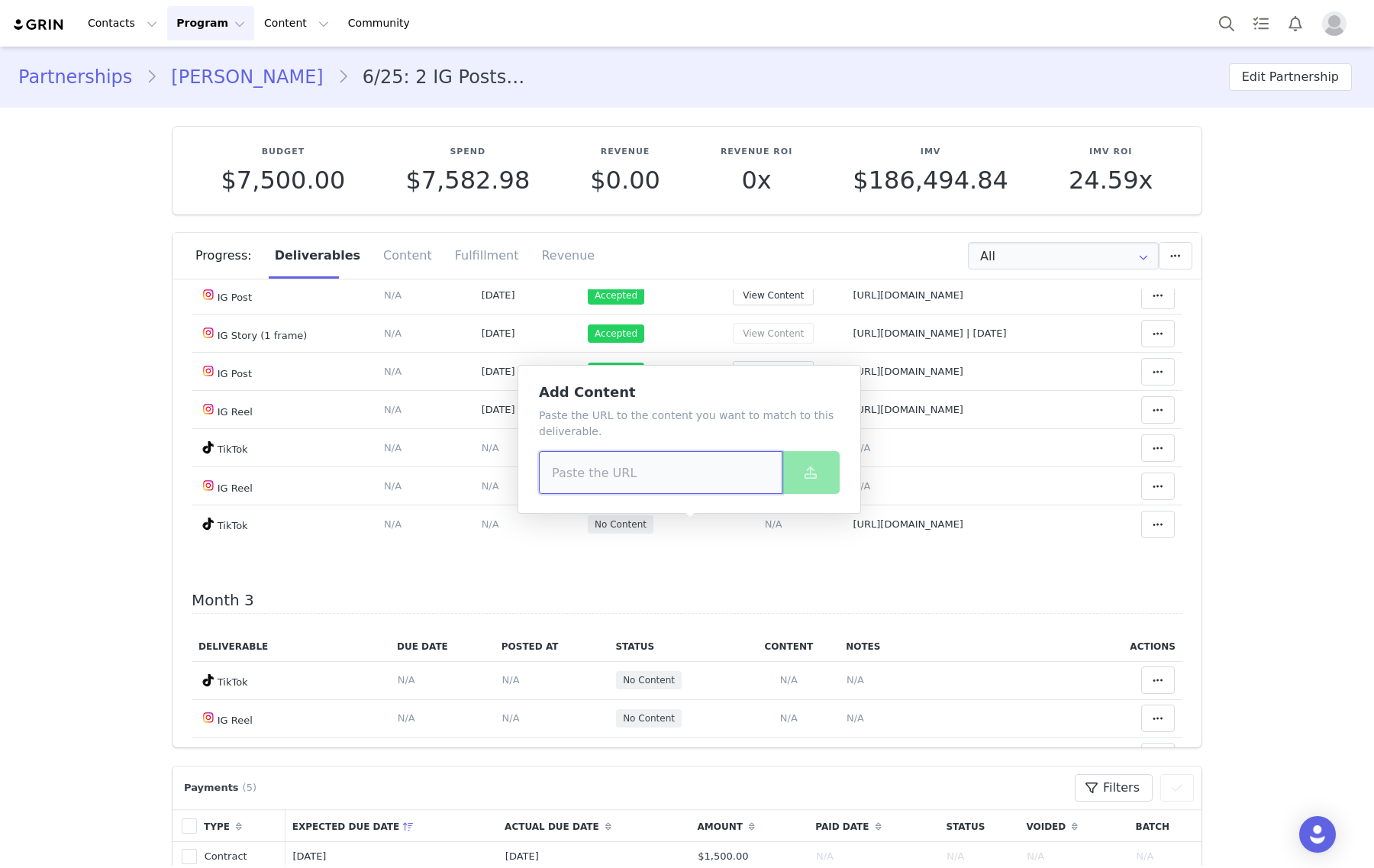
click at [714, 479] on input at bounding box center [660, 473] width 243 height 43
paste input "https://www.tiktok.com/@giselaamponsah/video/7555879618998193438"
type input "https://www.tiktok.com/@giselaamponsah/video/7555879618998193438"
click at [813, 473] on icon at bounding box center [811, 473] width 13 height 13
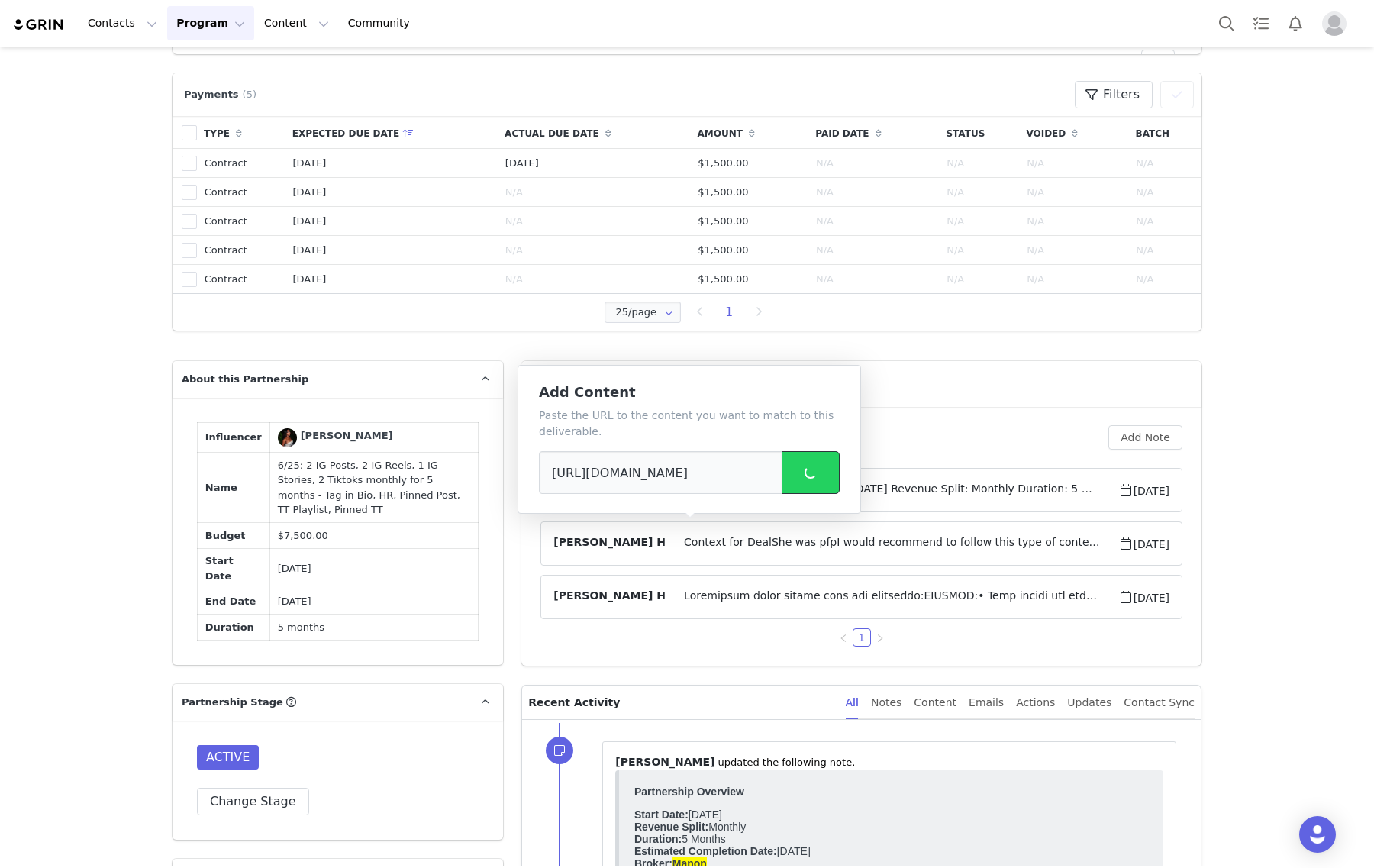
scroll to position [858, 0]
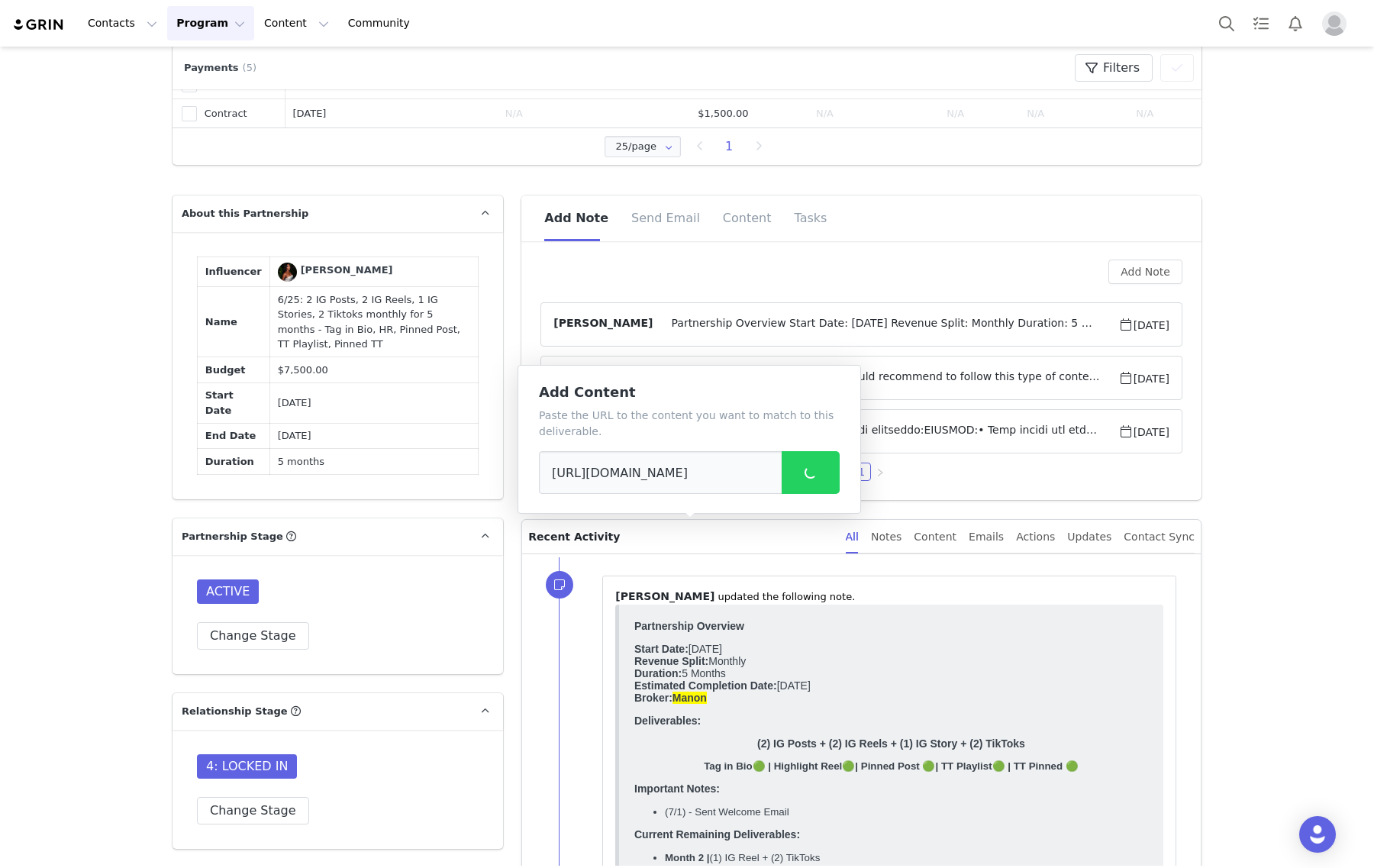
click at [1118, 325] on span at bounding box center [1126, 324] width 15 height 18
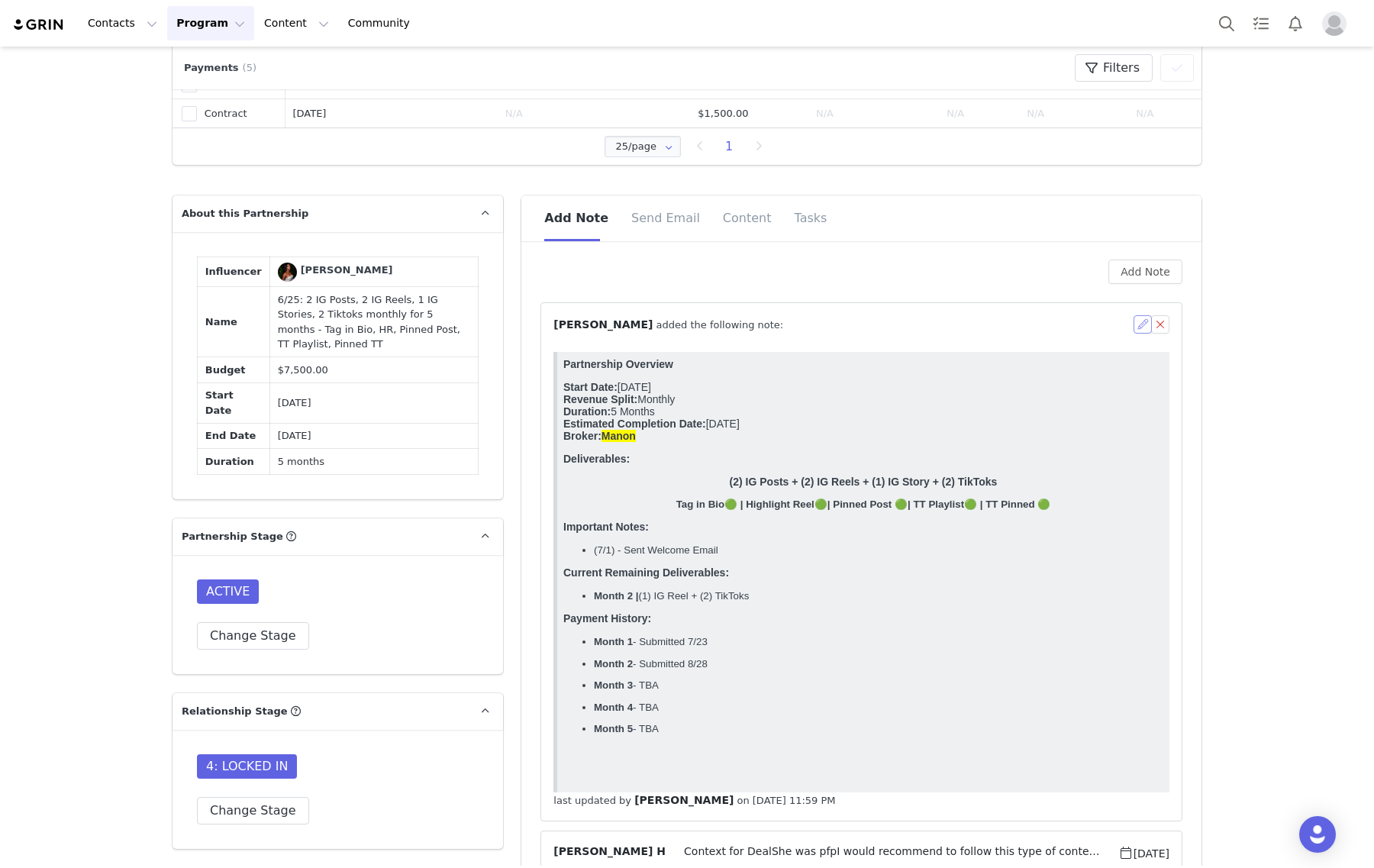
scroll to position [0, 0]
click at [1137, 319] on button "button" at bounding box center [1143, 324] width 18 height 18
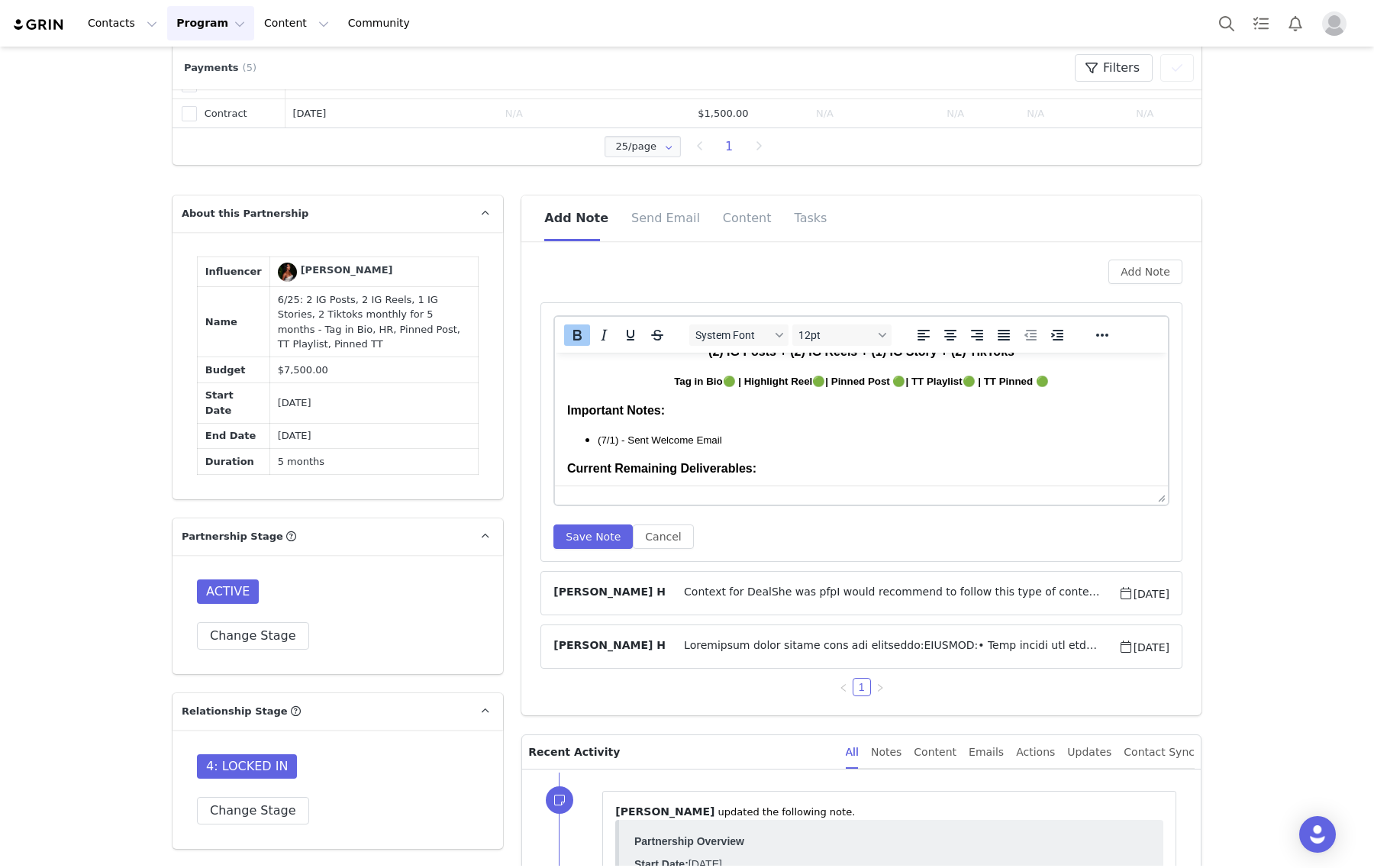
scroll to position [273, 0]
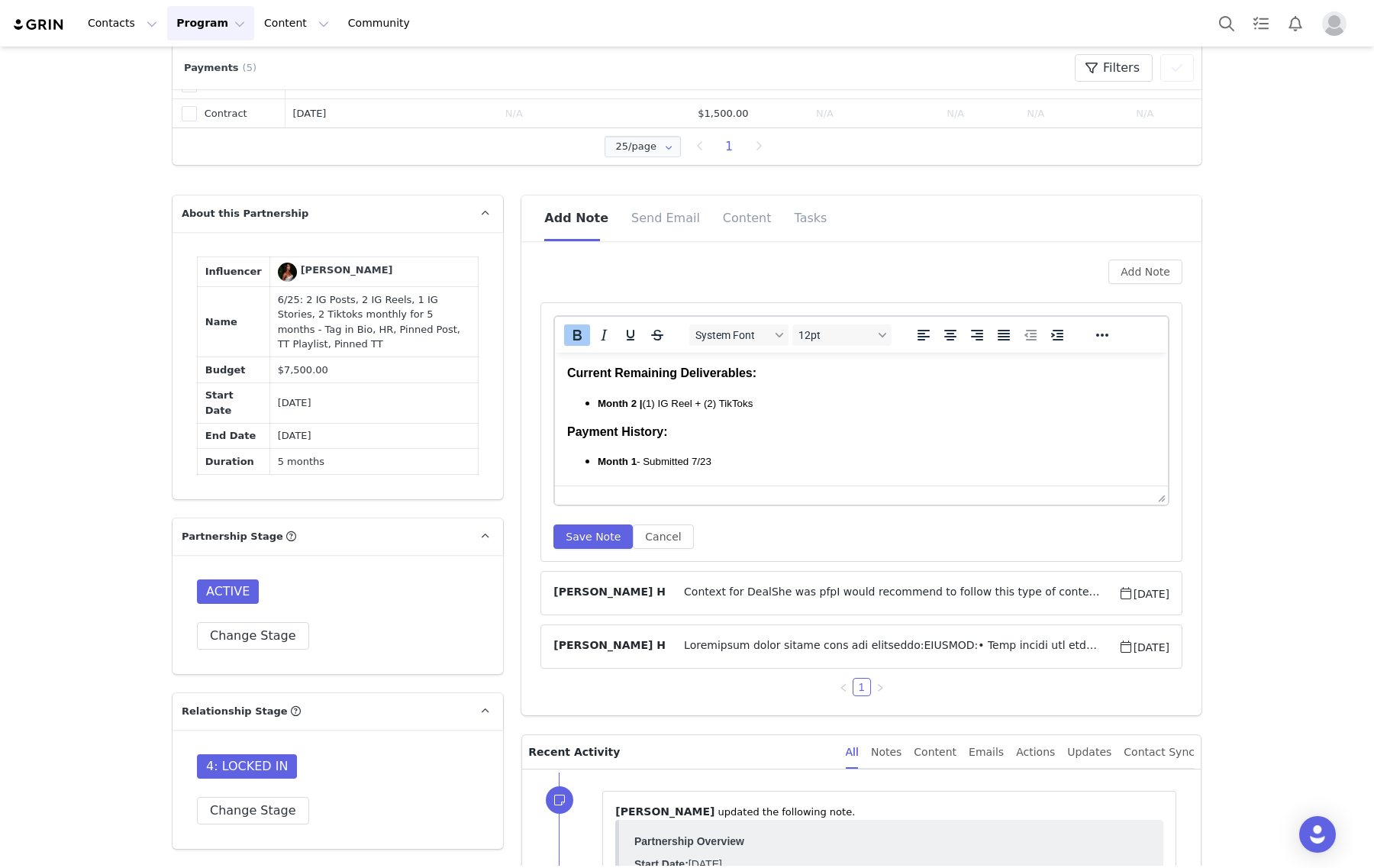
click at [713, 397] on span "Month 2 | (1) IG Reel + (2) TikToks" at bounding box center [674, 403] width 155 height 12
click at [775, 396] on p "Month 2 | (1) IG Reel + (1) TikToks" at bounding box center [876, 403] width 558 height 17
drag, startPoint x: 774, startPoint y: 397, endPoint x: 563, endPoint y: 417, distance: 211.9
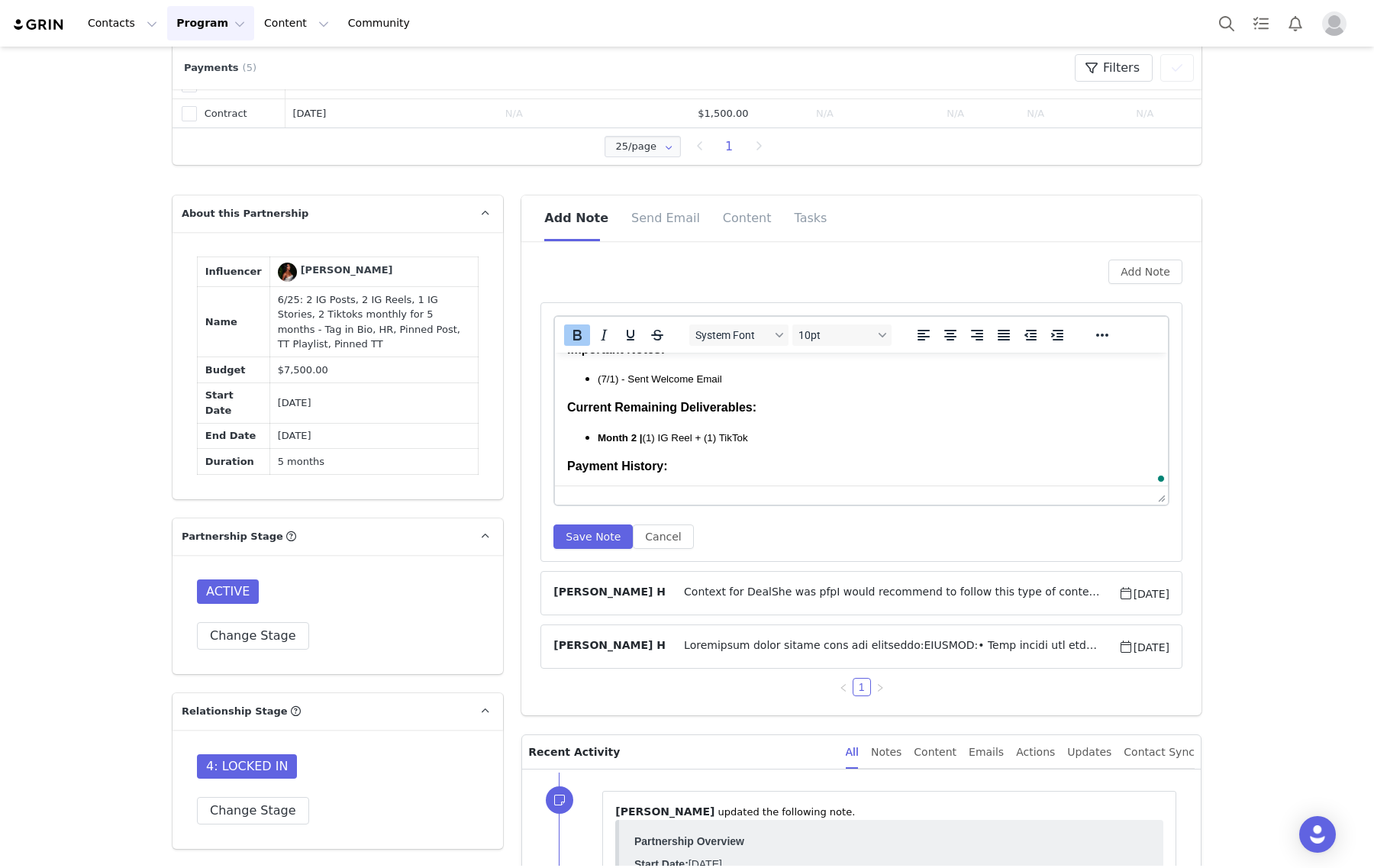
click at [563, 417] on html "Partnership Overview Start Date: July 2025 Revenue Split: Monthly Duration: 5 M…" at bounding box center [861, 365] width 613 height 502
click at [569, 401] on strong "Current Remaining Deliverables:" at bounding box center [661, 407] width 189 height 13
drag, startPoint x: 568, startPoint y: 400, endPoint x: 770, endPoint y: 435, distance: 205.0
click at [770, 435] on body "Partnership Overview Start Date: July 2025 Revenue Split: Monthly Duration: 5 M…" at bounding box center [861, 364] width 588 height 478
copy body "Current Remaining Deliverables: Month 2 | (1) IG Reel + (1) TikTok"
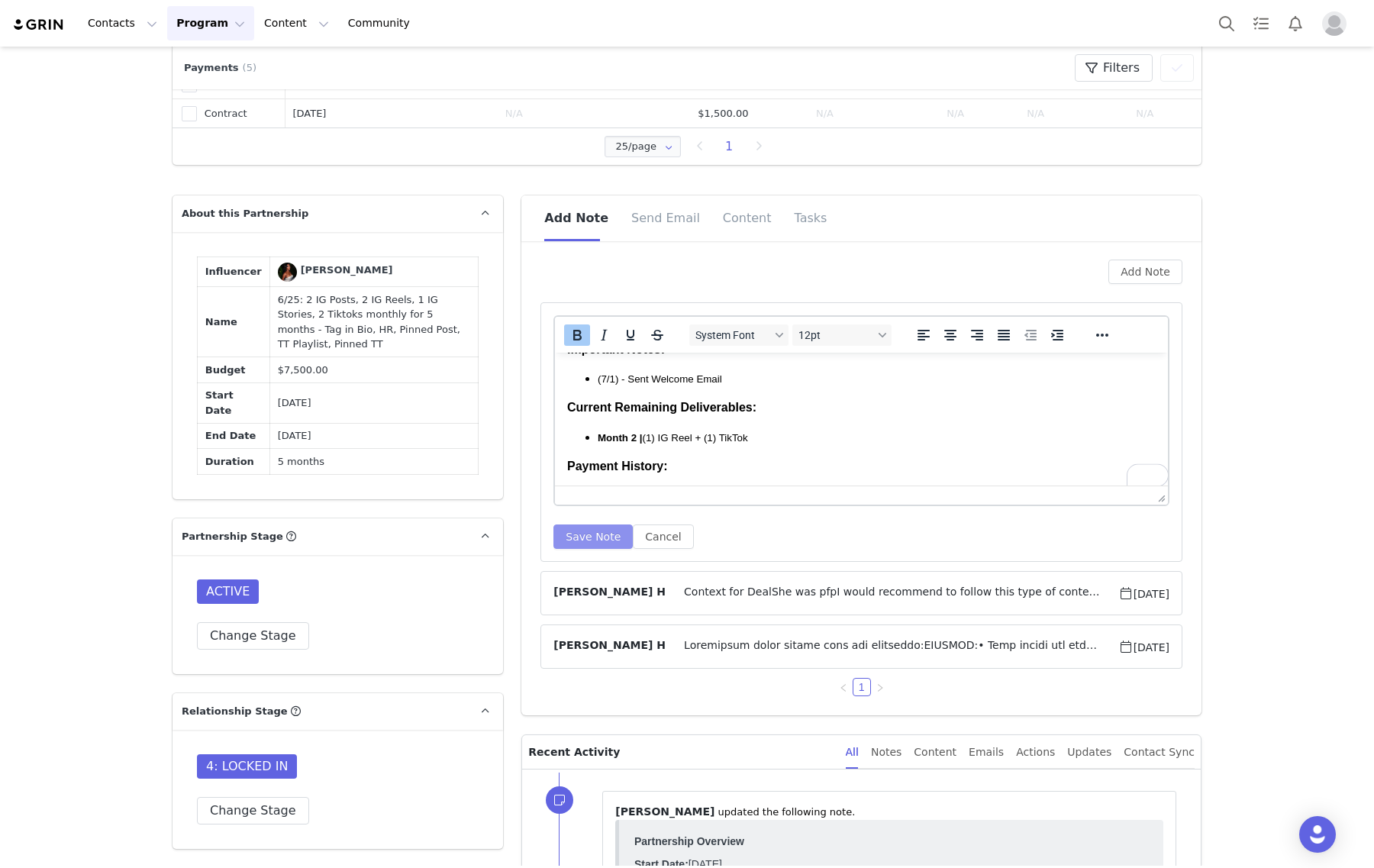
click at [592, 533] on button "Save Note" at bounding box center [593, 536] width 79 height 24
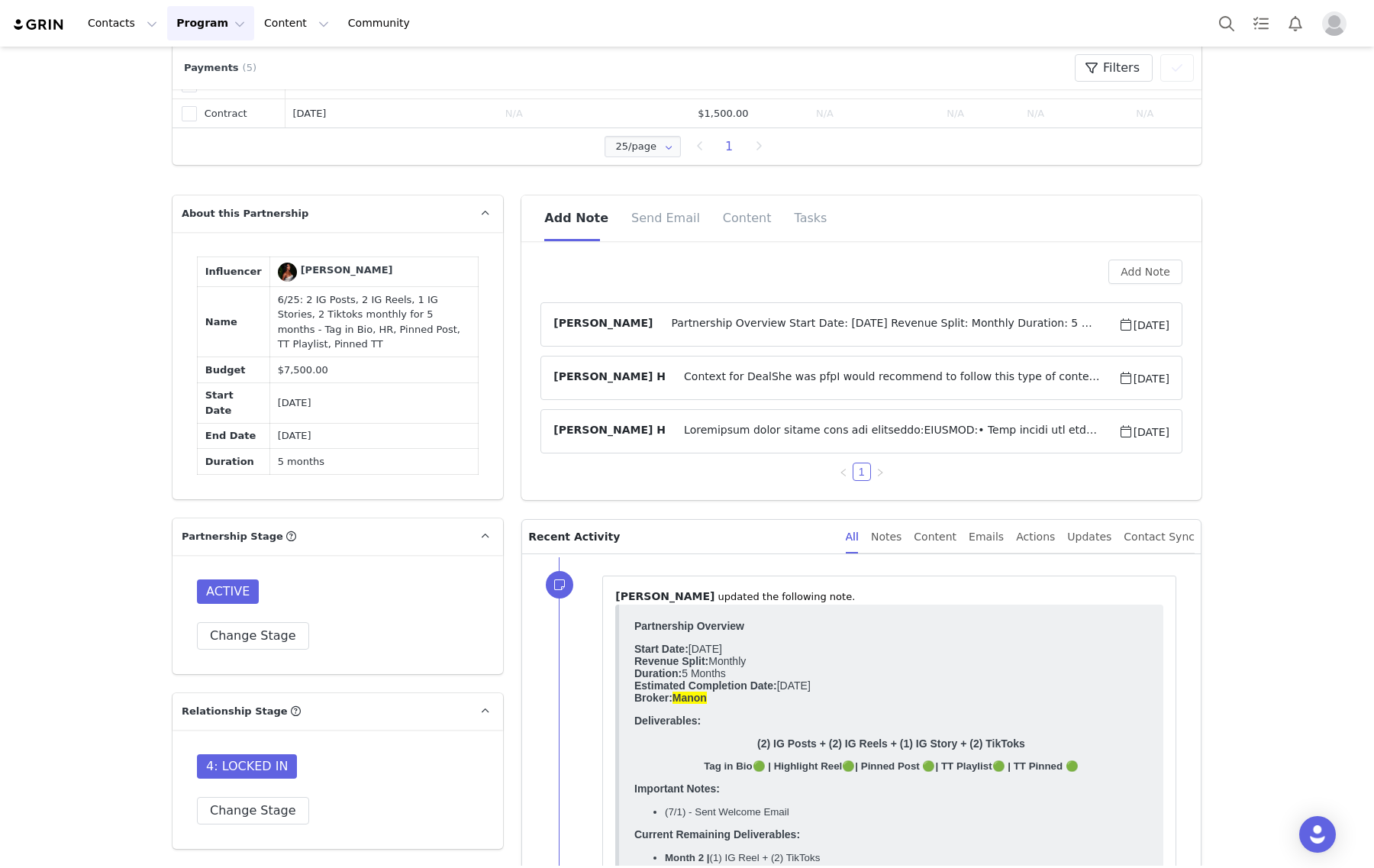
click at [791, 315] on span "Partnership Overview Start Date: July 2025 Revenue Split: Monthly Duration: 5 M…" at bounding box center [885, 324] width 465 height 18
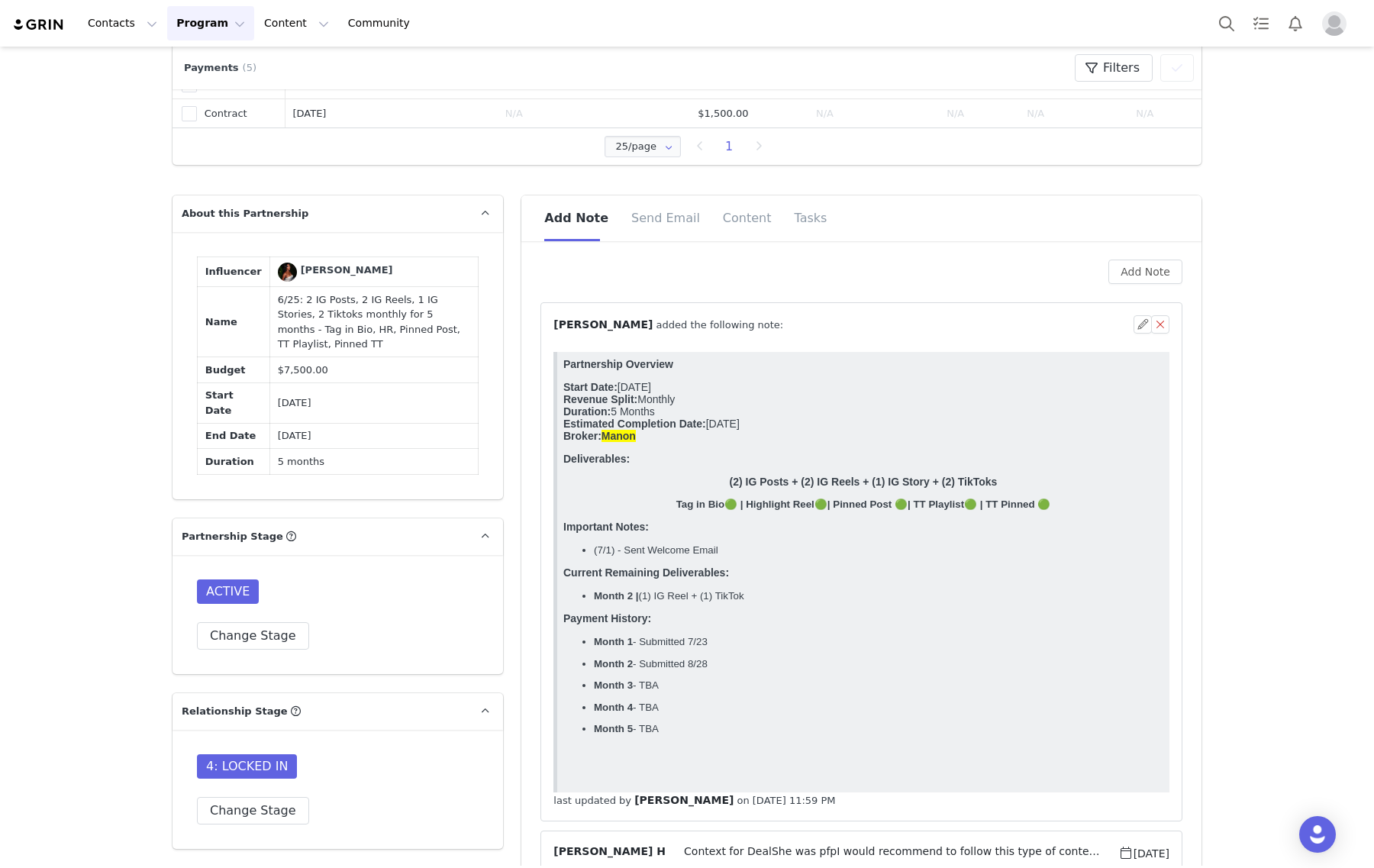
scroll to position [0, 0]
drag, startPoint x: 754, startPoint y: 625, endPoint x: 553, endPoint y: 594, distance: 203.4
click at [557, 594] on html "Partnership Overview Start Date: July 2025 Revenue Split: Monthly Duration: 5 M…" at bounding box center [863, 571] width 612 height 440
copy body "Current Remaining Deliverables: Month 2 | (1) IG Reel + (1) TikTok"
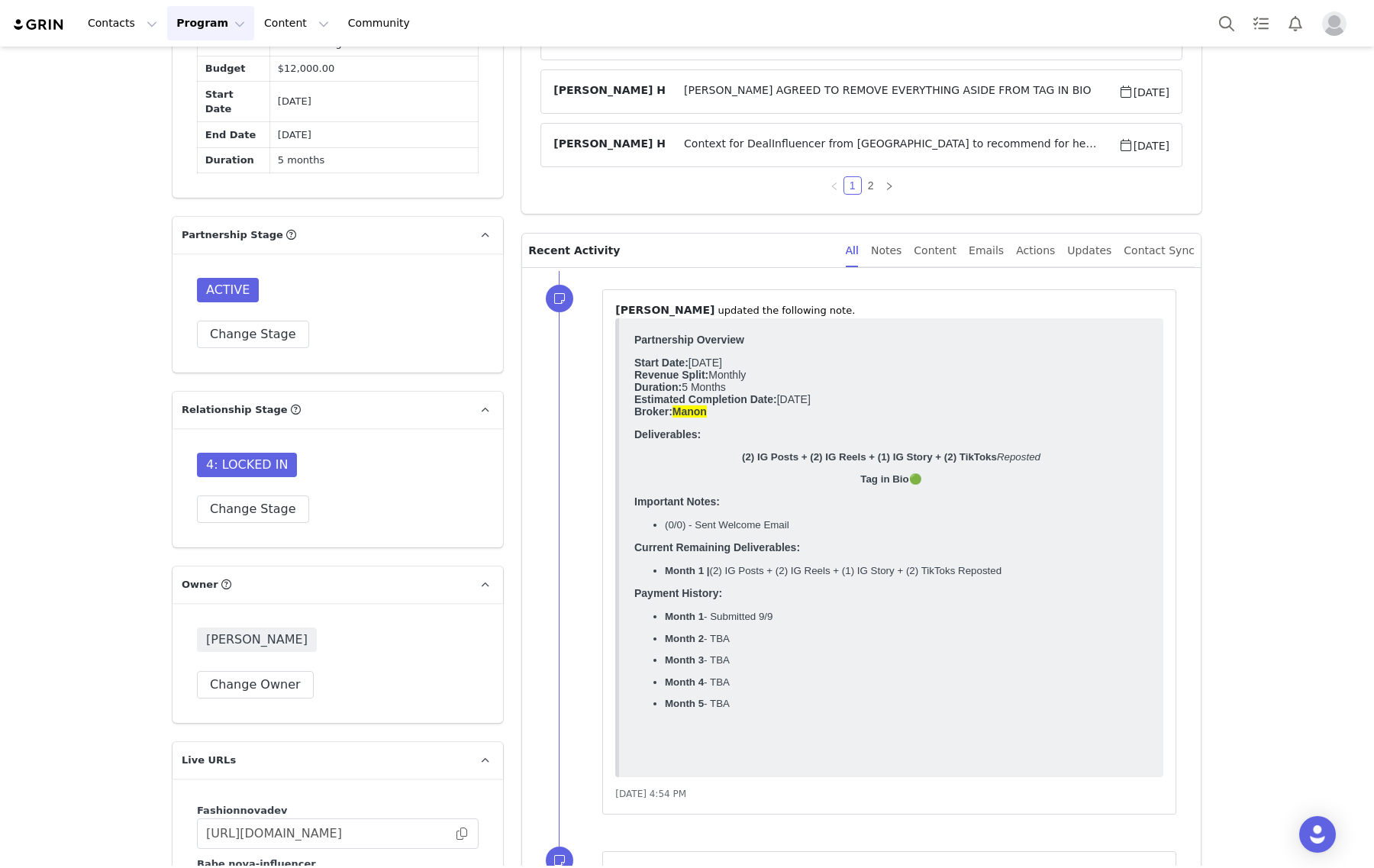
scroll to position [763, 0]
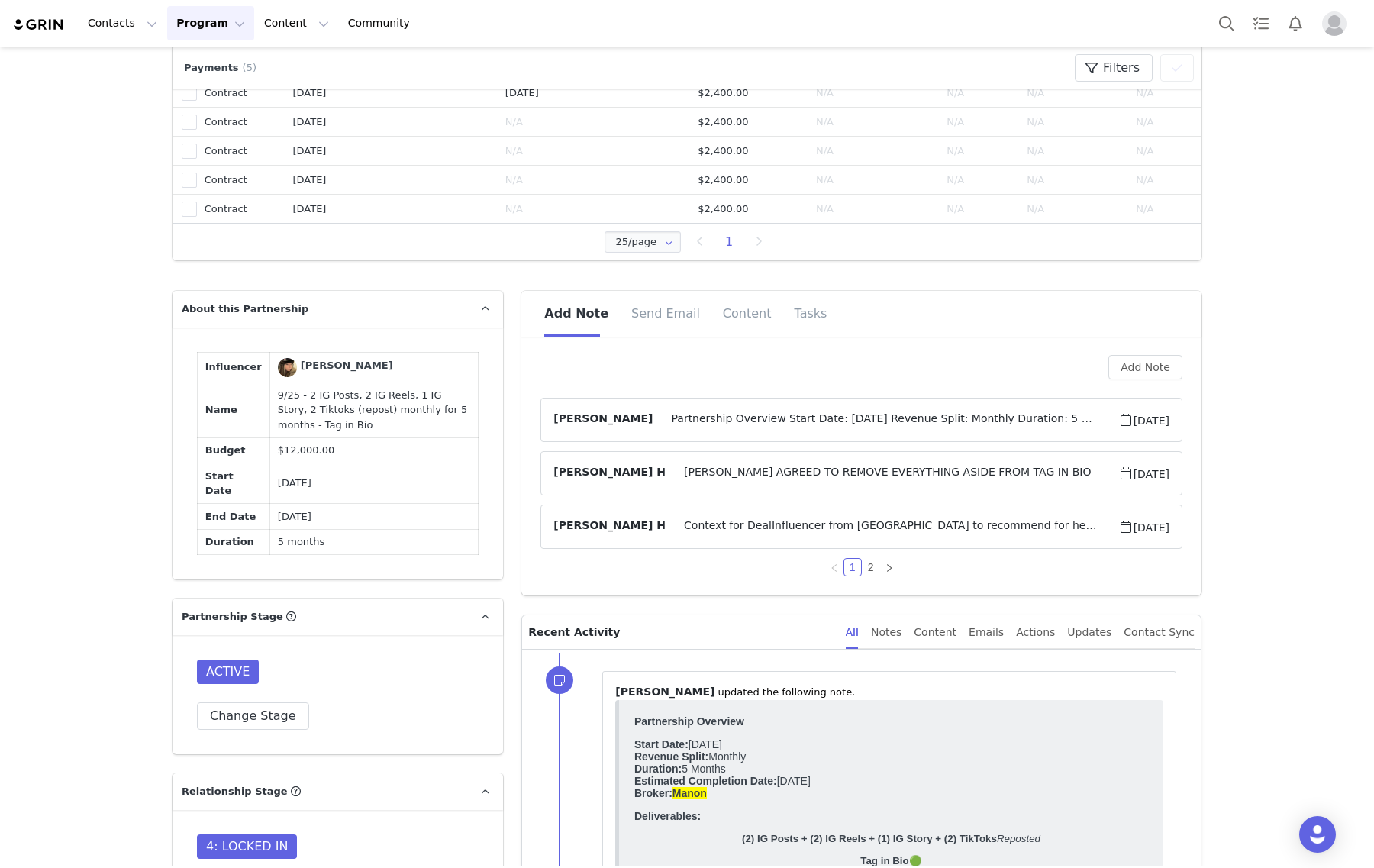
click at [1108, 439] on article "Gabrielle Vasquez Partnership Overview Start Date: September 2025 Revenue Split…" at bounding box center [861, 419] width 642 height 44
click at [1069, 416] on span "Partnership Overview Start Date: September 2025 Revenue Split: Monthly Duration…" at bounding box center [885, 420] width 465 height 18
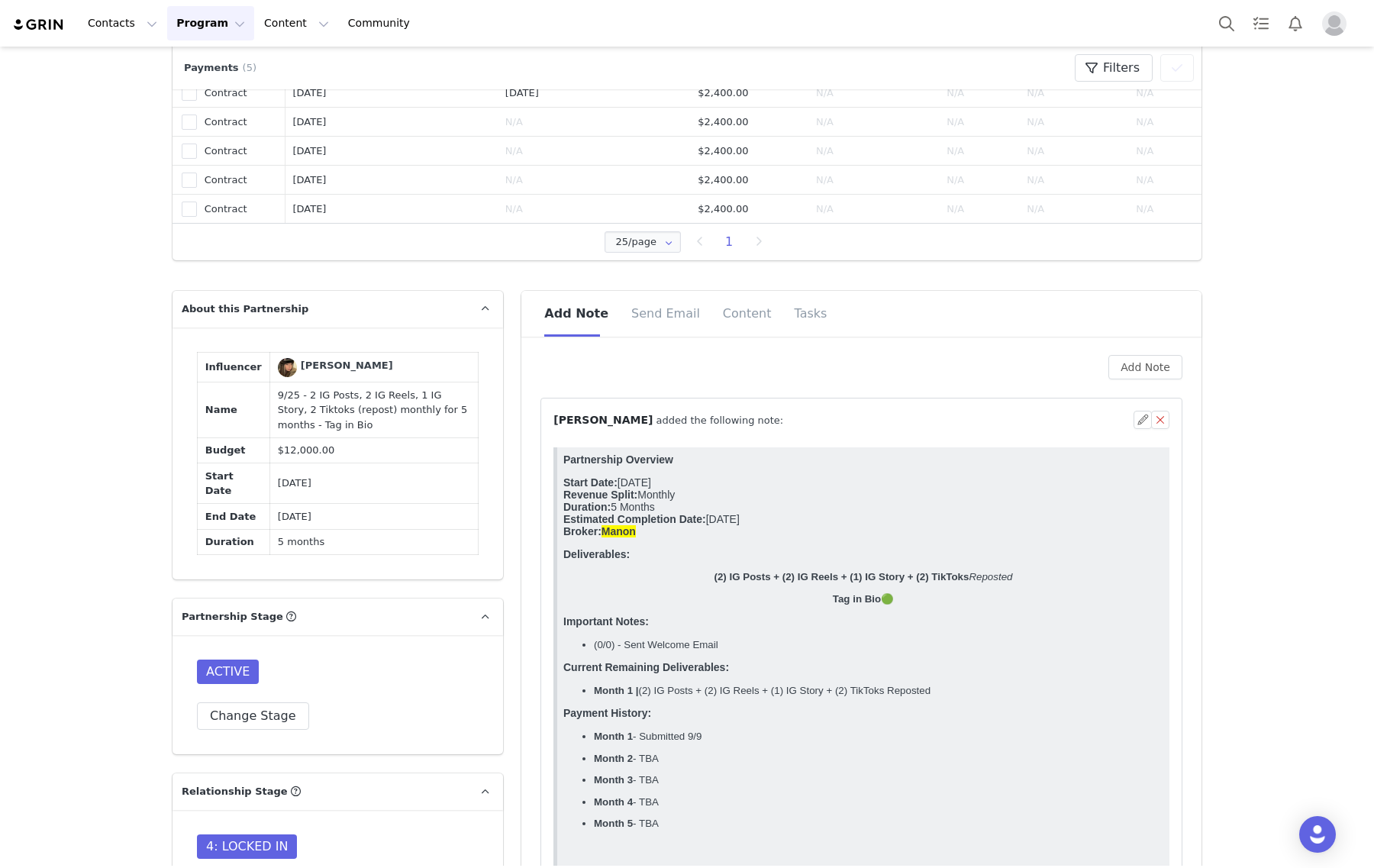
scroll to position [0, 0]
click at [1128, 363] on button "Add Note" at bounding box center [1145, 367] width 74 height 24
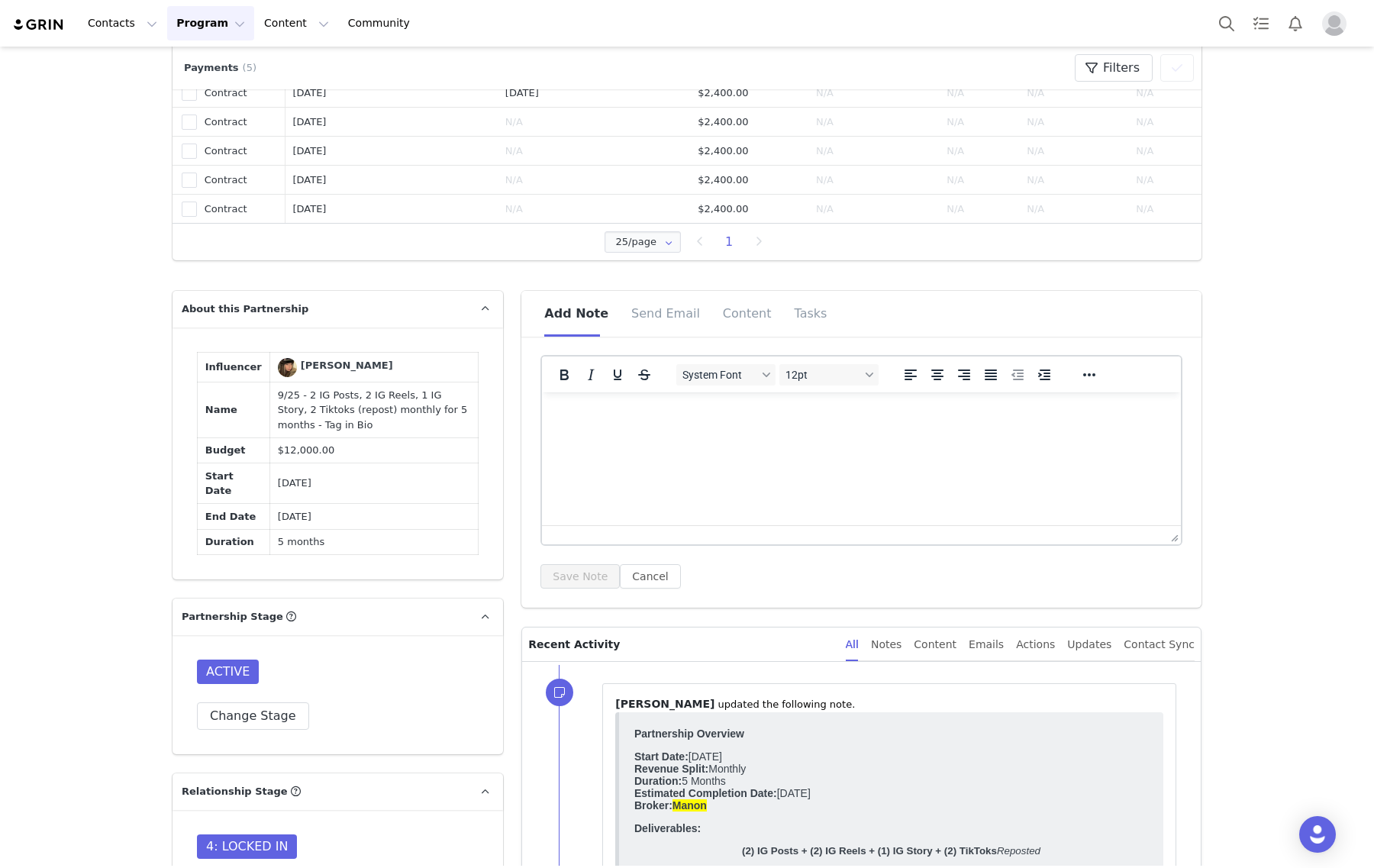
click at [640, 403] on html at bounding box center [861, 412] width 639 height 41
click at [650, 428] on html at bounding box center [861, 412] width 639 height 41
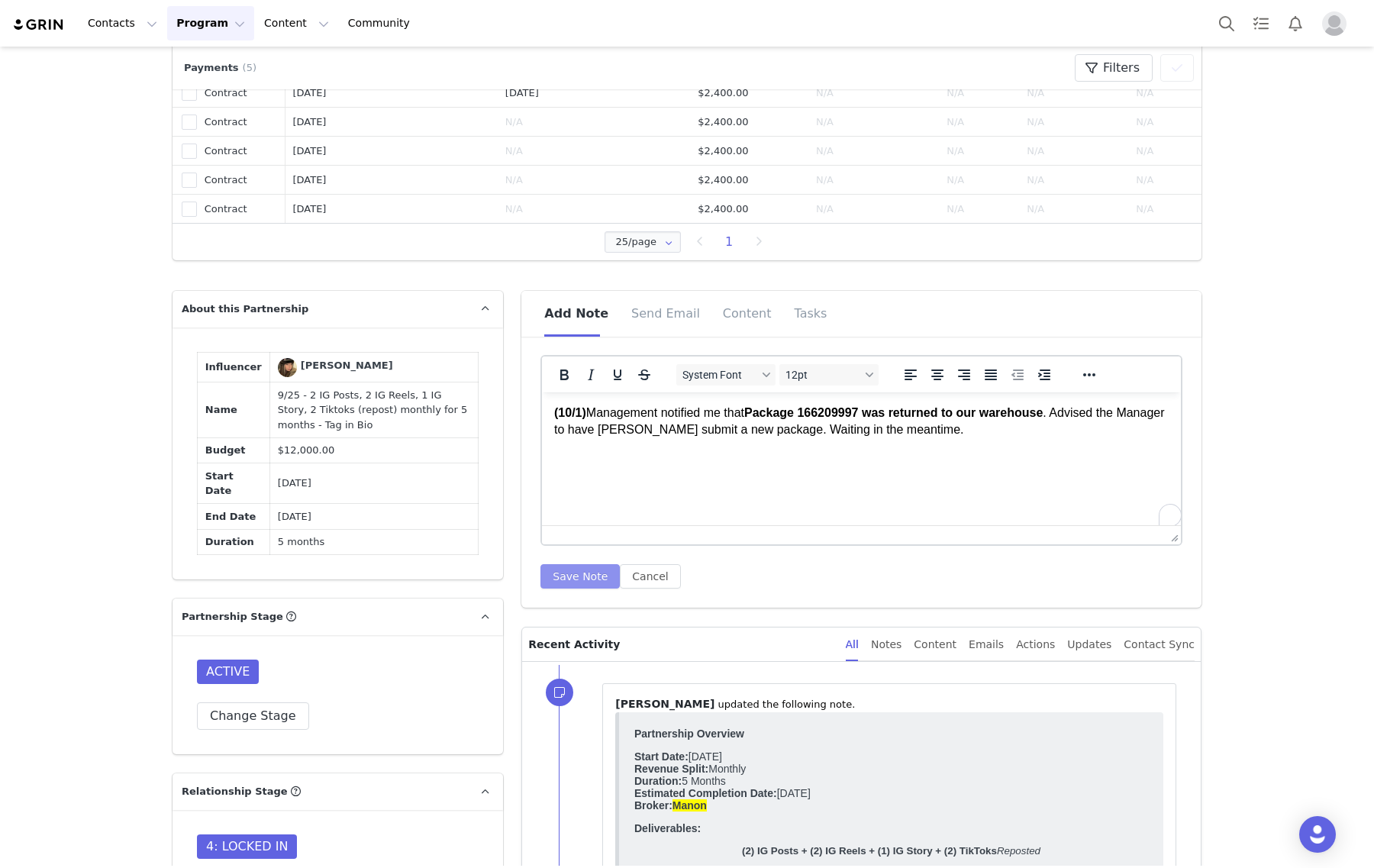
click at [596, 576] on button "Save Note" at bounding box center [579, 576] width 79 height 24
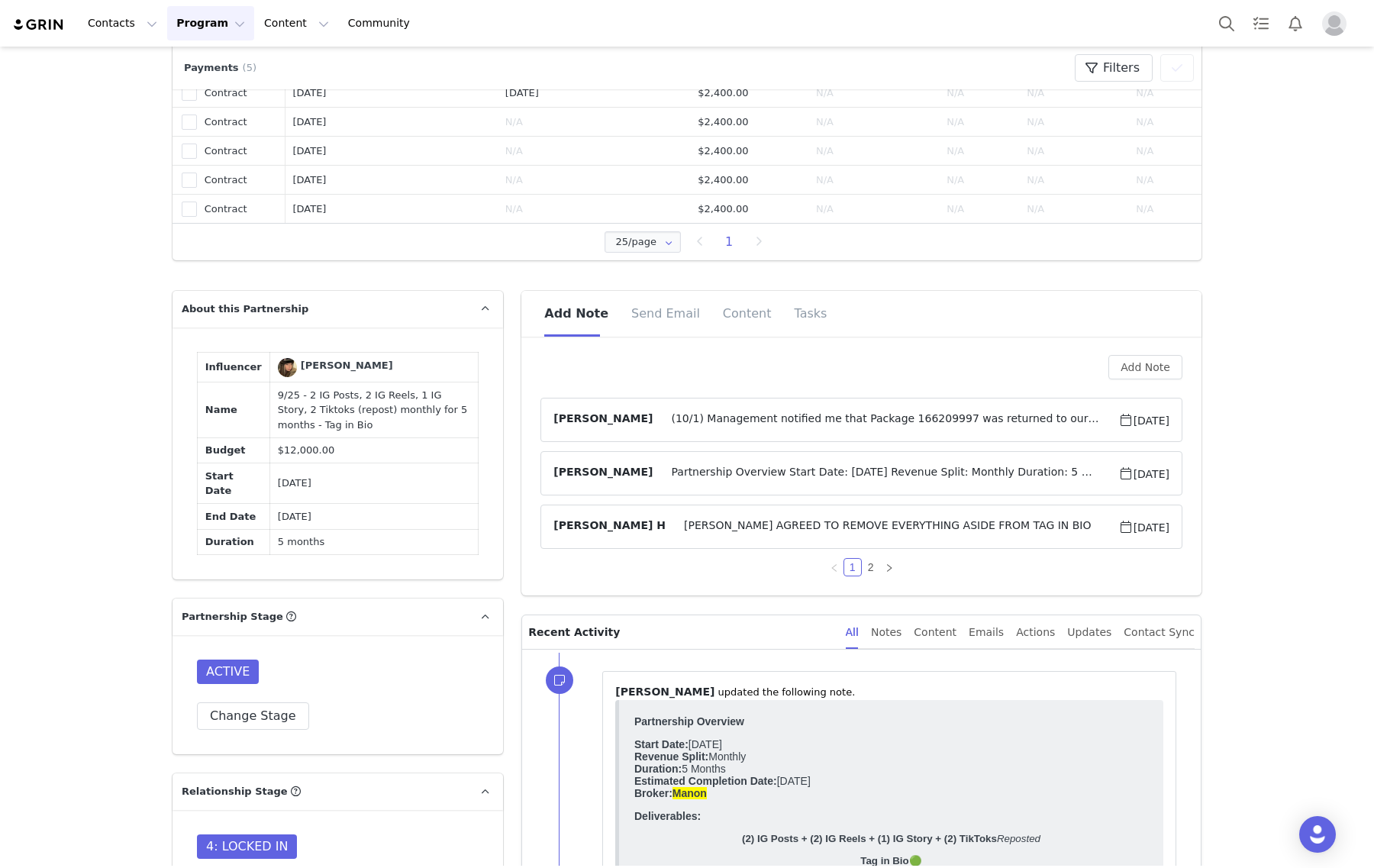
click at [1017, 459] on article "Gabrielle Vasquez Partnership Overview Start Date: September 2025 Revenue Split…" at bounding box center [861, 473] width 642 height 44
click at [1086, 466] on span "Partnership Overview Start Date: September 2025 Revenue Split: Monthly Duration…" at bounding box center [885, 473] width 465 height 18
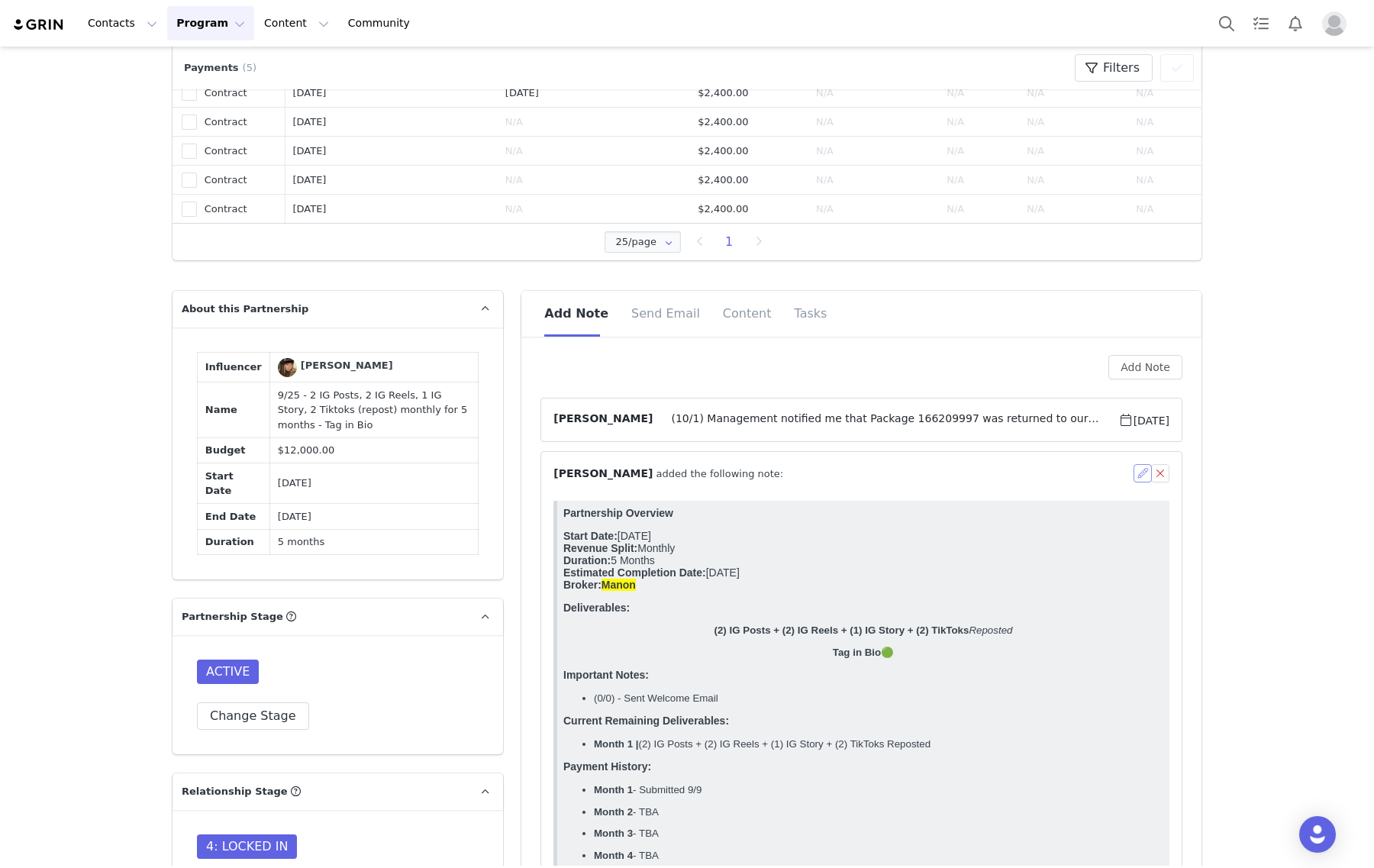
click at [1135, 473] on button "button" at bounding box center [1143, 473] width 18 height 18
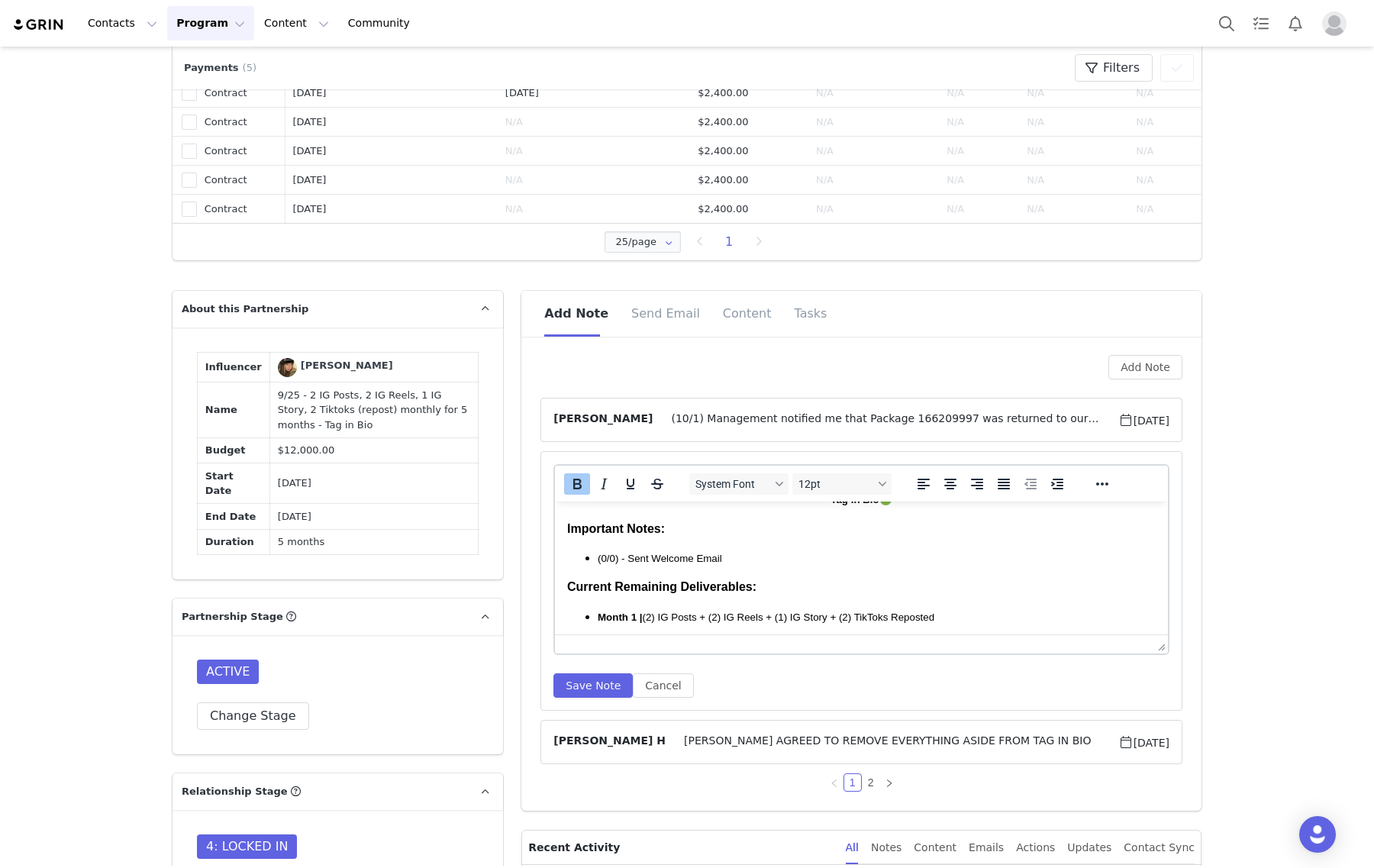
scroll to position [178, 0]
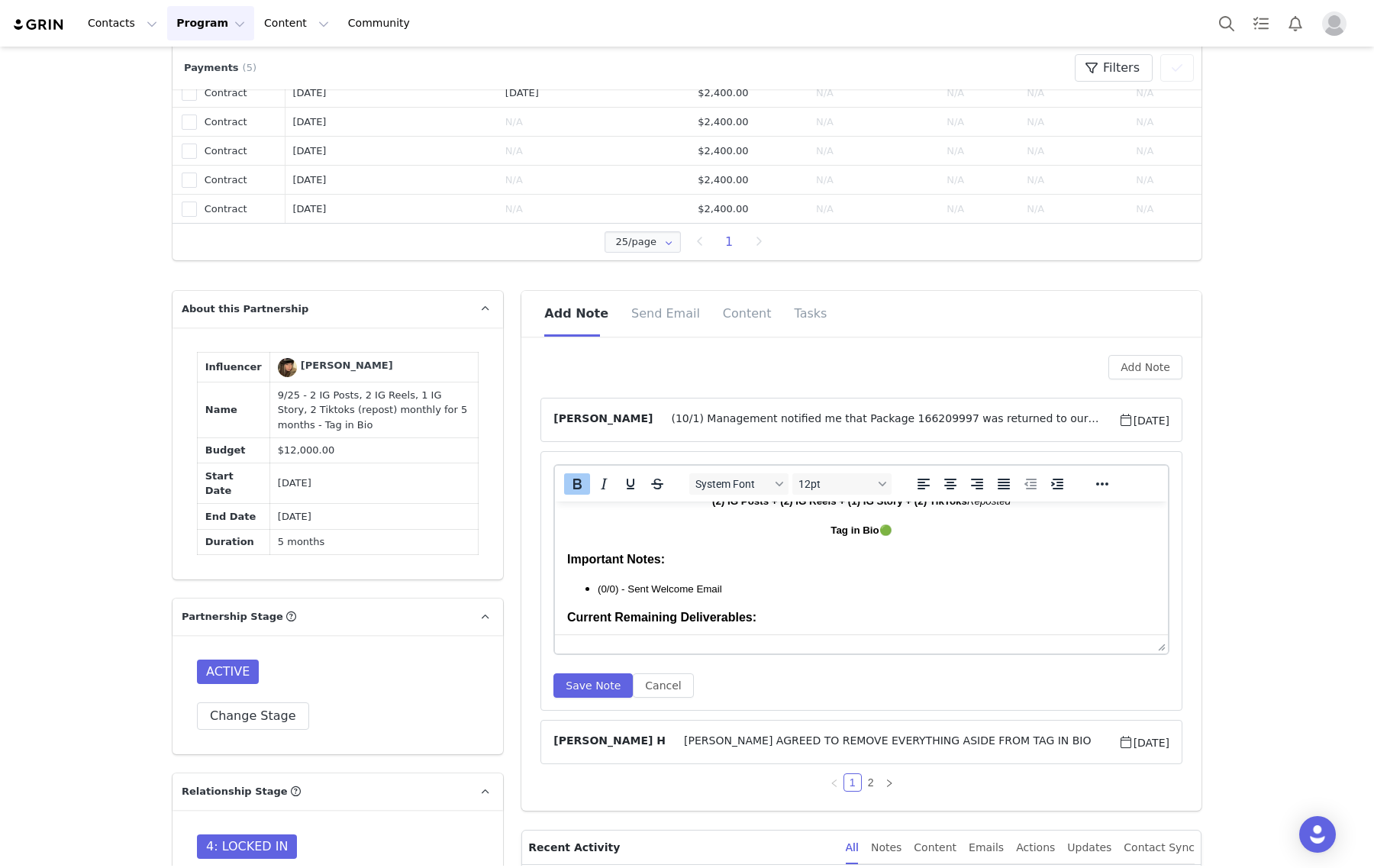
click at [745, 583] on p "(0/0) - Sent Welcome Email" at bounding box center [876, 588] width 558 height 17
paste body "To enrich screen reader interactions, please activate Accessibility in Grammarl…"
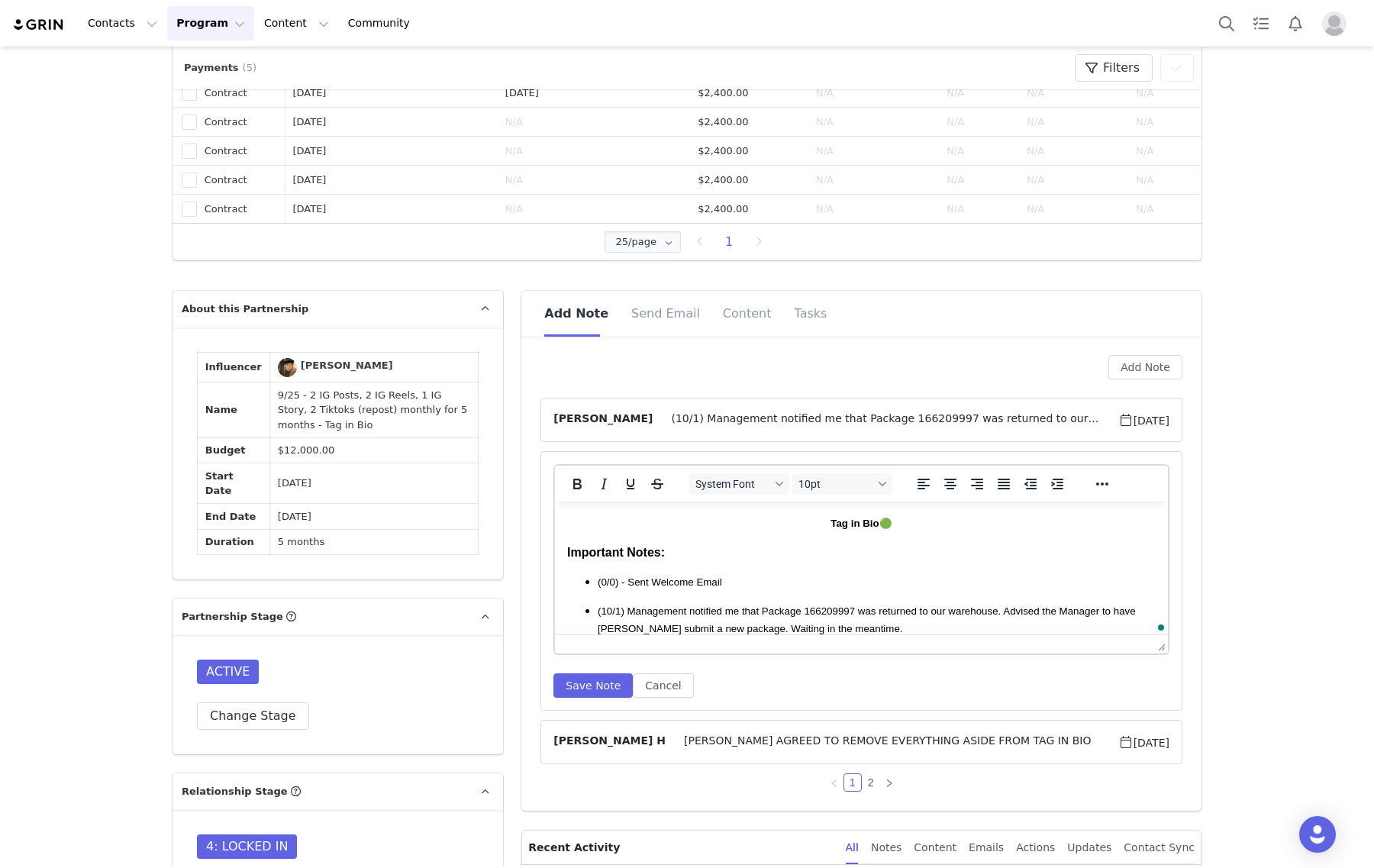
scroll to position [185, 0]
click at [704, 573] on p "(0/0) - Sent Welcome Email" at bounding box center [876, 581] width 558 height 17
drag, startPoint x: 694, startPoint y: 581, endPoint x: 561, endPoint y: 576, distance: 133.1
click at [561, 576] on html "Partnership Overview Start Date: September 2025 Revenue Split: Monthly Duration…" at bounding box center [861, 591] width 613 height 549
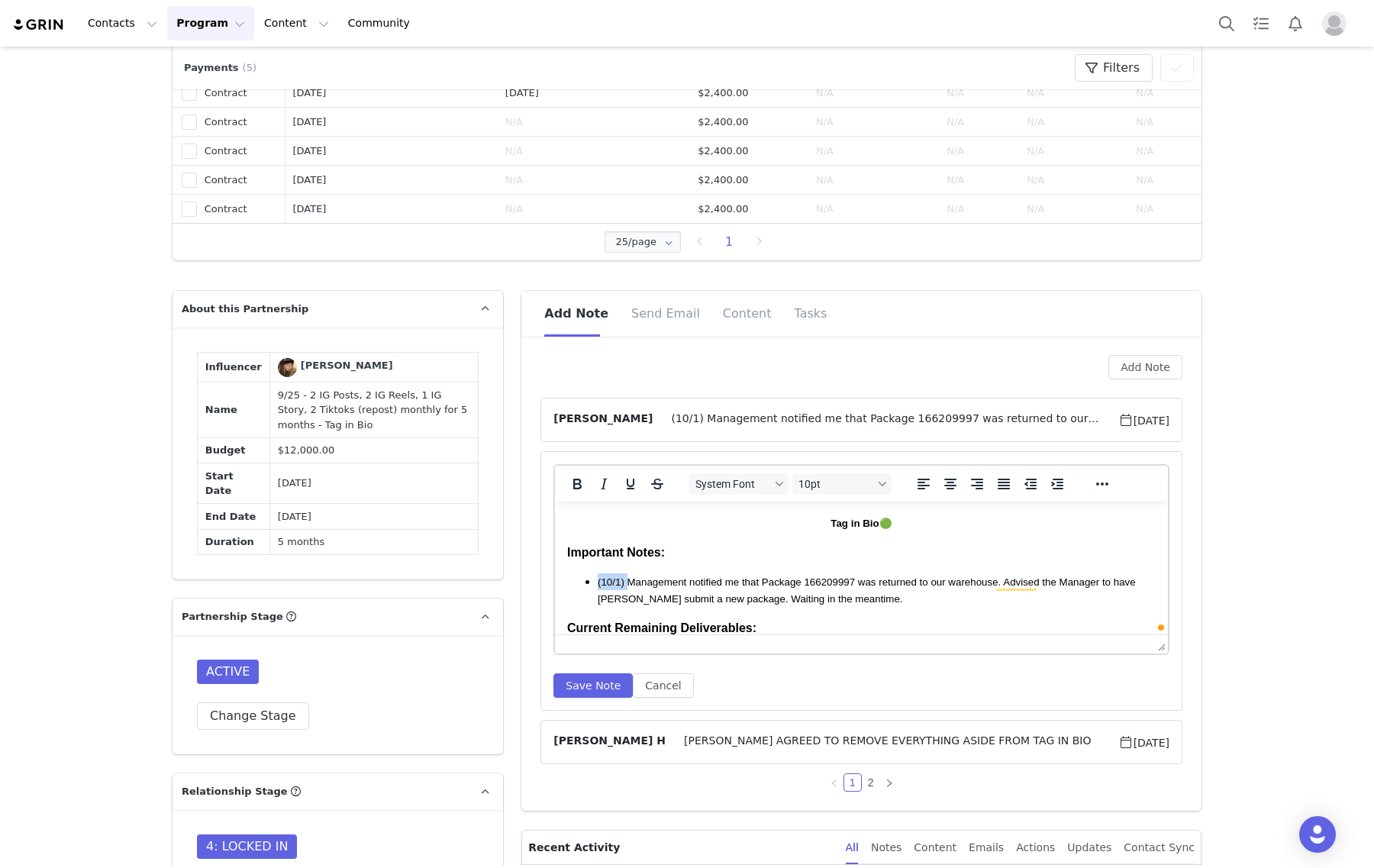
drag, startPoint x: 627, startPoint y: 581, endPoint x: 570, endPoint y: 577, distance: 57.1
click at [570, 577] on ul "(10/1) Management notified me that Package 166209997⁩ was returned to our wareh…" at bounding box center [861, 590] width 588 height 34
click at [566, 473] on button "Bold" at bounding box center [577, 484] width 26 height 22
click at [816, 559] on p "Important Notes:" at bounding box center [861, 552] width 588 height 17
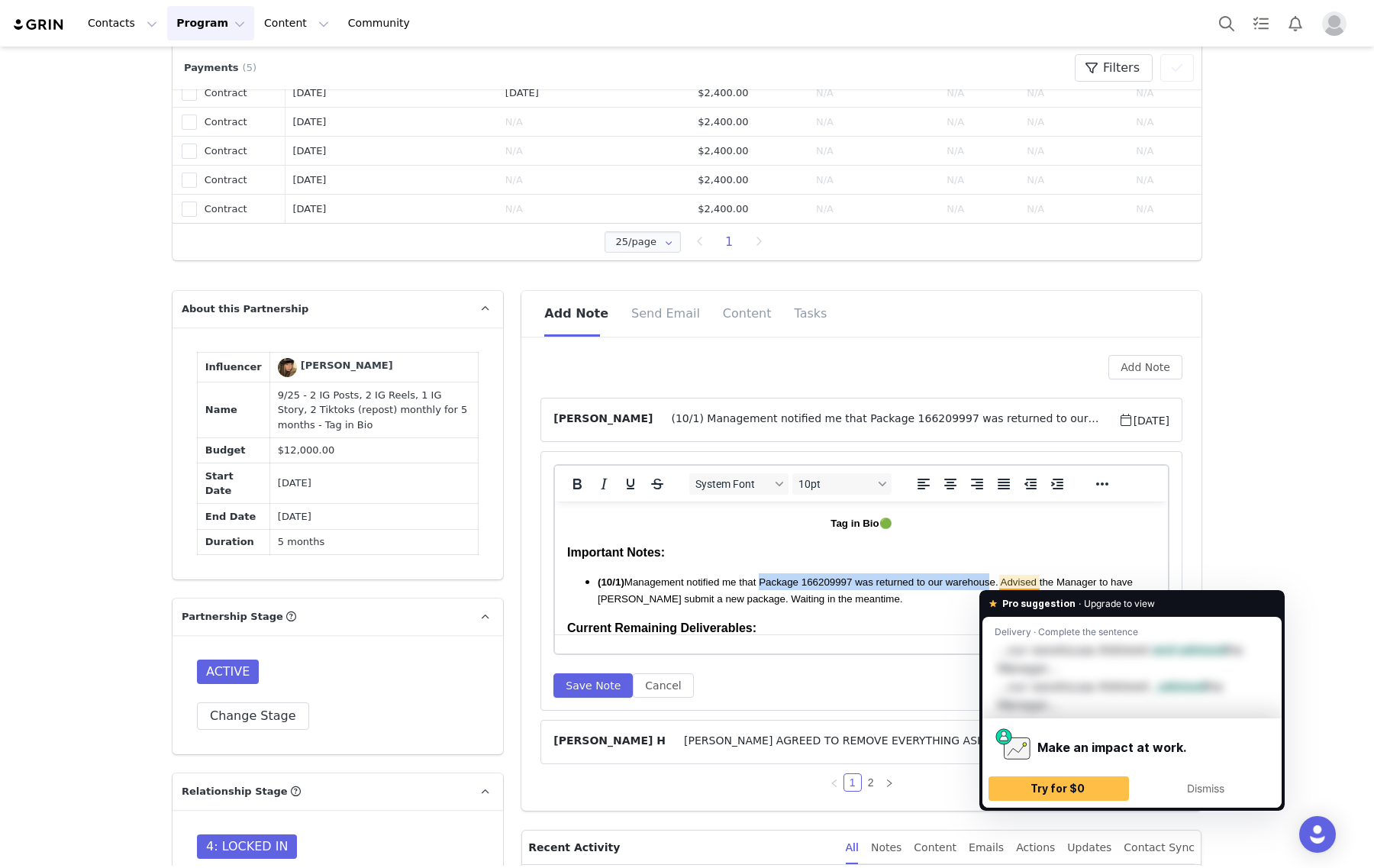
drag, startPoint x: 769, startPoint y: 586, endPoint x: 994, endPoint y: 575, distance: 225.3
click at [994, 576] on span "(10/1) Management notified me that Package 166209997⁩ was returned to our wareh…" at bounding box center [865, 589] width 535 height 28
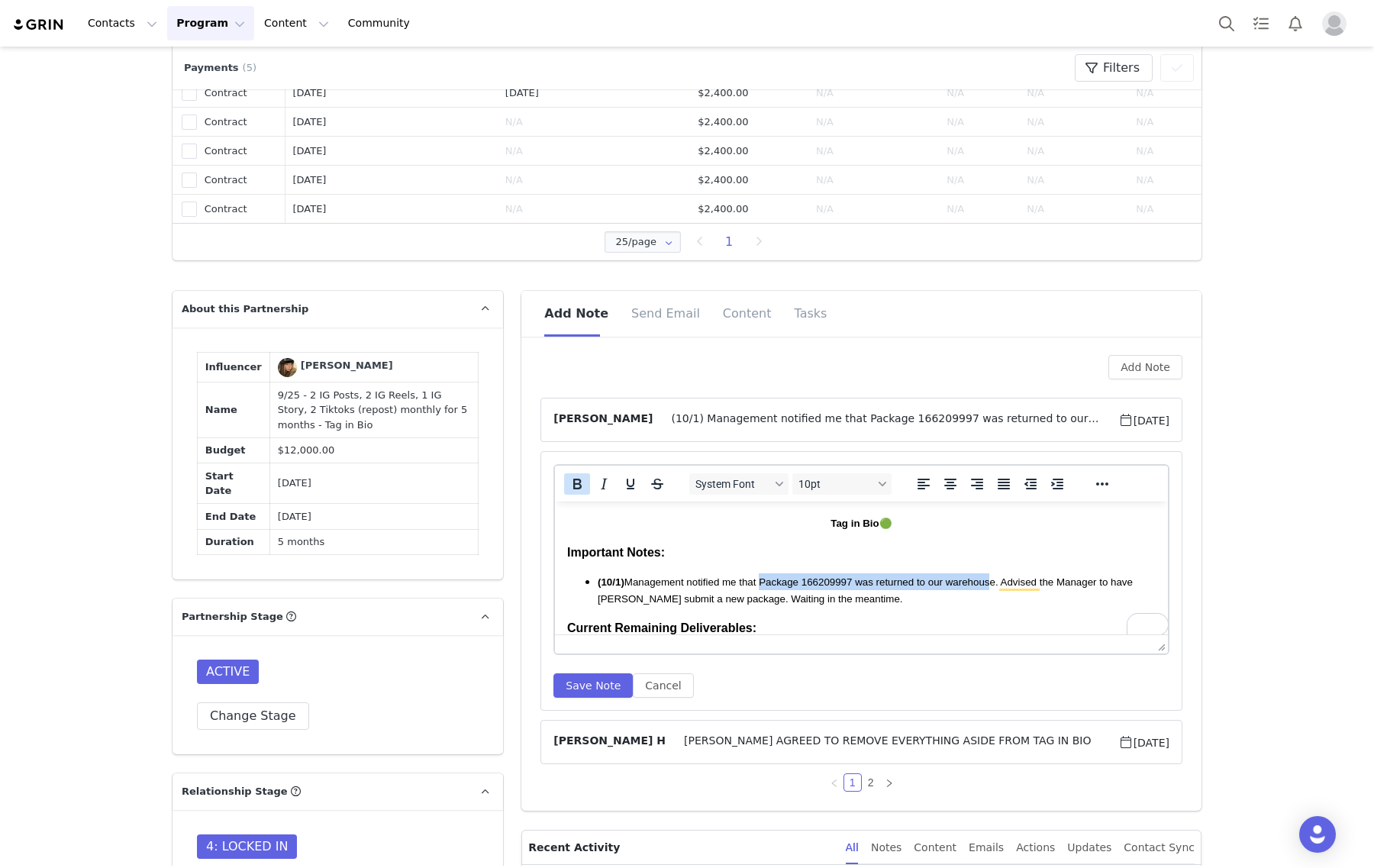
drag, startPoint x: 558, startPoint y: 485, endPoint x: 323, endPoint y: 61, distance: 484.8
click at [564, 485] on button "Bold" at bounding box center [577, 484] width 26 height 22
click at [891, 562] on body "Partnership Overview Start Date: September 2025 Revenue Split: Monthly Duration…" at bounding box center [861, 577] width 588 height 495
click at [1011, 583] on span "(10/1) Management notified me that Package 166209997⁩ was returned to our wareh…" at bounding box center [869, 589] width 544 height 28
drag, startPoint x: 577, startPoint y: 473, endPoint x: 90, endPoint y: 108, distance: 608.6
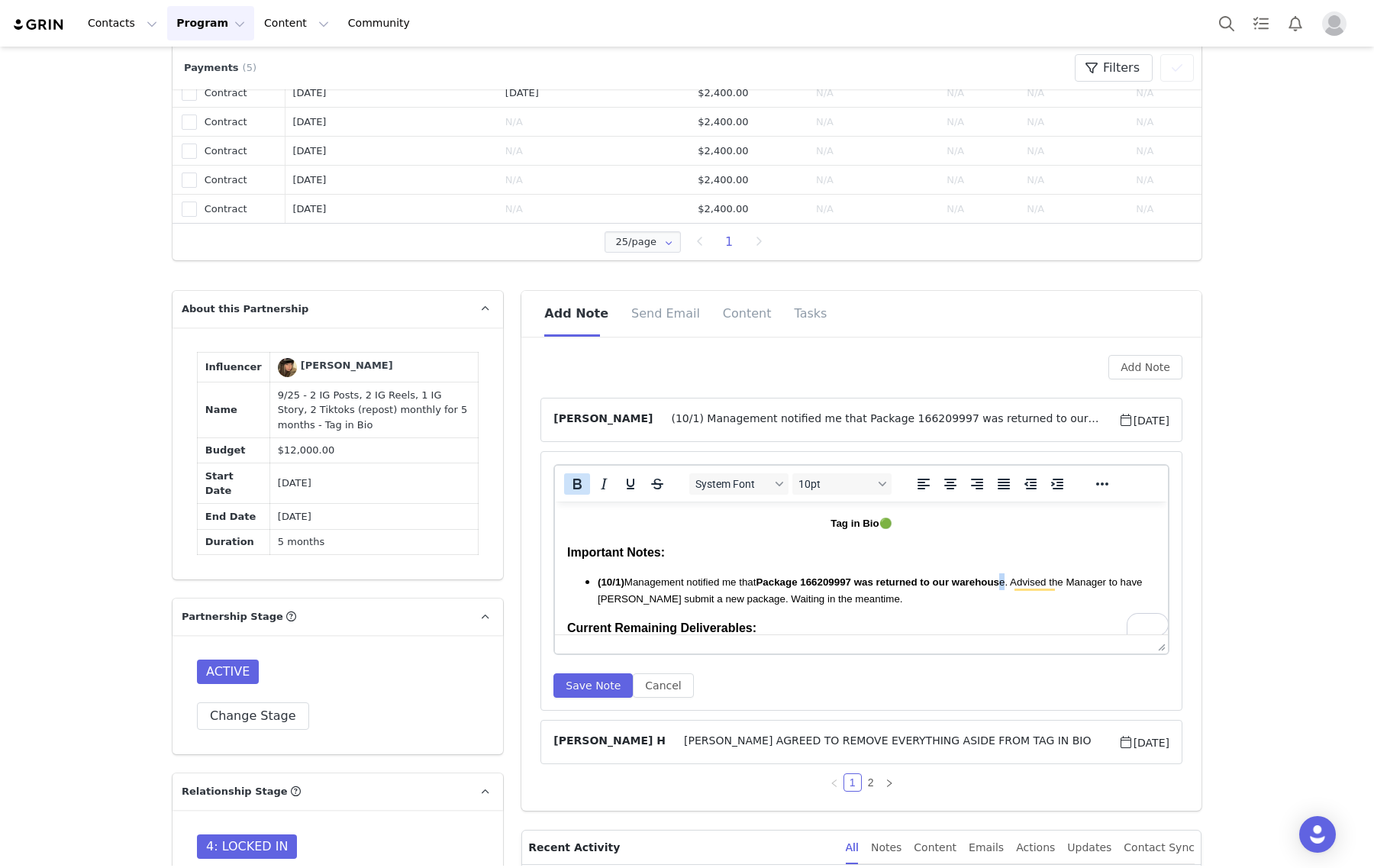
click at [577, 474] on icon "Bold" at bounding box center [577, 483] width 18 height 18
click at [573, 683] on button "Save Note" at bounding box center [593, 685] width 79 height 24
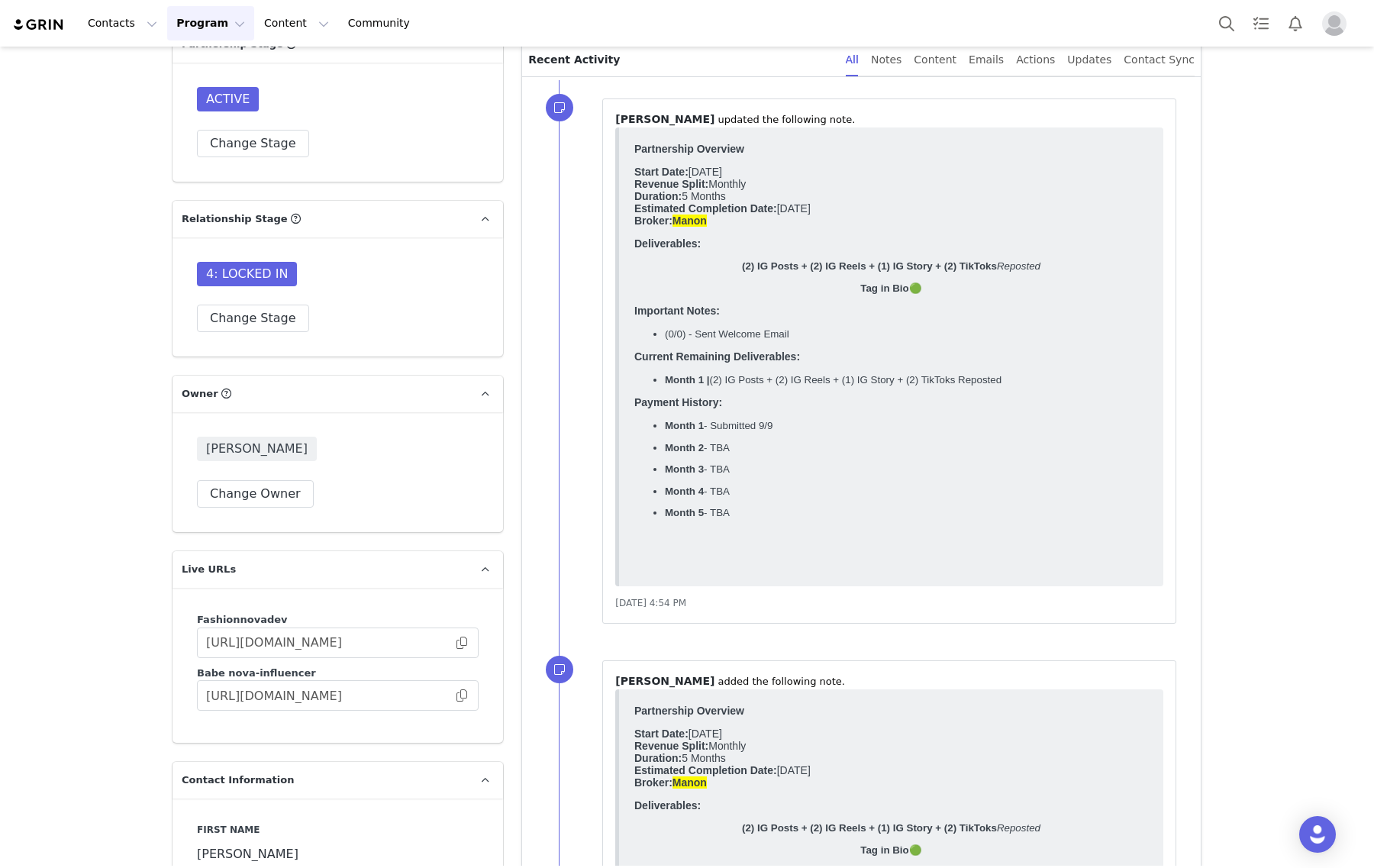
scroll to position [1717, 0]
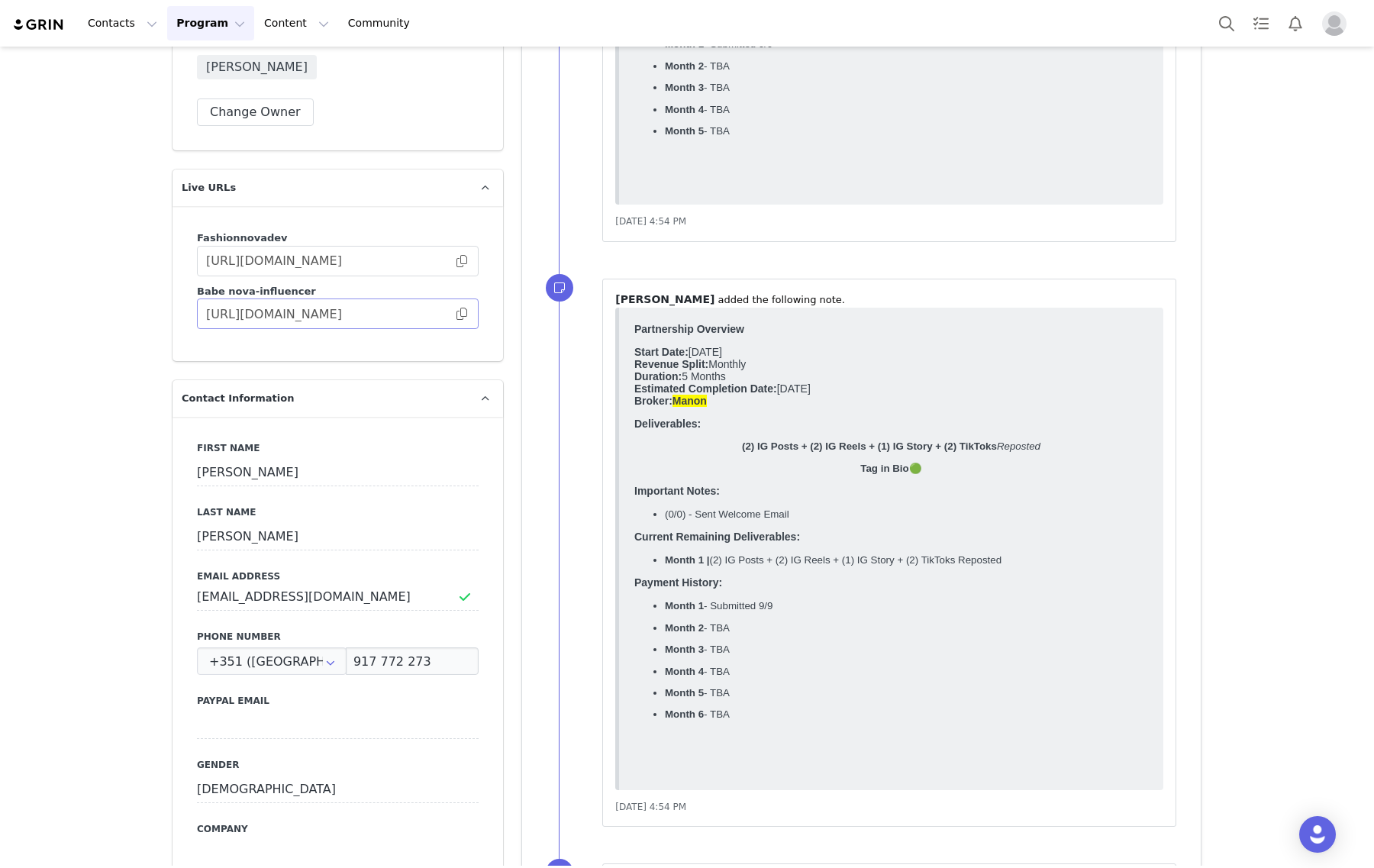
click at [458, 314] on span at bounding box center [461, 314] width 15 height 0
click at [946, 526] on body "Partnership Overview Start Date: September 2025 Revenue Split: Monthly Duration…" at bounding box center [891, 545] width 514 height 447
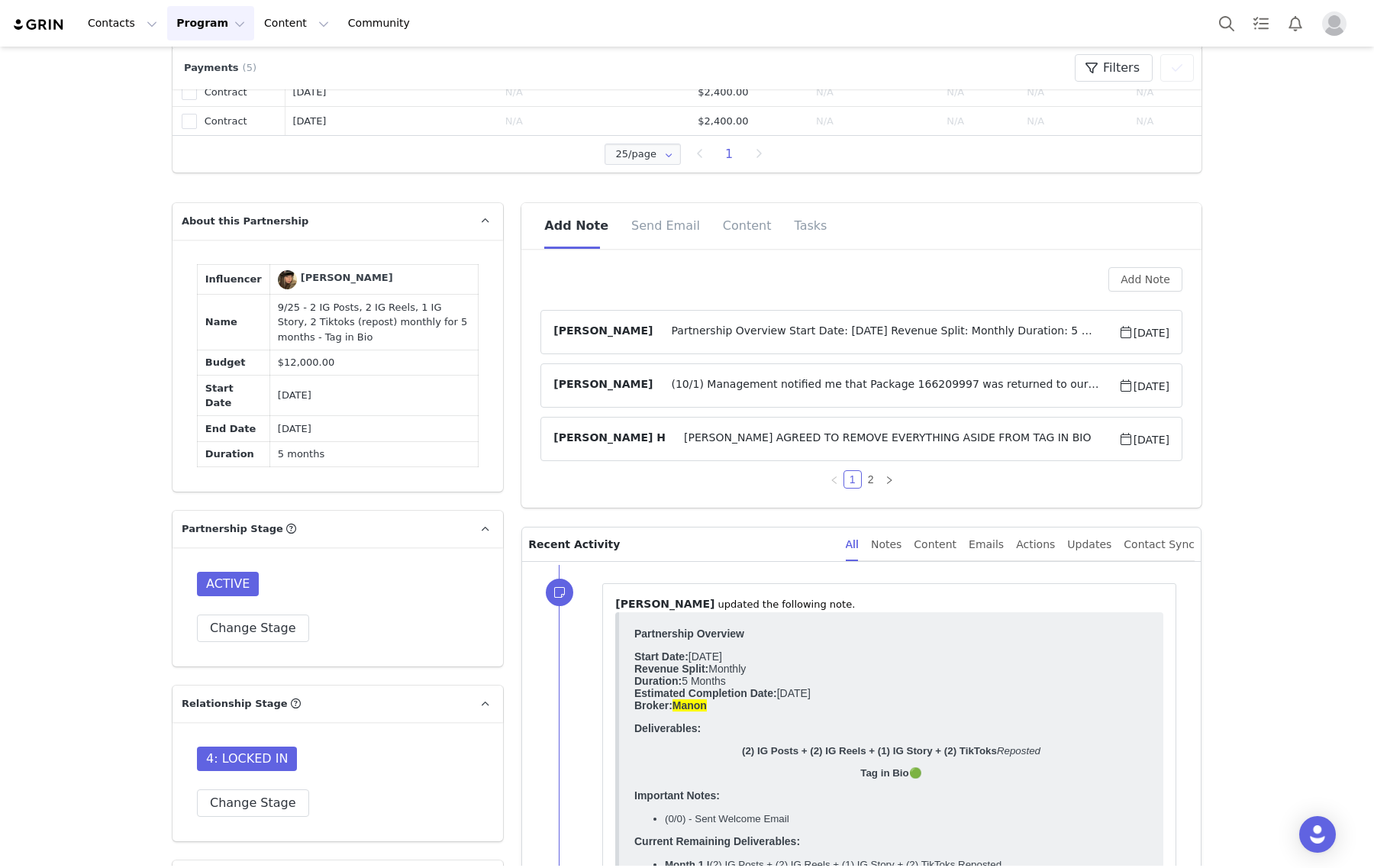
scroll to position [0, 0]
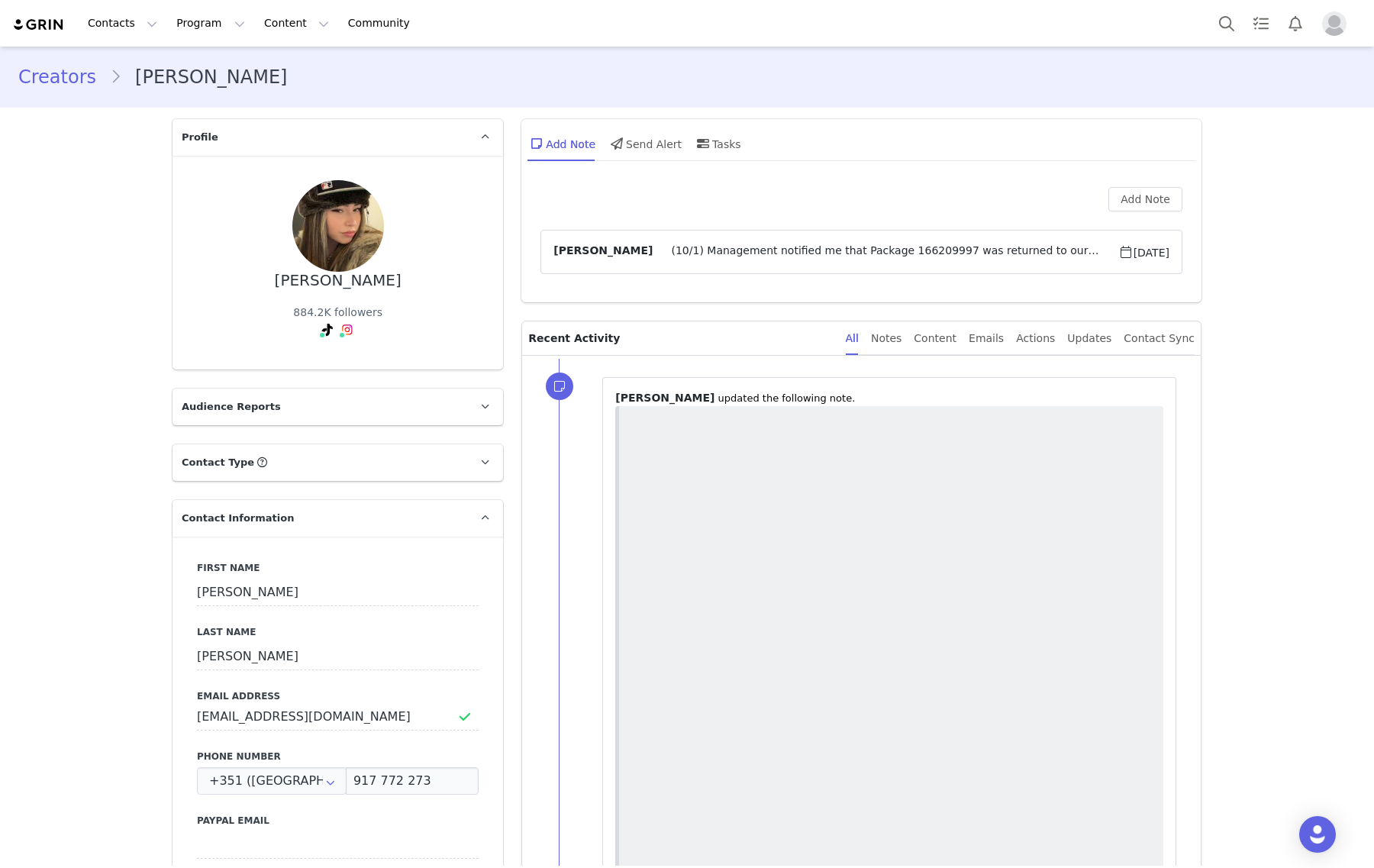
click at [44, 80] on link "Creators" at bounding box center [64, 77] width 91 height 28
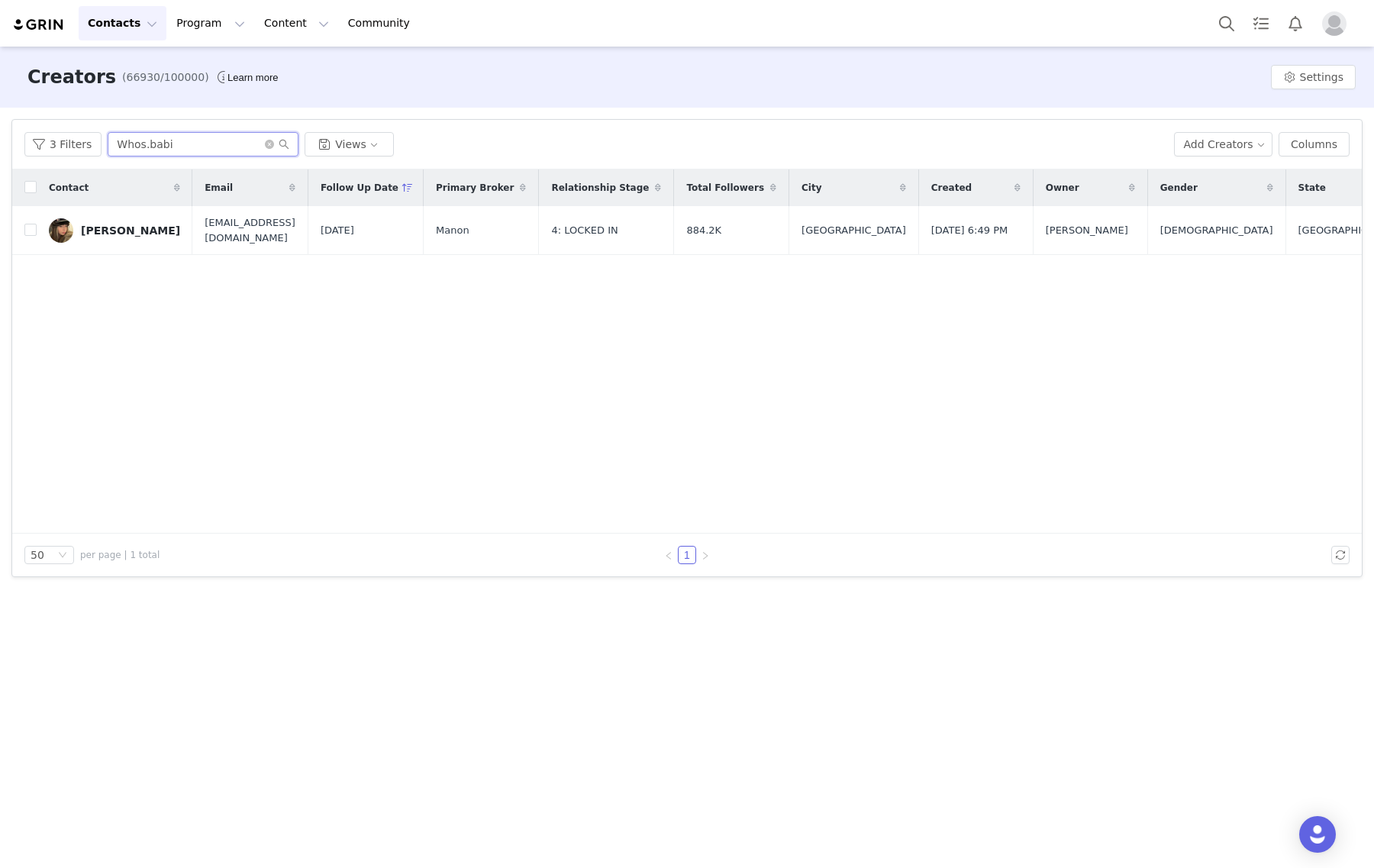
click at [44, 135] on div "3 Filters Whos.babi Views" at bounding box center [593, 143] width 1137 height 24
paste input "kaiyacenat"
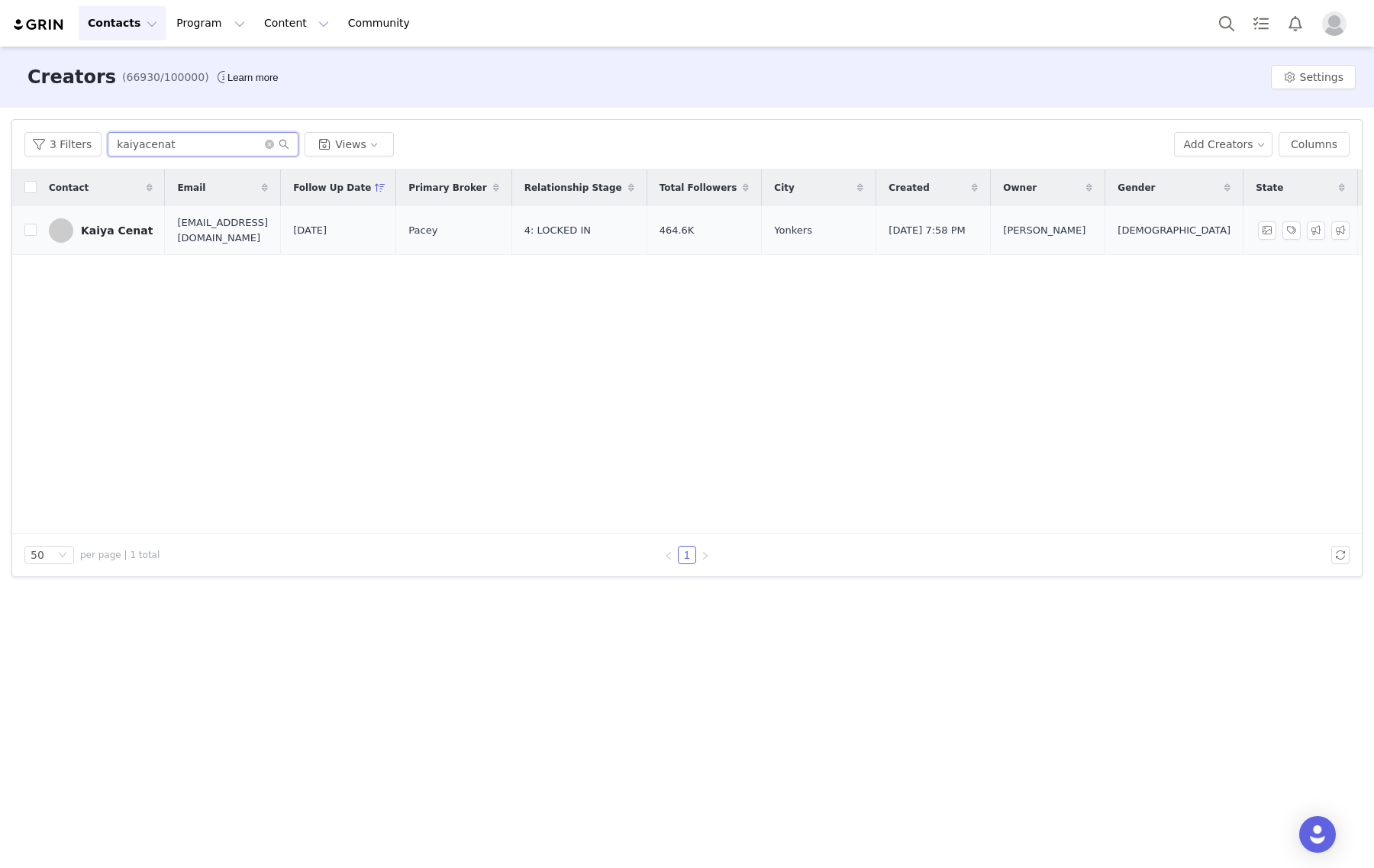
type input "kaiyacenat"
click at [100, 233] on div "Kaiya Cenat" at bounding box center [117, 230] width 72 height 13
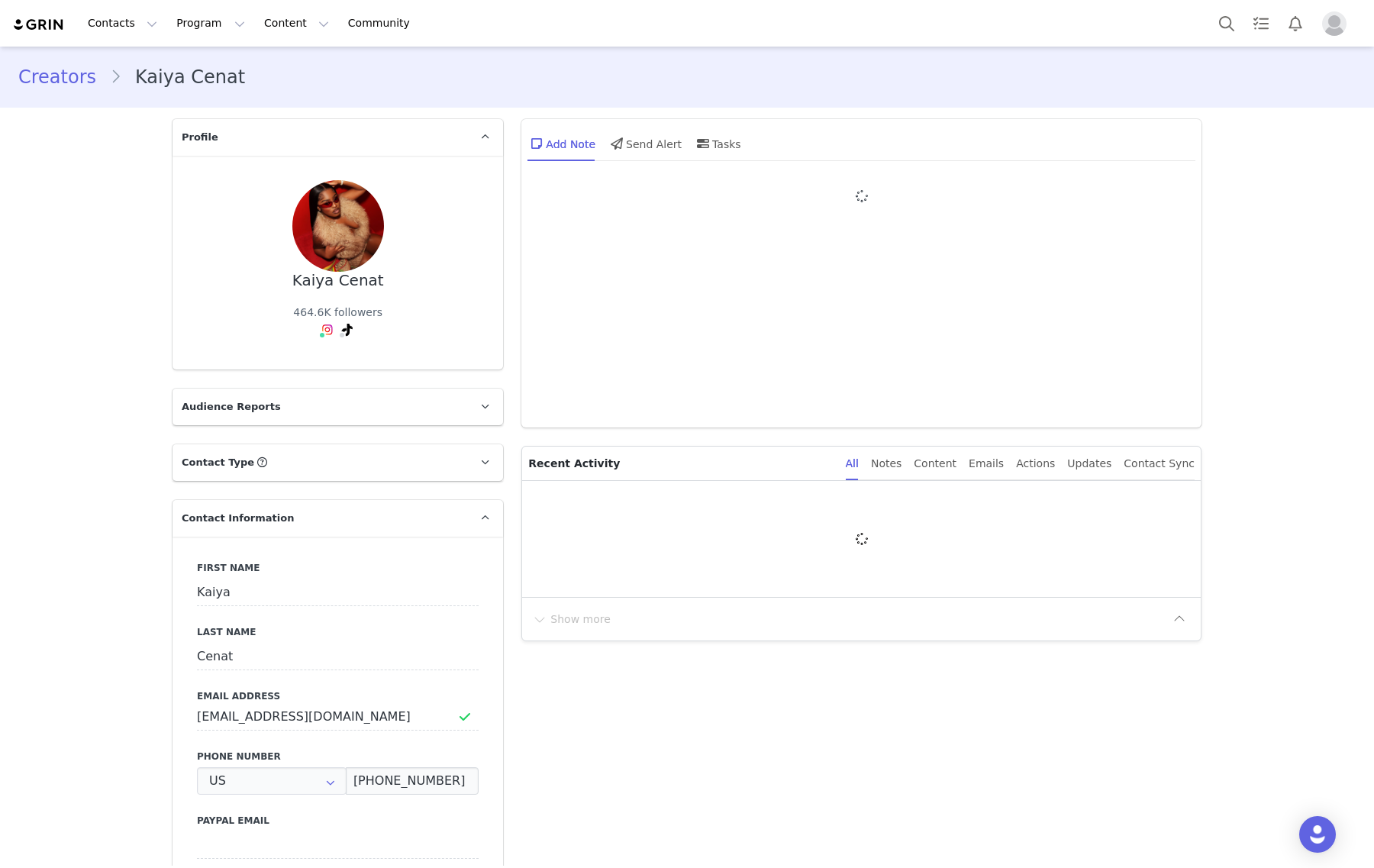
type input "+1 ([GEOGRAPHIC_DATA])"
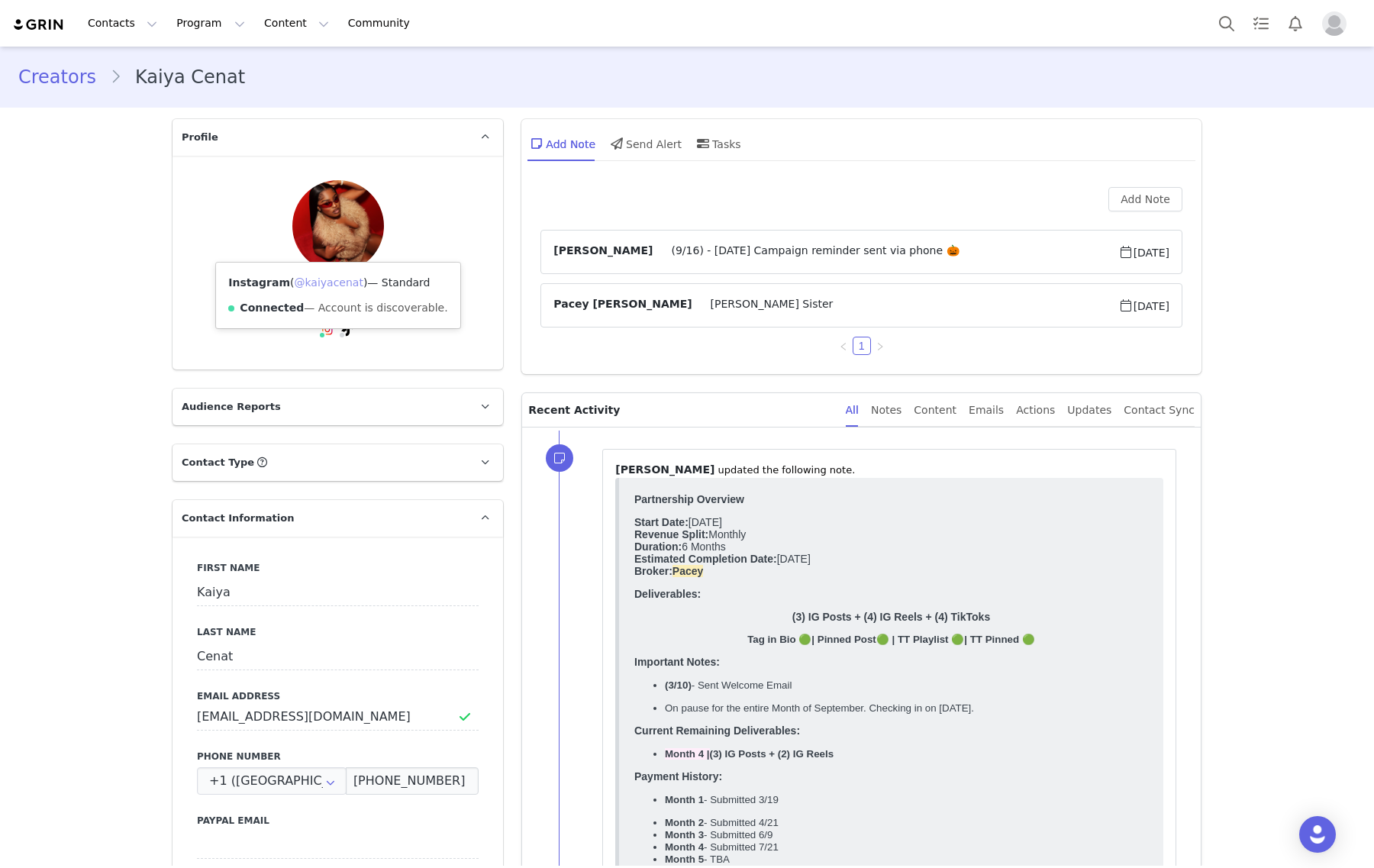
drag, startPoint x: 317, startPoint y: 279, endPoint x: 374, endPoint y: 80, distance: 207.0
click at [317, 279] on link "@kaiyacenat" at bounding box center [328, 282] width 69 height 13
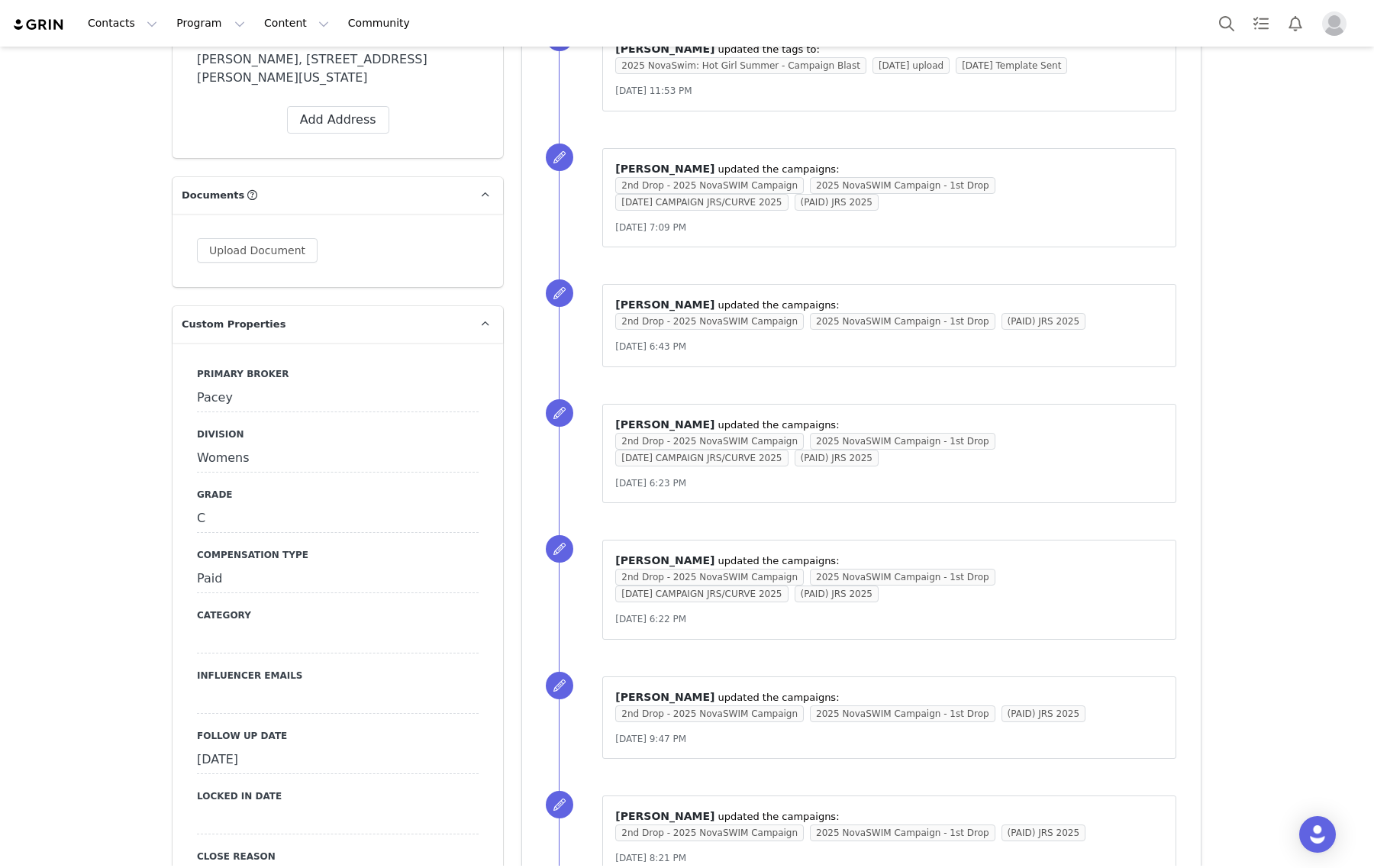
scroll to position [1621, 0]
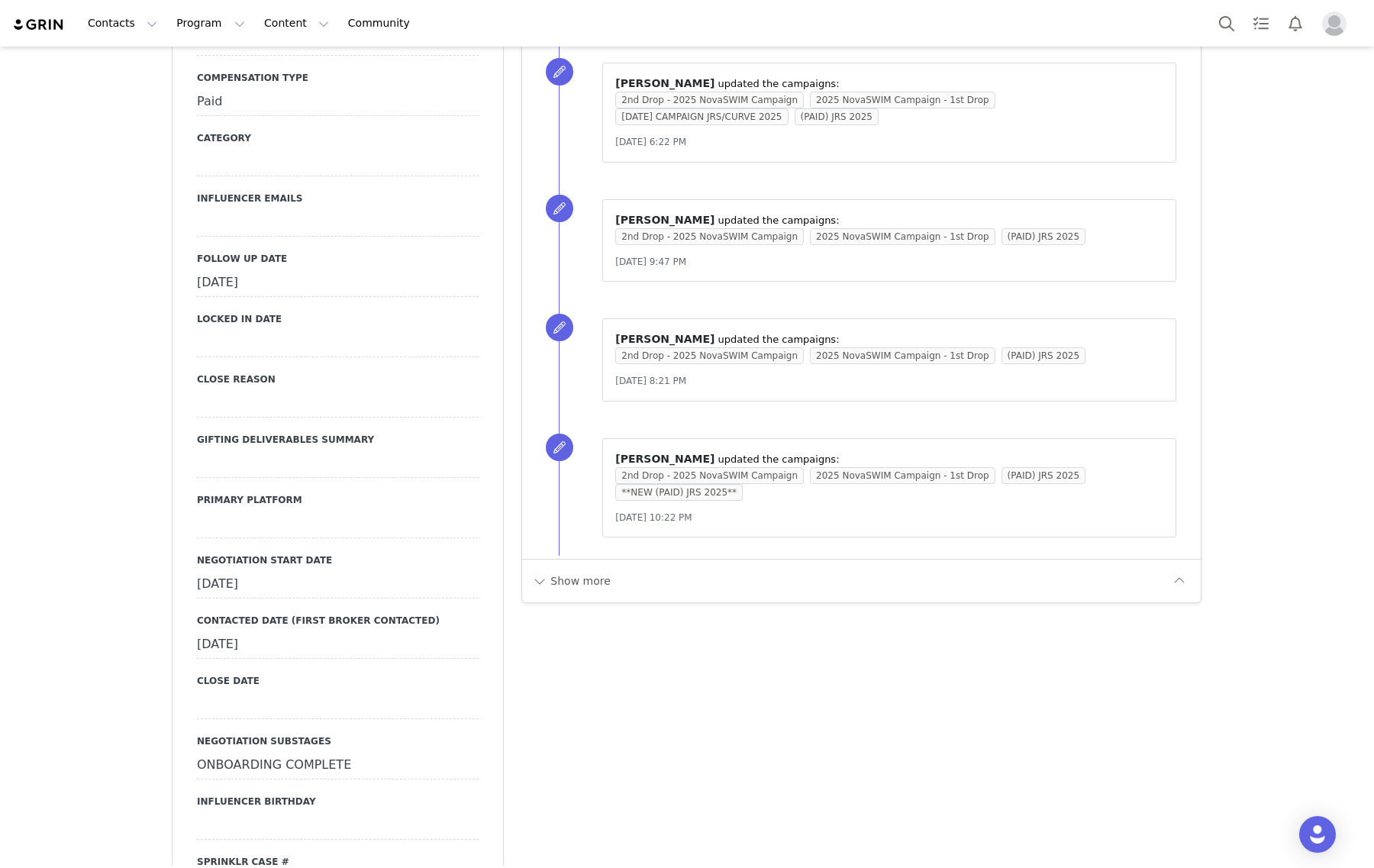
click at [274, 269] on div "[DATE]" at bounding box center [338, 282] width 282 height 28
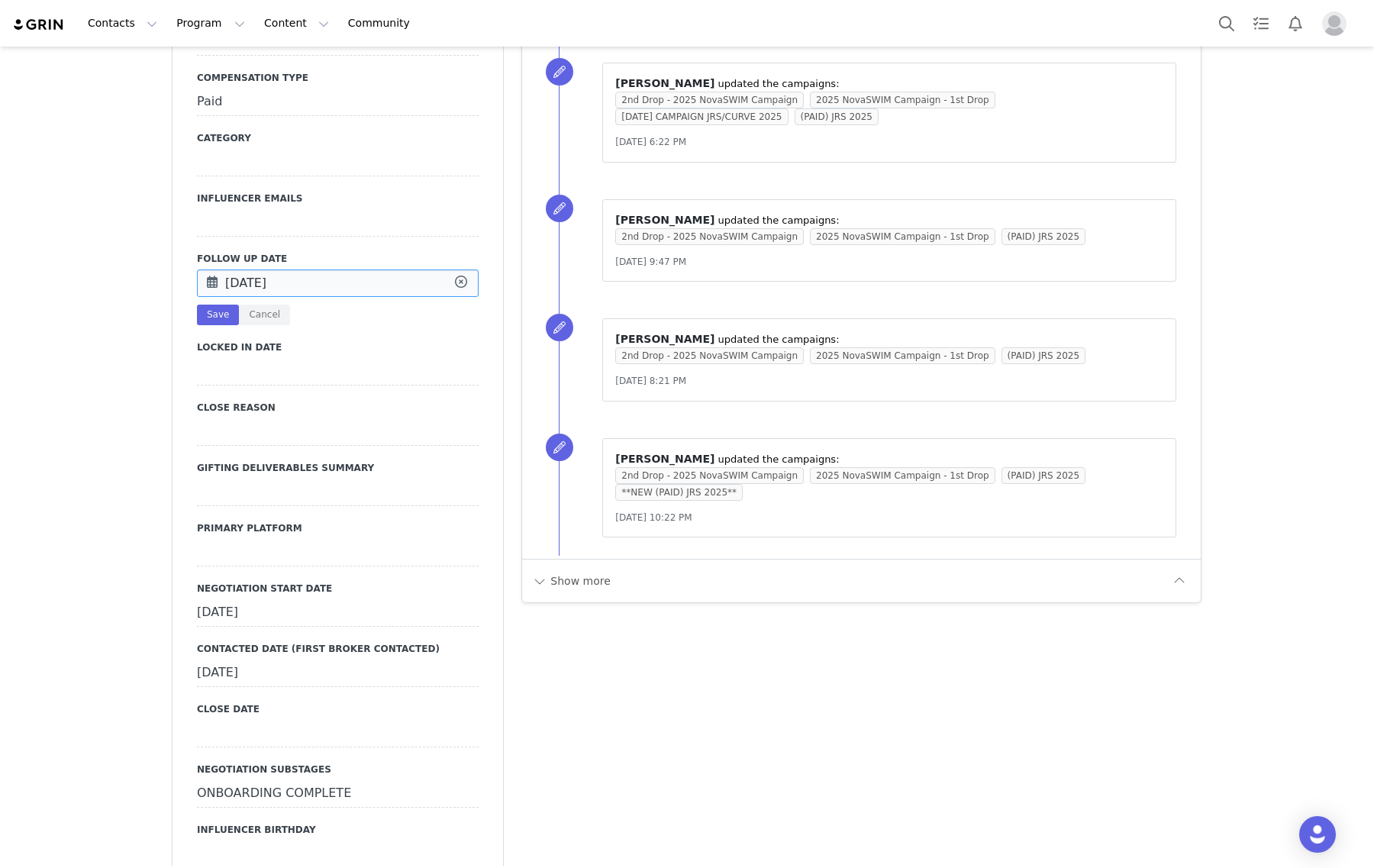
click at [271, 269] on input "[DATE]" at bounding box center [338, 282] width 282 height 28
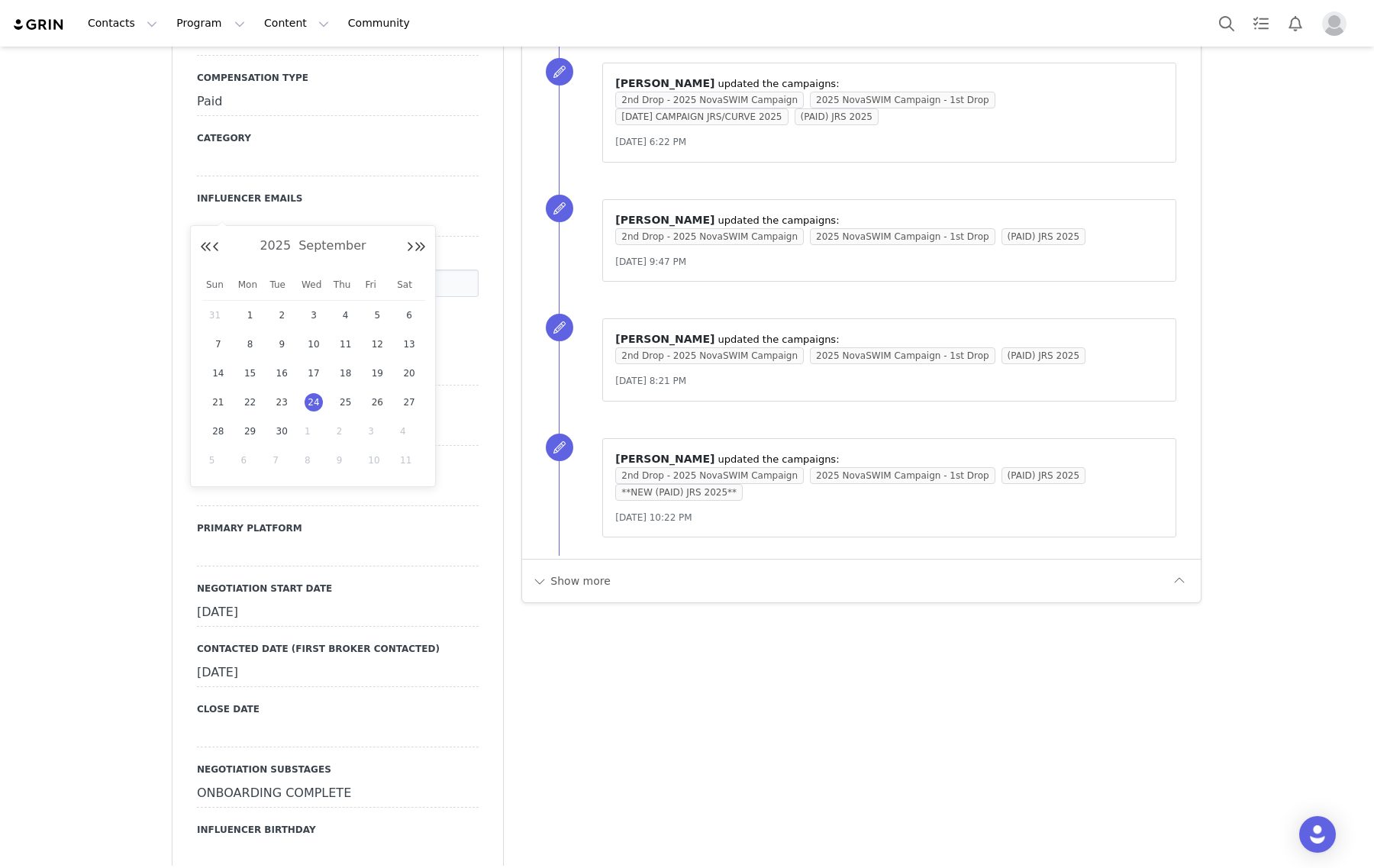
click at [308, 428] on span "1" at bounding box center [314, 431] width 18 height 18
type input "[DATE]"
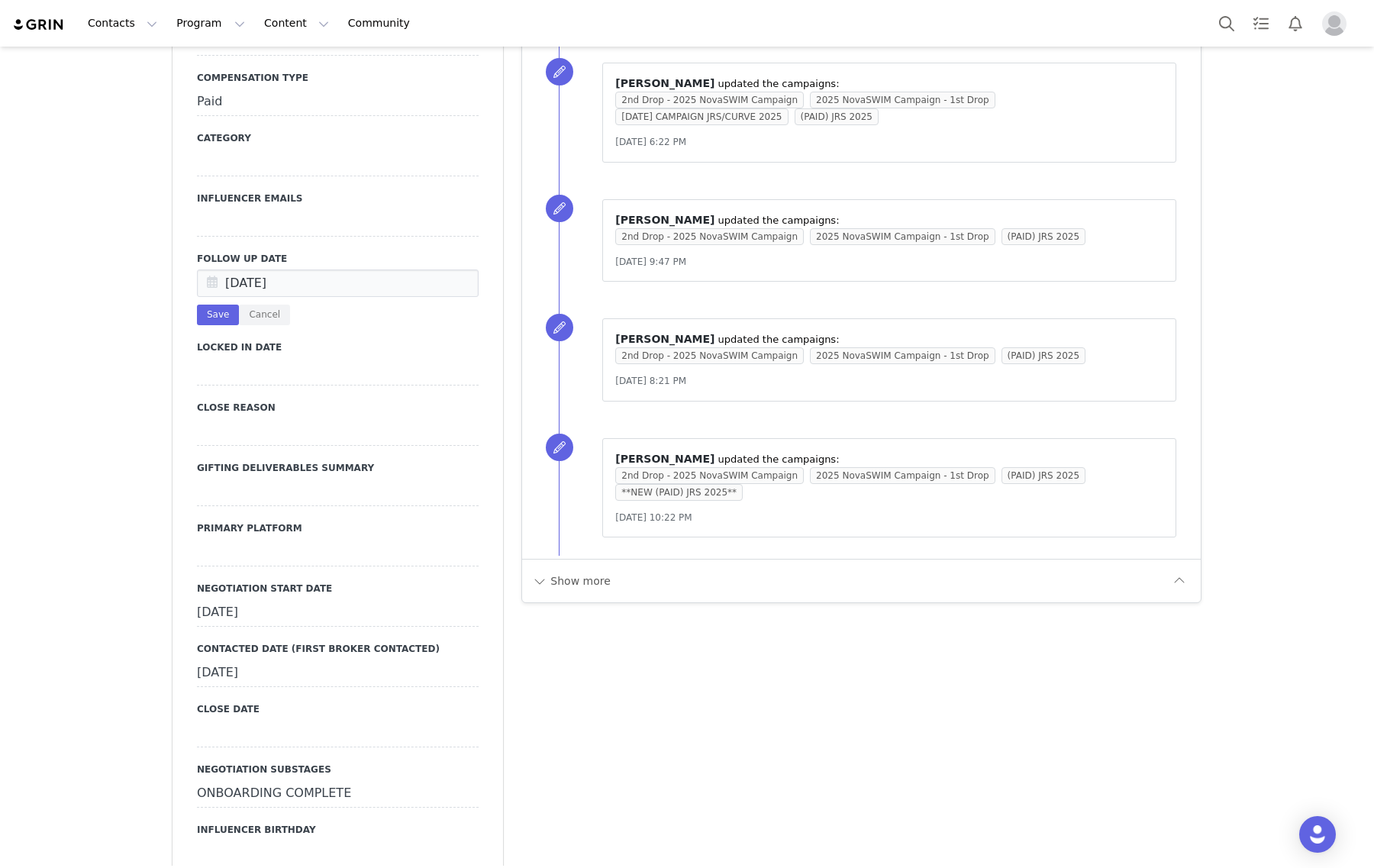
click at [180, 230] on div "Primary Broker Pacey Division Womens Grade C Compensation Type Paid Category In…" at bounding box center [337, 748] width 330 height 1765
click at [210, 305] on button "Save" at bounding box center [218, 315] width 42 height 21
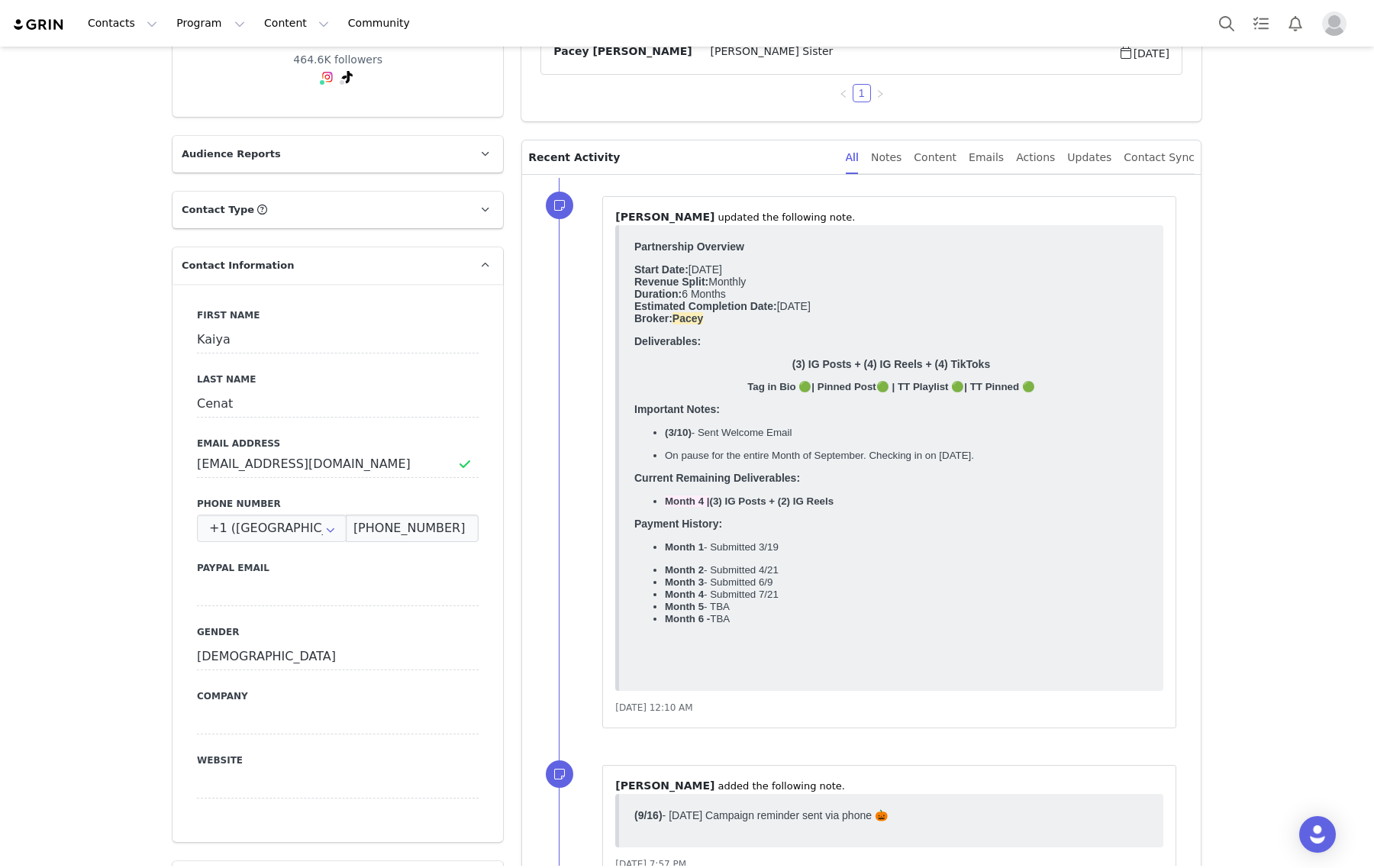
scroll to position [0, 0]
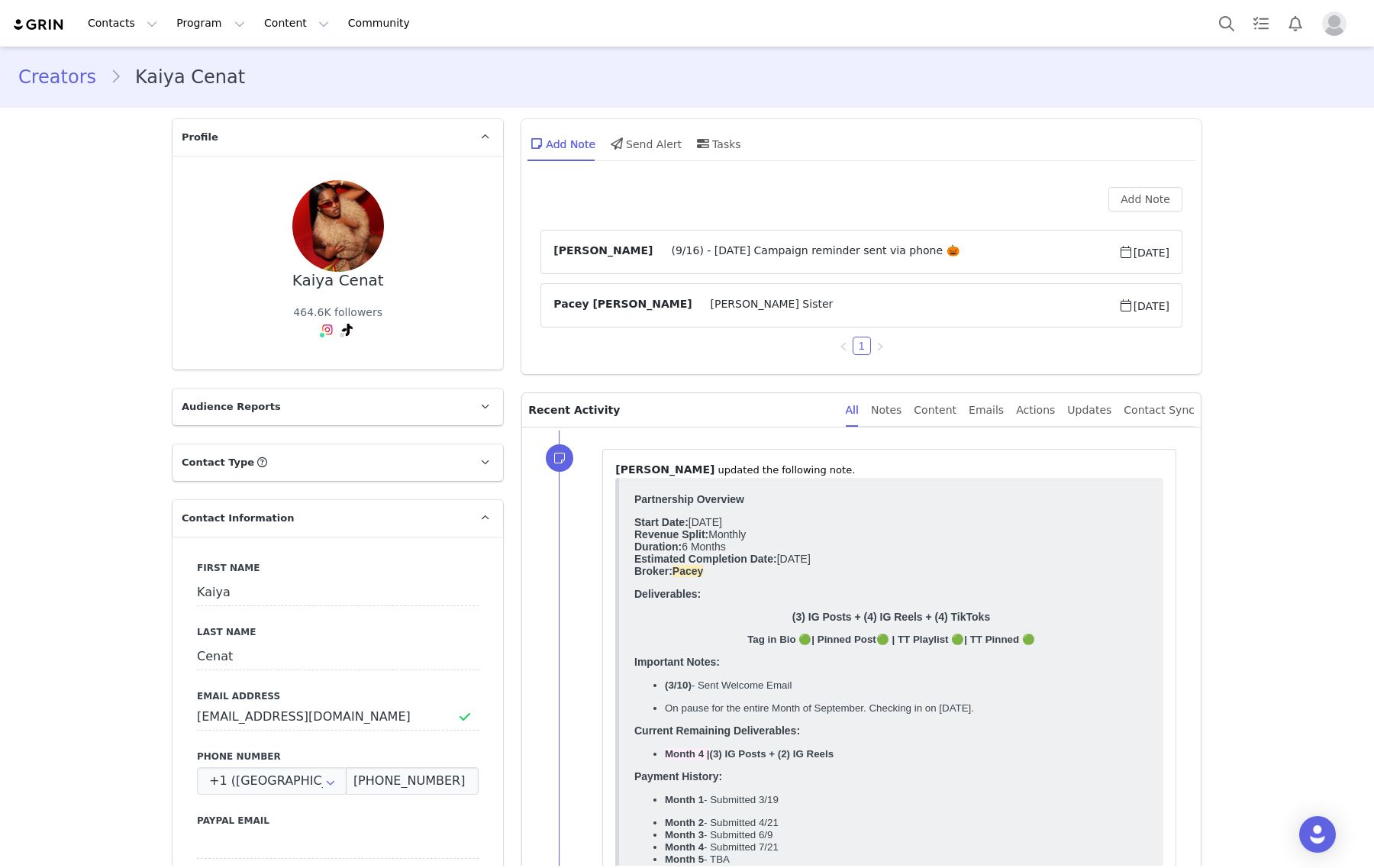
click at [44, 78] on link "Creators" at bounding box center [64, 77] width 91 height 28
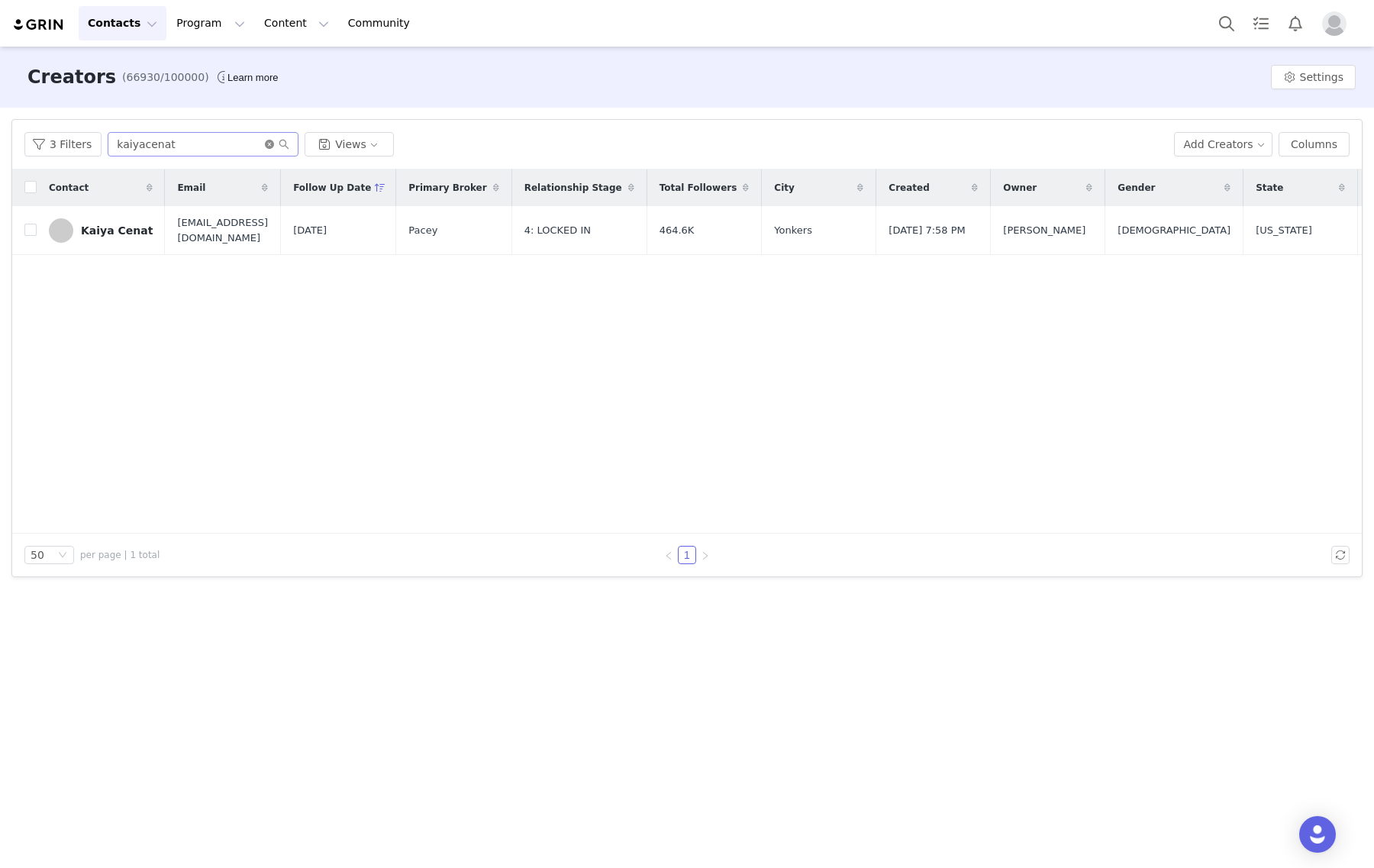
click at [265, 141] on icon "icon: close-circle" at bounding box center [269, 144] width 9 height 9
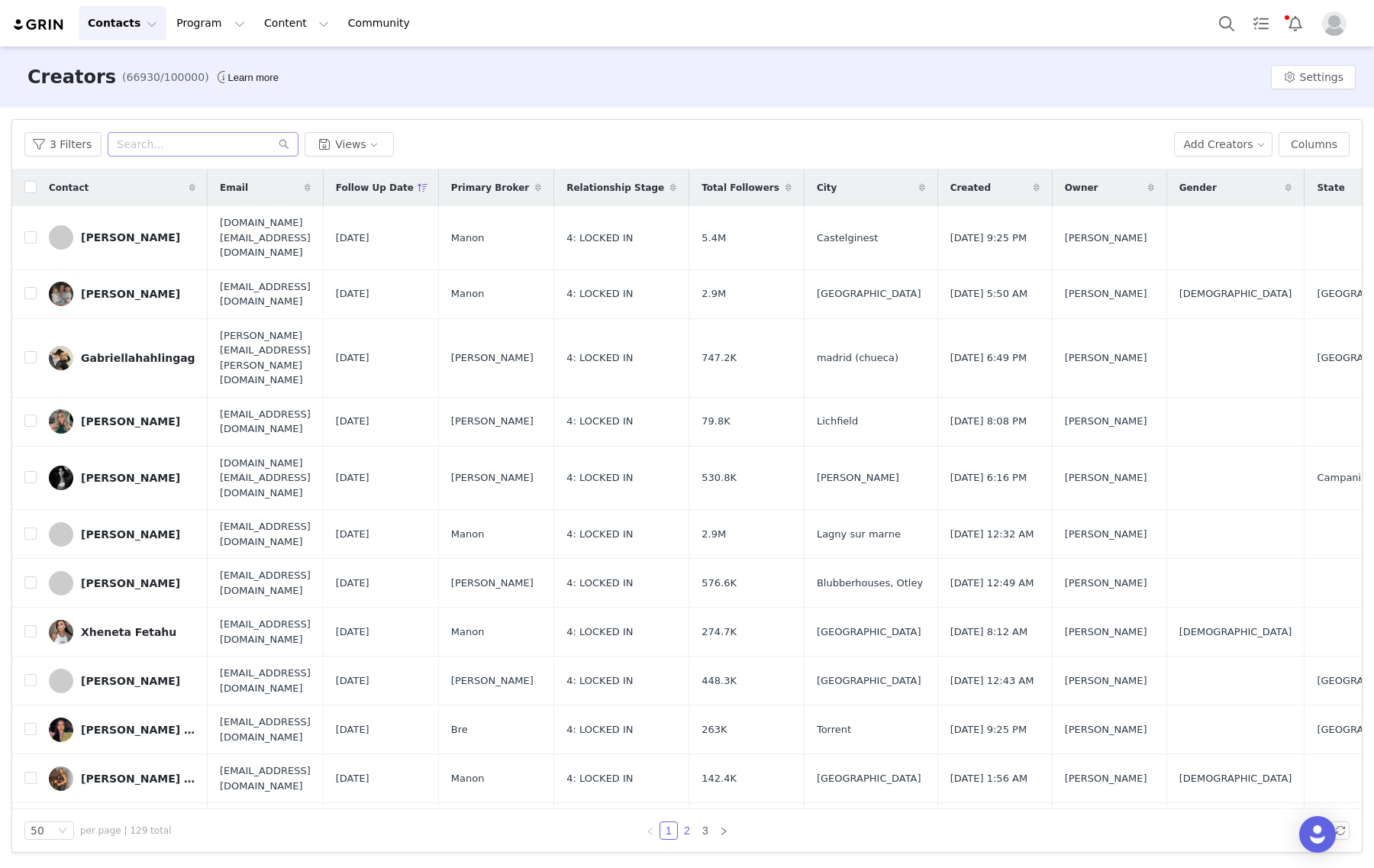
click at [689, 832] on link "2" at bounding box center [686, 829] width 17 height 17
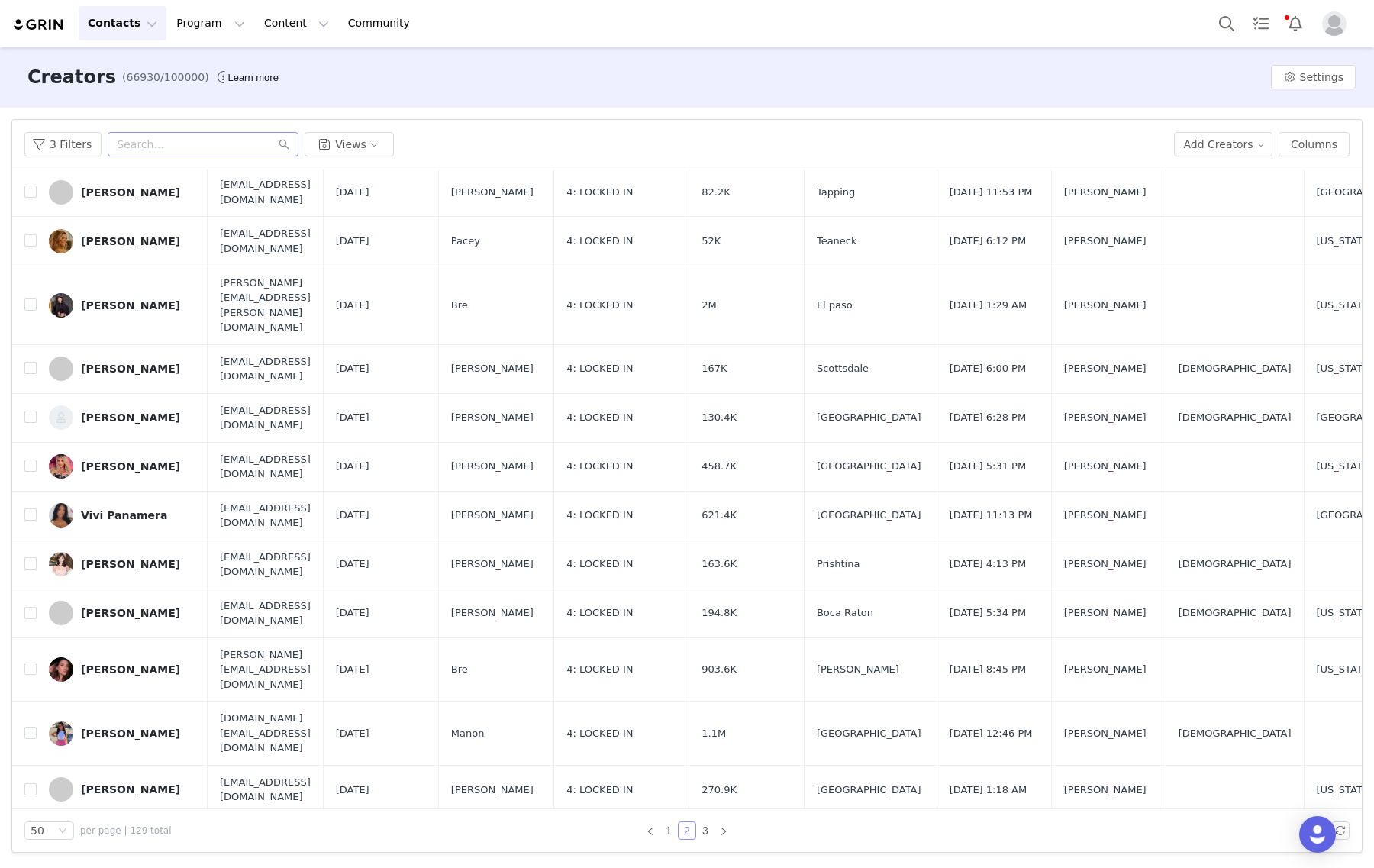
scroll to position [1836, 0]
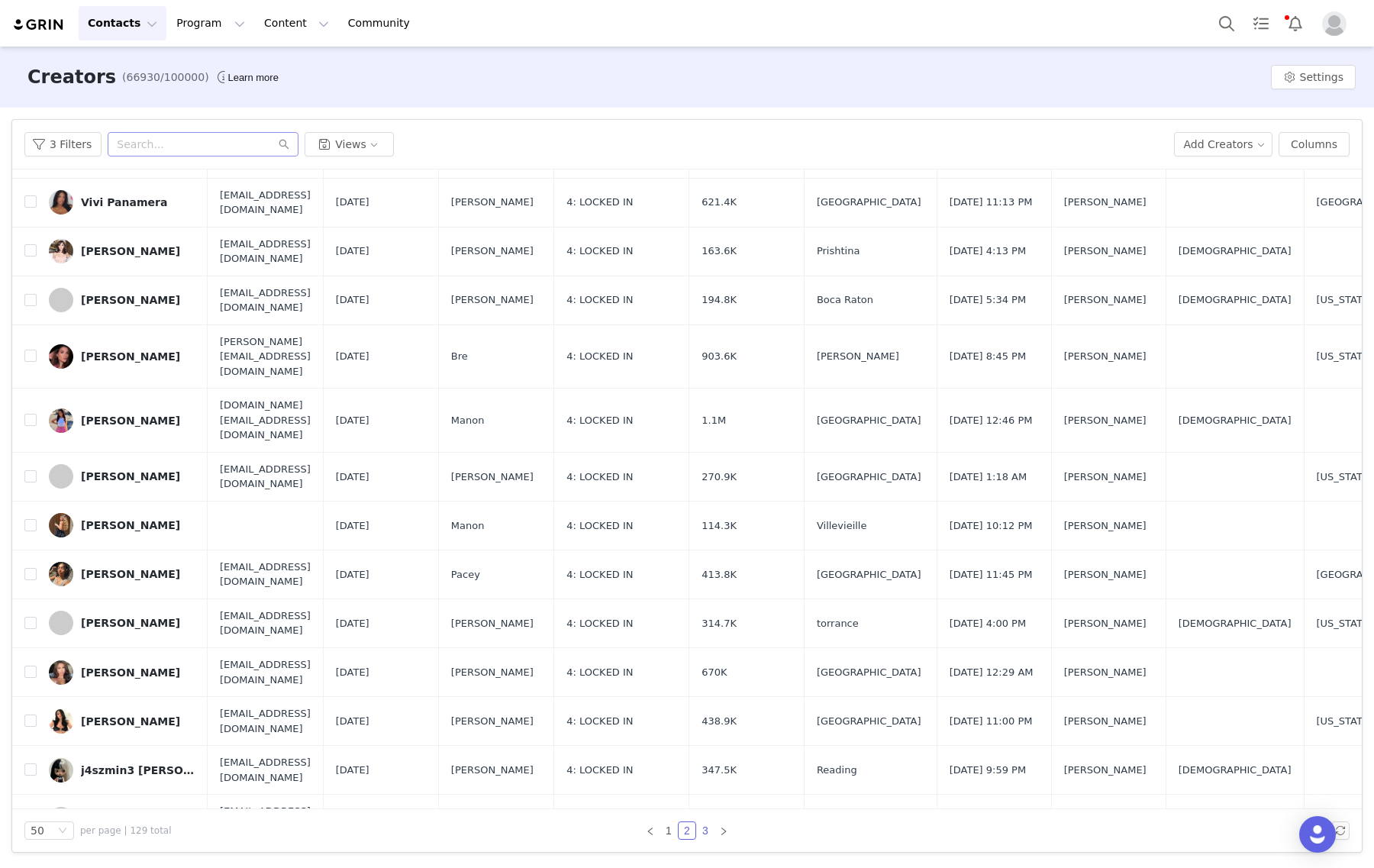
click at [704, 837] on link "3" at bounding box center [705, 829] width 17 height 17
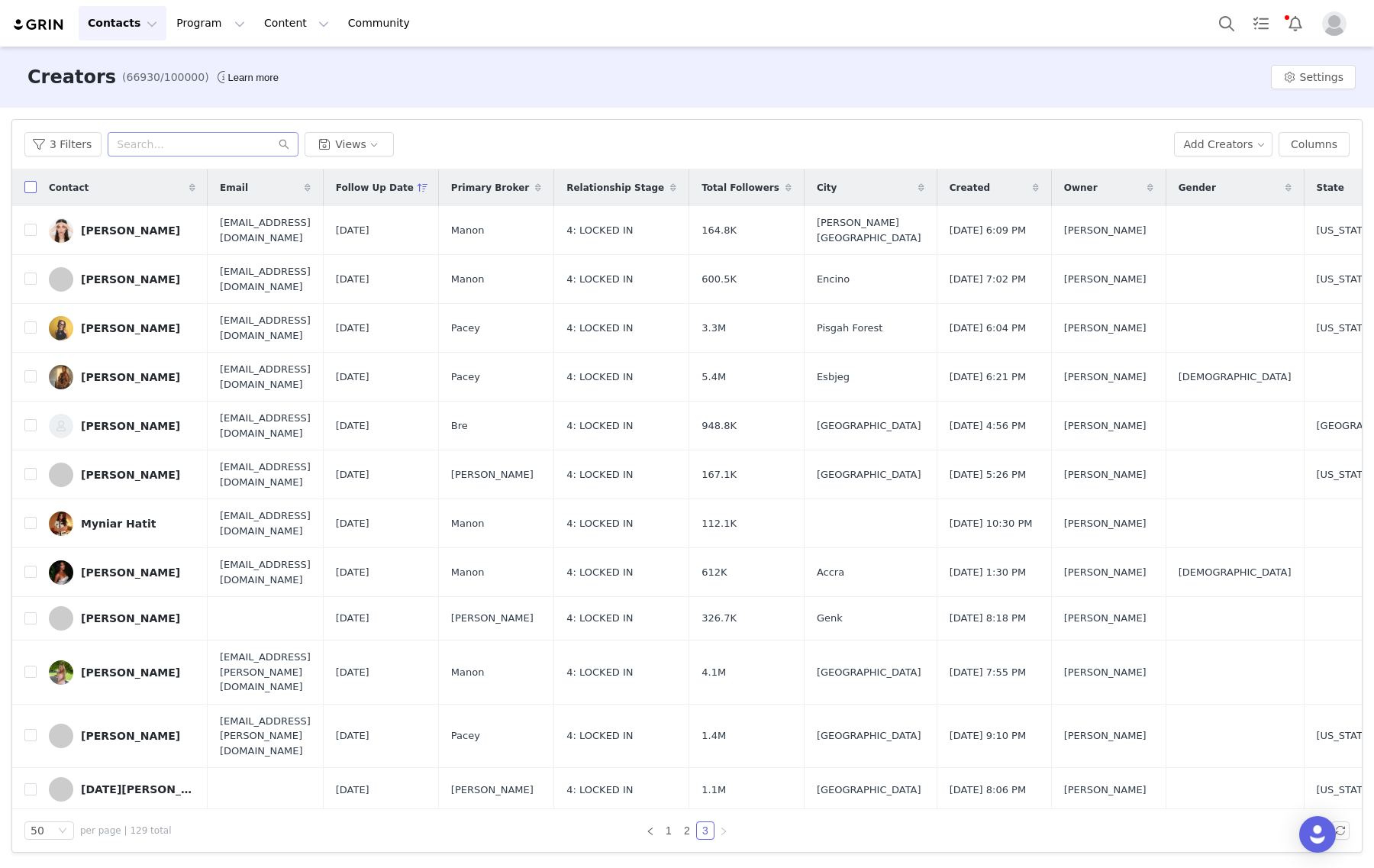
click at [28, 183] on input "checkbox" at bounding box center [30, 187] width 13 height 13
checkbox input "true"
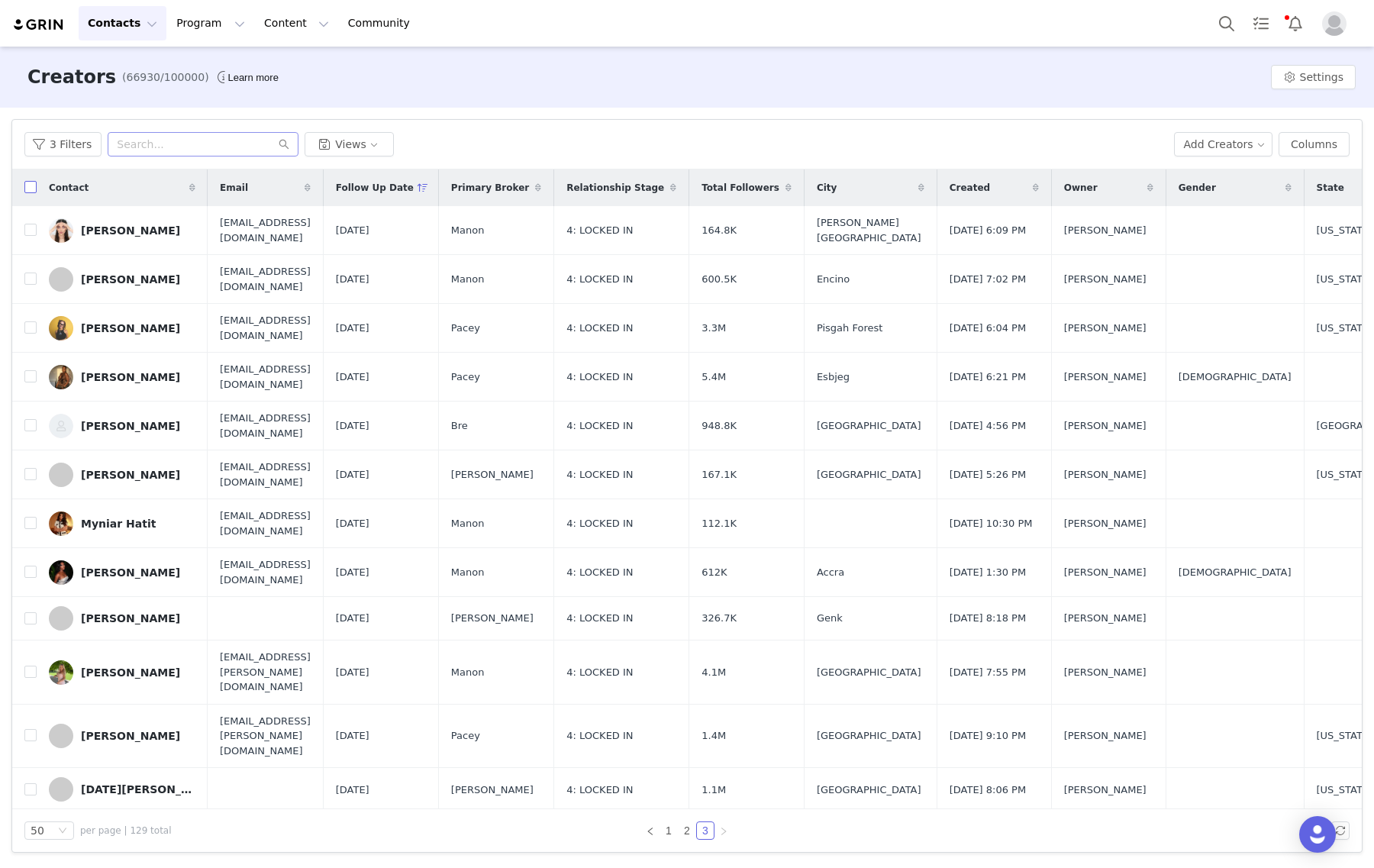
checkbox input "true"
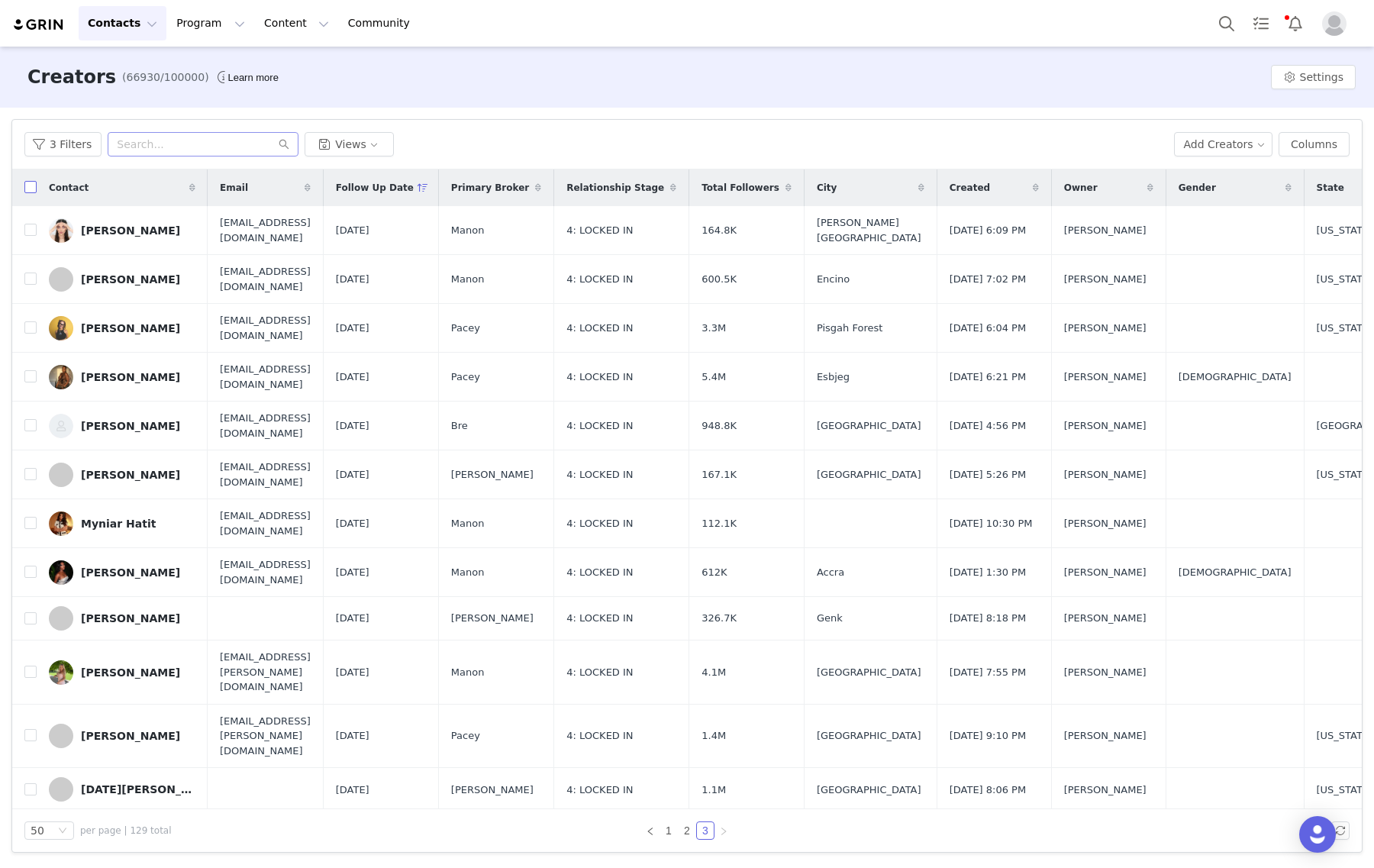
checkbox input "true"
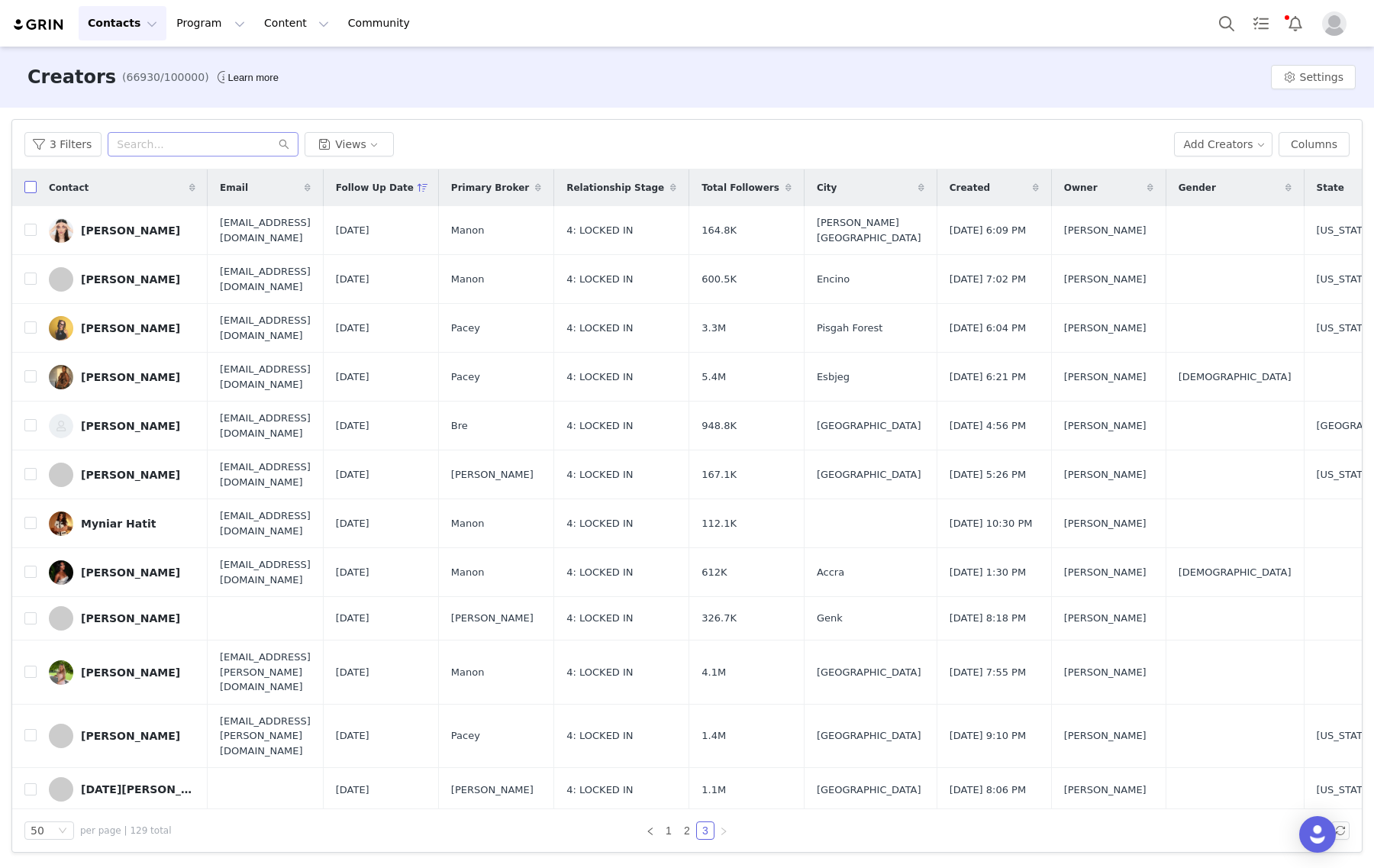
checkbox input "true"
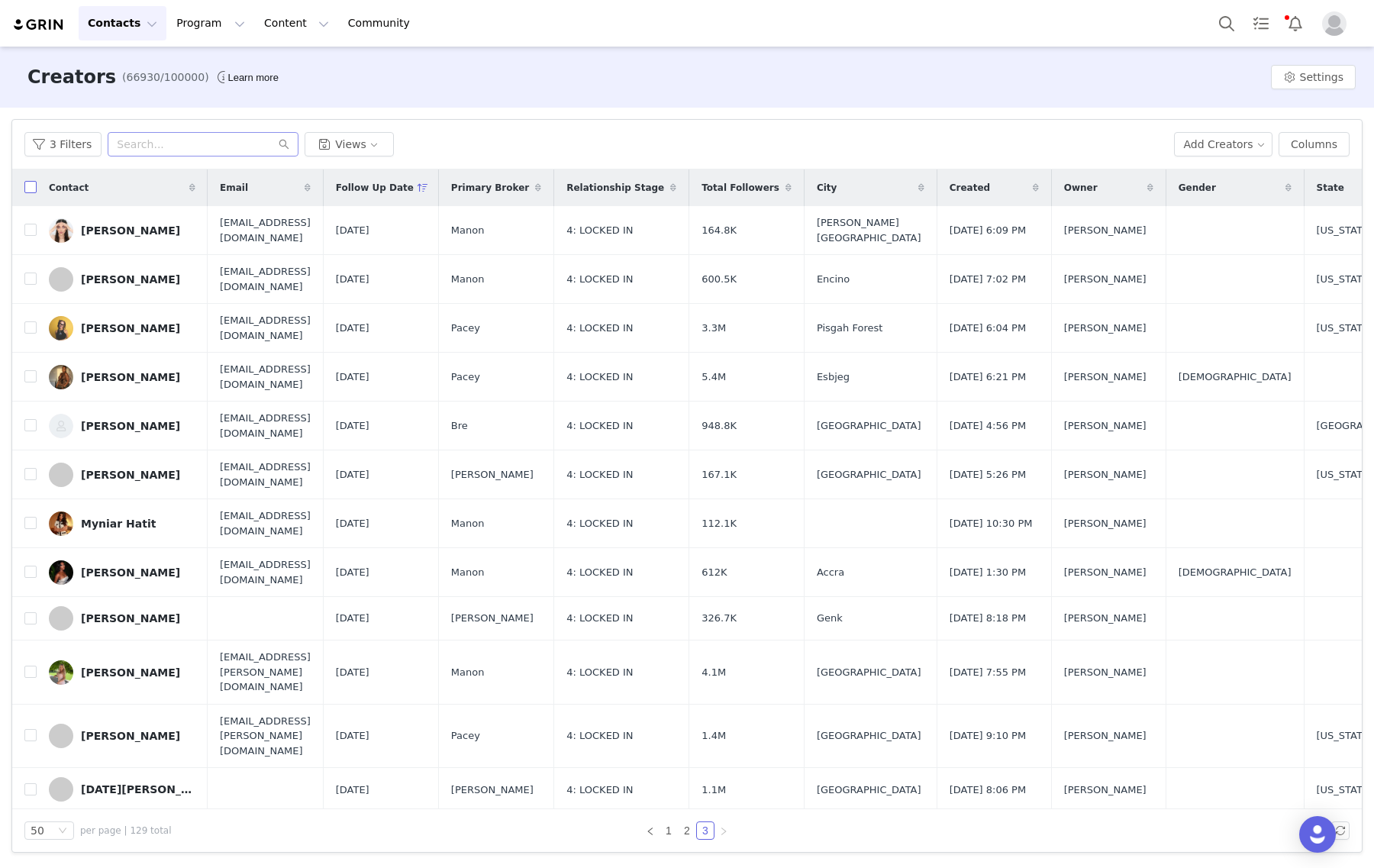
checkbox input "true"
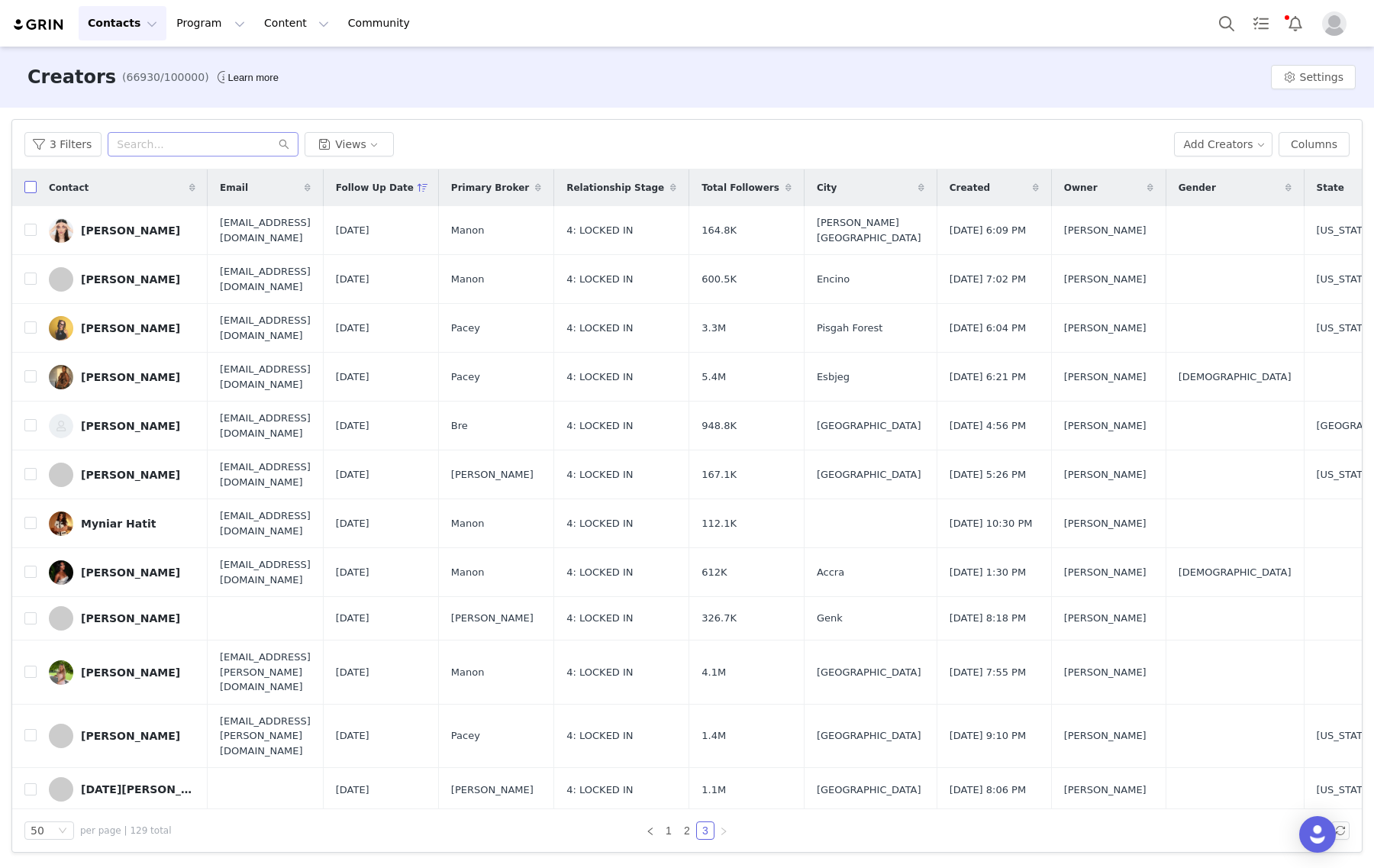
checkbox input "true"
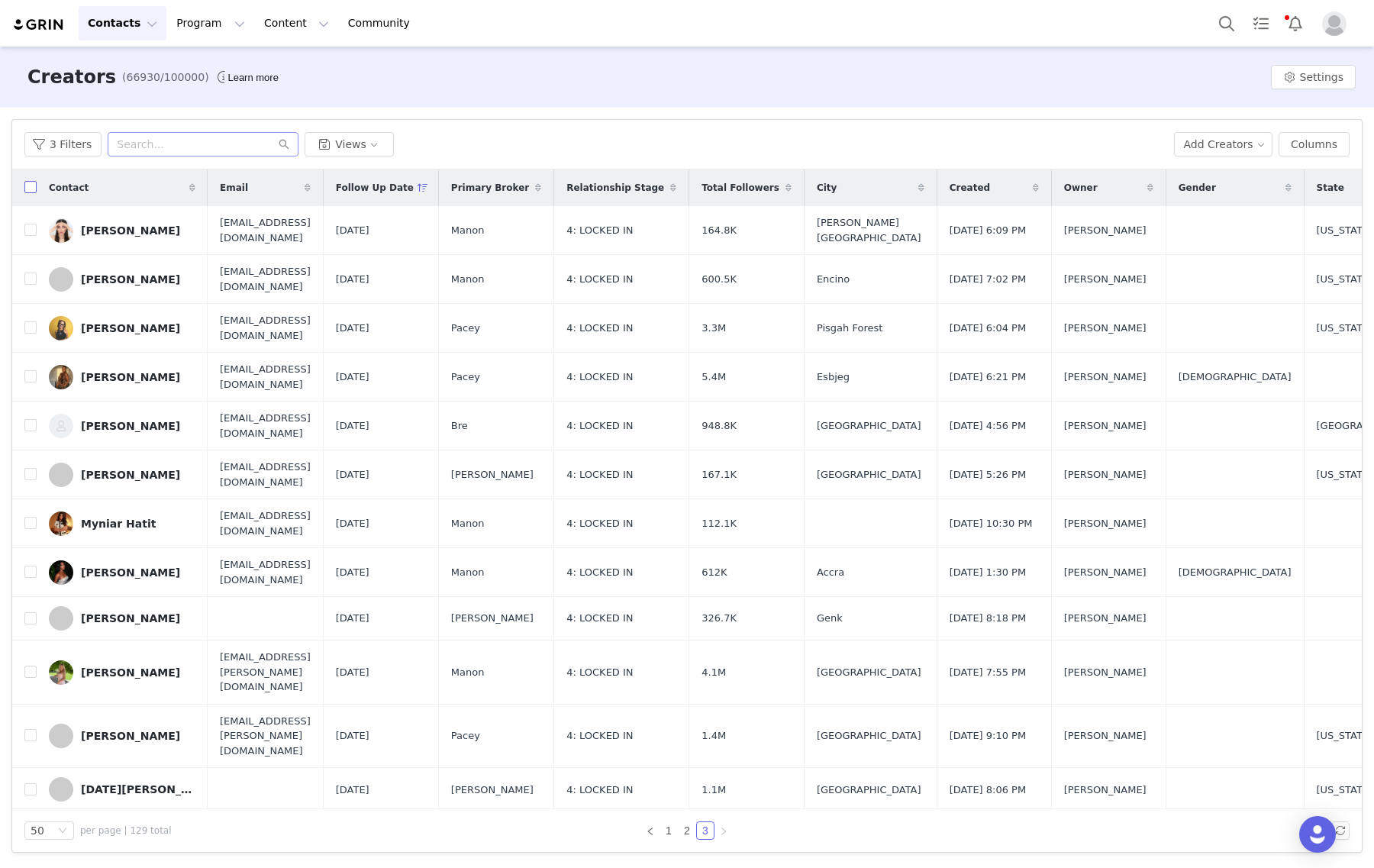
checkbox input "true"
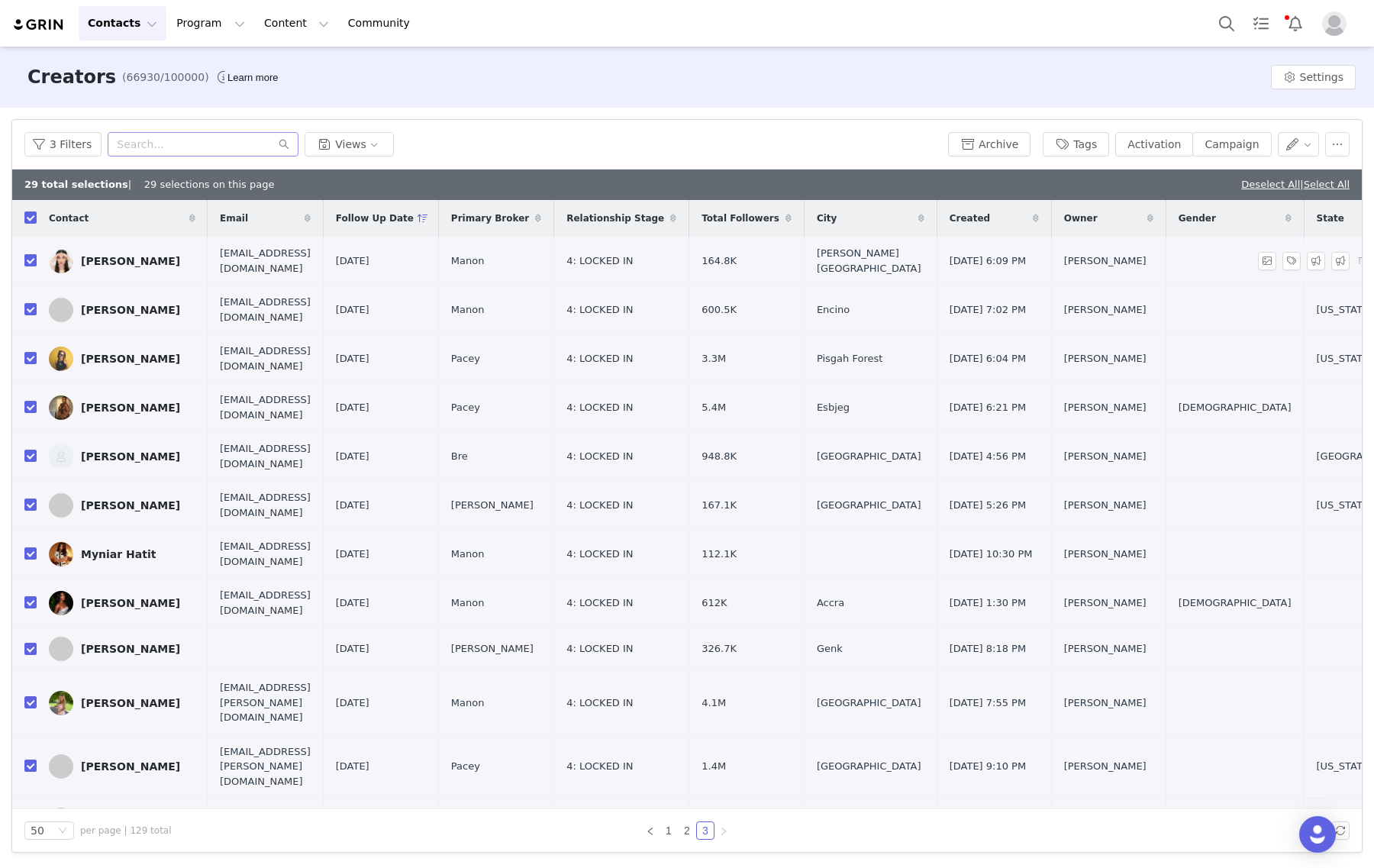
click at [25, 261] on input "checkbox" at bounding box center [30, 260] width 13 height 13
checkbox input "false"
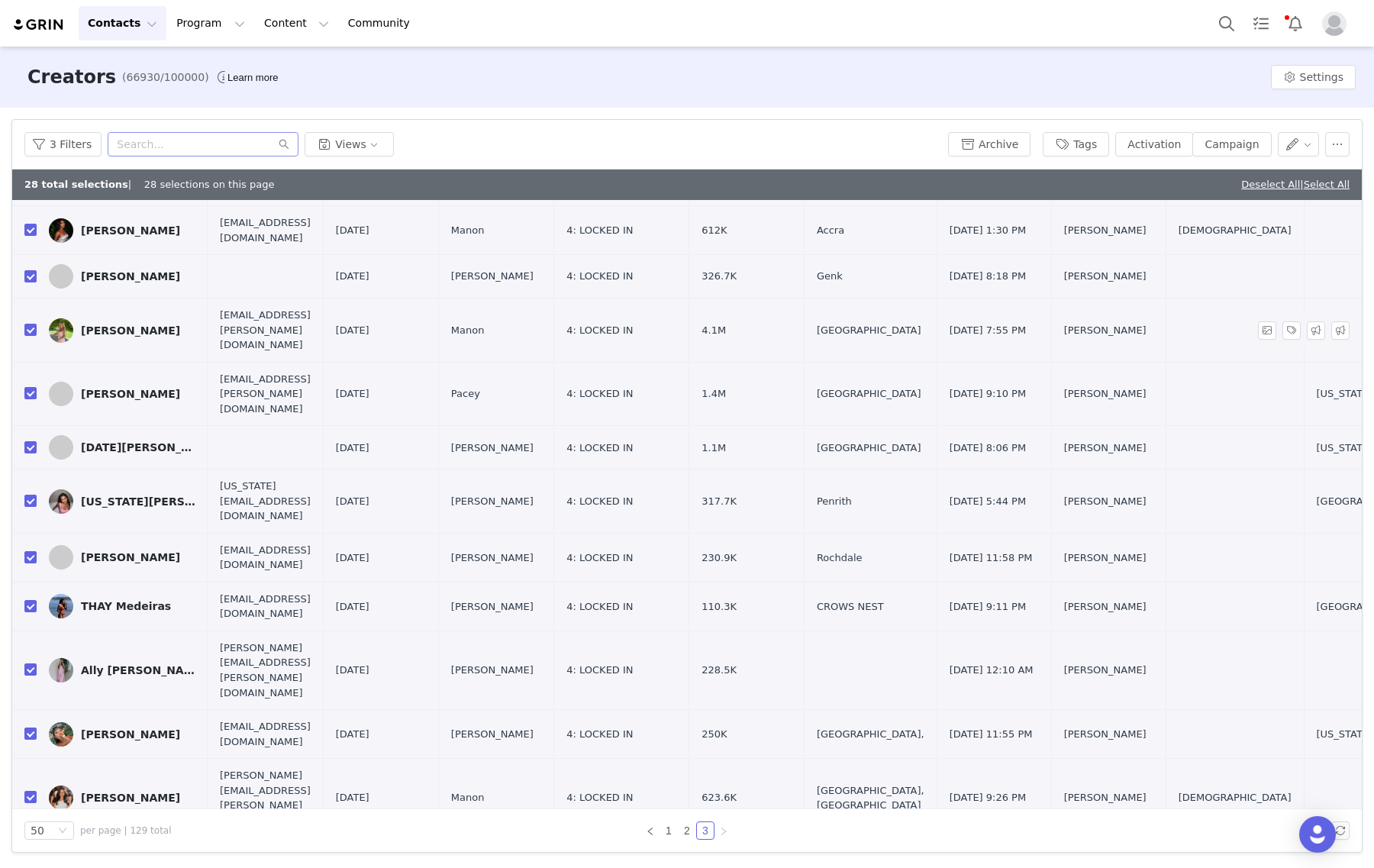
scroll to position [847, 0]
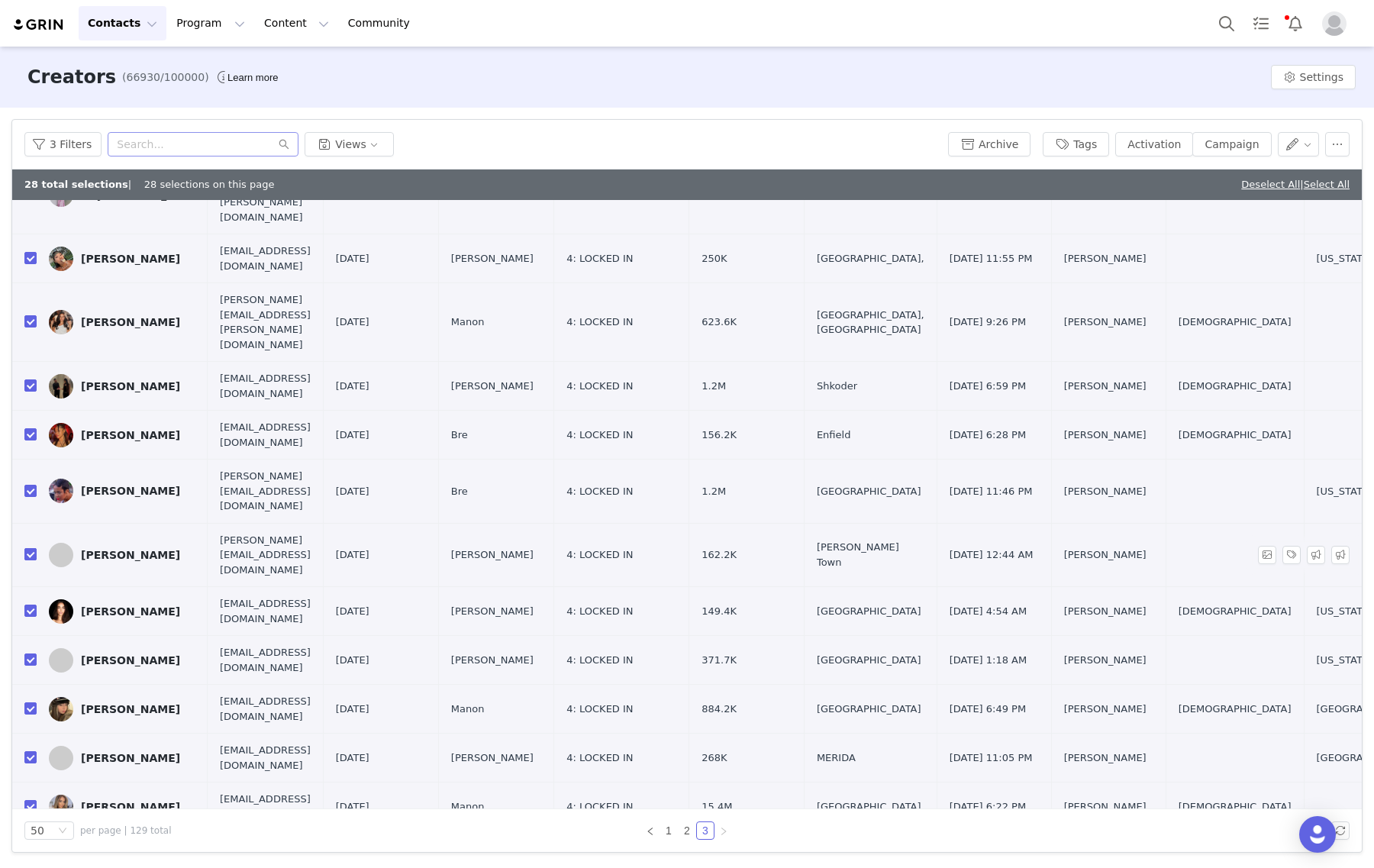
click at [28, 548] on input "checkbox" at bounding box center [30, 554] width 13 height 13
checkbox input "false"
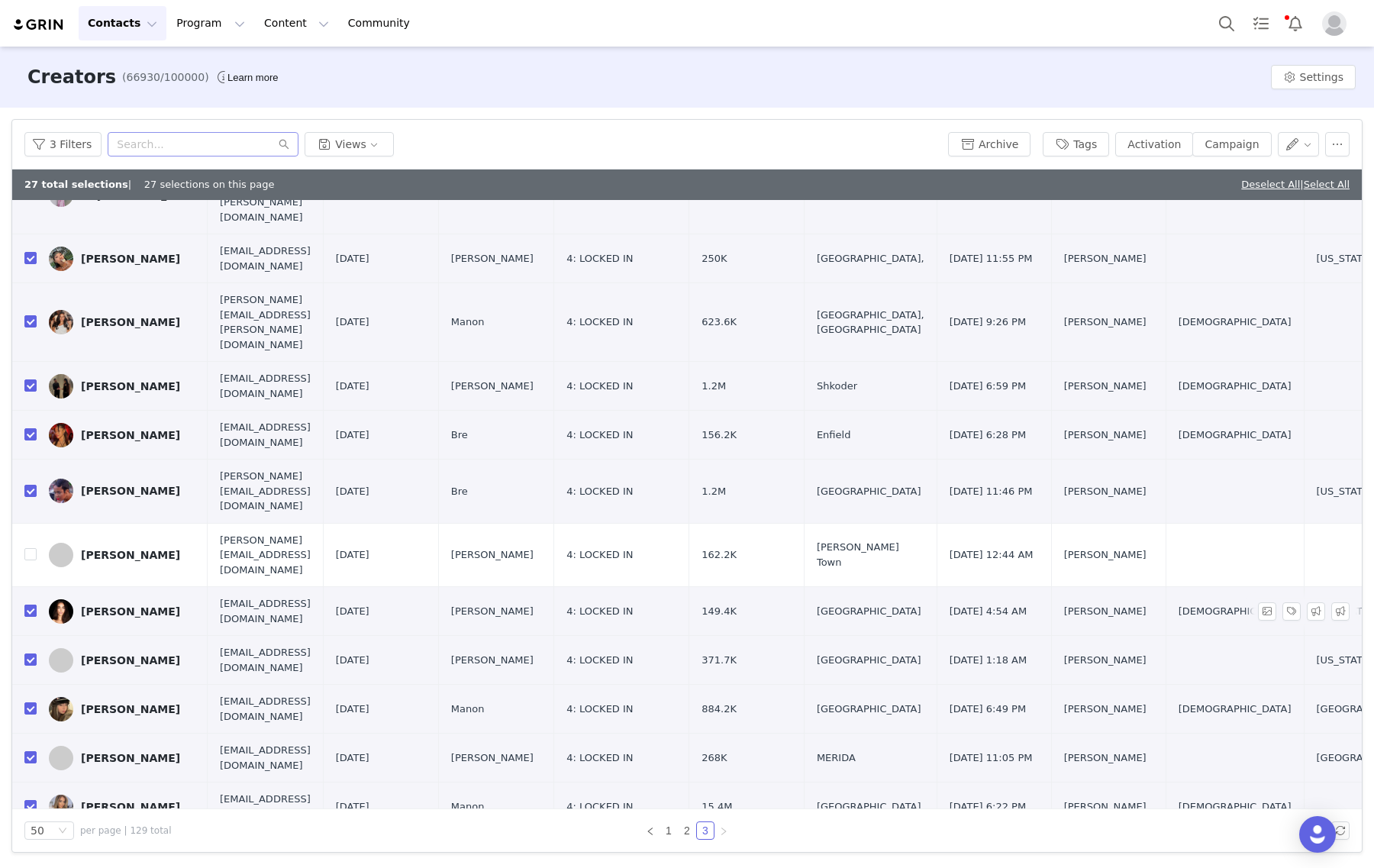
click at [32, 604] on input "checkbox" at bounding box center [30, 611] width 13 height 13
checkbox input "false"
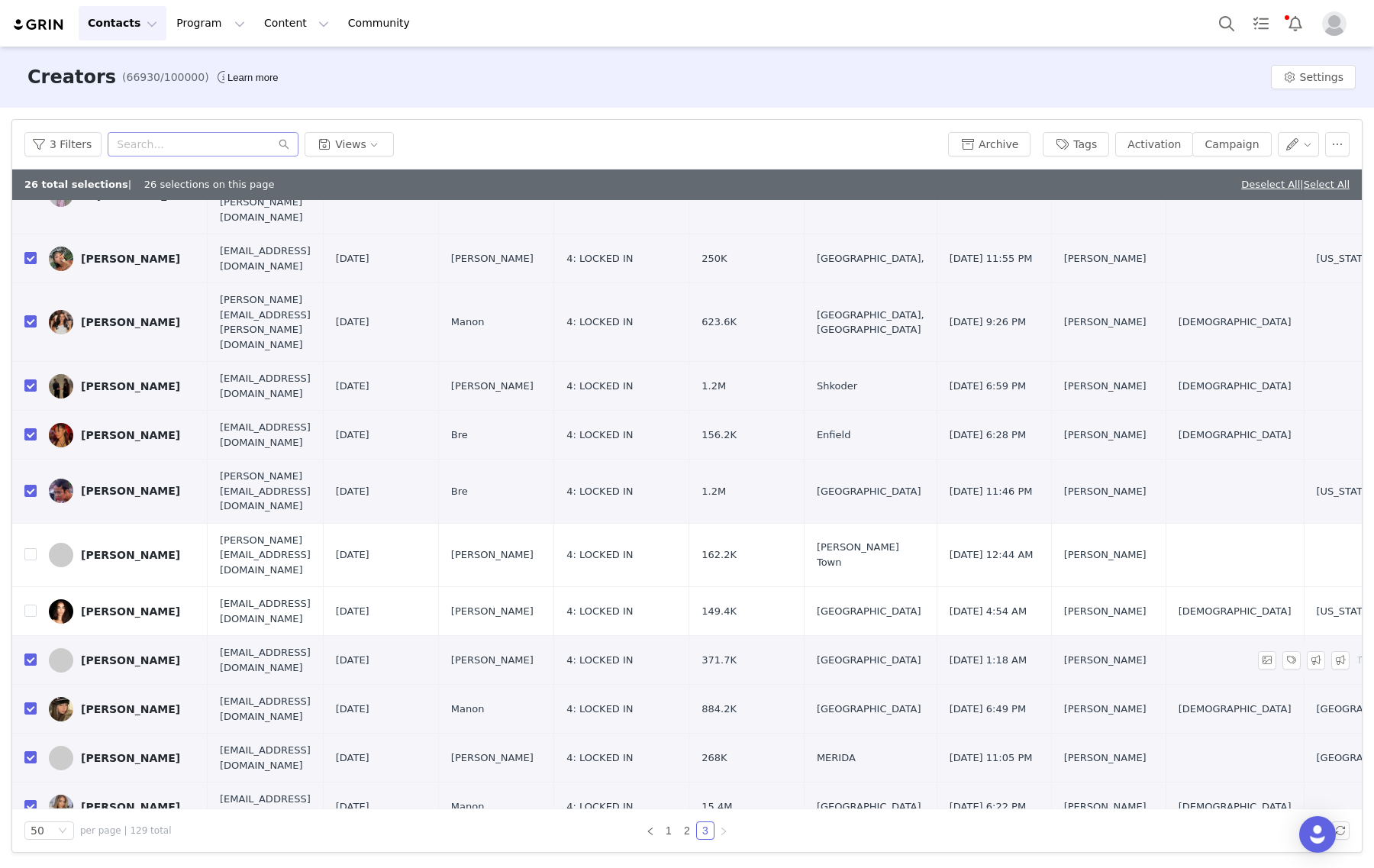
click at [30, 636] on td at bounding box center [24, 660] width 24 height 48
click at [34, 653] on input "checkbox" at bounding box center [30, 659] width 13 height 13
checkbox input "false"
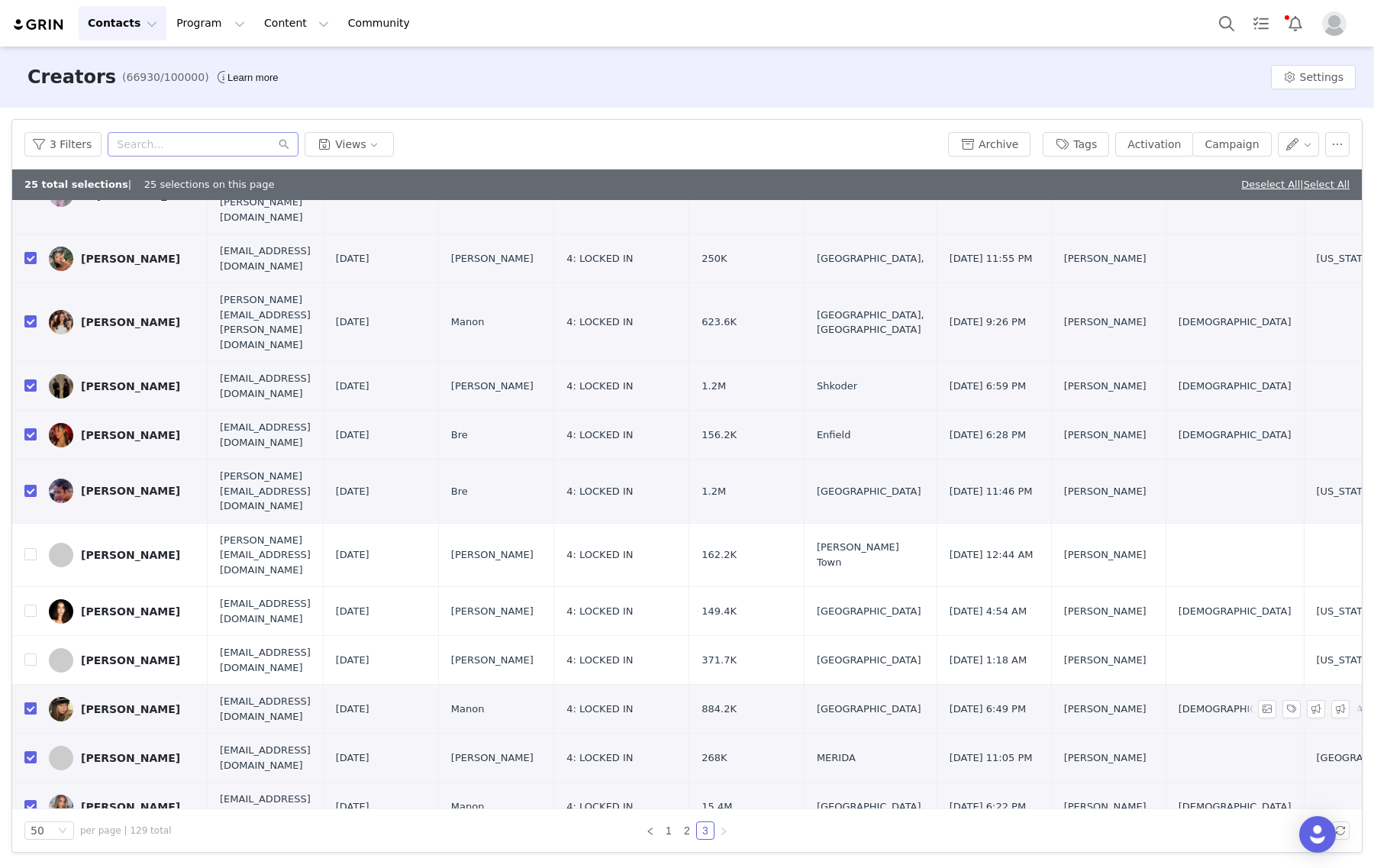
click at [28, 702] on input "checkbox" at bounding box center [30, 708] width 13 height 13
checkbox input "false"
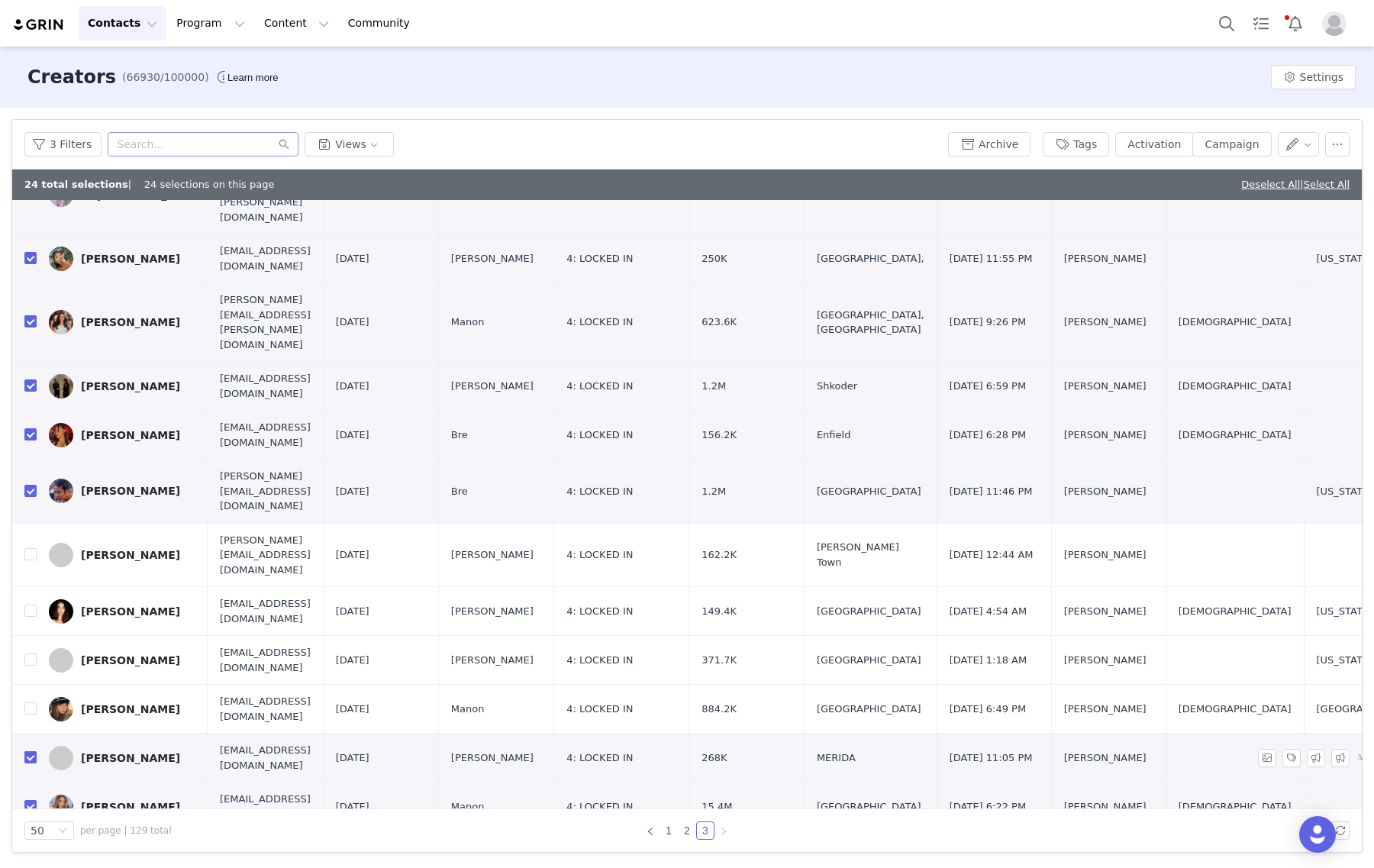
click at [30, 751] on input "checkbox" at bounding box center [30, 757] width 13 height 13
checkbox input "false"
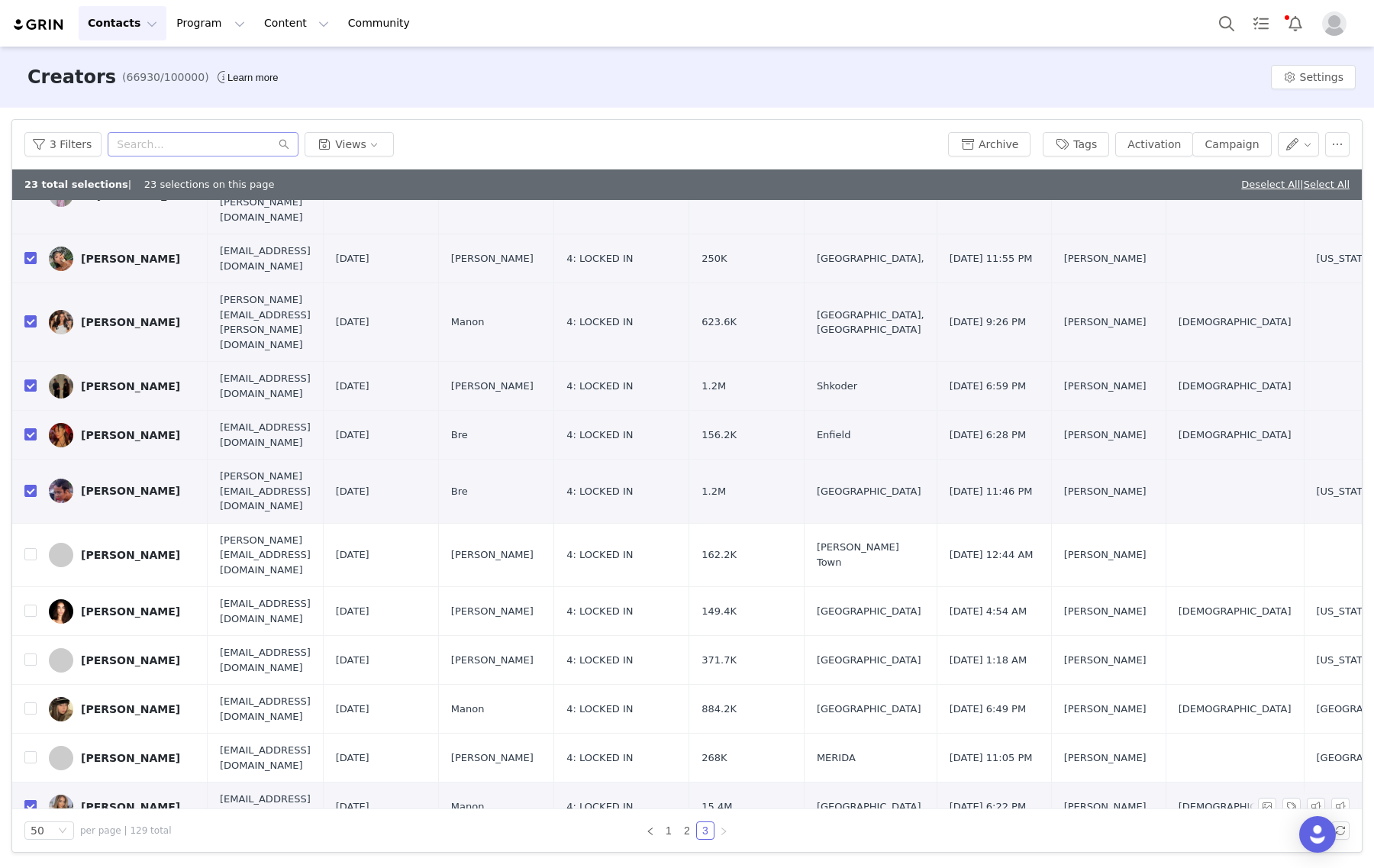
click at [28, 800] on input "checkbox" at bounding box center [30, 806] width 13 height 13
checkbox input "false"
click at [30, 846] on input "checkbox" at bounding box center [30, 853] width 13 height 13
checkbox input "false"
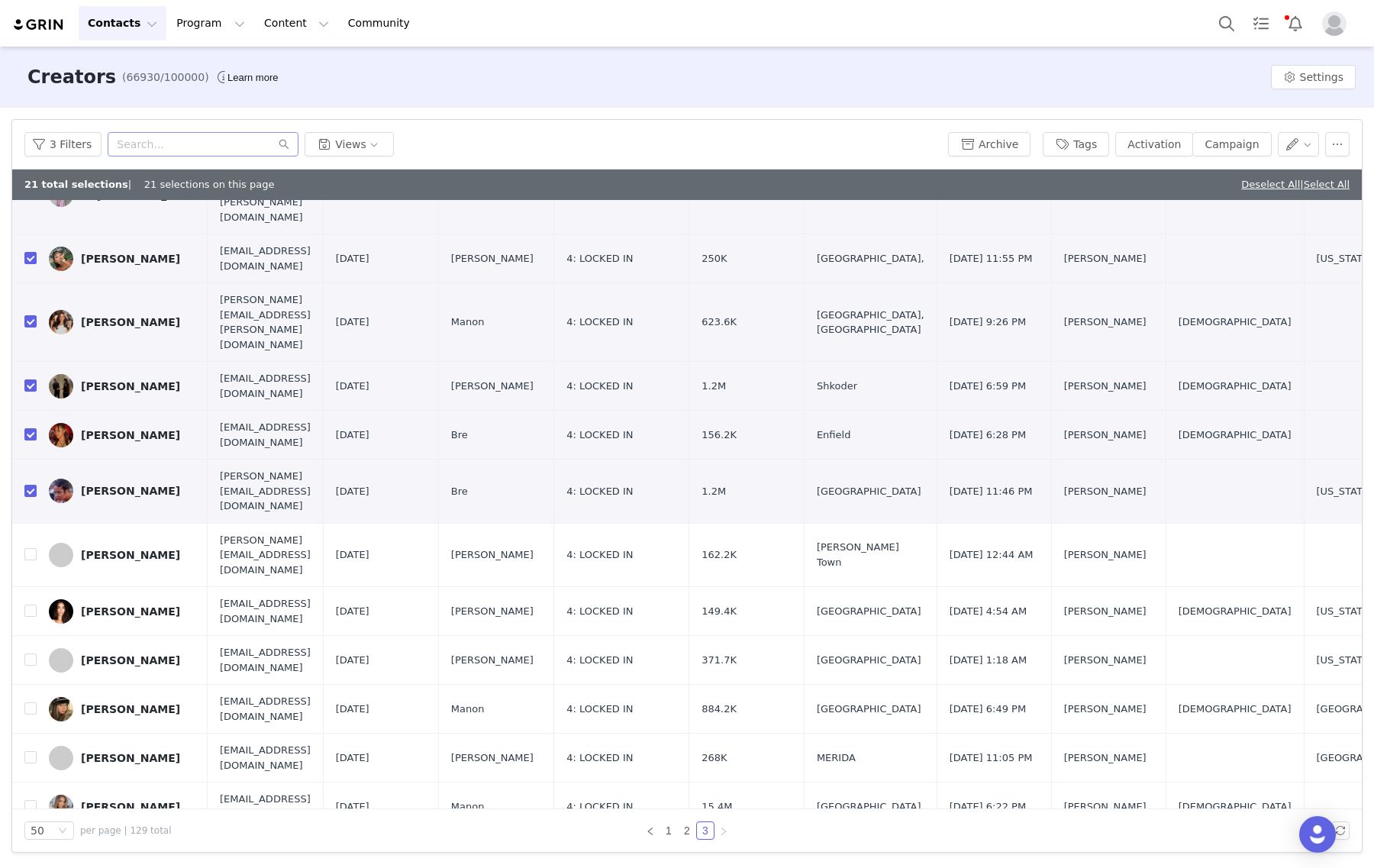
checkbox input "false"
click at [28, 548] on input "checkbox" at bounding box center [30, 554] width 13 height 13
checkbox input "true"
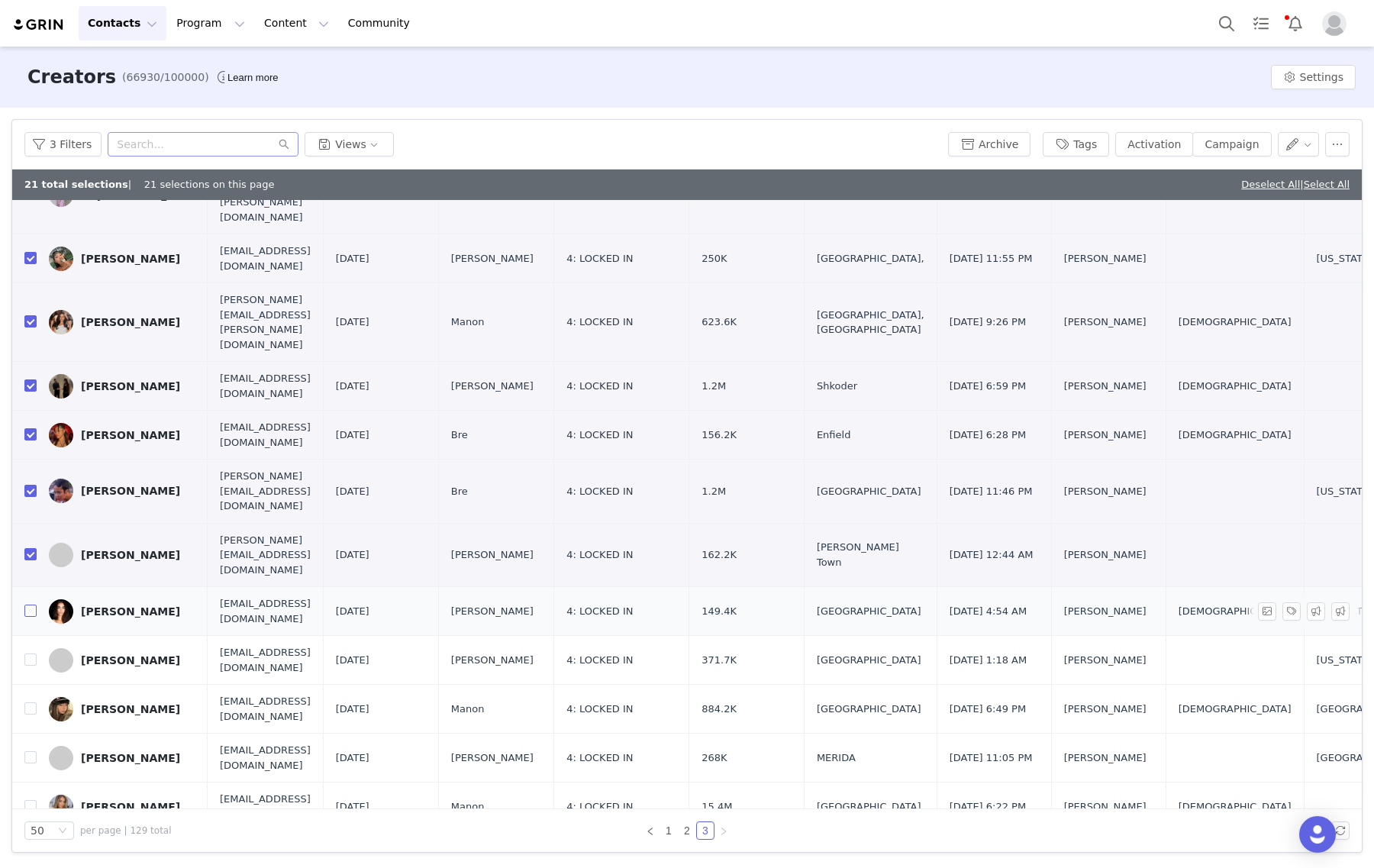
click at [28, 604] on input "checkbox" at bounding box center [30, 611] width 13 height 13
checkbox input "true"
click at [28, 653] on input "checkbox" at bounding box center [30, 659] width 13 height 13
checkbox input "true"
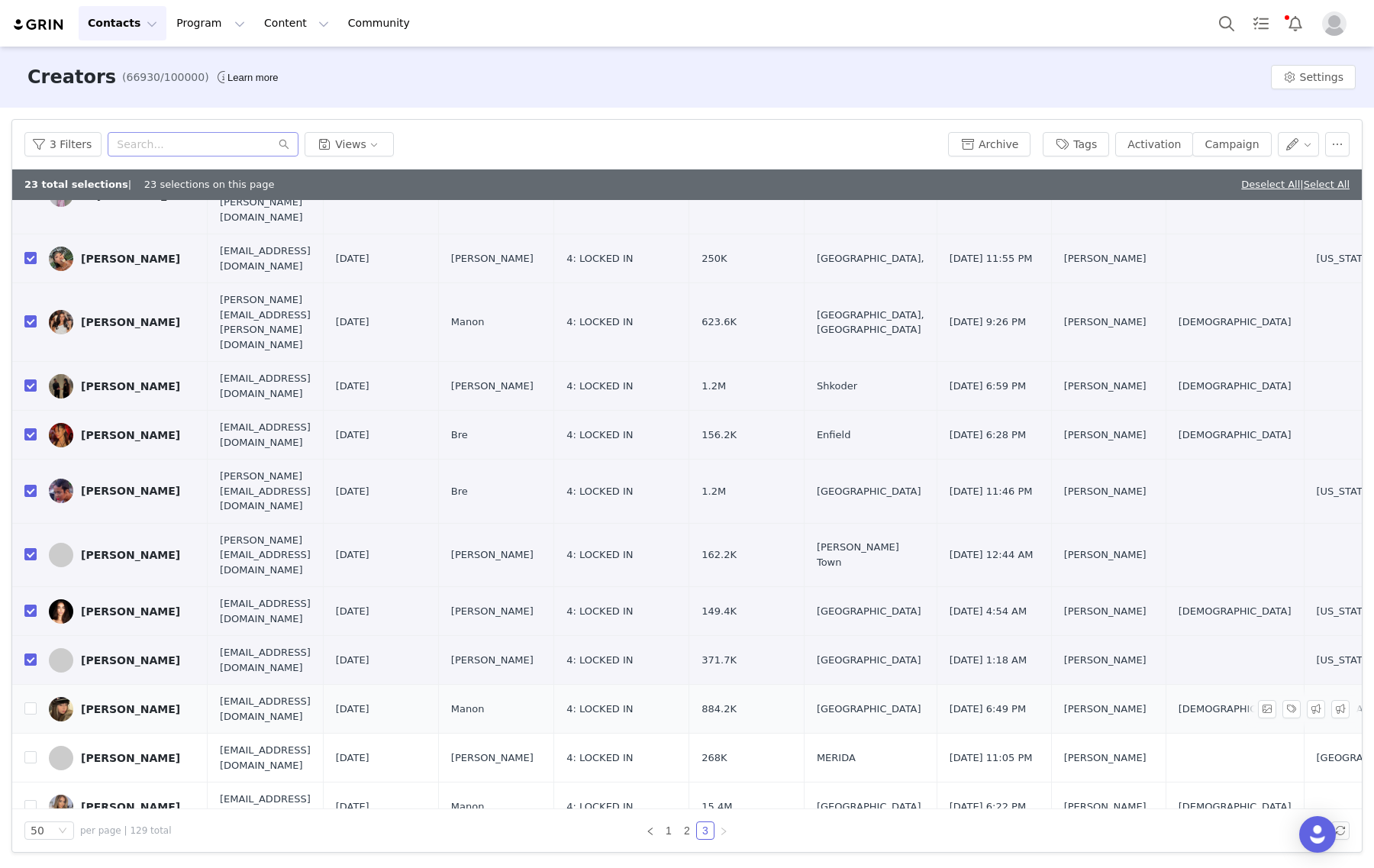
click at [28, 684] on td at bounding box center [24, 708] width 24 height 48
click at [28, 702] on input "checkbox" at bounding box center [30, 708] width 13 height 13
checkbox input "true"
drag, startPoint x: 33, startPoint y: 631, endPoint x: 28, endPoint y: 658, distance: 27.5
click at [29, 733] on td at bounding box center [24, 758] width 24 height 48
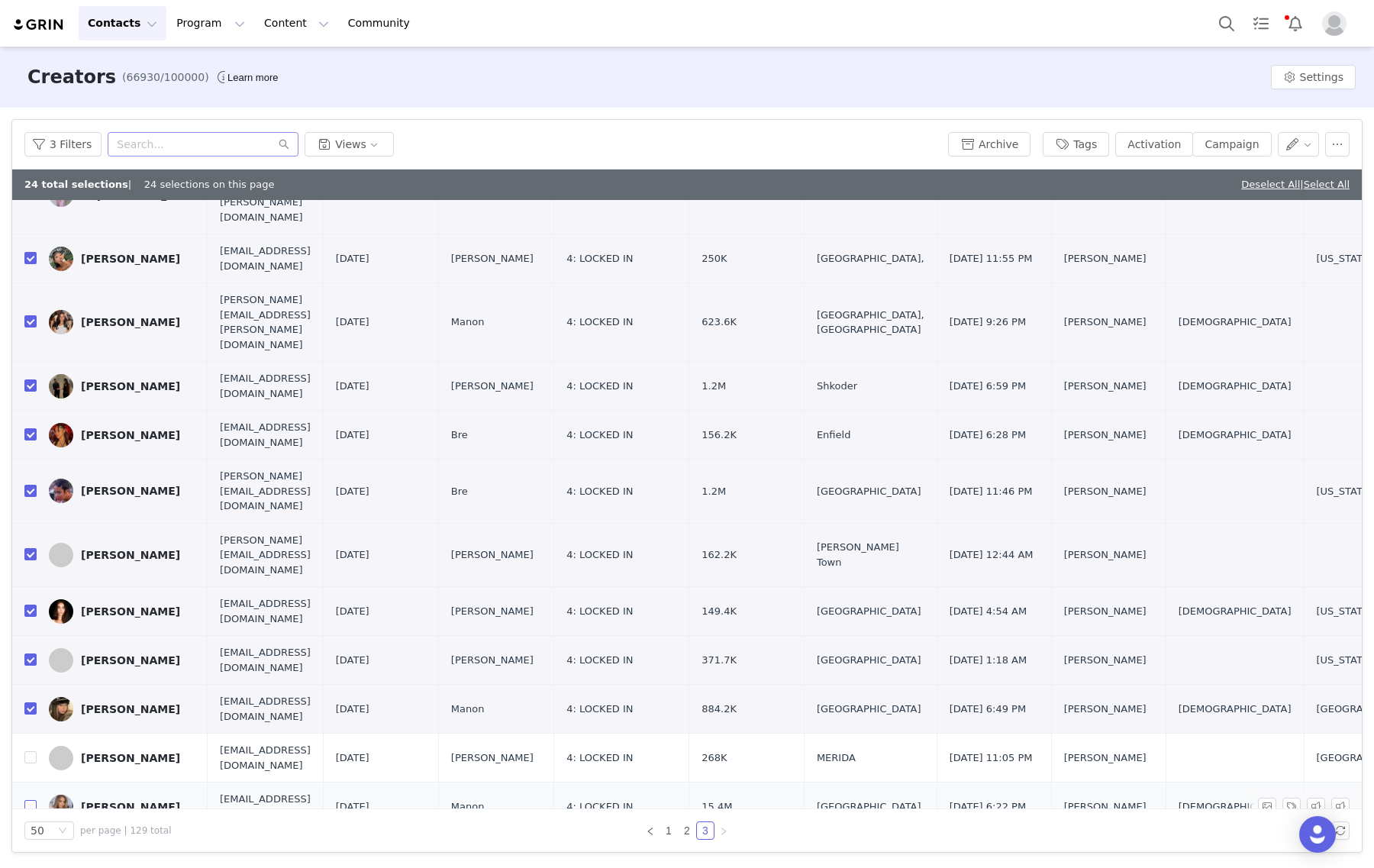
click at [34, 800] on input "checkbox" at bounding box center [30, 806] width 13 height 13
checkbox input "true"
click at [25, 846] on input "checkbox" at bounding box center [30, 853] width 13 height 13
checkbox input "true"
click at [31, 751] on input "checkbox" at bounding box center [30, 757] width 13 height 13
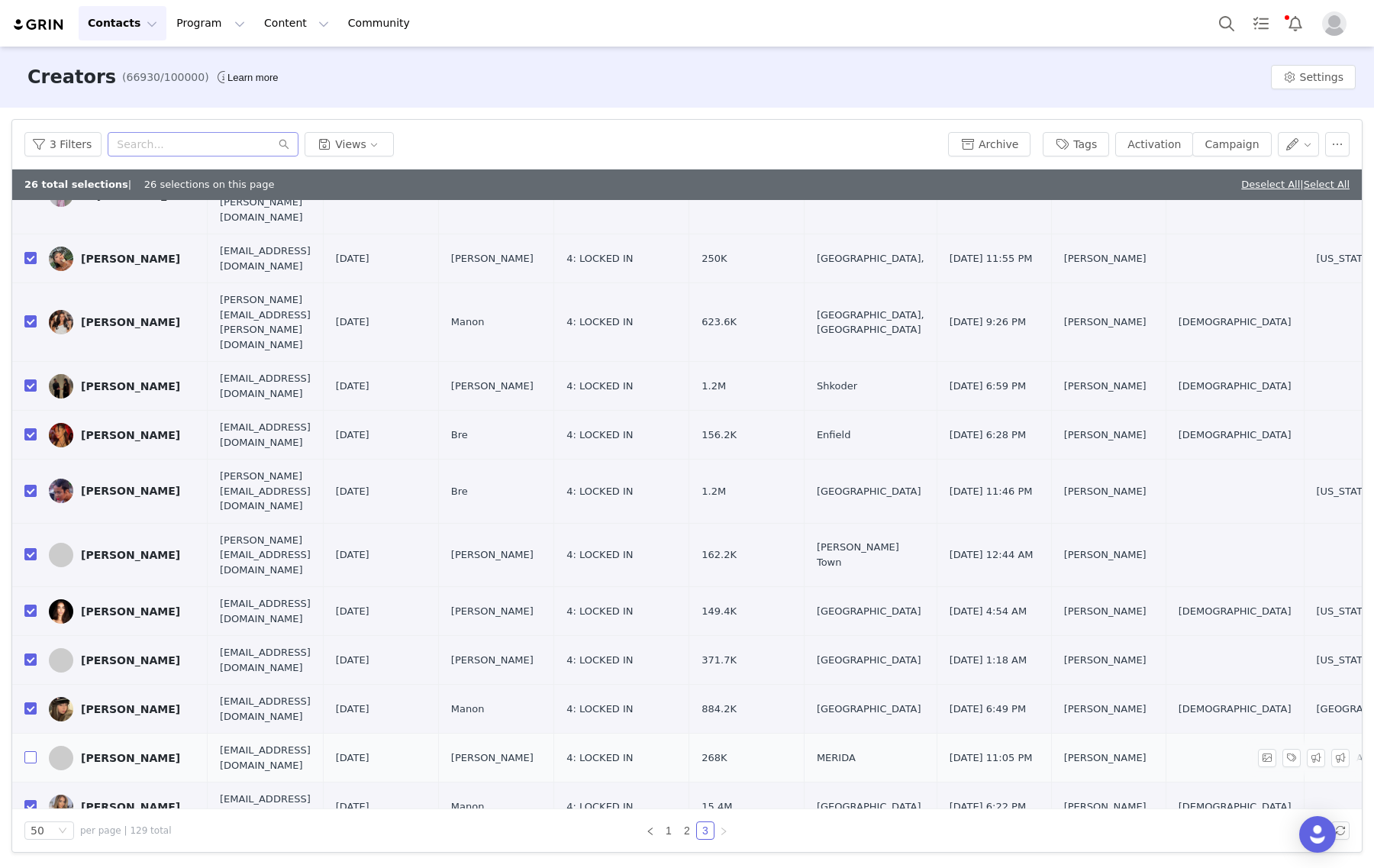
checkbox input "true"
drag, startPoint x: 1276, startPoint y: 143, endPoint x: 1283, endPoint y: 127, distance: 17.5
click at [1277, 143] on button "button" at bounding box center [1298, 143] width 42 height 24
click at [1220, 198] on span "Set Custom Property" at bounding box center [1260, 199] width 110 height 17
click at [1175, 199] on div "Choose Custom Property" at bounding box center [1215, 200] width 142 height 15
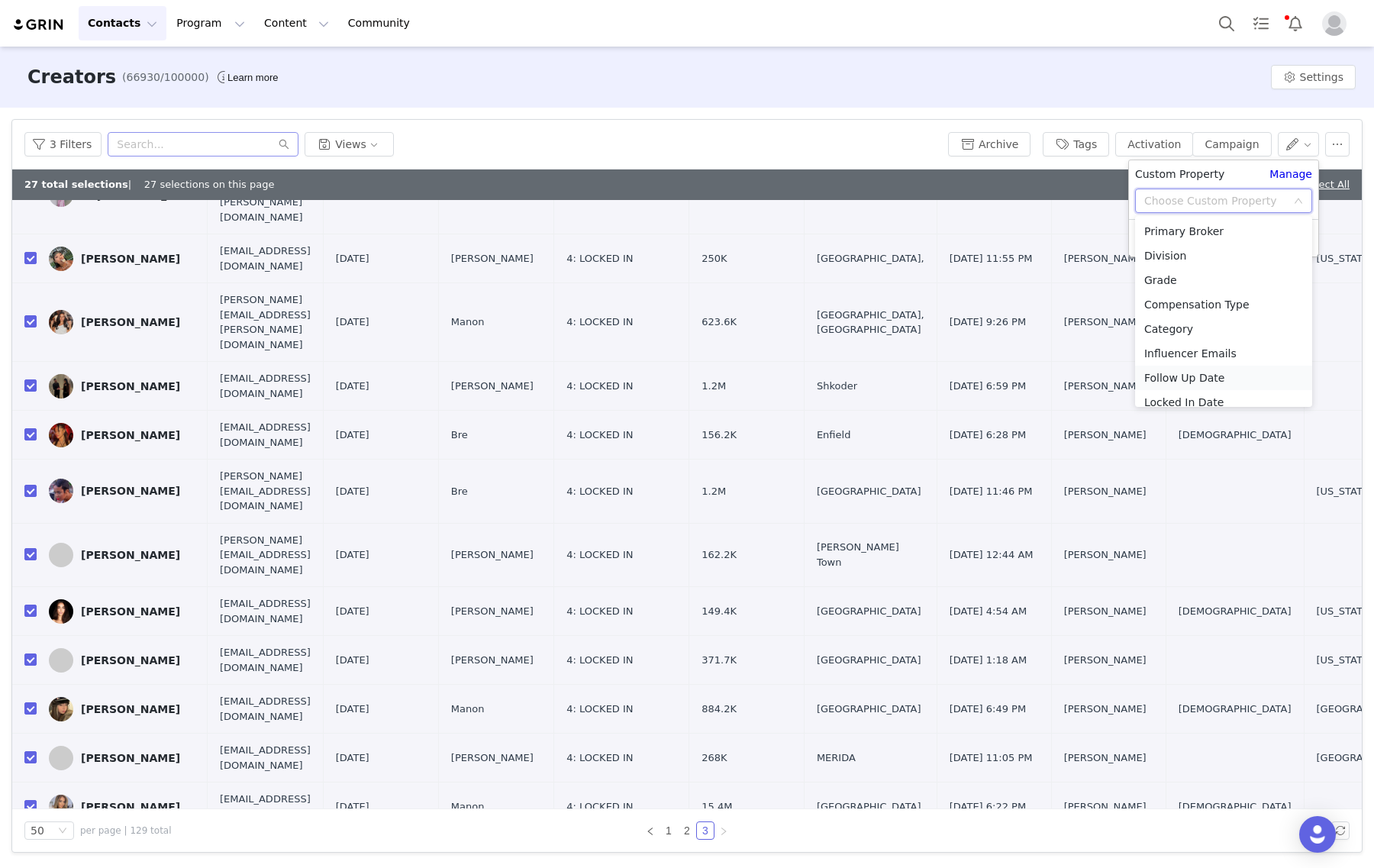
click at [1213, 372] on li "Follow Up Date" at bounding box center [1222, 378] width 177 height 24
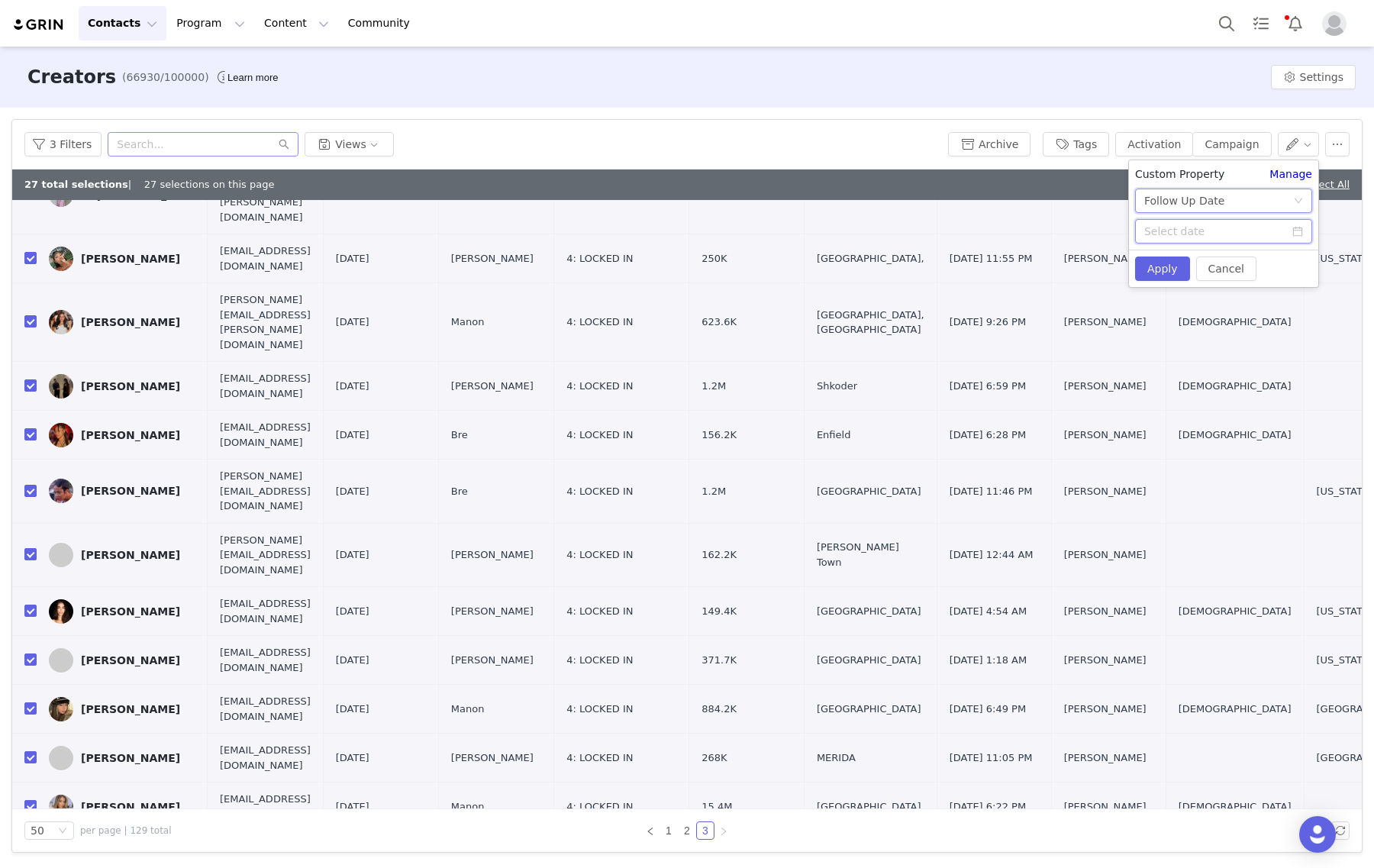
click at [1219, 229] on input at bounding box center [1222, 230] width 177 height 24
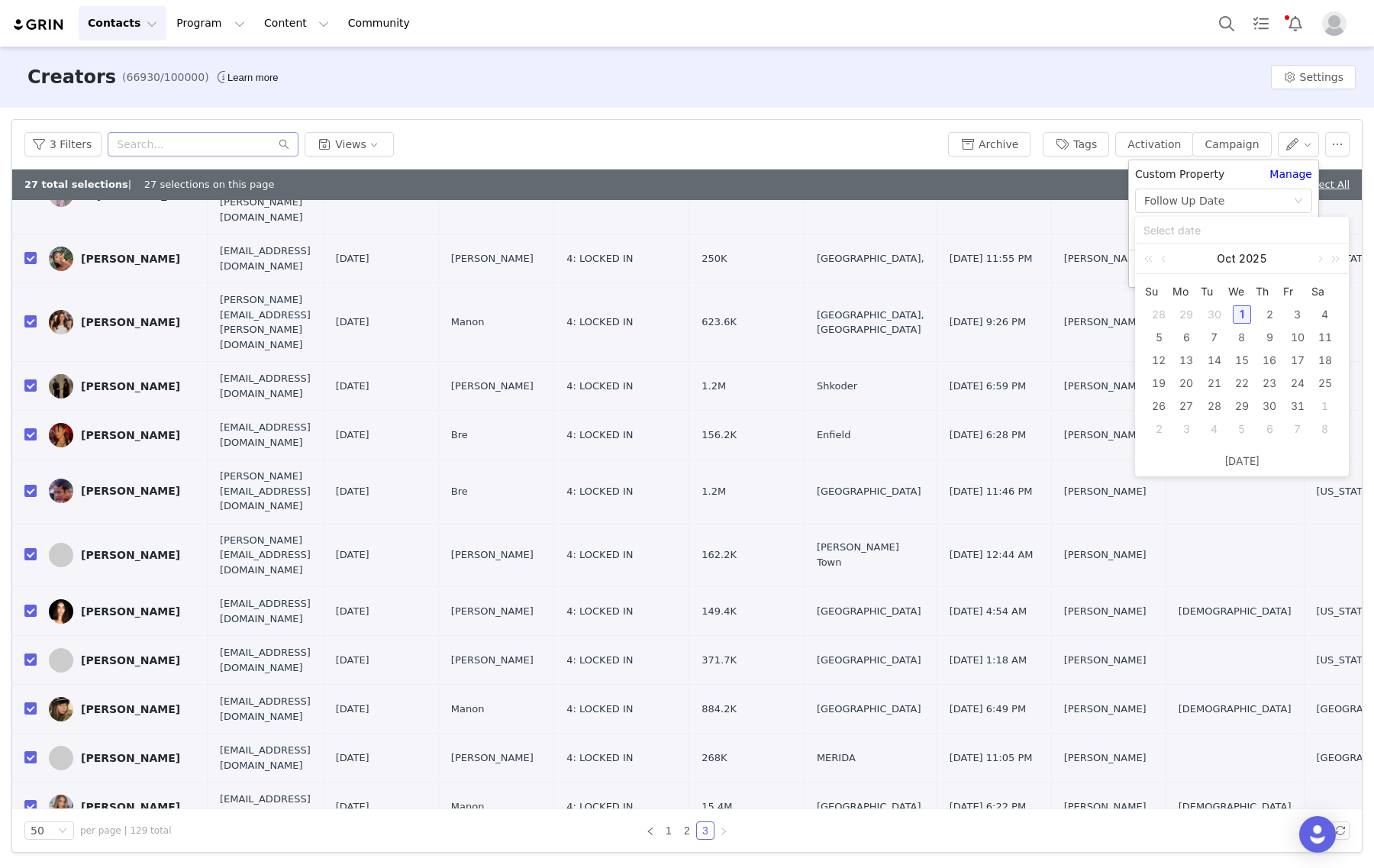
click at [1210, 309] on div "30" at bounding box center [1214, 314] width 18 height 18
type input "[DATE]"
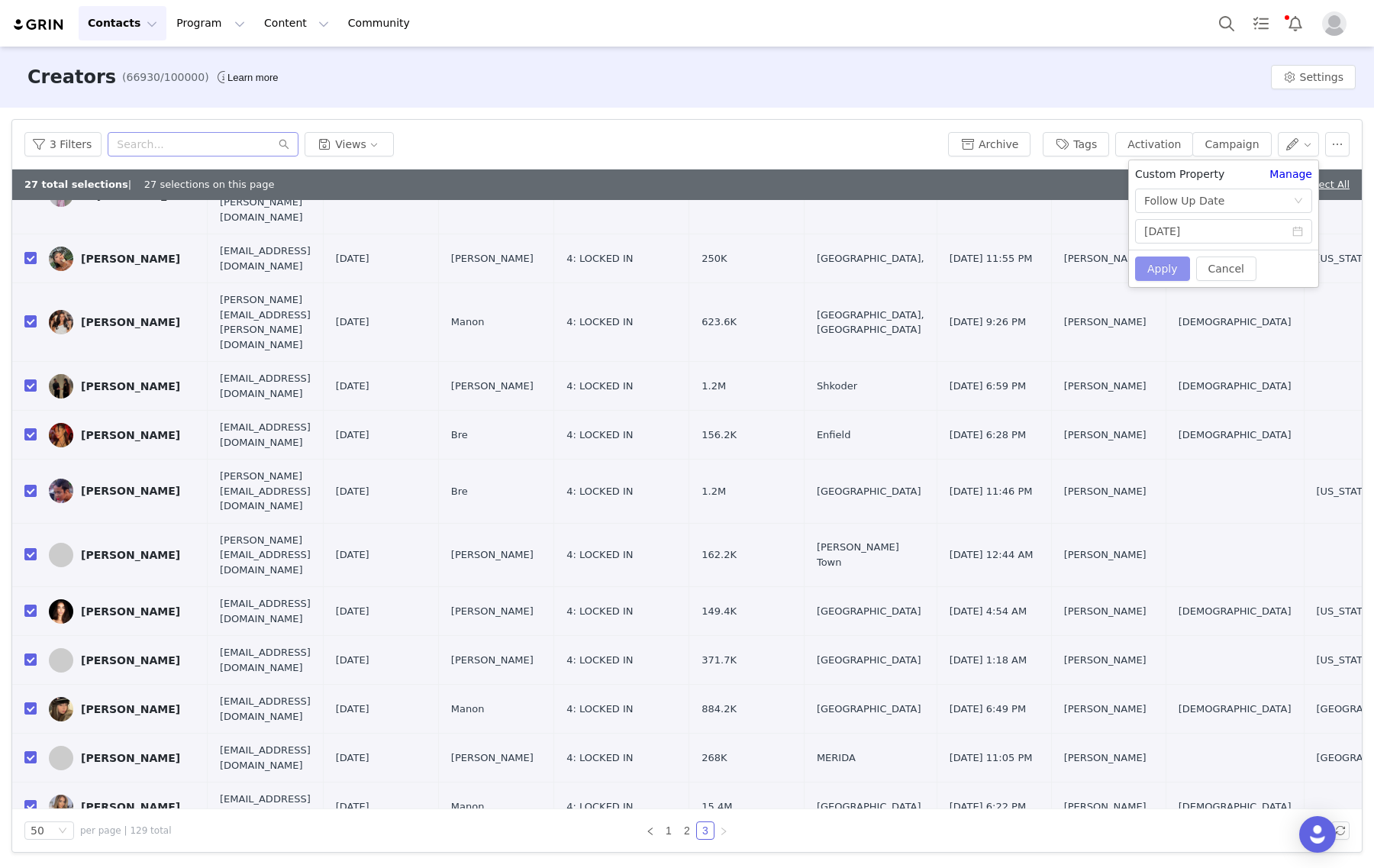
click at [1156, 269] on button "Apply" at bounding box center [1161, 268] width 55 height 24
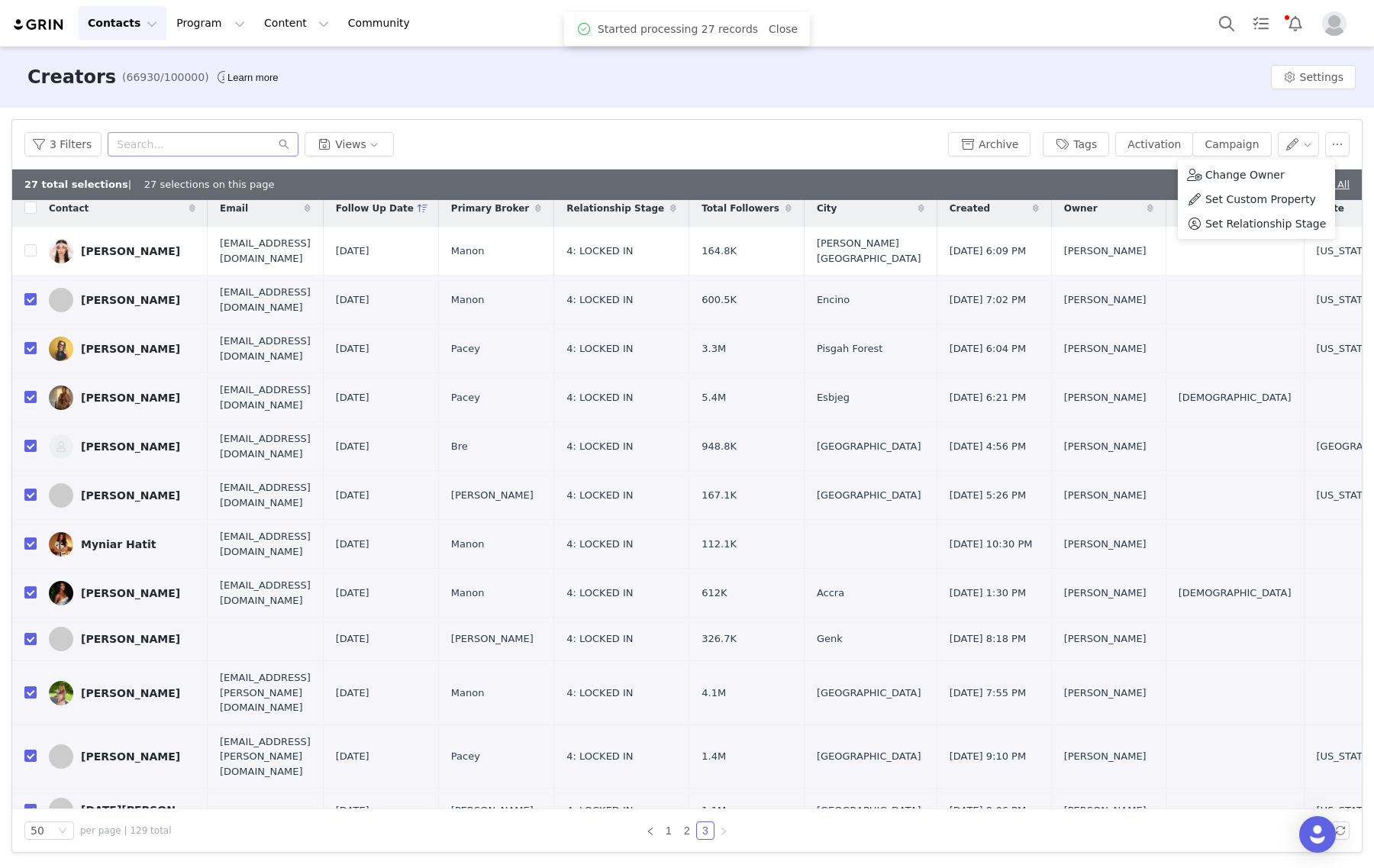
scroll to position [0, 0]
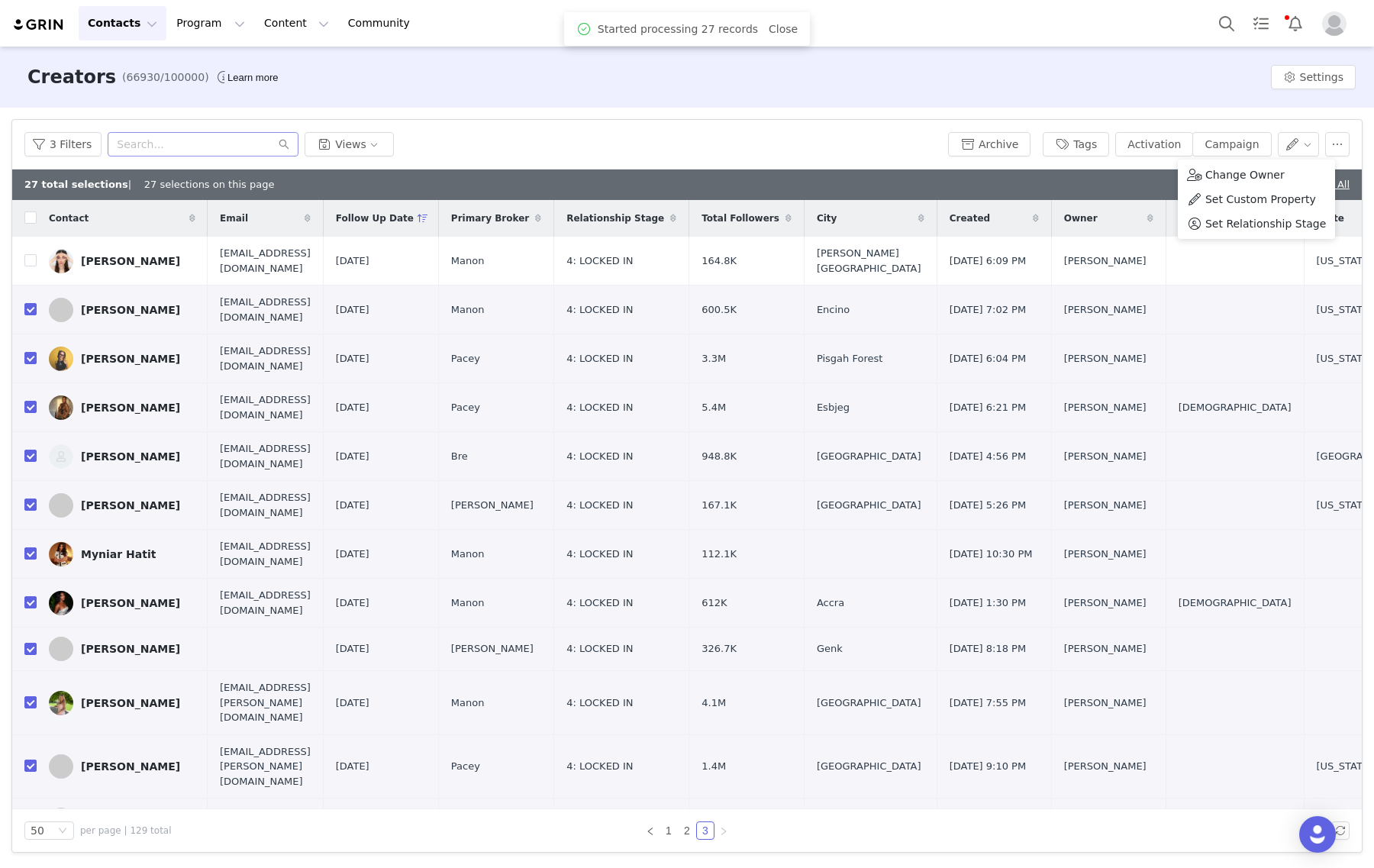
click at [768, 115] on div "Filters Filter Logic And Or Archived Select No Owner Select [PERSON_NAME] Conta…" at bounding box center [687, 485] width 1374 height 756
click at [1273, 184] on link "Deselect All" at bounding box center [1271, 184] width 59 height 12
checkbox input "false"
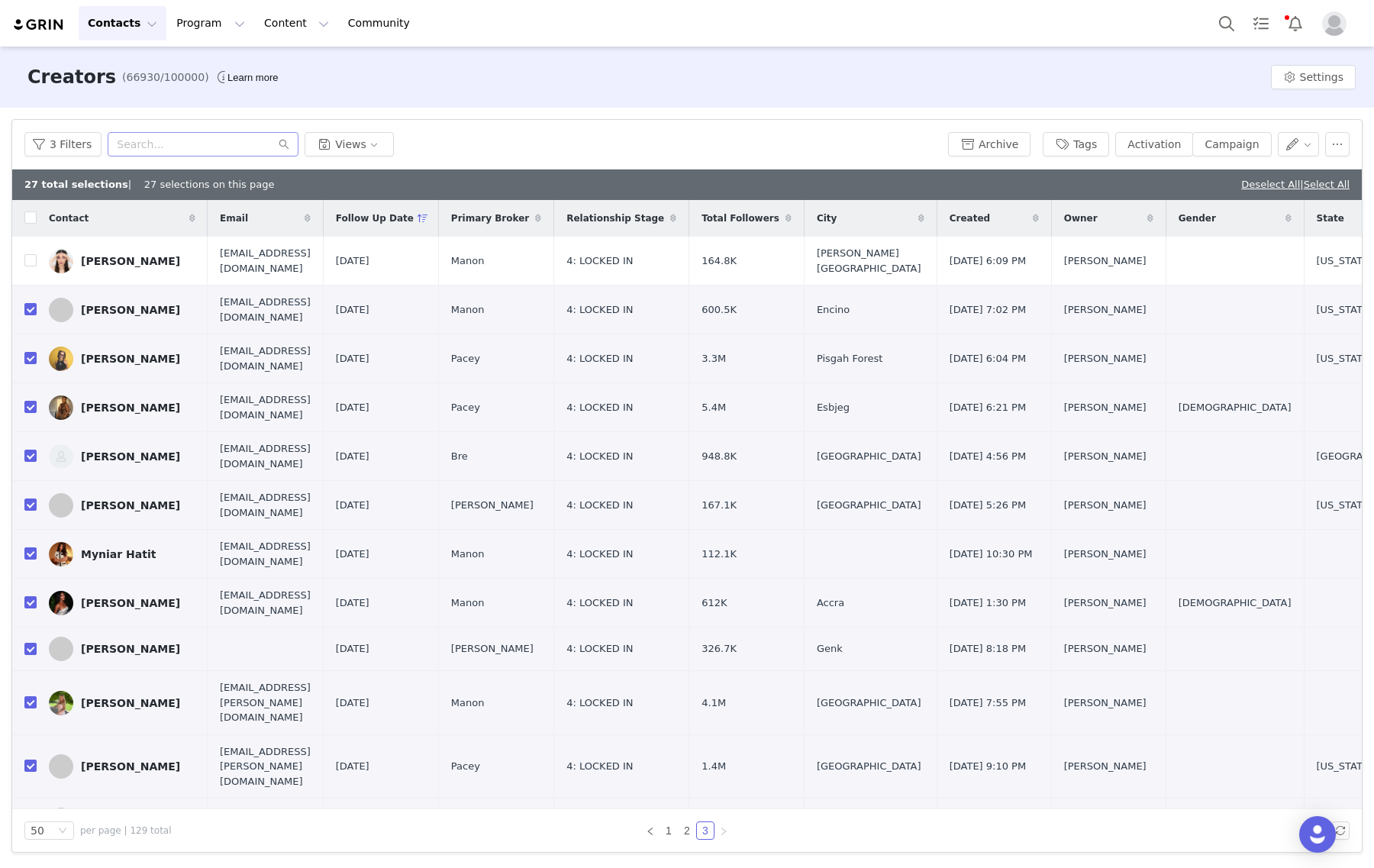
checkbox input "false"
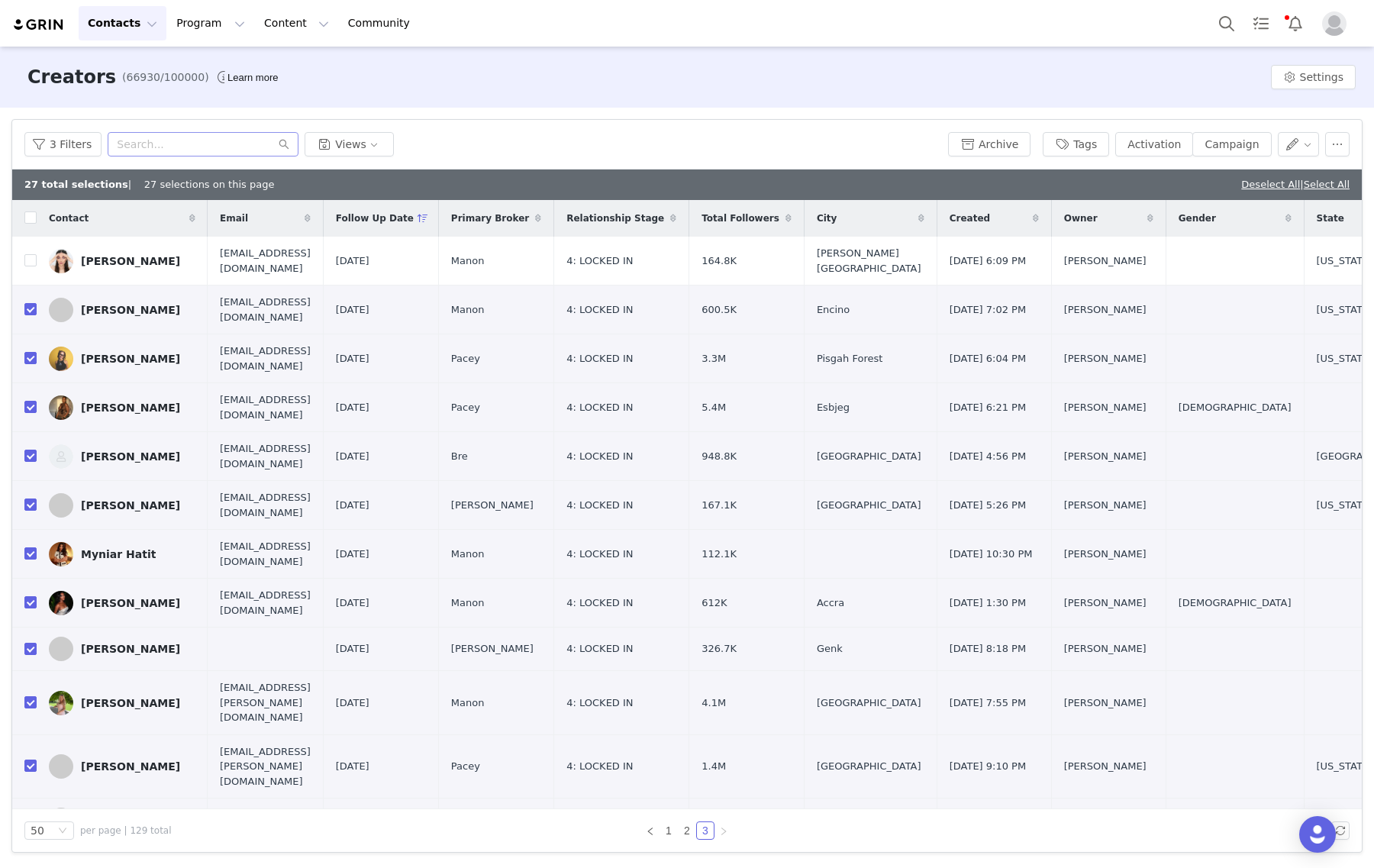
checkbox input "false"
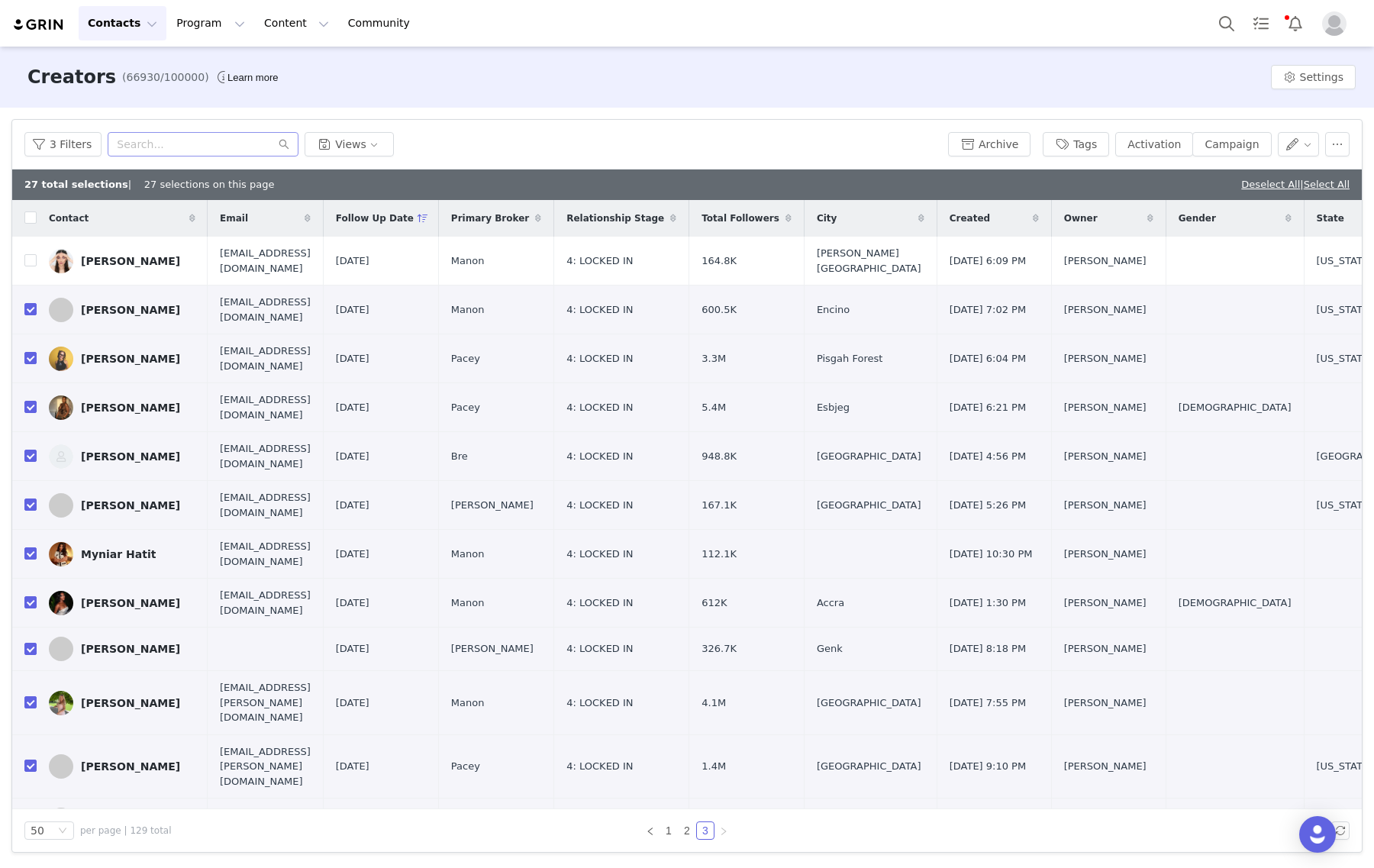
checkbox input "false"
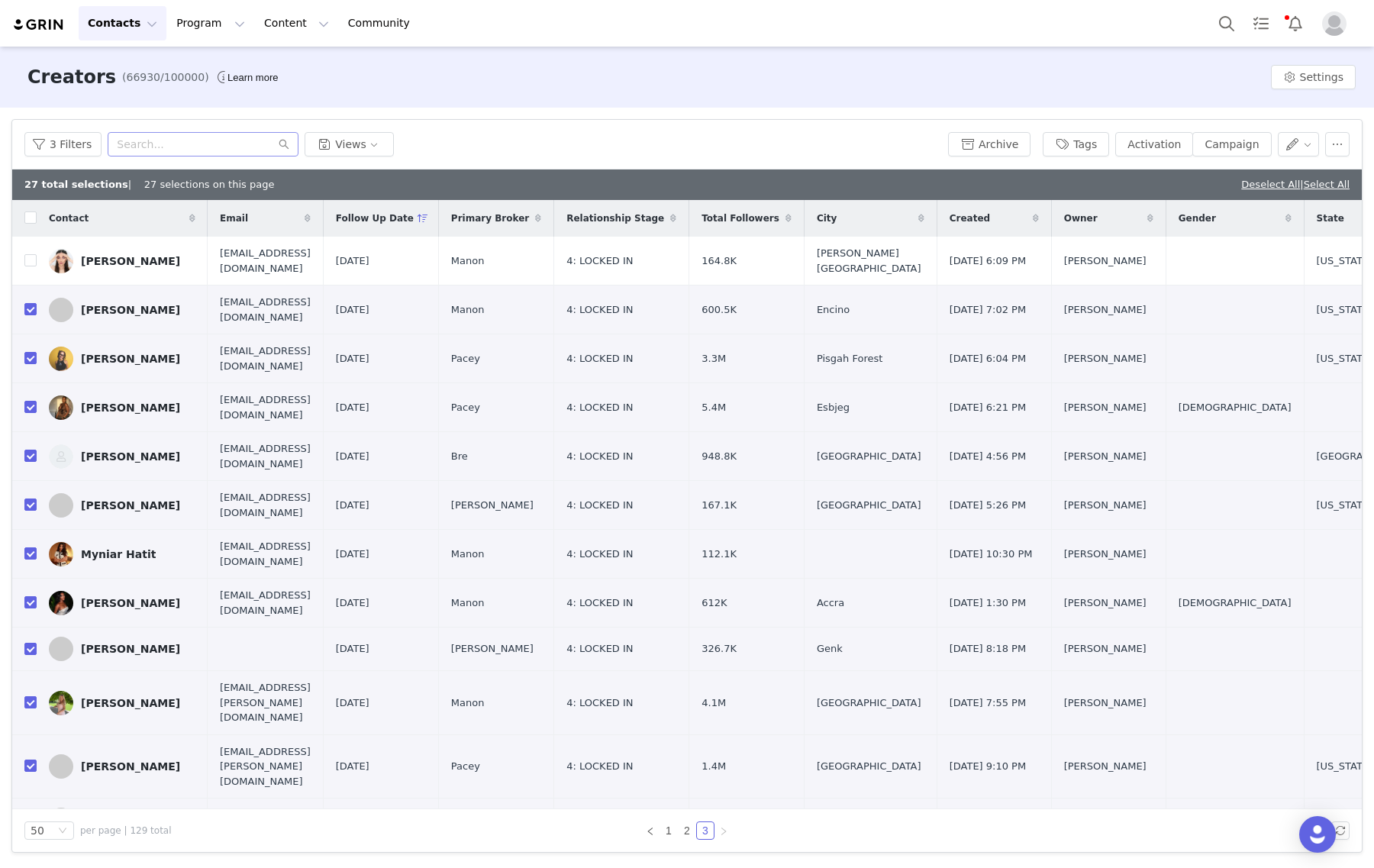
checkbox input "false"
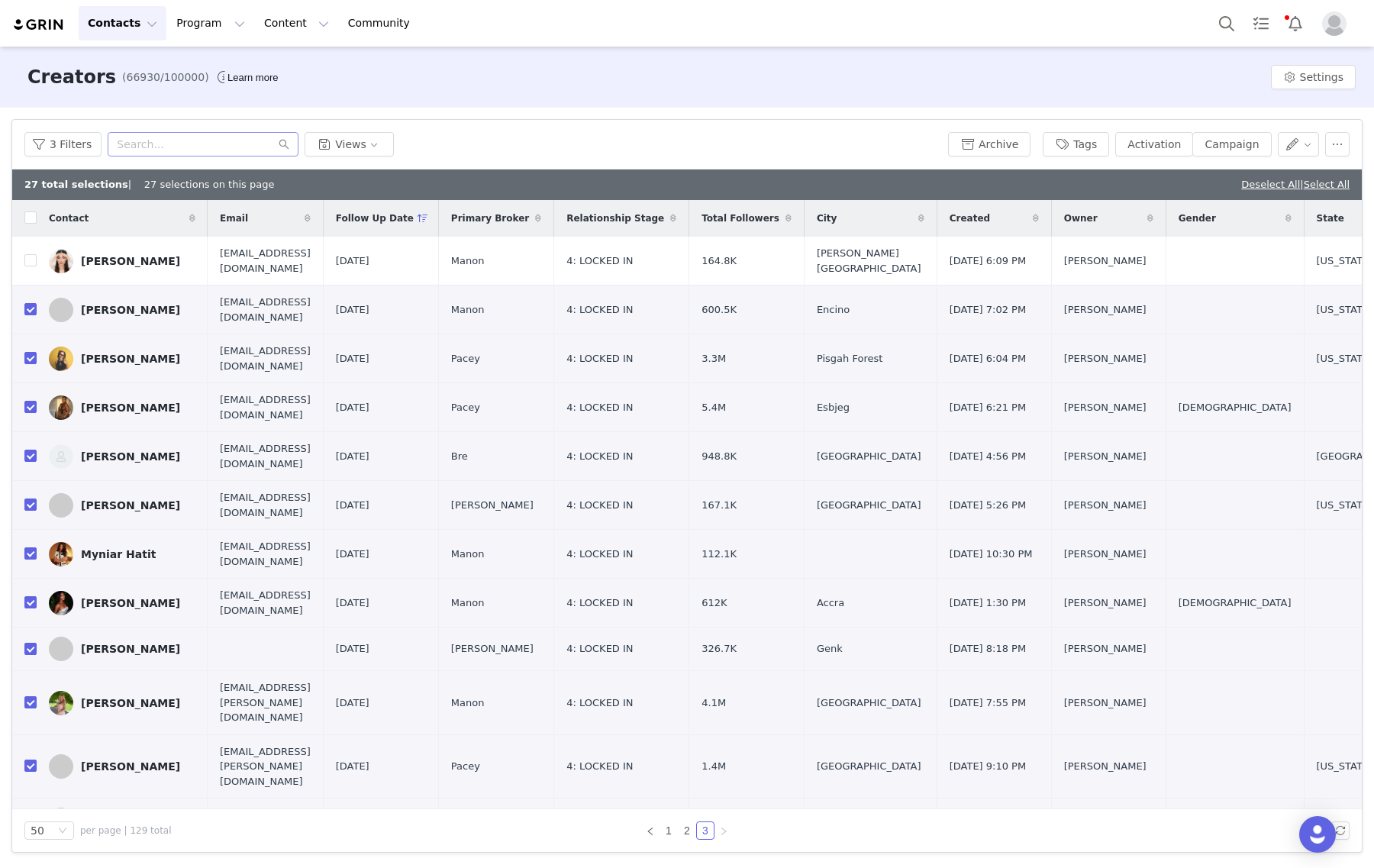
checkbox input "false"
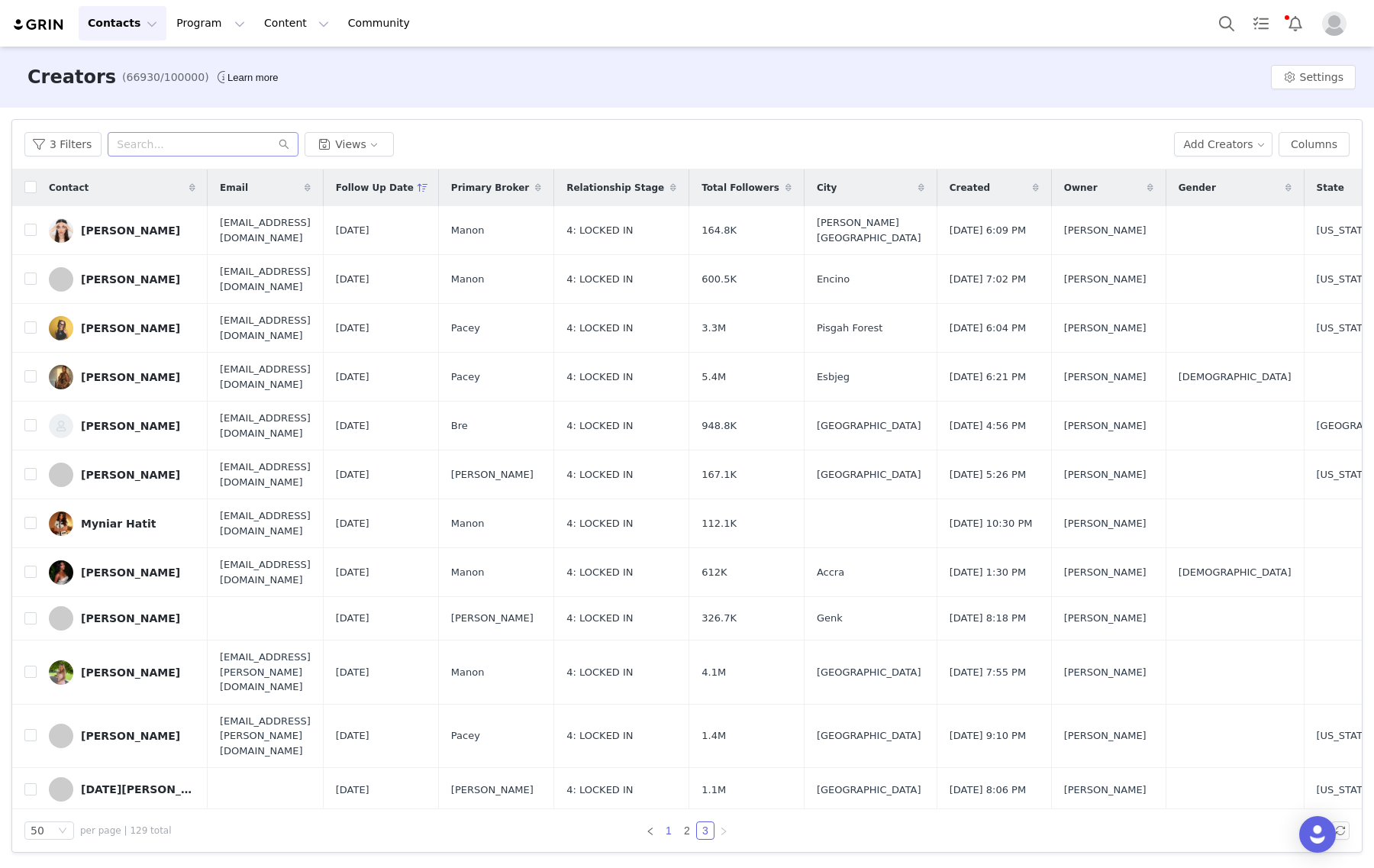
click at [664, 828] on link "1" at bounding box center [668, 829] width 17 height 17
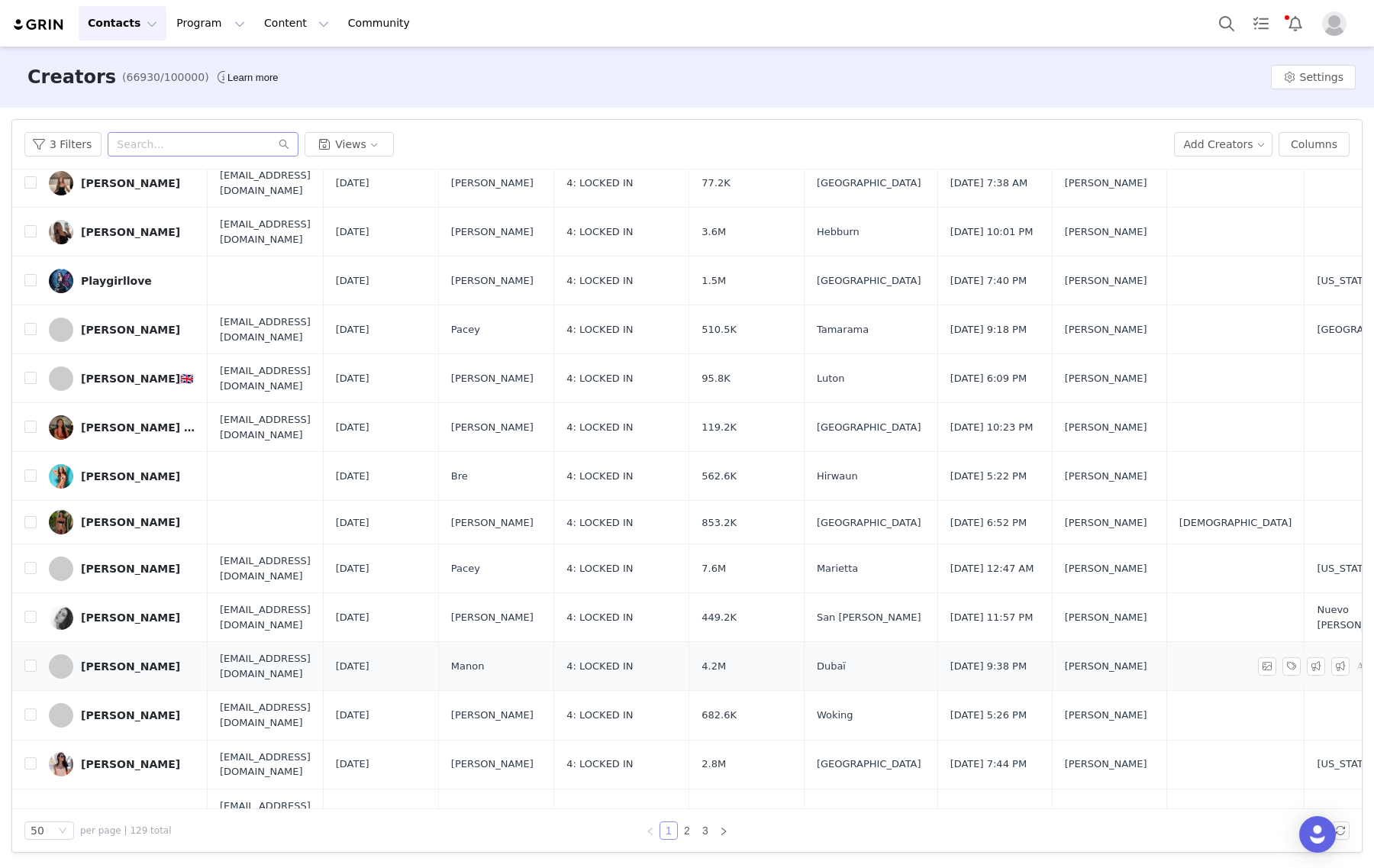
scroll to position [1049, 0]
click at [37, 404] on td "[PERSON_NAME] [PERSON_NAME]" at bounding box center [122, 428] width 171 height 48
click at [31, 421] on input "checkbox" at bounding box center [30, 428] width 13 height 13
checkbox input "true"
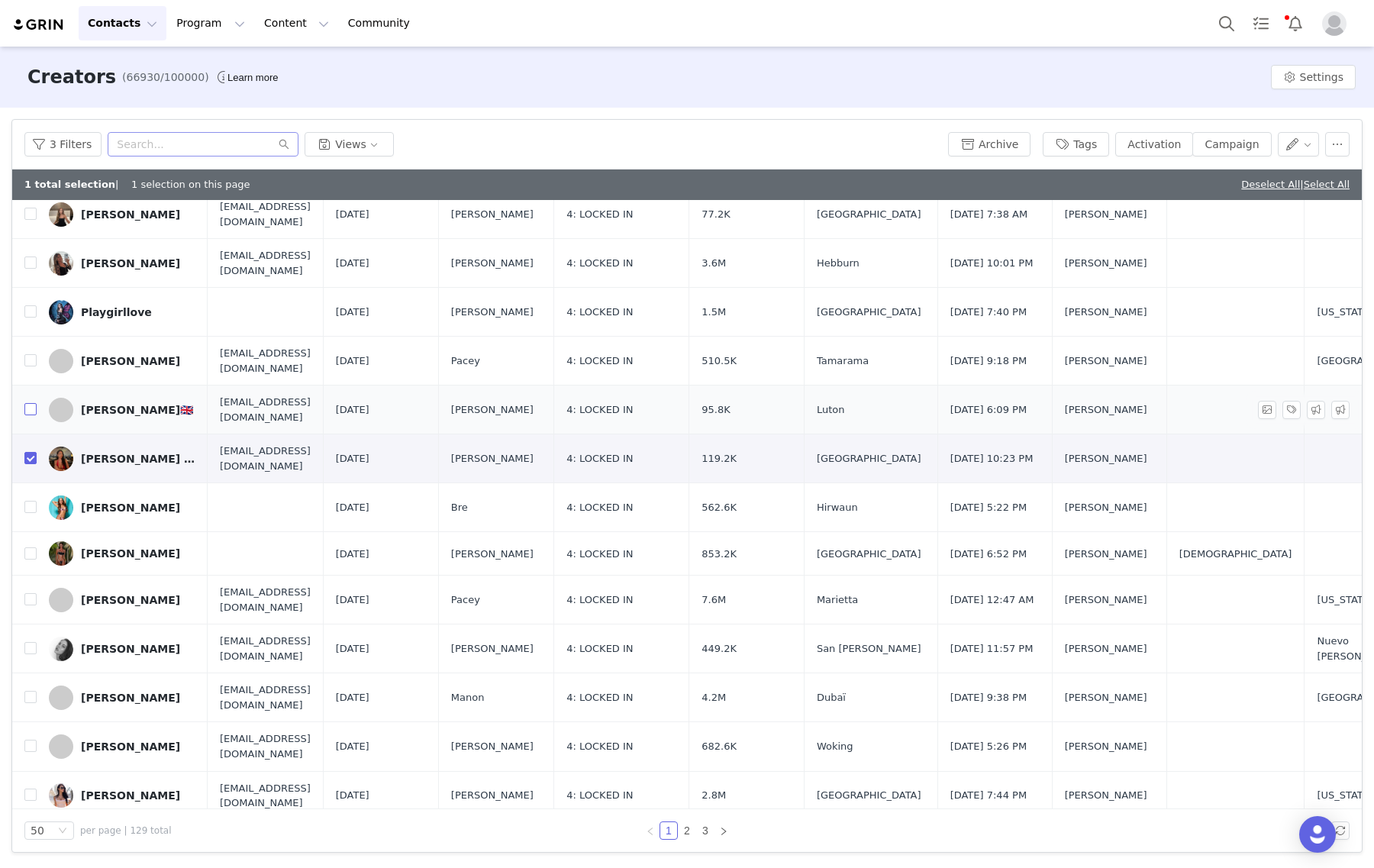
click at [33, 402] on label at bounding box center [30, 410] width 13 height 16
click at [33, 403] on input "checkbox" at bounding box center [30, 409] width 13 height 13
checkbox input "true"
click at [34, 336] on td at bounding box center [24, 360] width 24 height 48
click at [31, 352] on label at bounding box center [30, 360] width 13 height 16
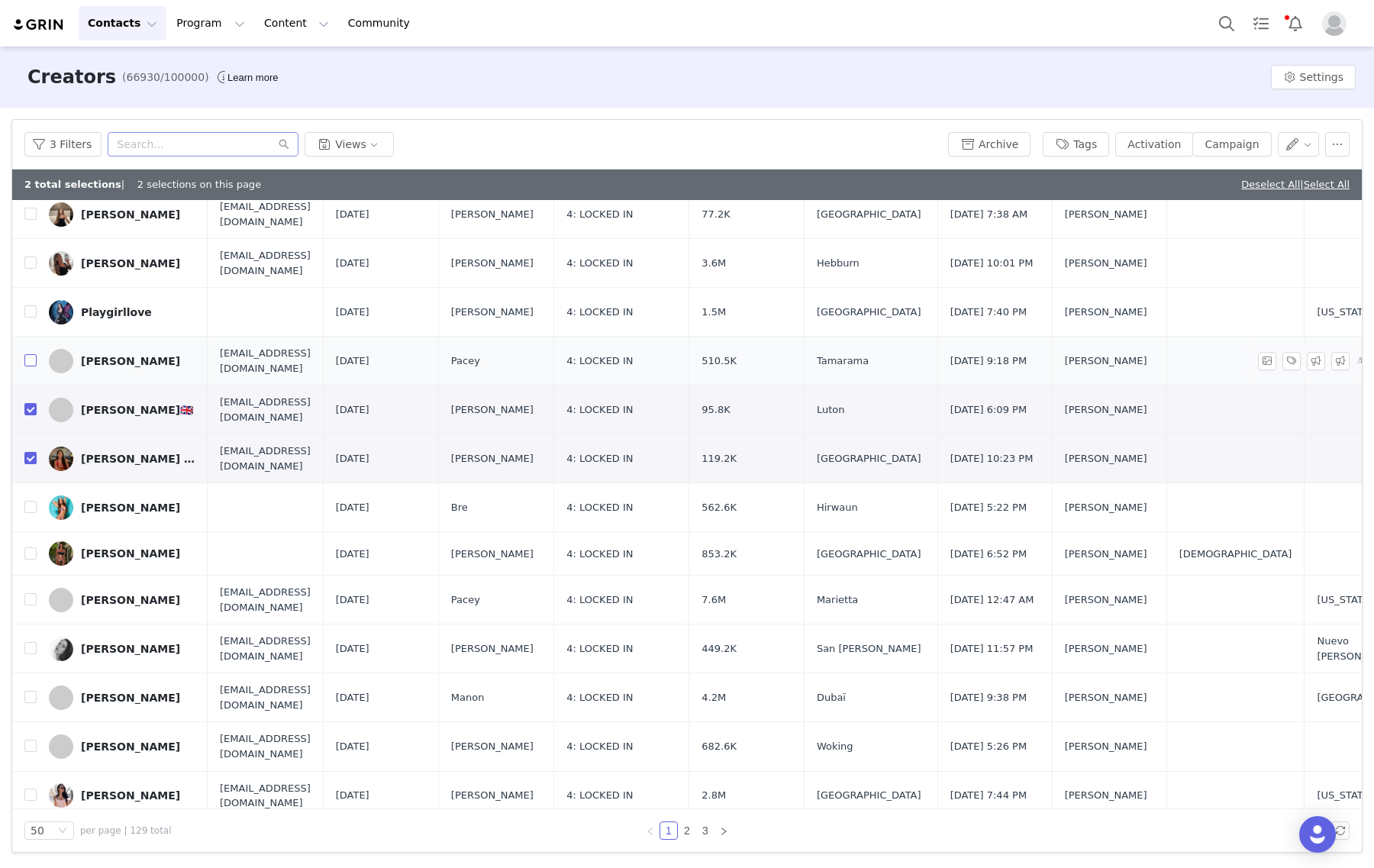
click at [31, 354] on input "checkbox" at bounding box center [30, 360] width 13 height 13
checkbox input "true"
click at [27, 305] on input "checkbox" at bounding box center [30, 311] width 13 height 13
checkbox input "true"
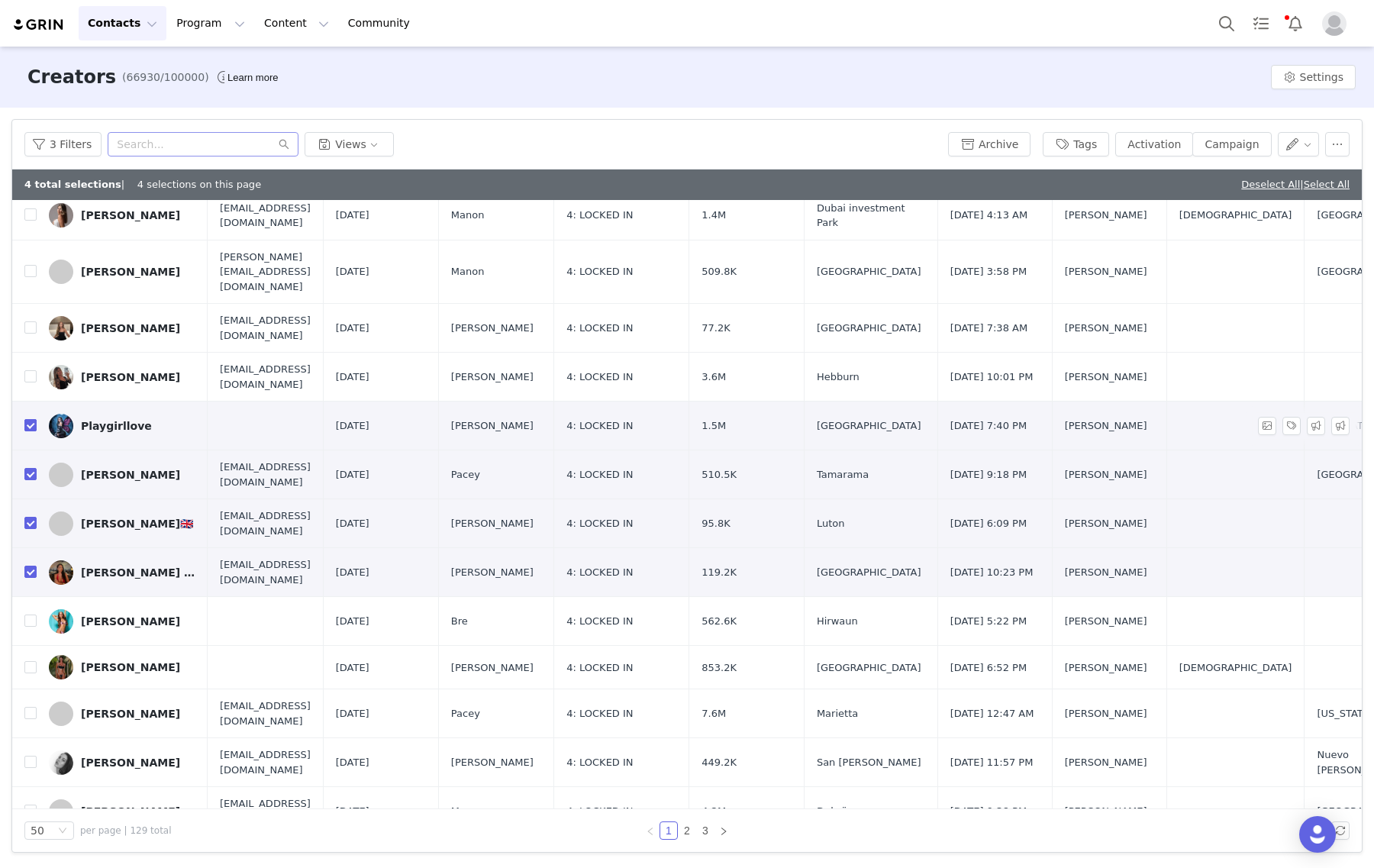
scroll to position [477, 0]
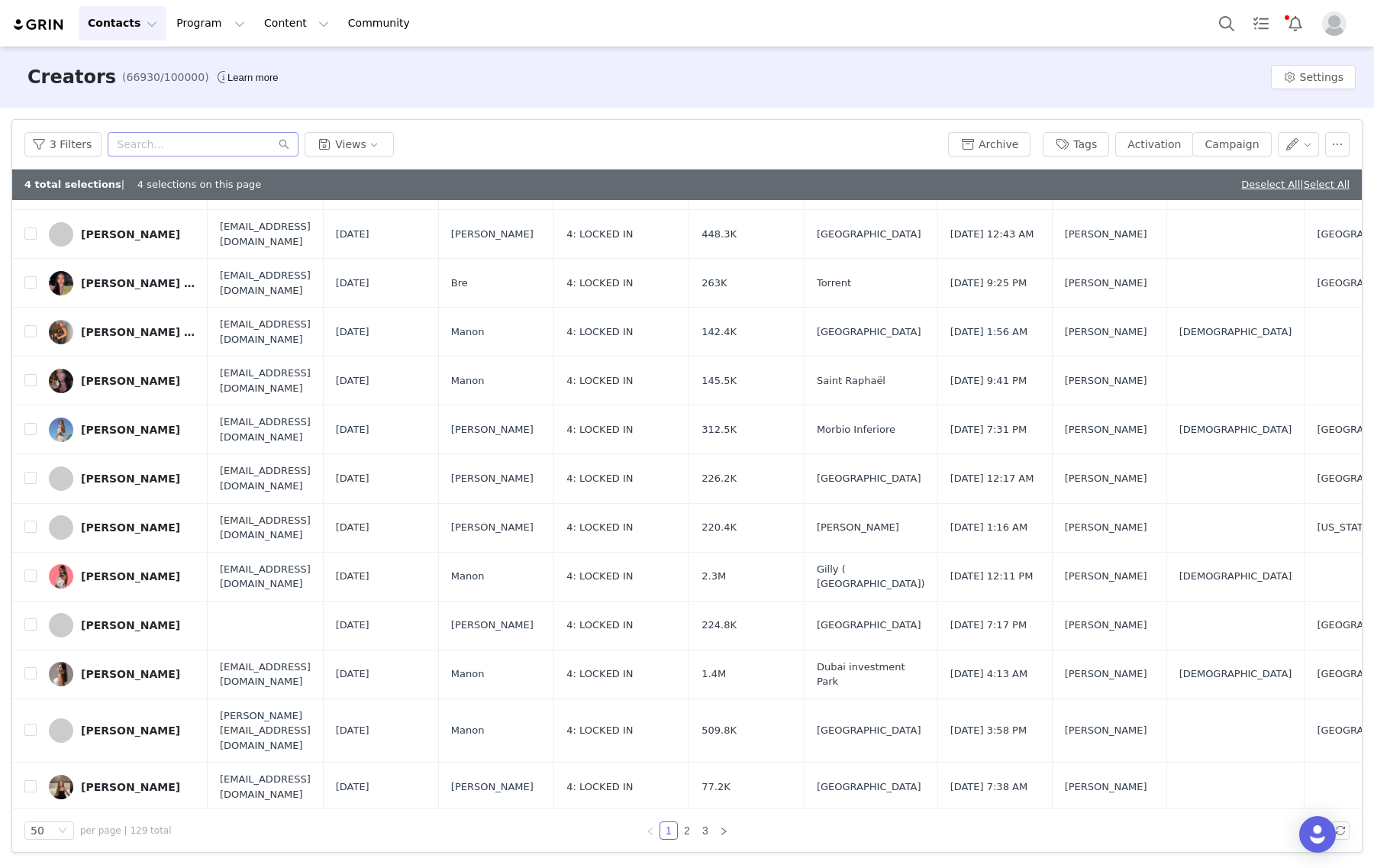
click at [28, 829] on input "checkbox" at bounding box center [30, 835] width 13 height 13
checkbox input "true"
click at [30, 780] on input "checkbox" at bounding box center [30, 786] width 13 height 13
checkbox input "true"
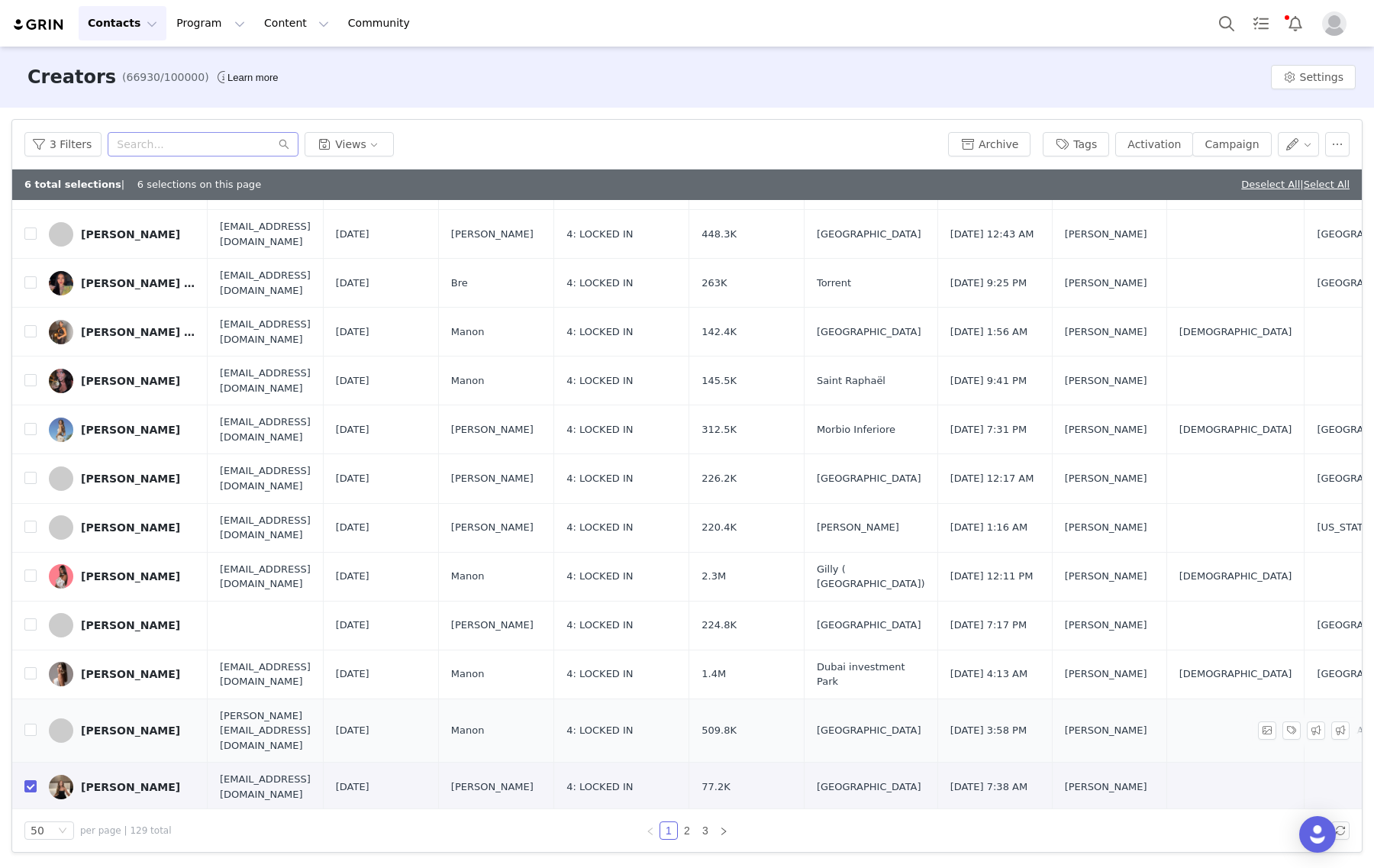
click at [29, 699] on td at bounding box center [24, 730] width 24 height 64
click at [37, 699] on td "[PERSON_NAME]" at bounding box center [122, 730] width 171 height 64
click at [32, 724] on input "checkbox" at bounding box center [30, 730] width 13 height 13
checkbox input "true"
click at [31, 649] on td at bounding box center [24, 673] width 24 height 48
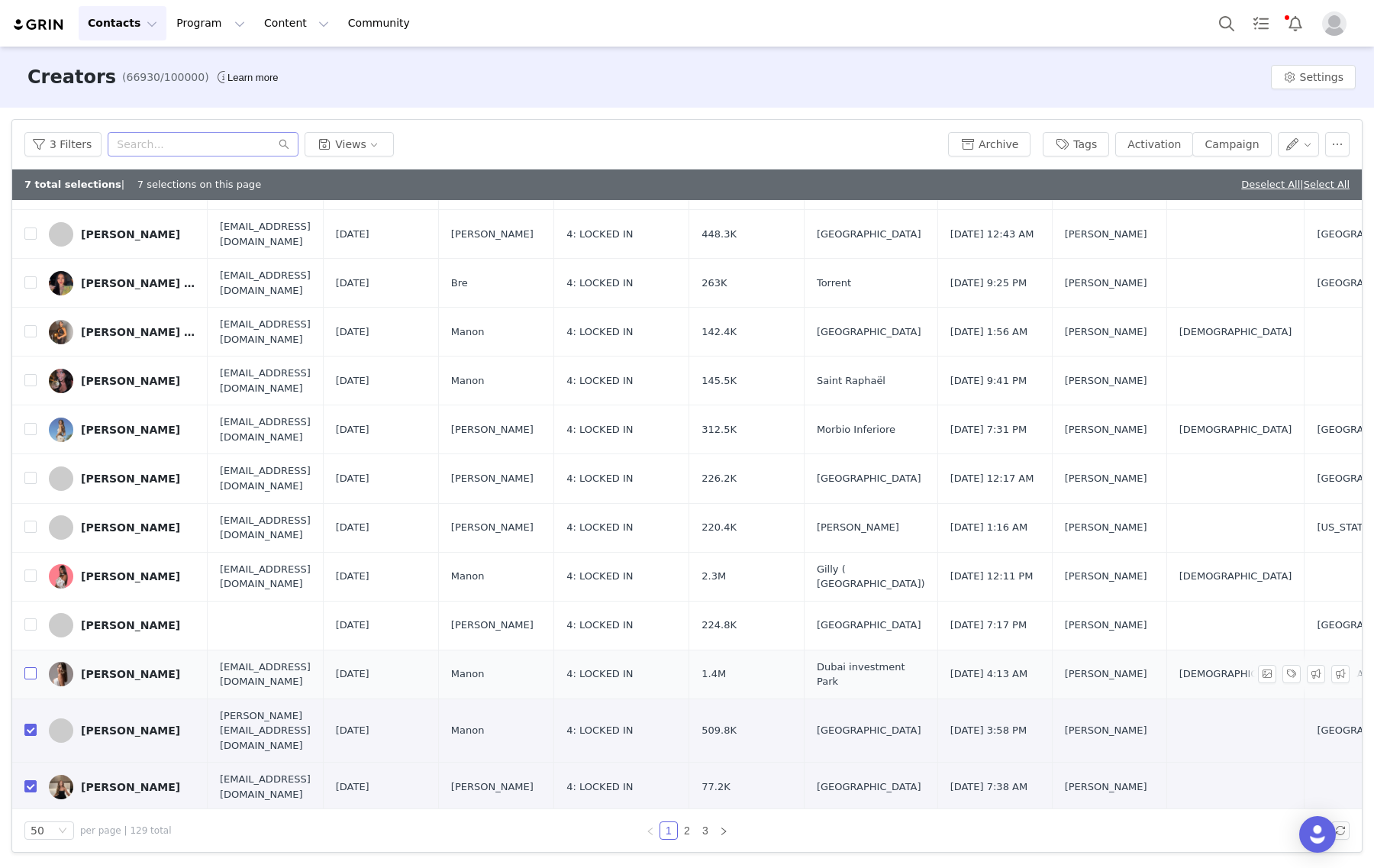
click at [28, 667] on input "checkbox" at bounding box center [30, 673] width 13 height 13
checkbox input "true"
click at [28, 618] on input "checkbox" at bounding box center [30, 624] width 13 height 13
checkbox input "true"
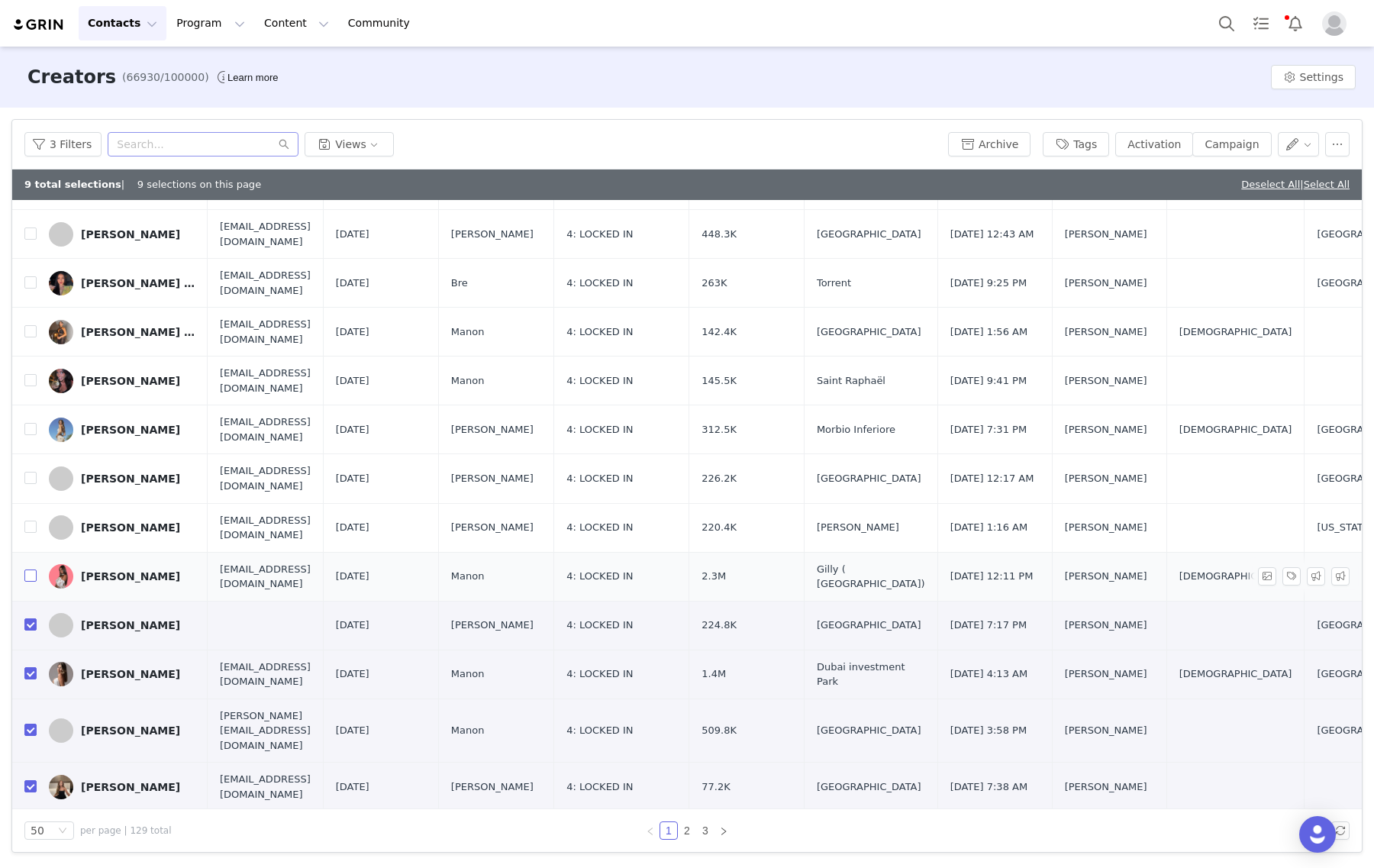
click at [24, 569] on input "checkbox" at bounding box center [30, 576] width 13 height 13
checkbox input "true"
click at [29, 520] on input "checkbox" at bounding box center [30, 526] width 13 height 13
checkbox input "true"
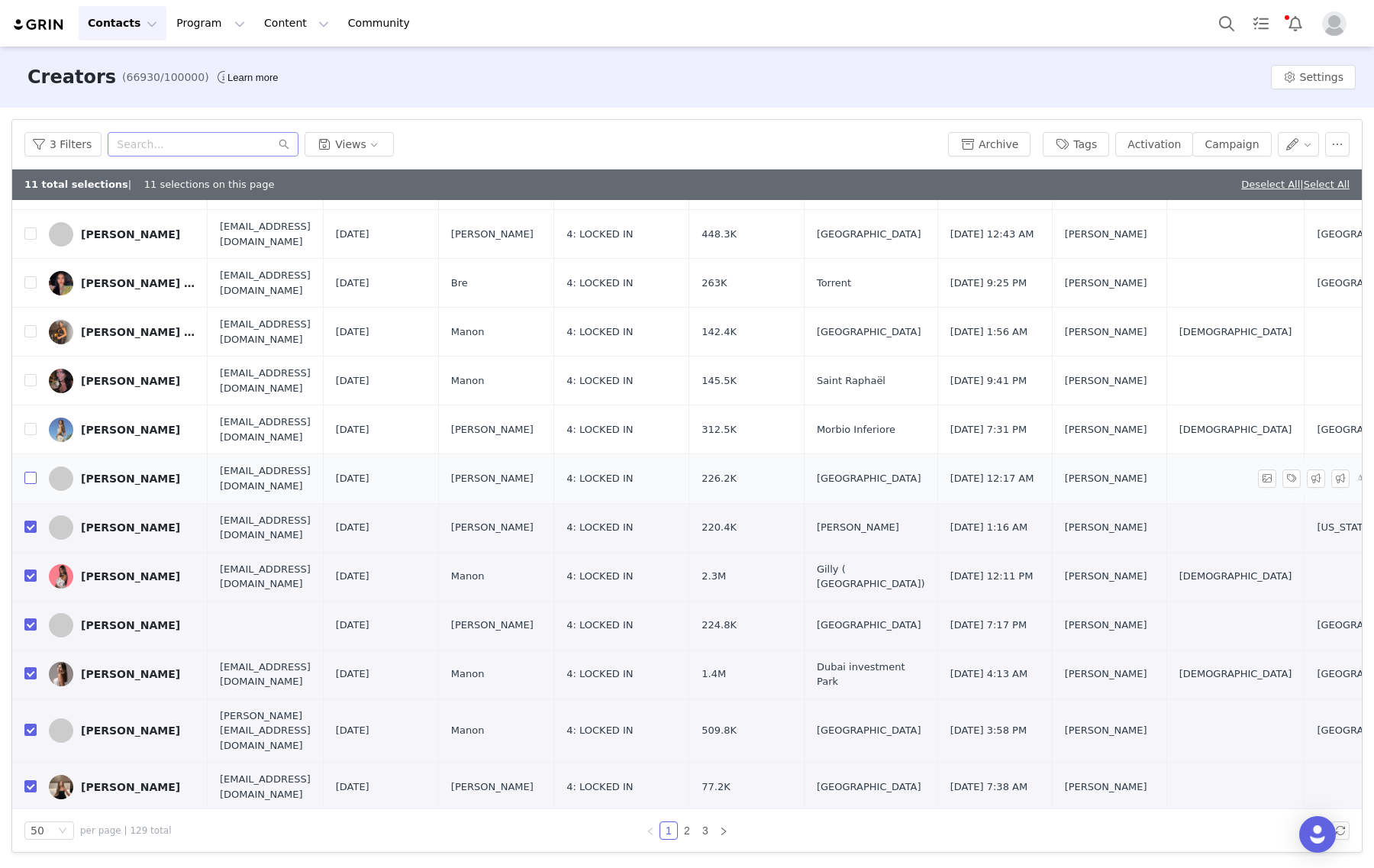
click at [29, 472] on input "checkbox" at bounding box center [30, 478] width 13 height 13
checkbox input "true"
click at [25, 422] on input "checkbox" at bounding box center [30, 429] width 13 height 13
checkbox input "true"
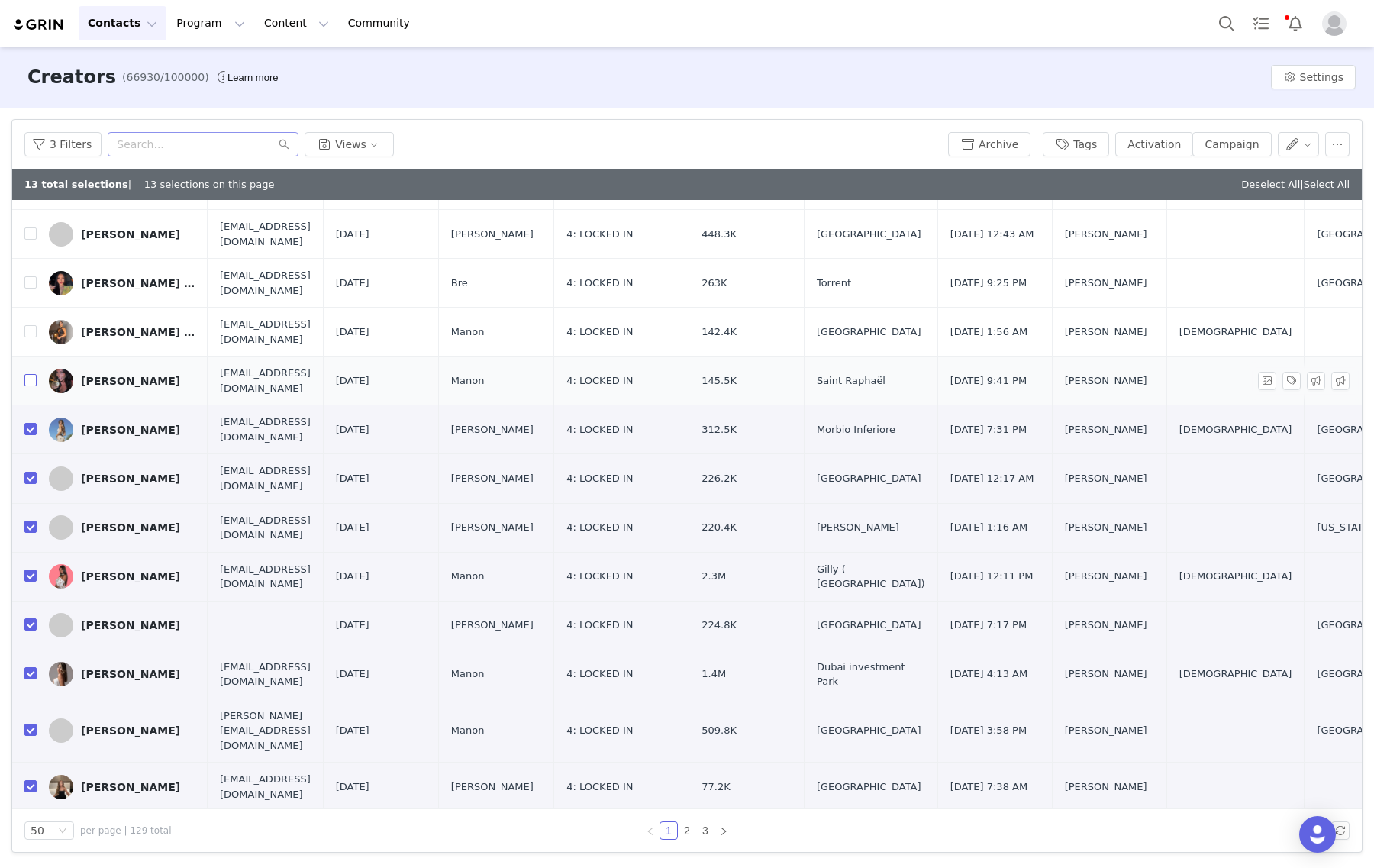
click at [34, 374] on input "checkbox" at bounding box center [30, 380] width 13 height 13
checkbox input "true"
click at [28, 325] on input "checkbox" at bounding box center [30, 331] width 13 height 13
checkbox input "true"
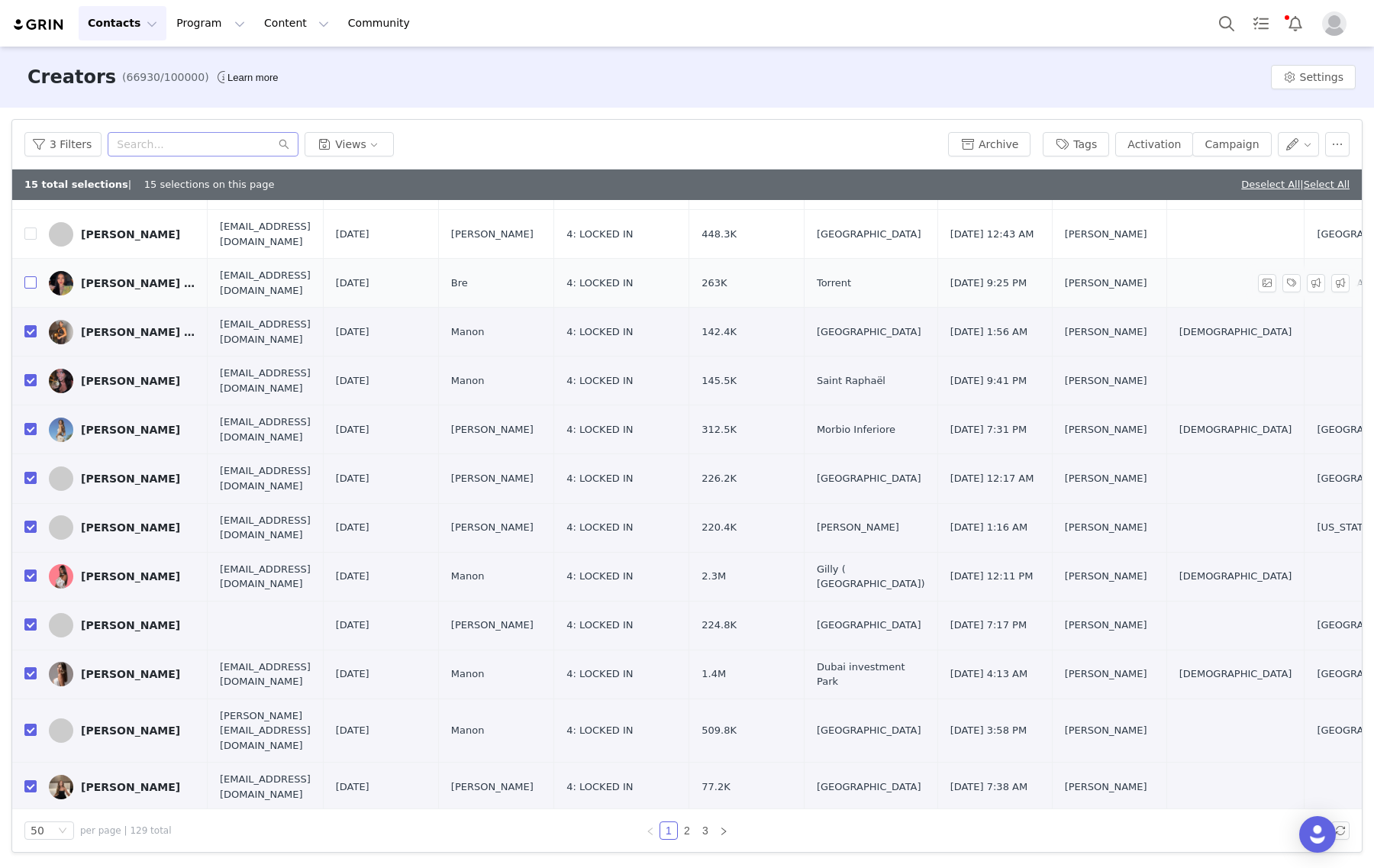
click at [29, 276] on input "checkbox" at bounding box center [30, 282] width 13 height 13
checkbox input "true"
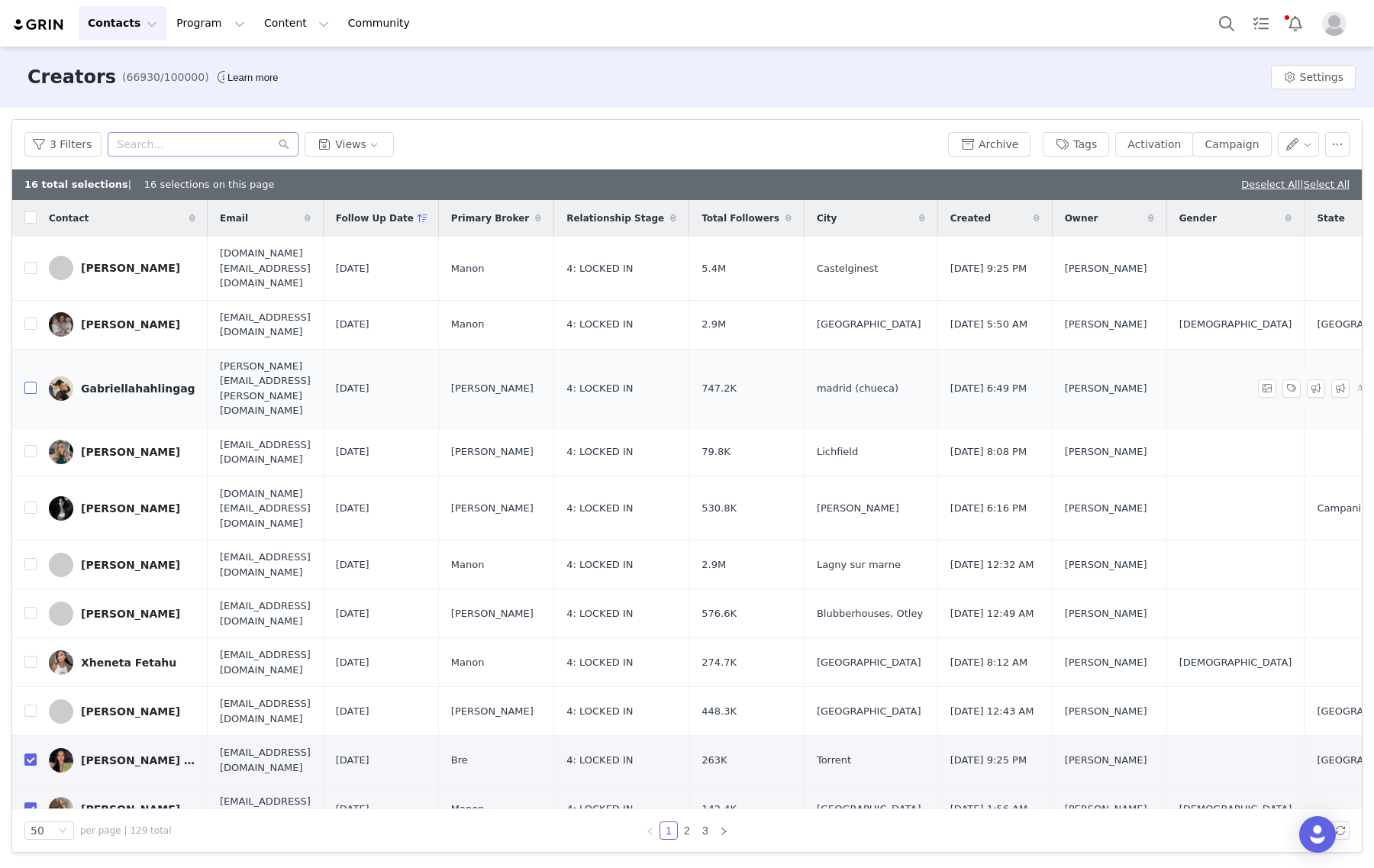
click at [29, 381] on input "checkbox" at bounding box center [30, 387] width 13 height 13
checkbox input "true"
click at [30, 444] on label at bounding box center [30, 452] width 13 height 16
click at [30, 445] on input "checkbox" at bounding box center [30, 451] width 13 height 13
checkbox input "true"
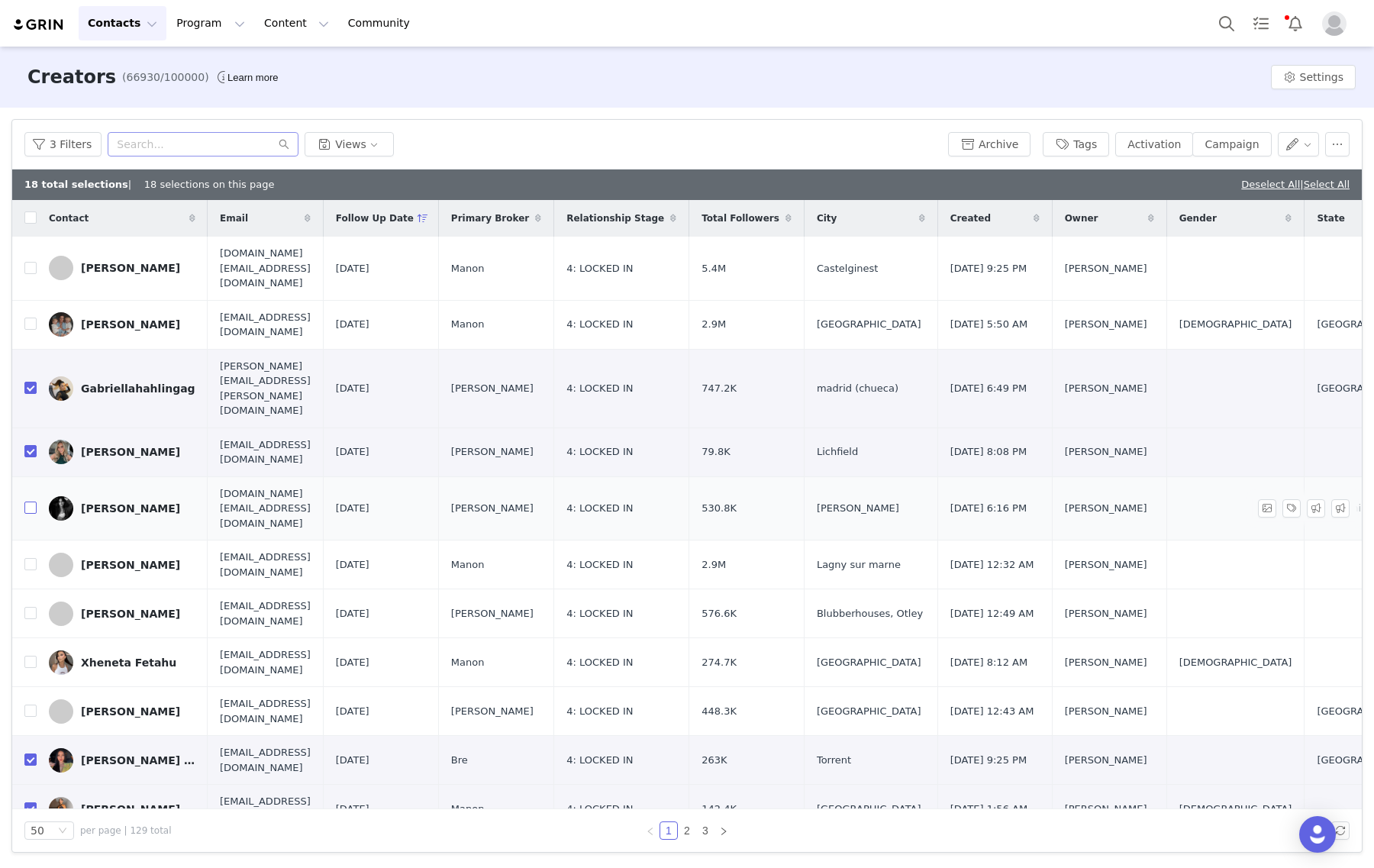
click at [28, 501] on input "checkbox" at bounding box center [30, 508] width 13 height 13
checkbox input "true"
click at [30, 540] on td at bounding box center [24, 564] width 24 height 48
click at [30, 558] on input "checkbox" at bounding box center [30, 564] width 13 height 13
checkbox input "true"
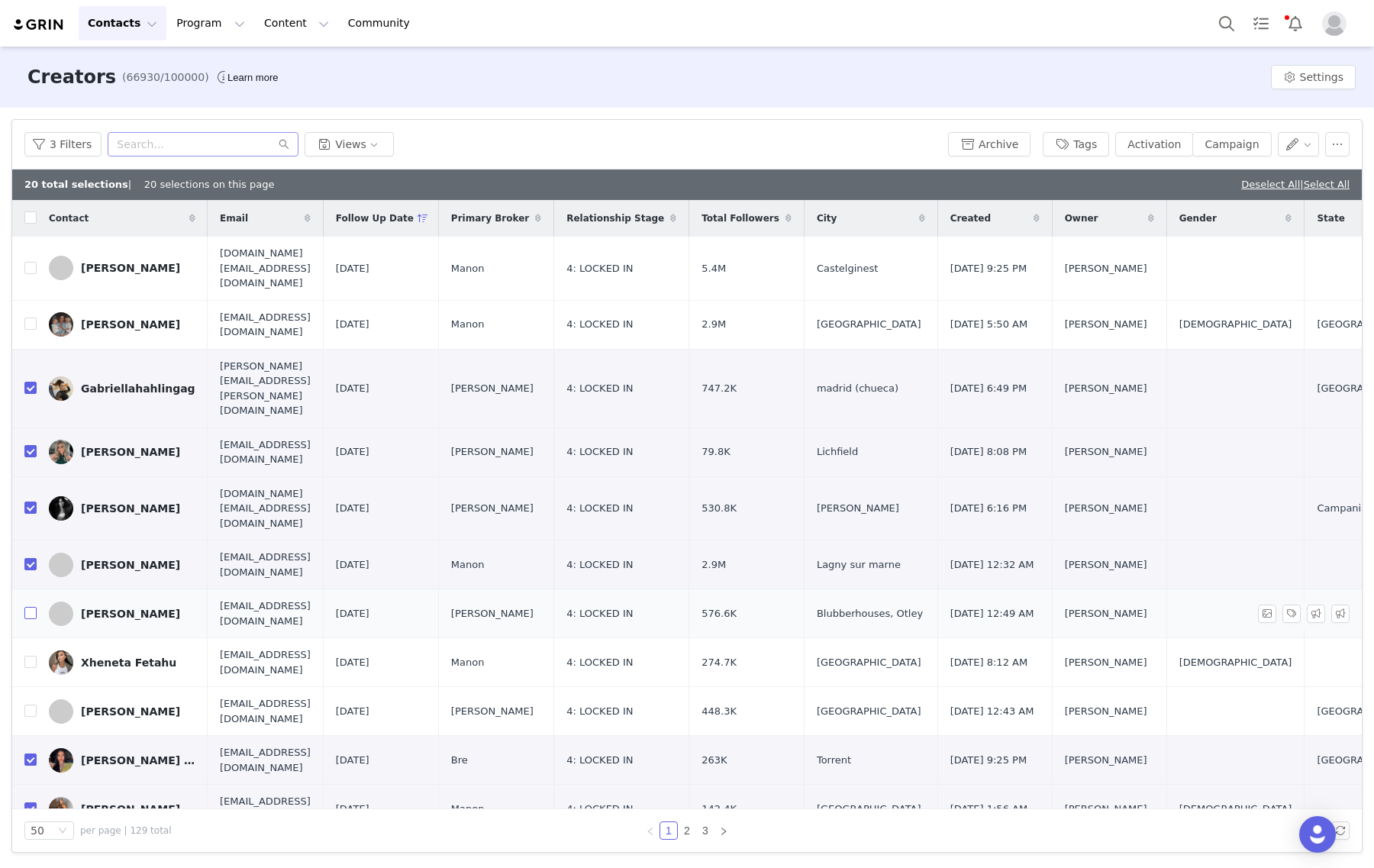
click at [35, 606] on input "checkbox" at bounding box center [30, 612] width 13 height 13
checkbox input "true"
click at [30, 638] on td at bounding box center [24, 662] width 24 height 48
click at [32, 655] on input "checkbox" at bounding box center [30, 662] width 13 height 13
checkbox input "true"
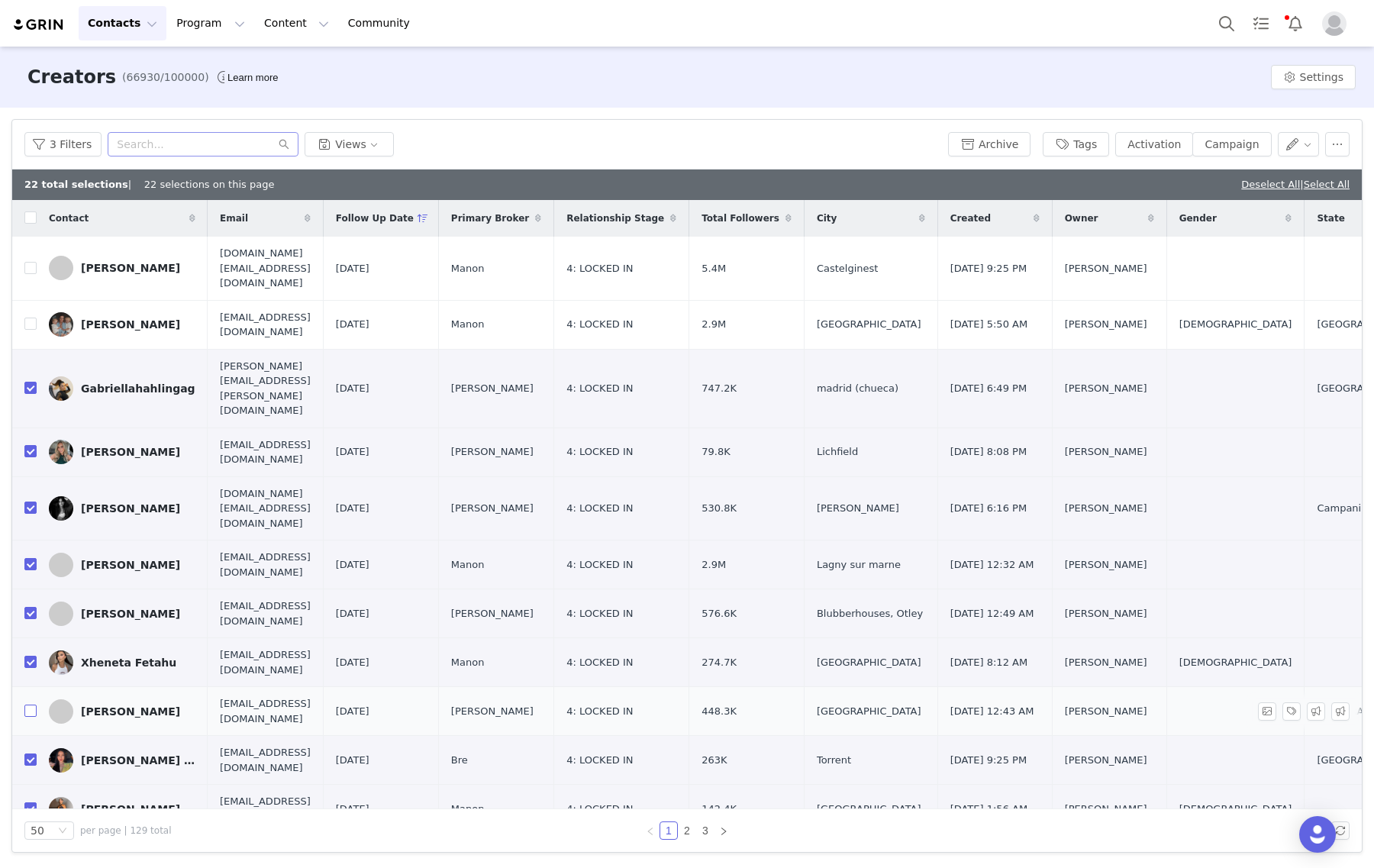
click at [29, 704] on input "checkbox" at bounding box center [30, 710] width 13 height 13
checkbox input "true"
click at [34, 317] on input "checkbox" at bounding box center [30, 324] width 13 height 13
checkbox input "true"
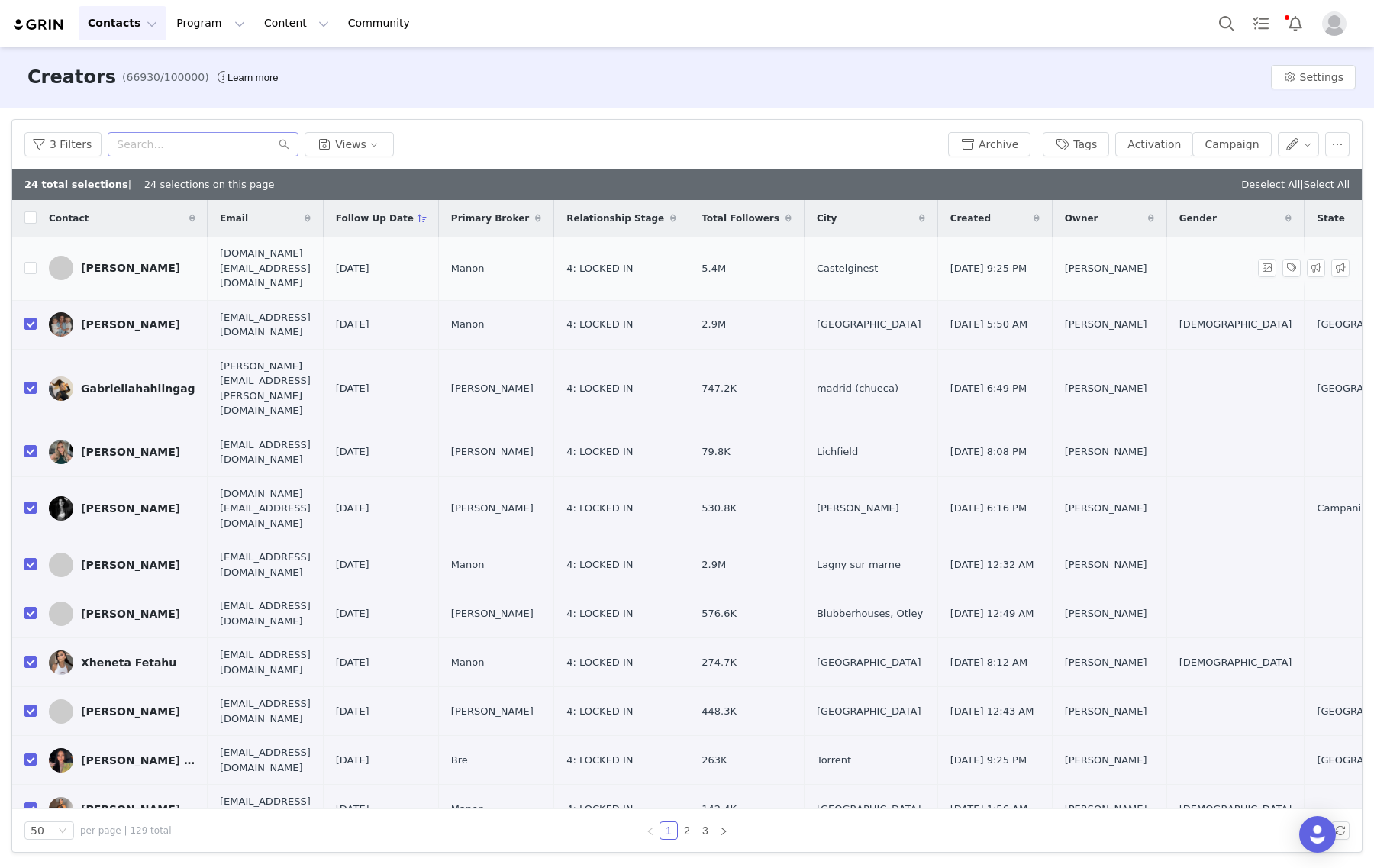
click at [37, 254] on td "[PERSON_NAME]" at bounding box center [122, 268] width 171 height 64
click at [28, 262] on input "checkbox" at bounding box center [30, 268] width 13 height 13
click at [1271, 186] on link "Deselect All" at bounding box center [1271, 184] width 59 height 12
checkbox input "false"
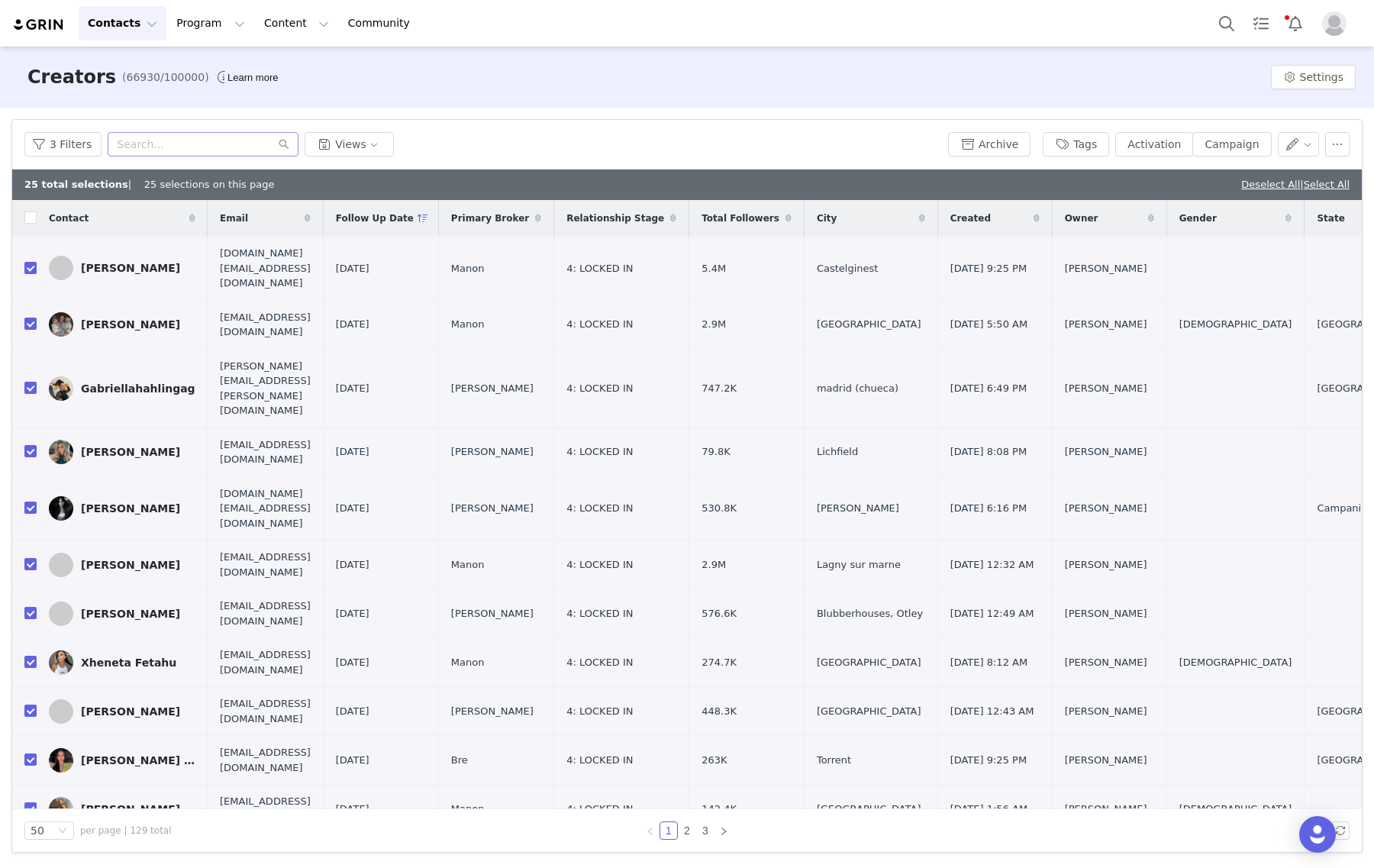
checkbox input "false"
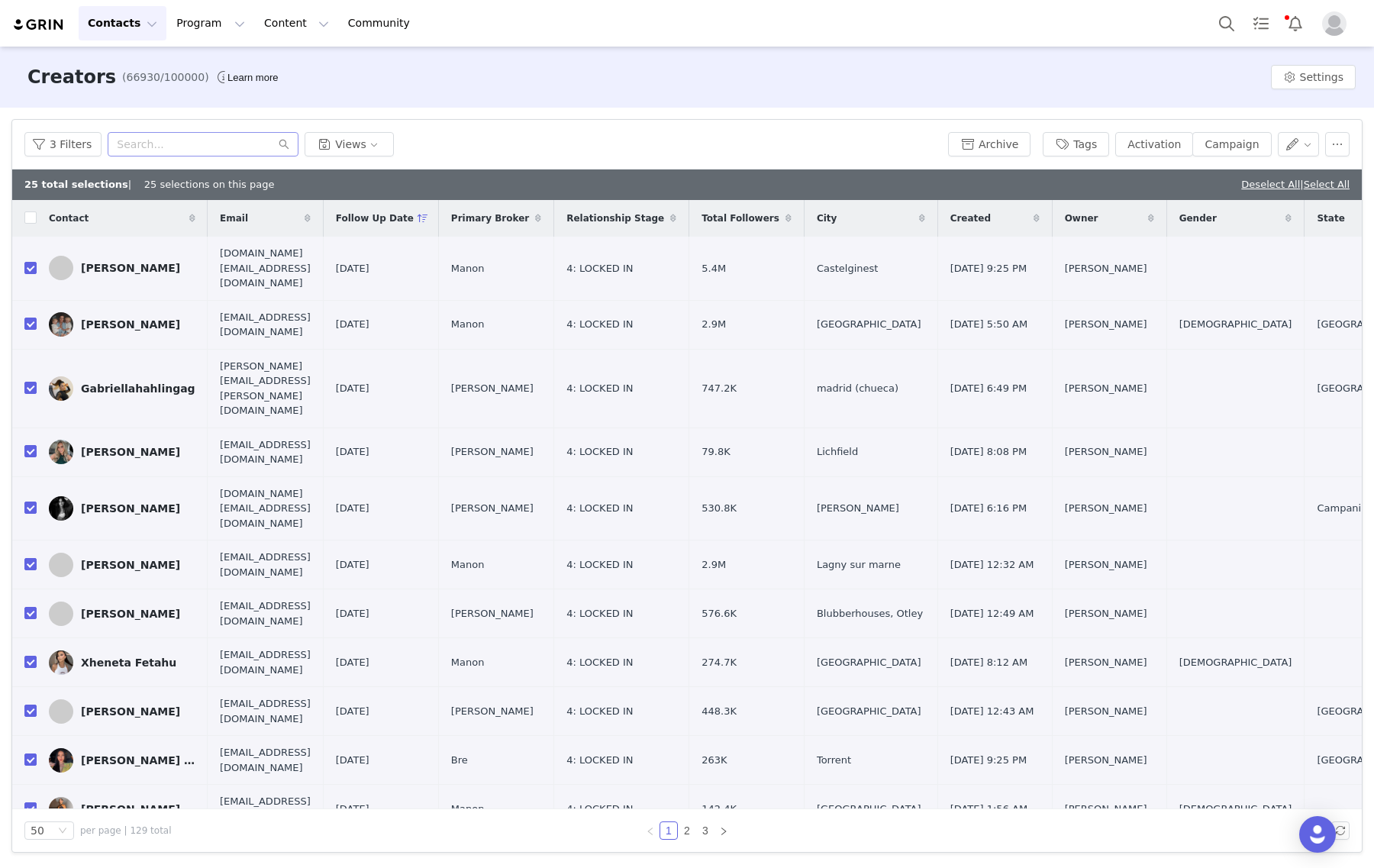
checkbox input "false"
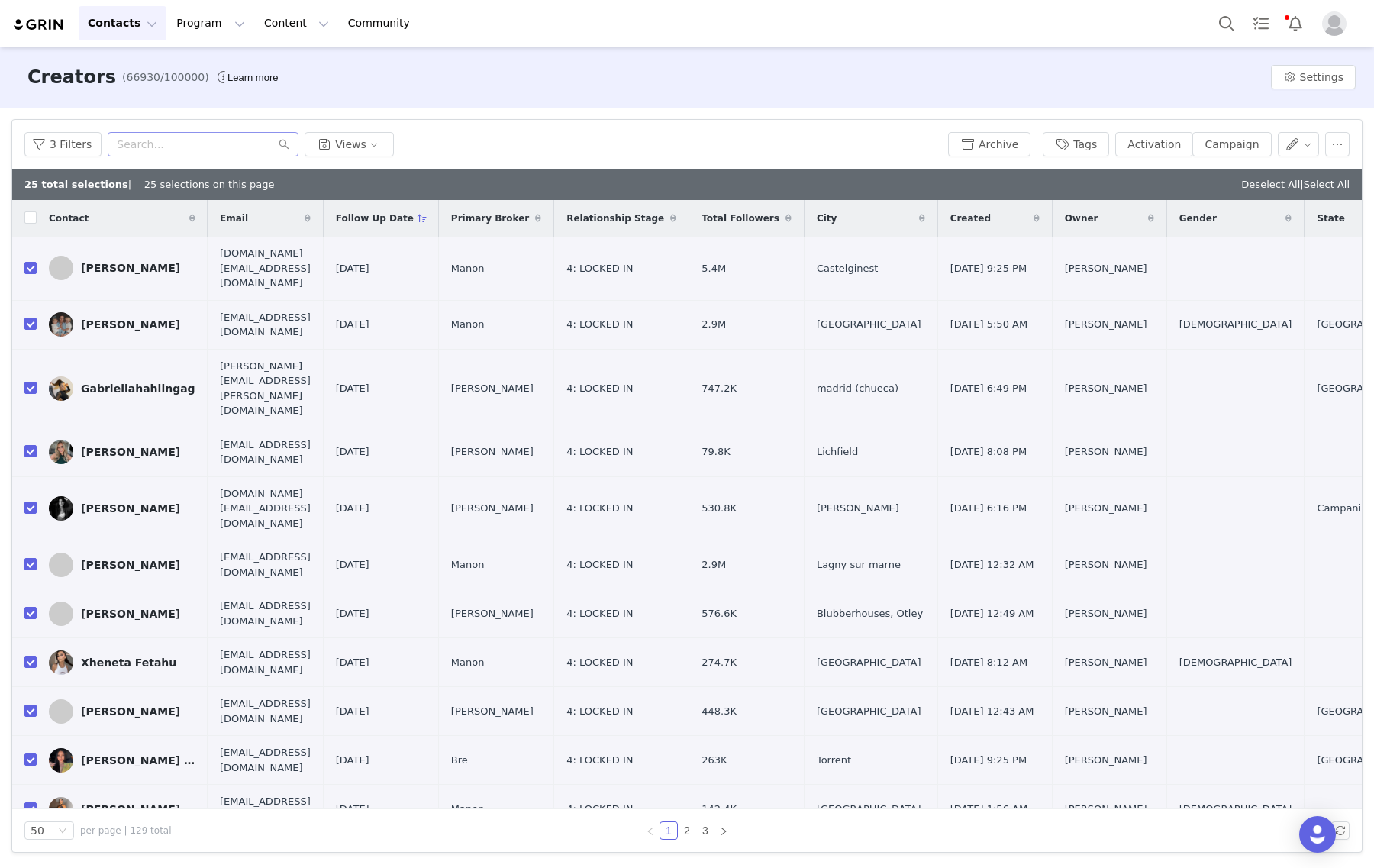
checkbox input "false"
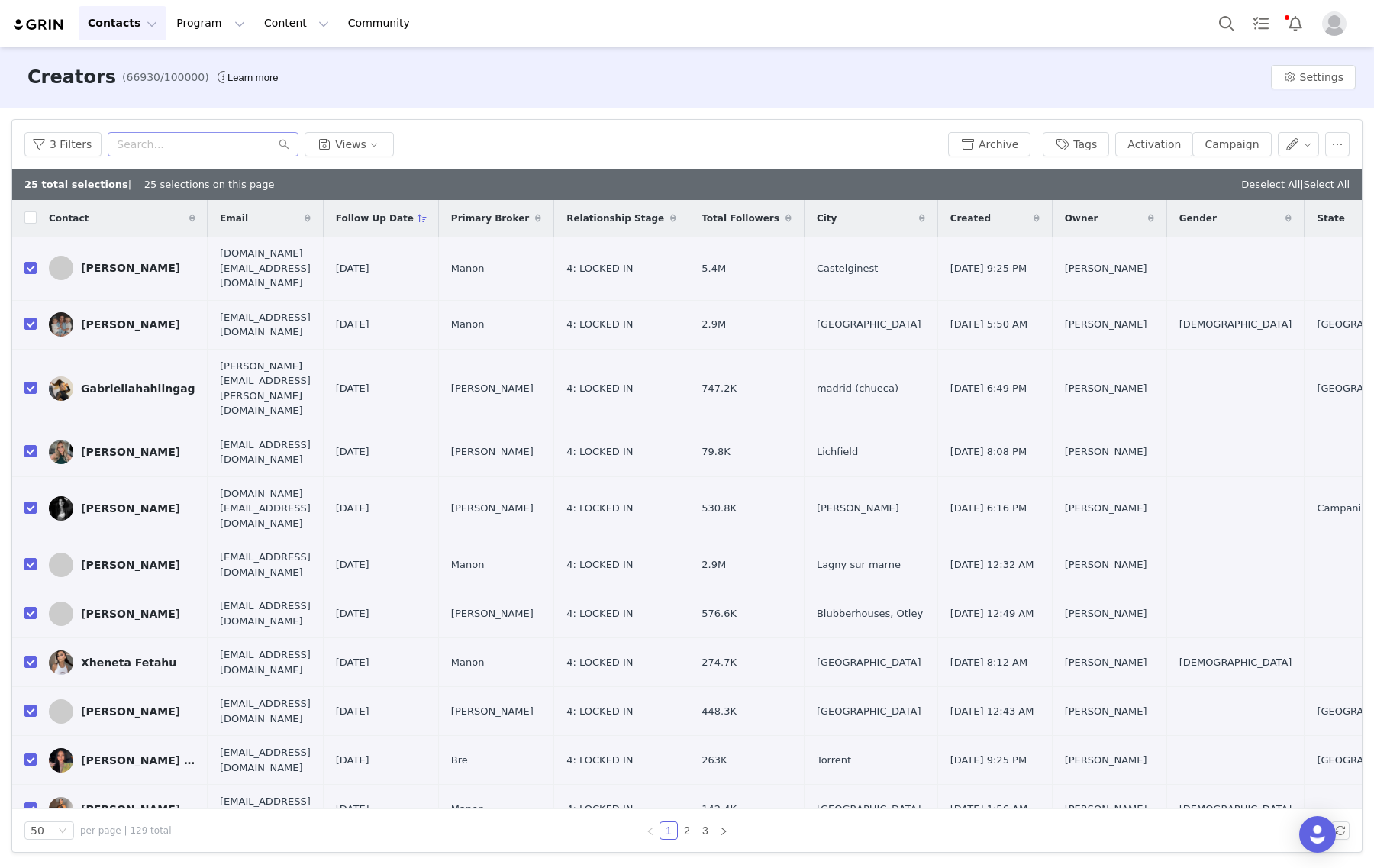
checkbox input "false"
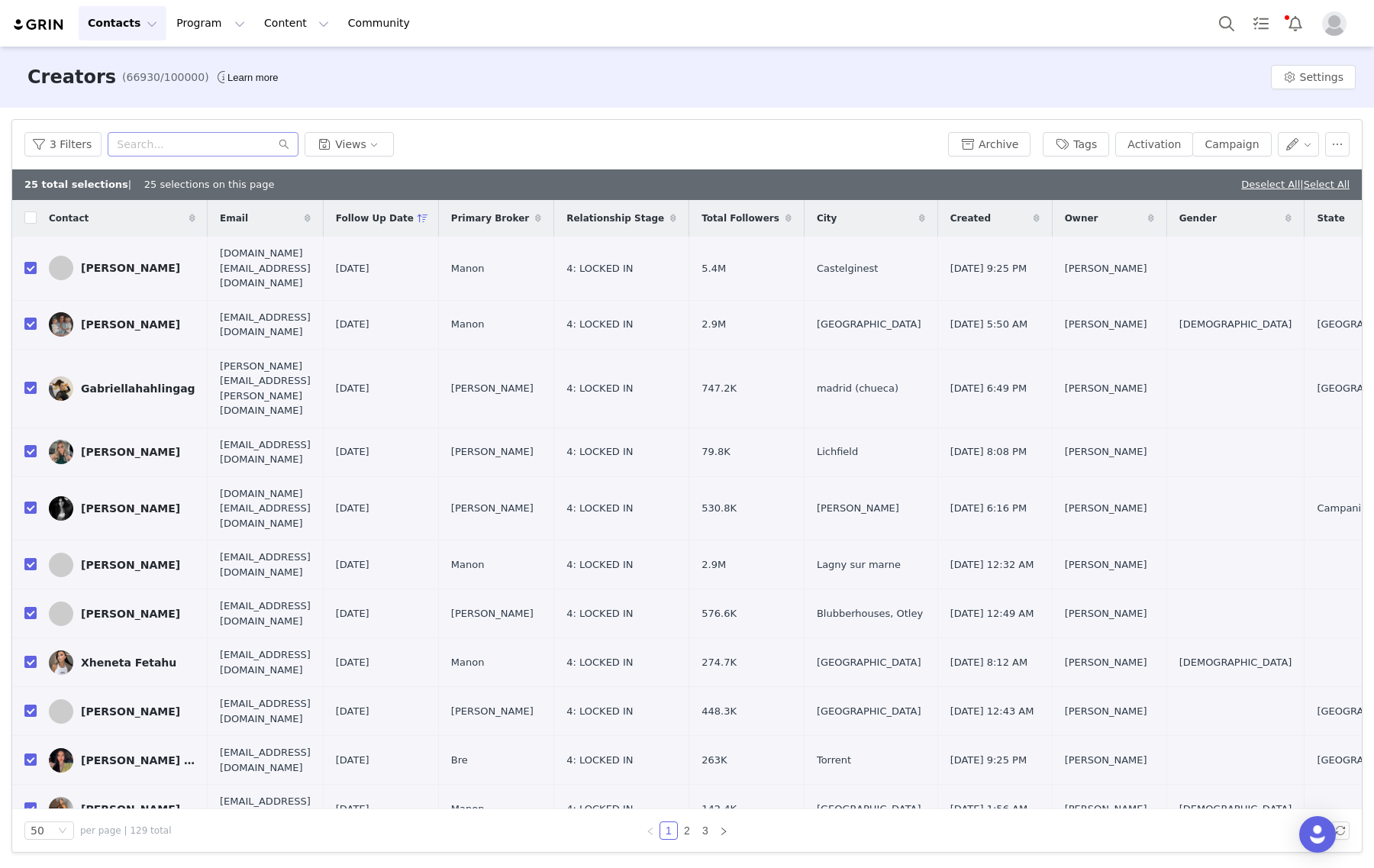
checkbox input "false"
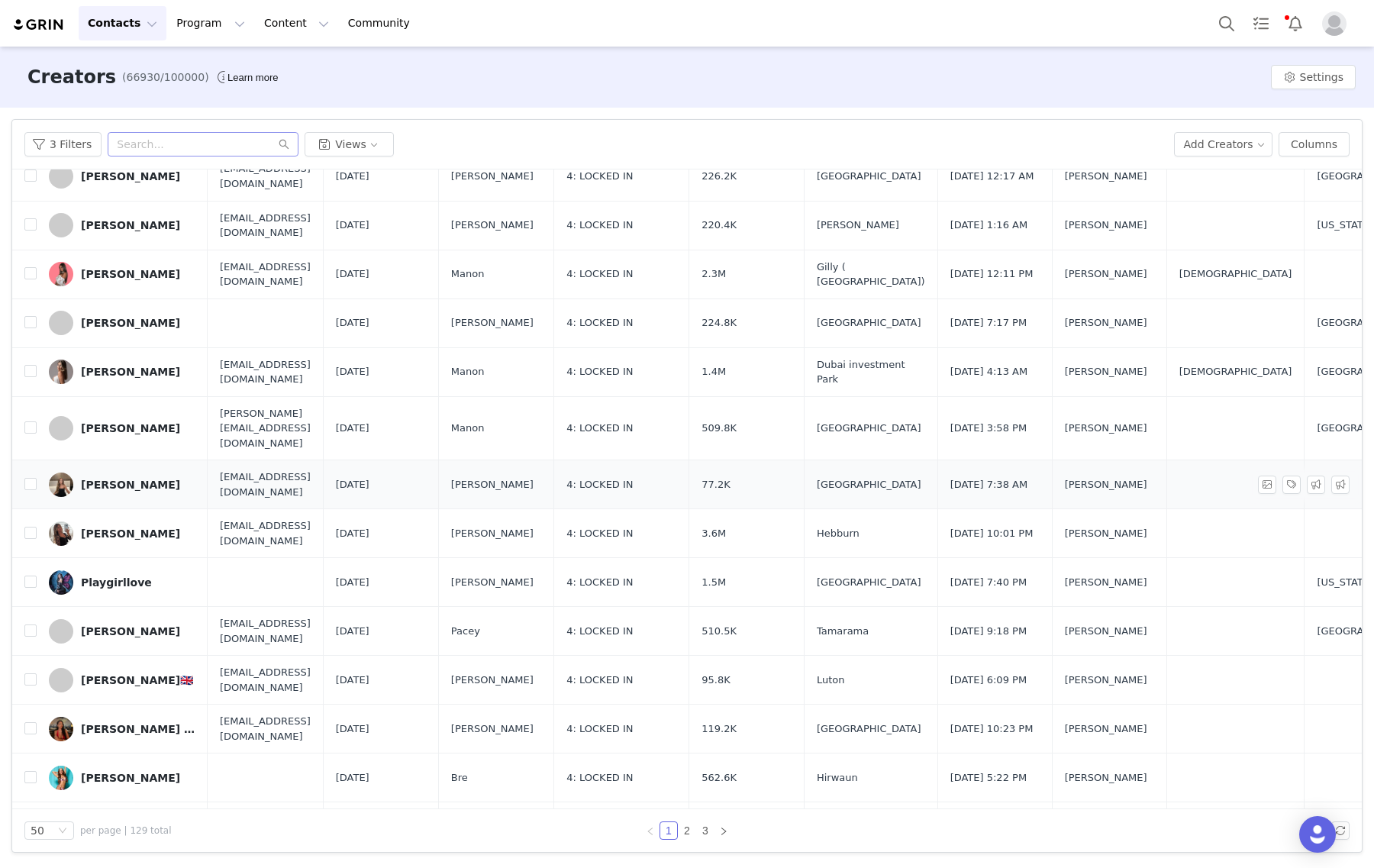
scroll to position [858, 0]
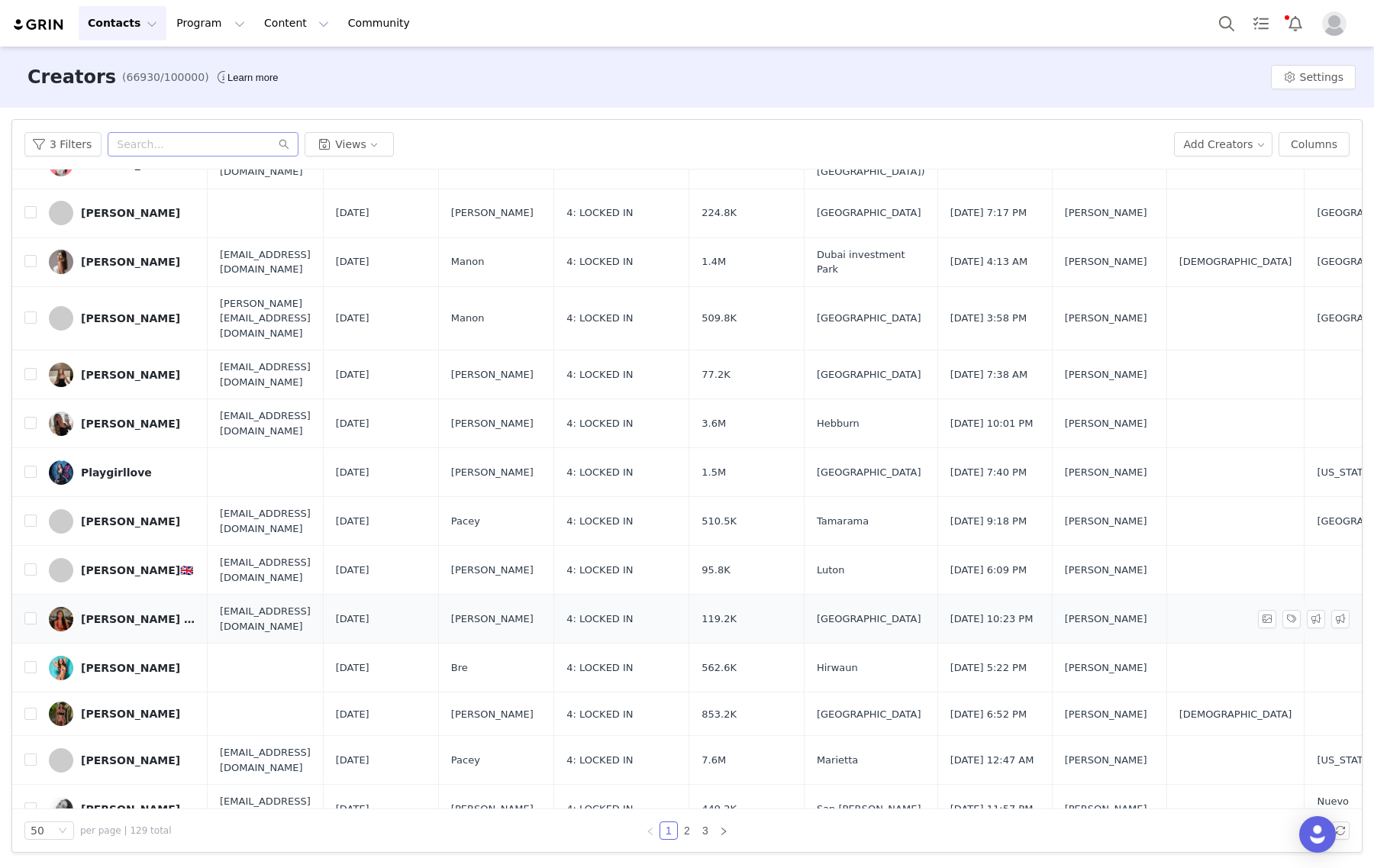
click at [107, 612] on div "[PERSON_NAME] [PERSON_NAME]" at bounding box center [138, 619] width 115 height 13
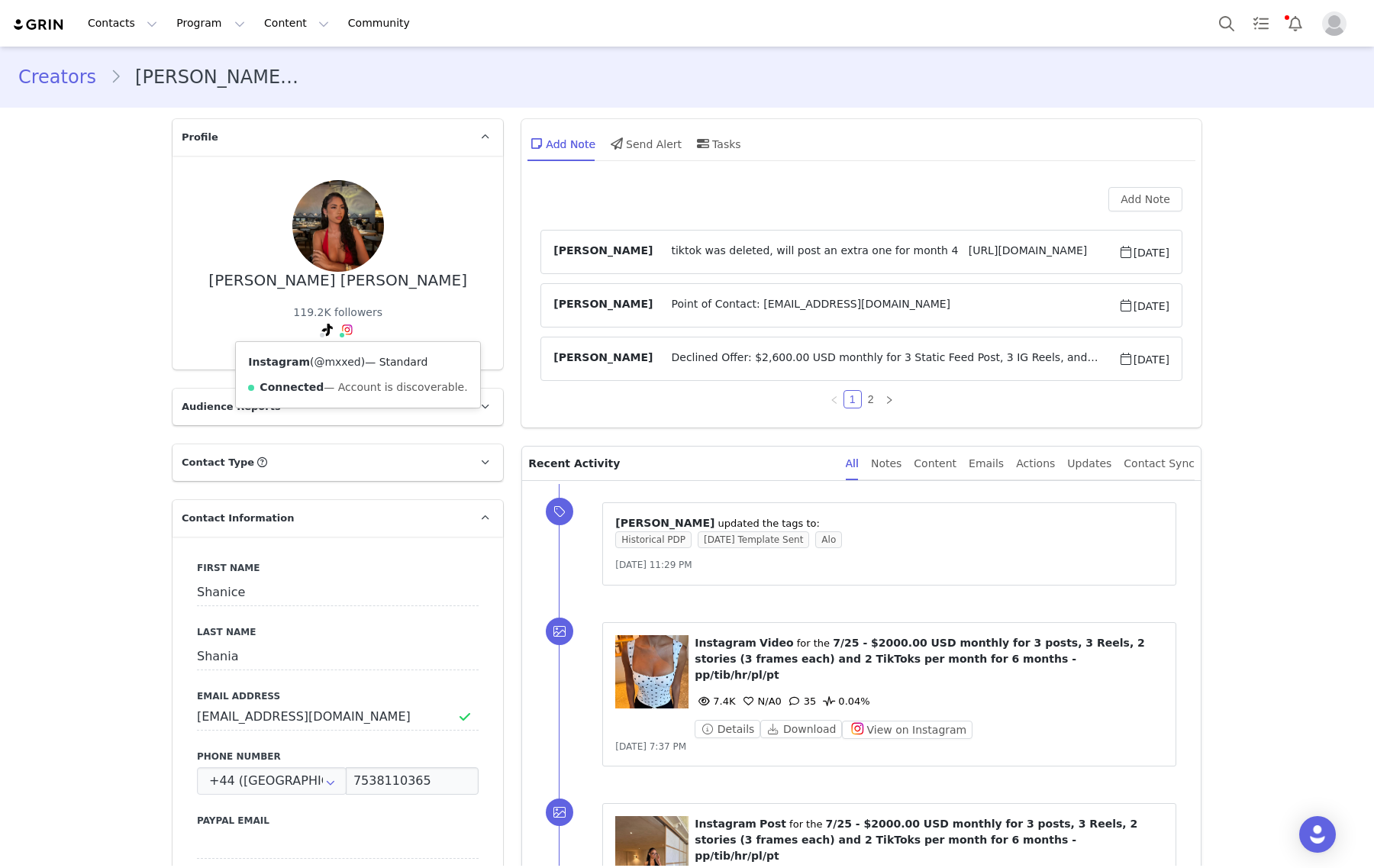
click at [326, 360] on link "@mxxed" at bounding box center [337, 362] width 47 height 13
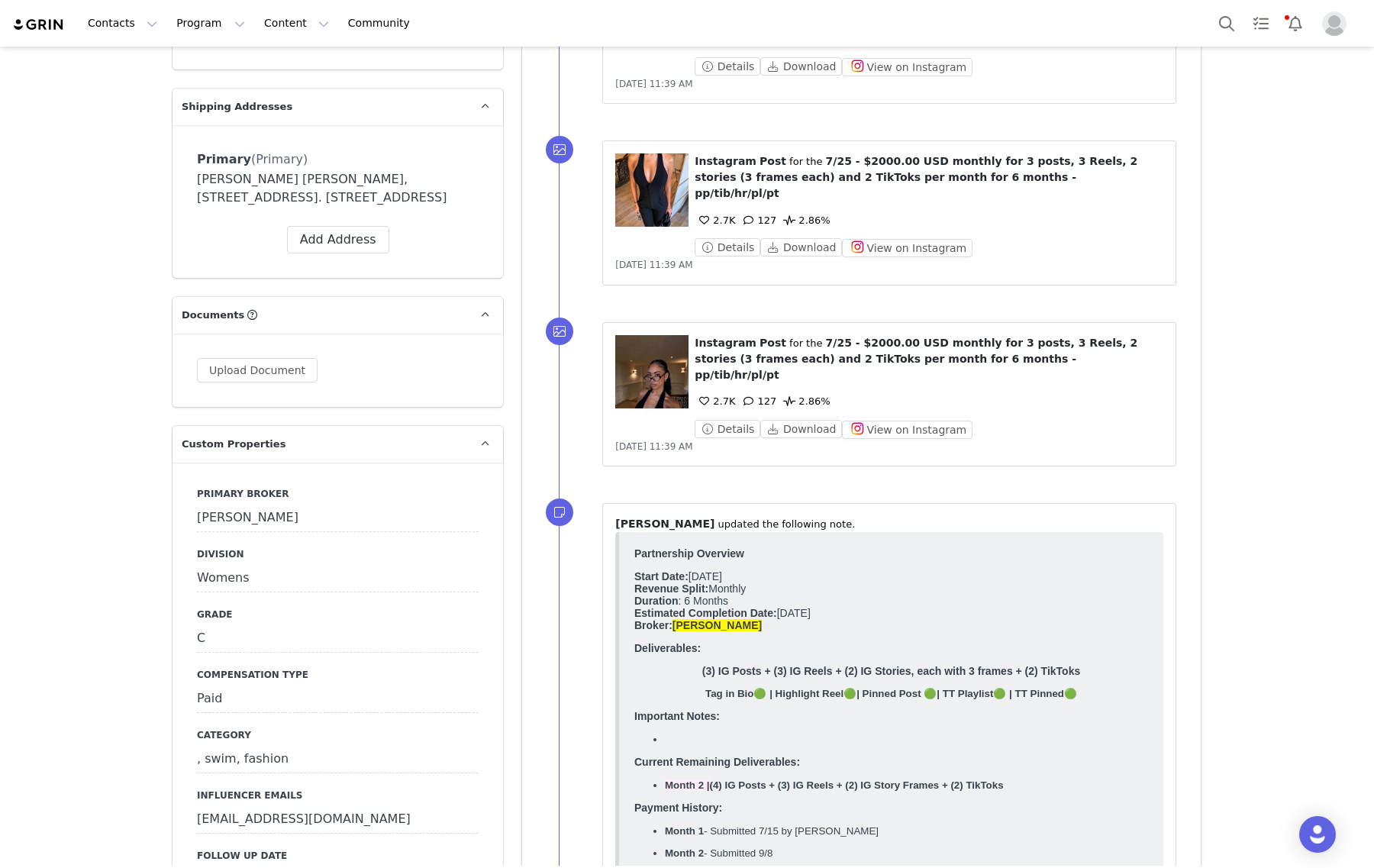
scroll to position [1526, 0]
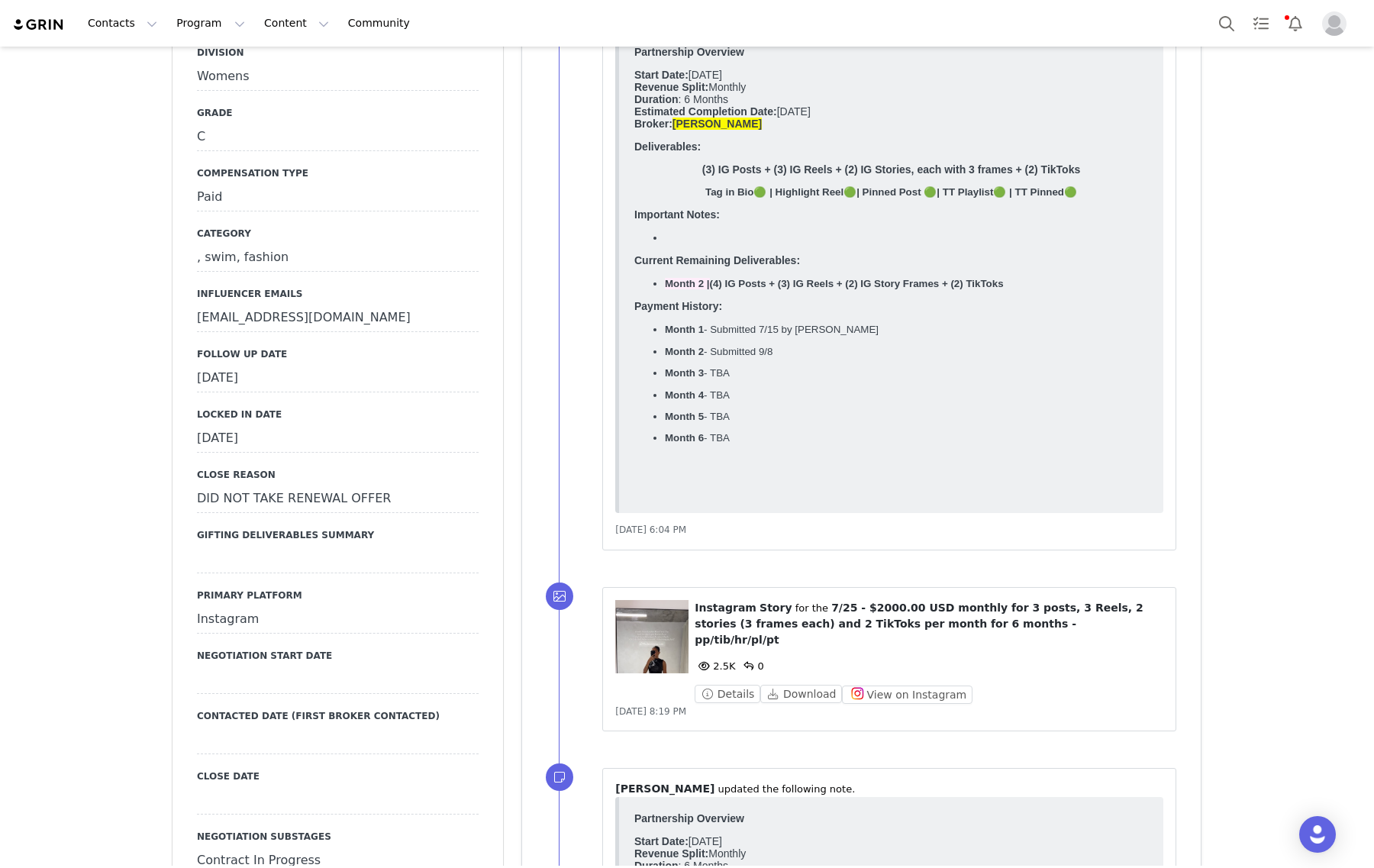
click at [284, 370] on div "[DATE]" at bounding box center [338, 378] width 282 height 28
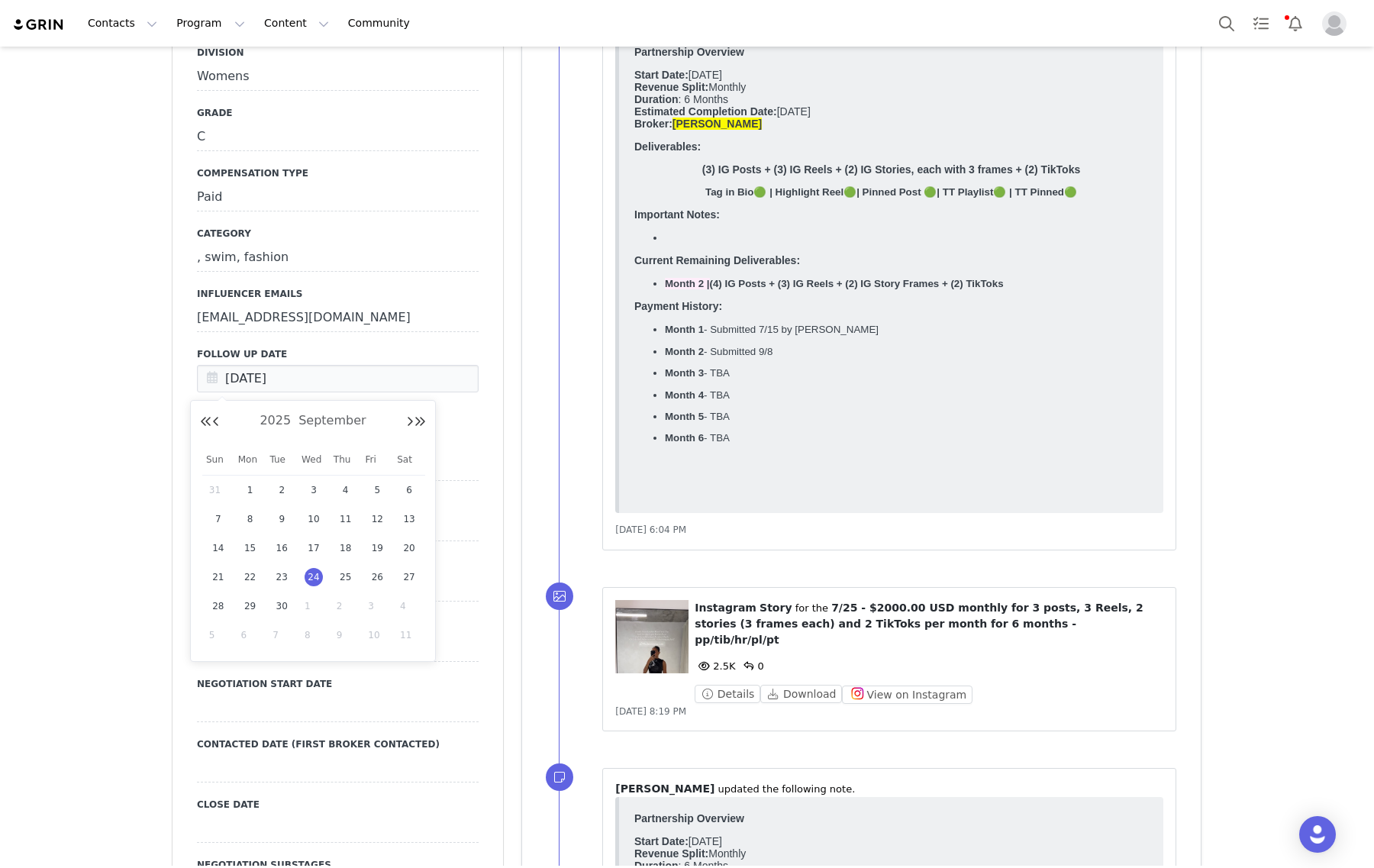
click at [305, 607] on span "1" at bounding box center [314, 605] width 18 height 18
type input "[DATE]"
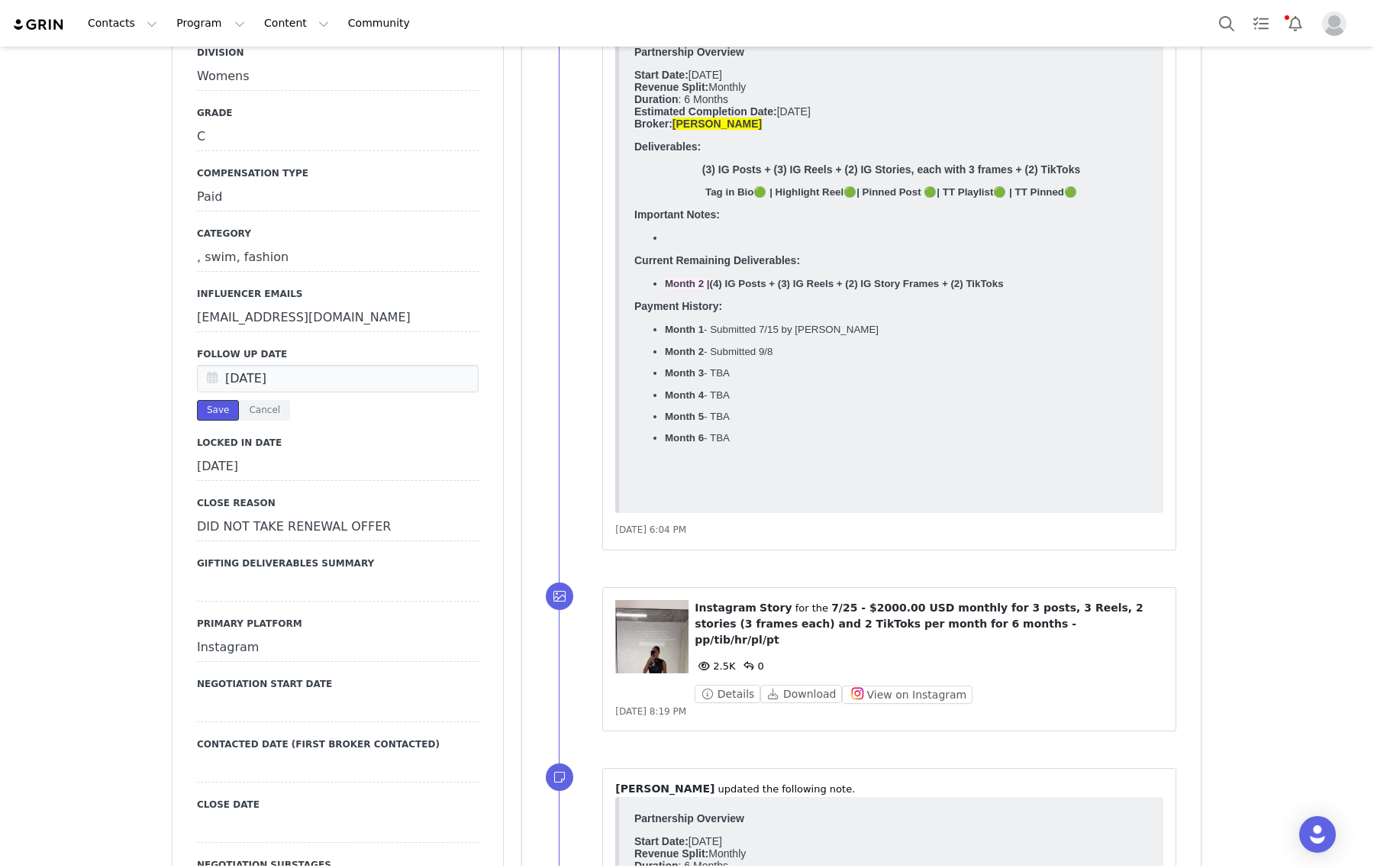
click at [214, 416] on button "Save" at bounding box center [218, 410] width 42 height 21
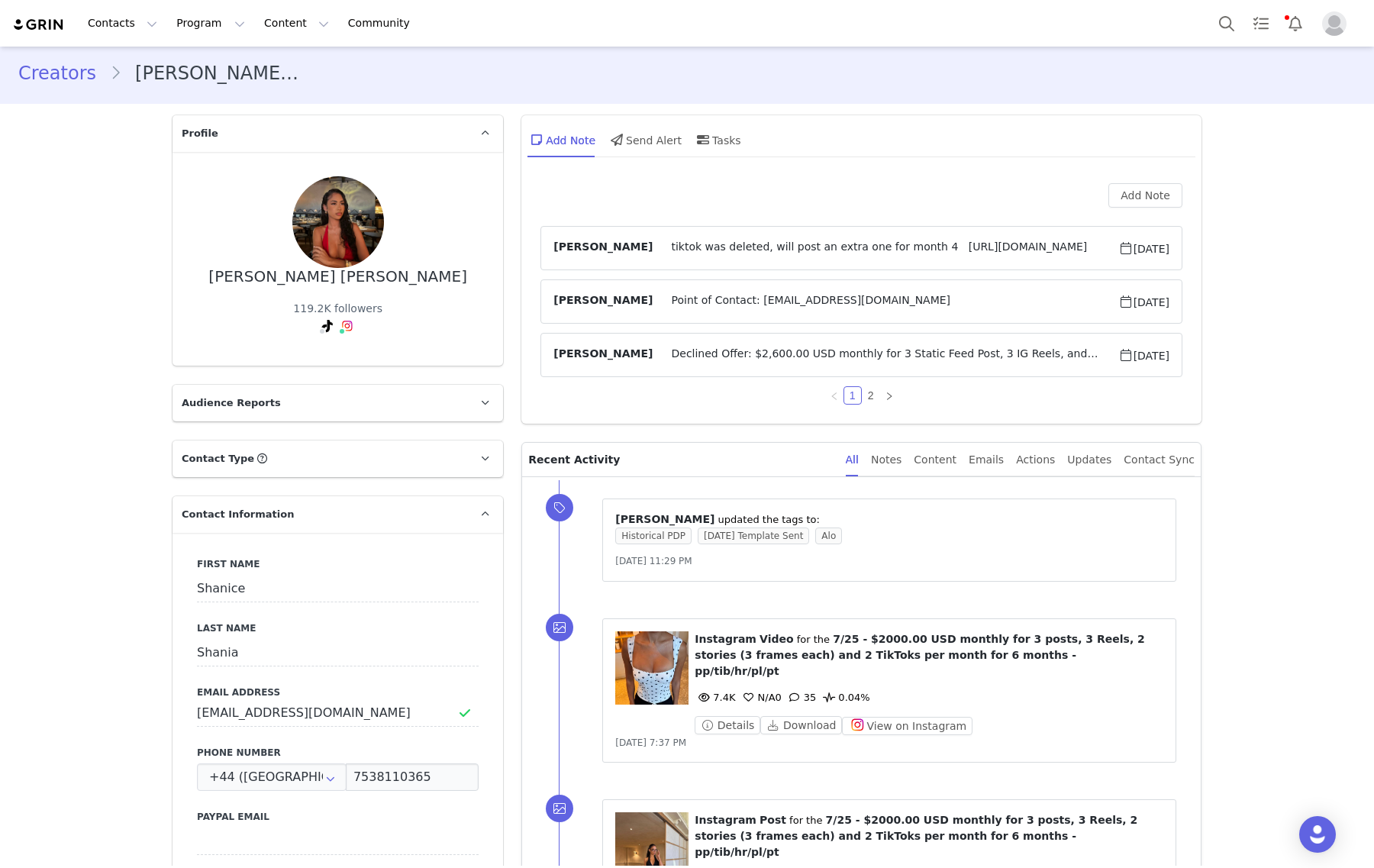
scroll to position [0, 0]
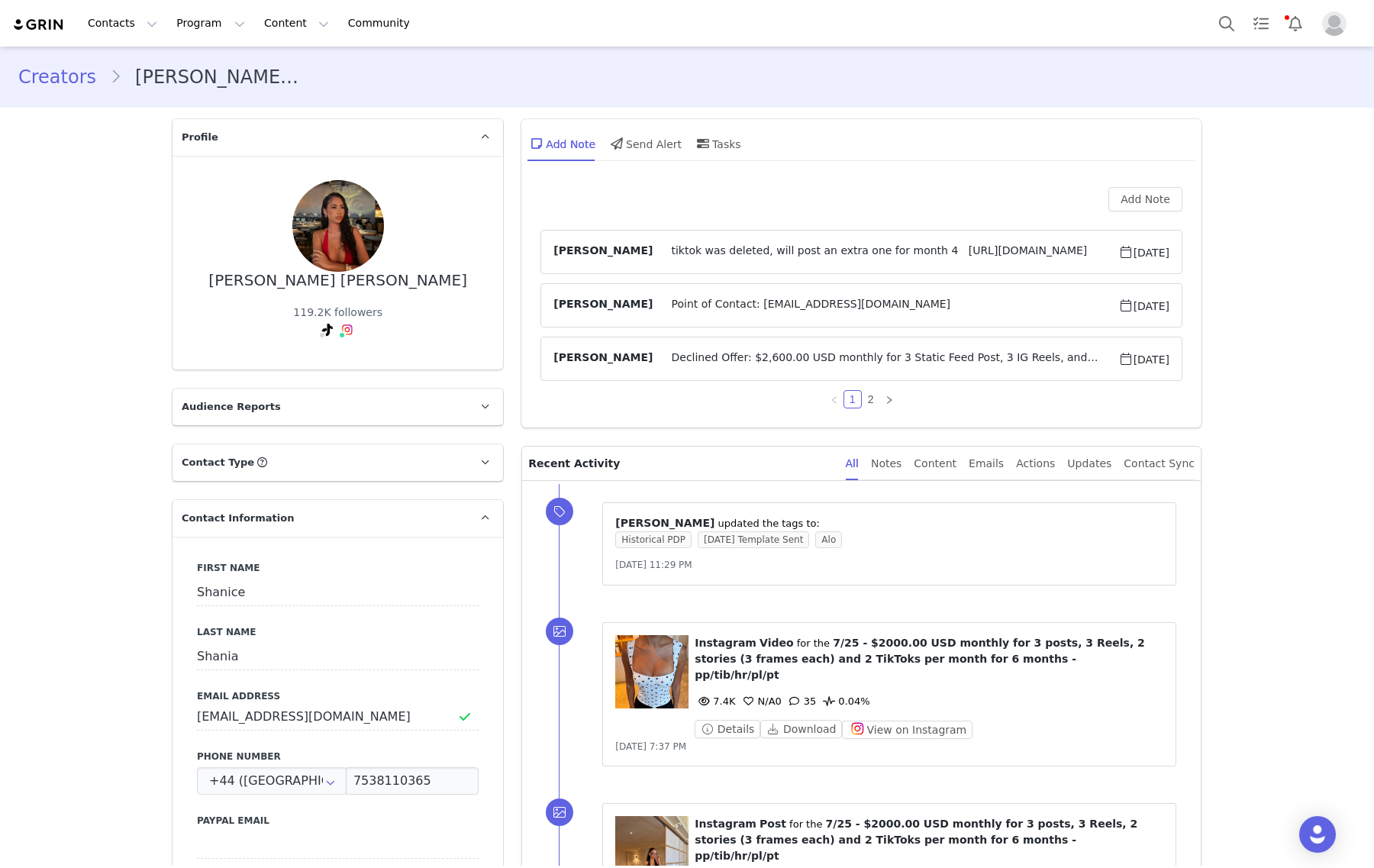
click at [54, 65] on link "Creators" at bounding box center [64, 77] width 91 height 28
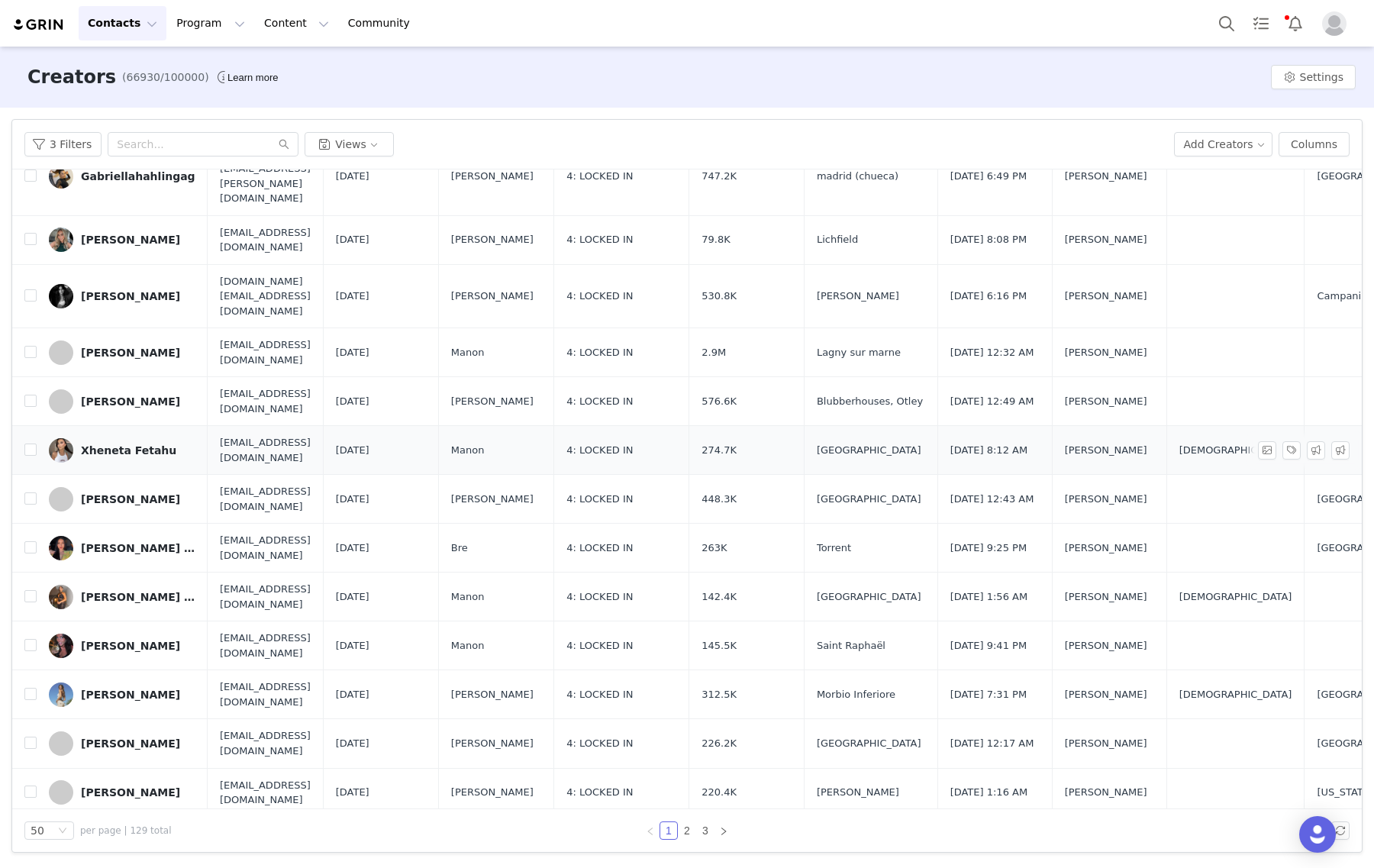
scroll to position [286, 0]
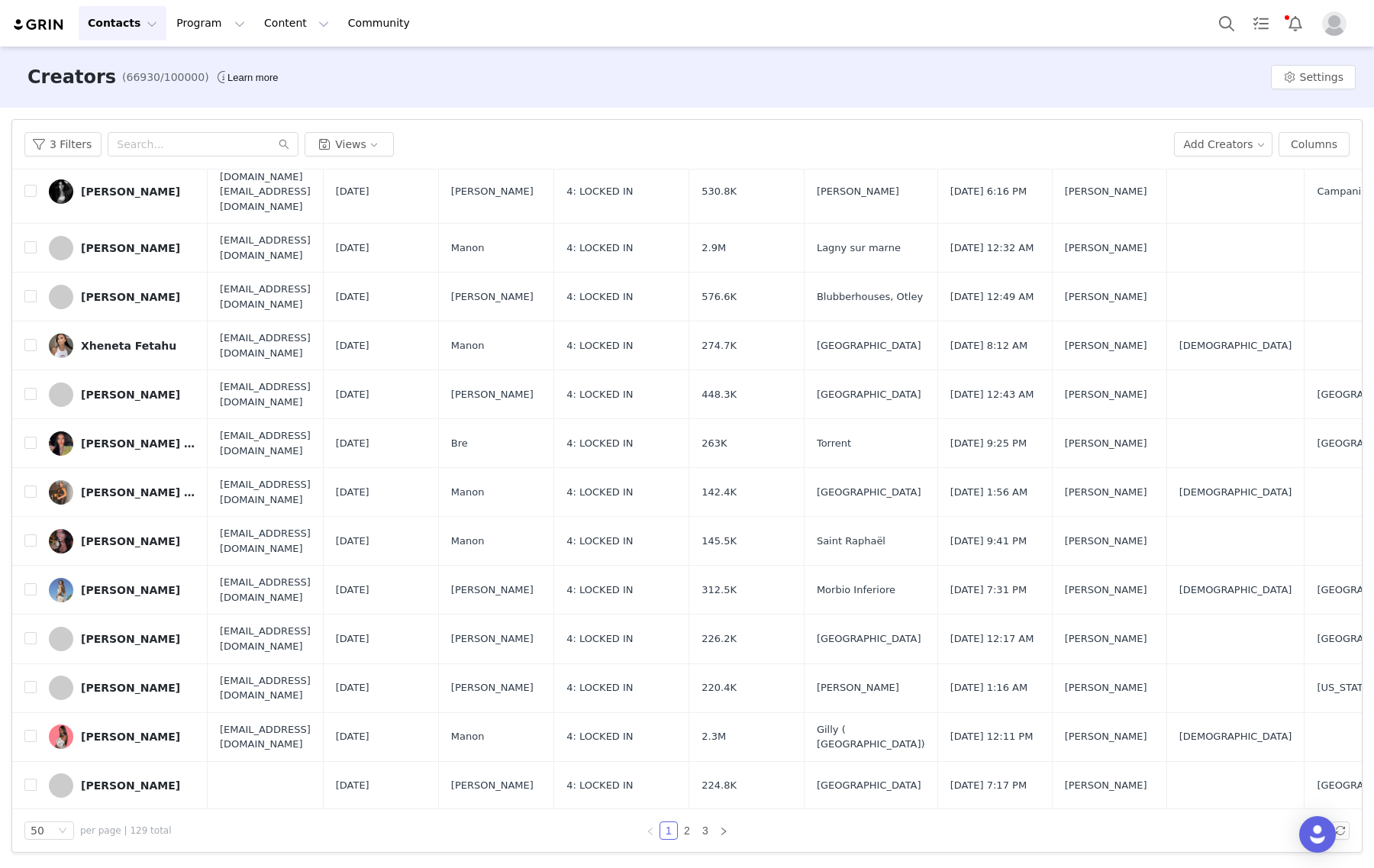
drag, startPoint x: 89, startPoint y: 511, endPoint x: 164, endPoint y: 256, distance: 265.8
click at [89, 577] on link "[PERSON_NAME]" at bounding box center [121, 589] width 146 height 24
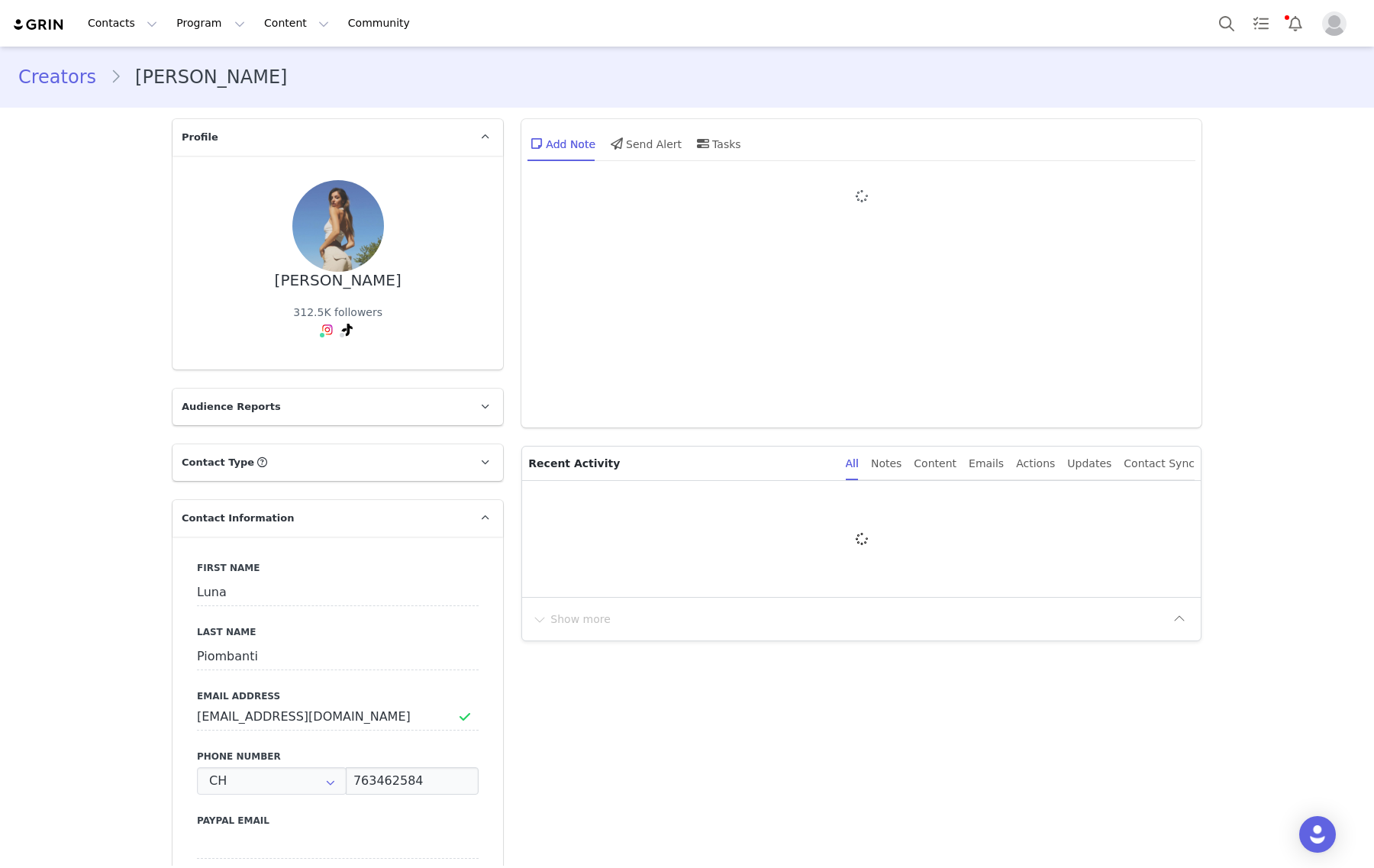
type input "+41 ([GEOGRAPHIC_DATA])"
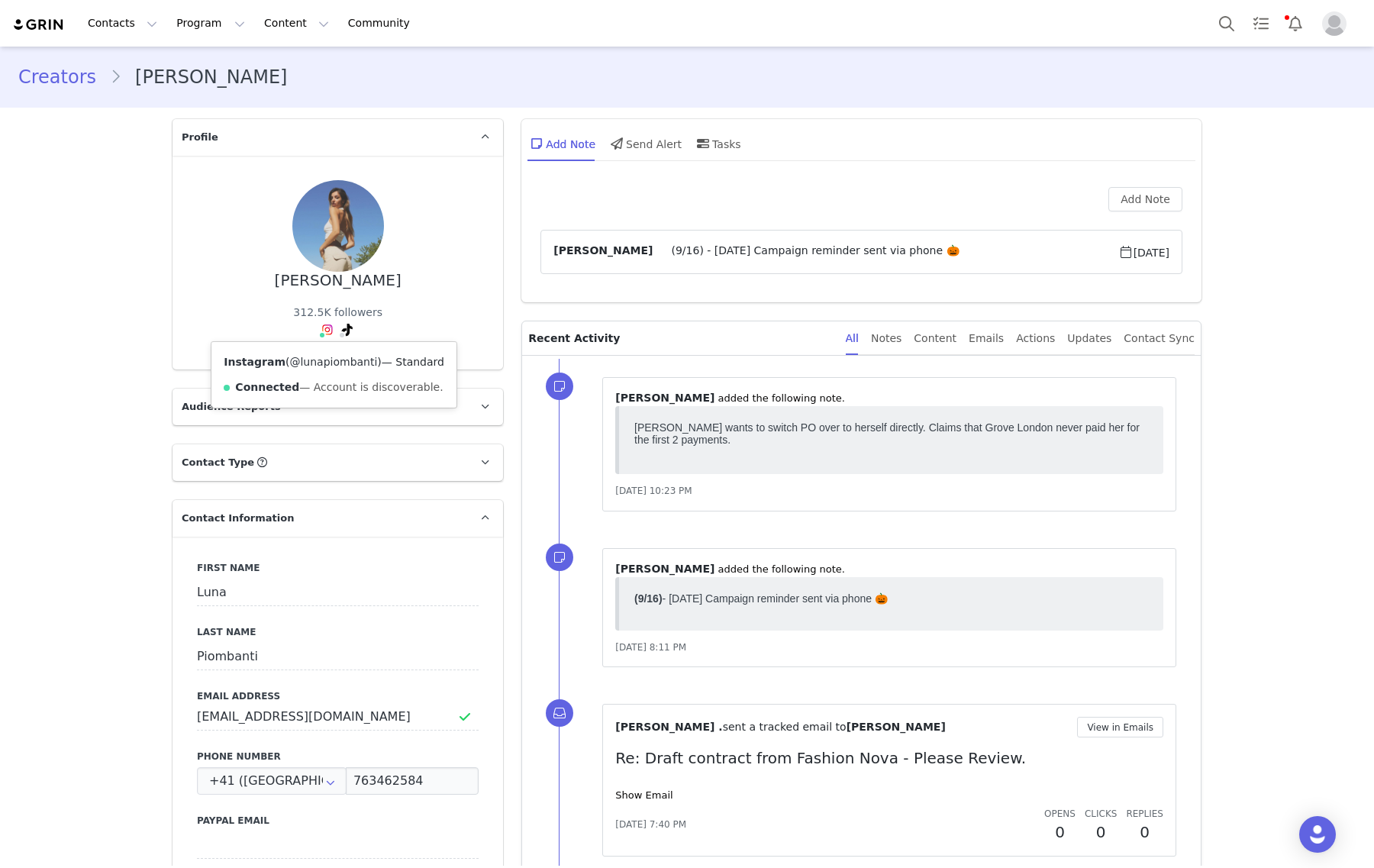
click at [305, 356] on link "@lunapiombanti" at bounding box center [334, 362] width 88 height 13
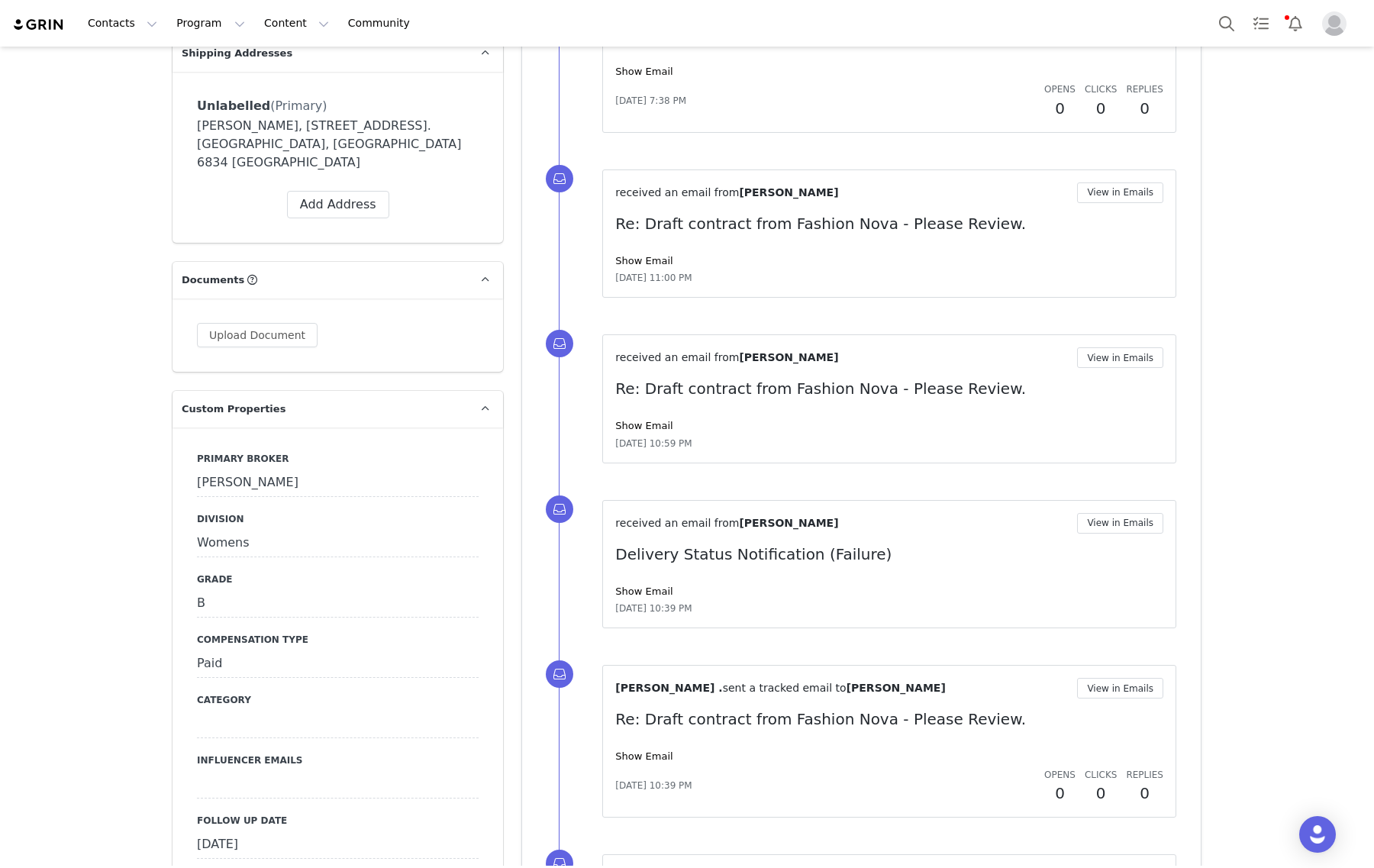
scroll to position [1430, 0]
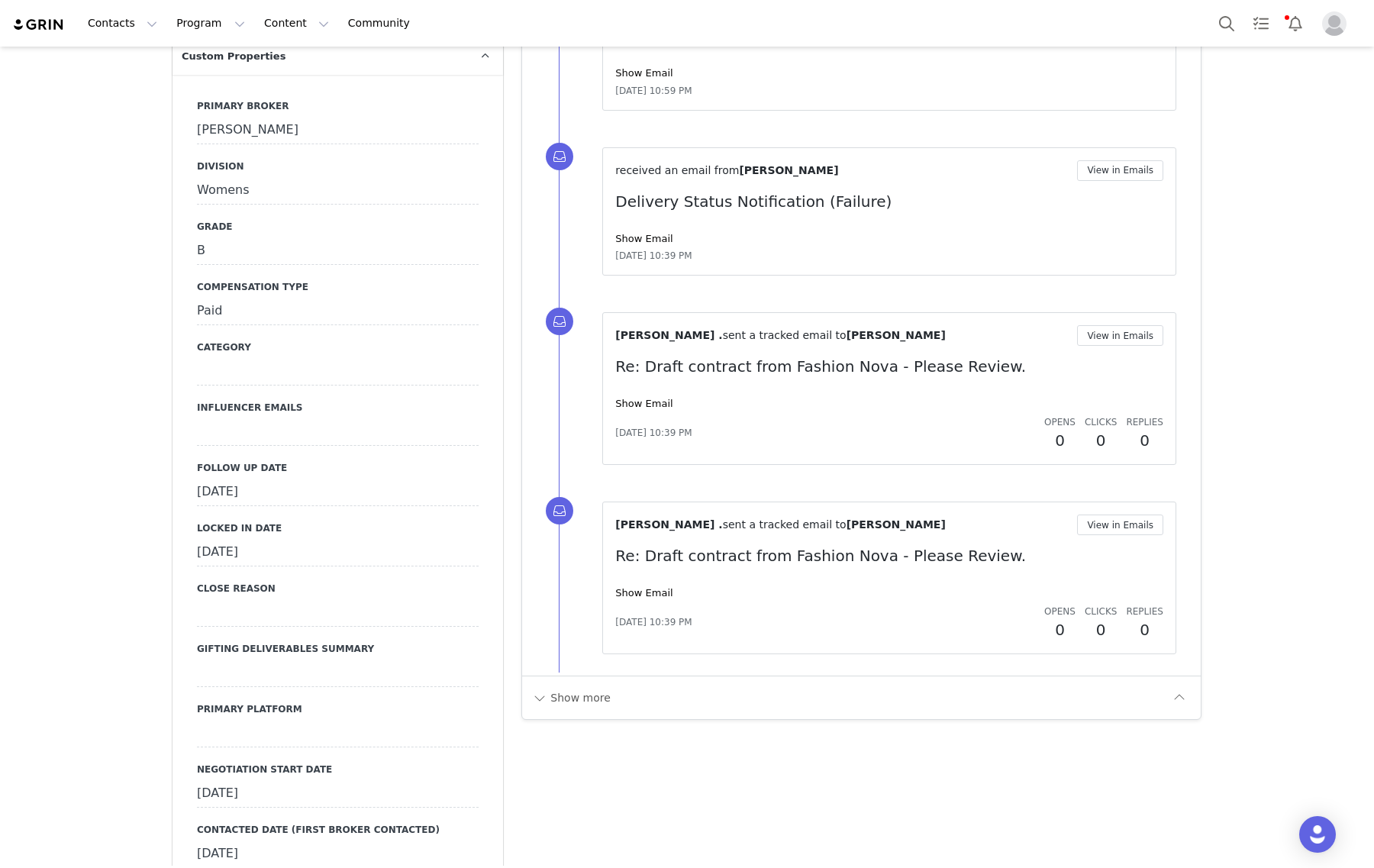
click at [269, 479] on div "[DATE]" at bounding box center [338, 492] width 282 height 28
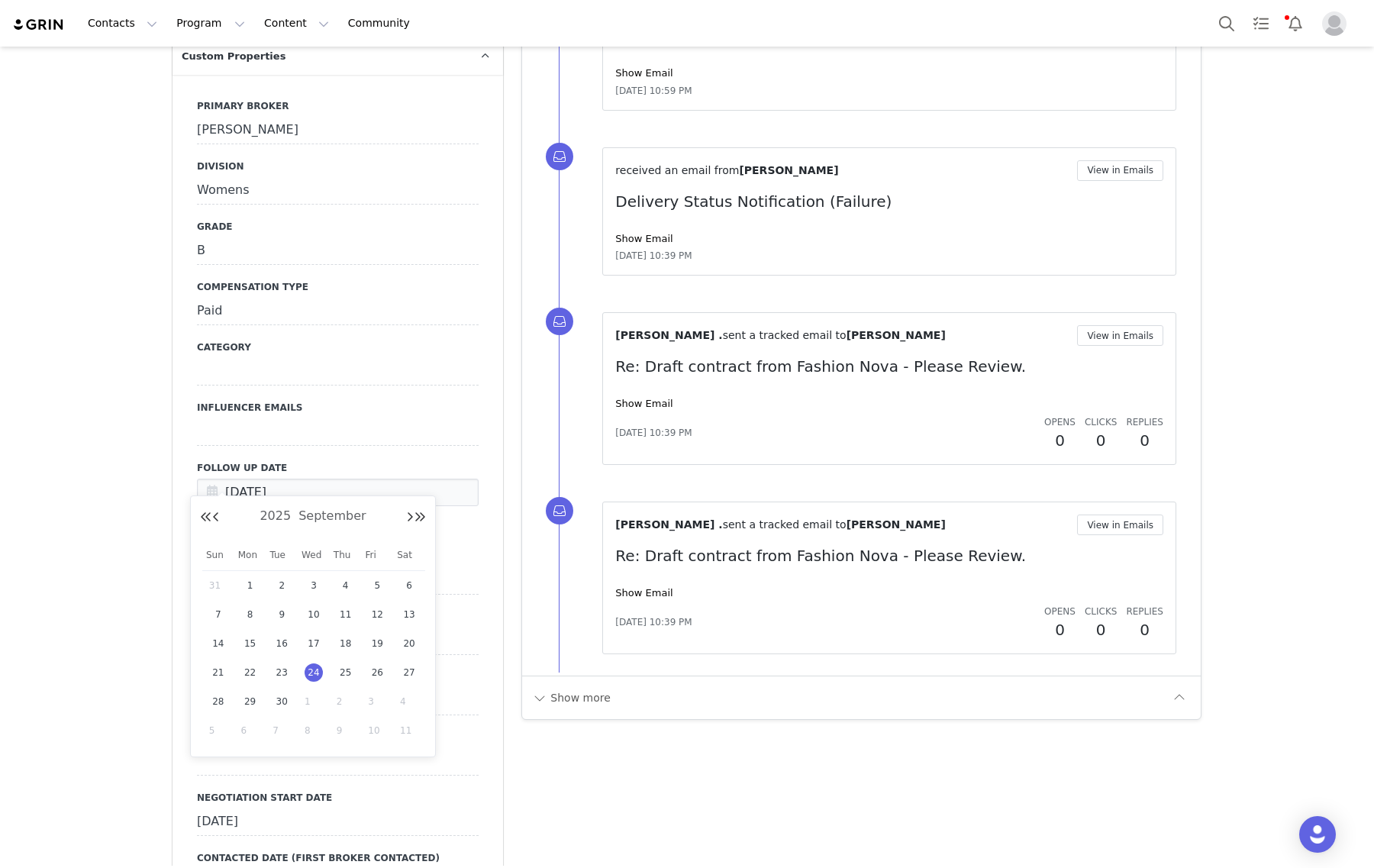
drag, startPoint x: 311, startPoint y: 697, endPoint x: 300, endPoint y: 647, distance: 51.2
click at [310, 695] on span "1" at bounding box center [314, 701] width 18 height 18
type input "[DATE]"
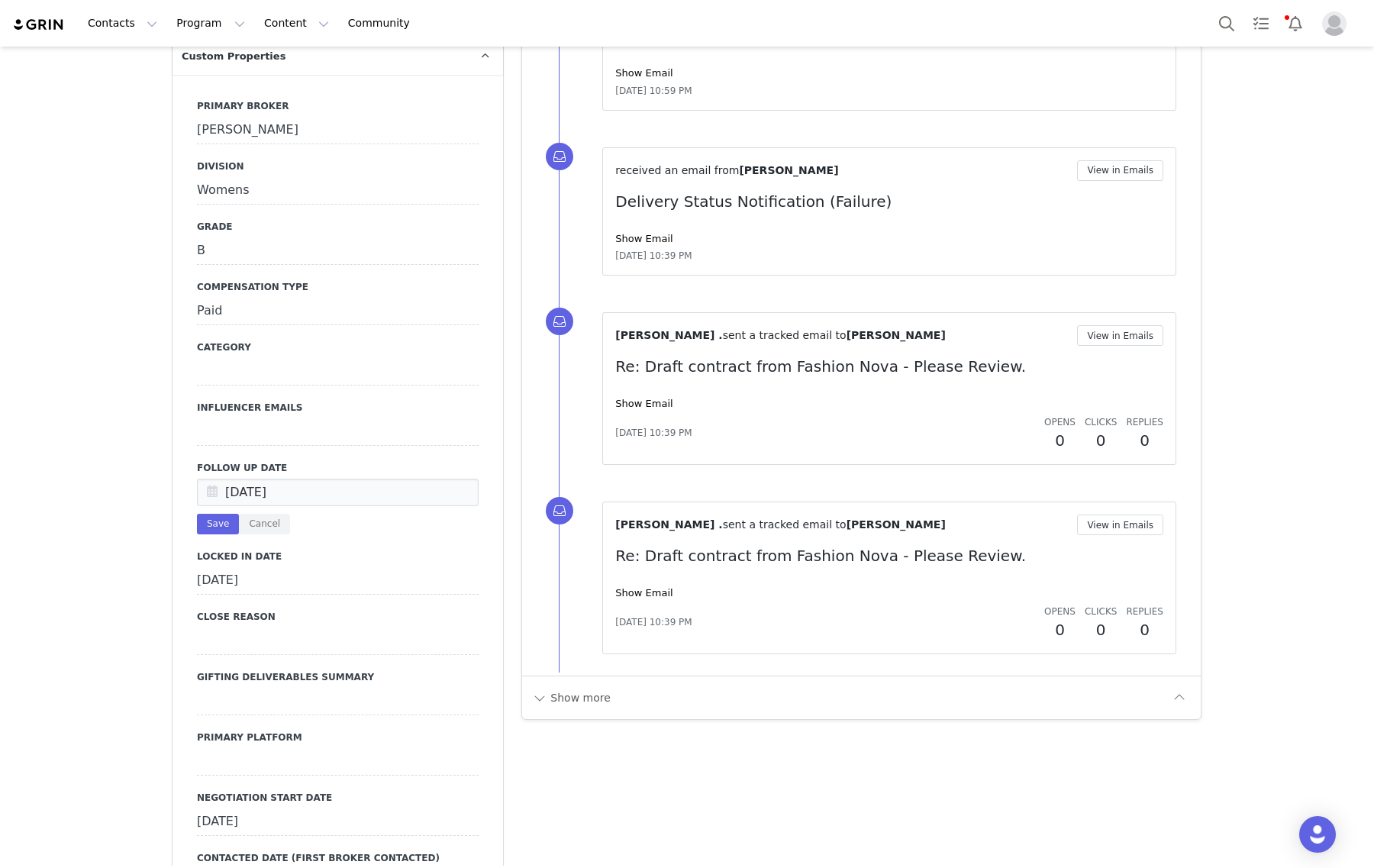
click at [207, 514] on button "Save" at bounding box center [218, 524] width 42 height 21
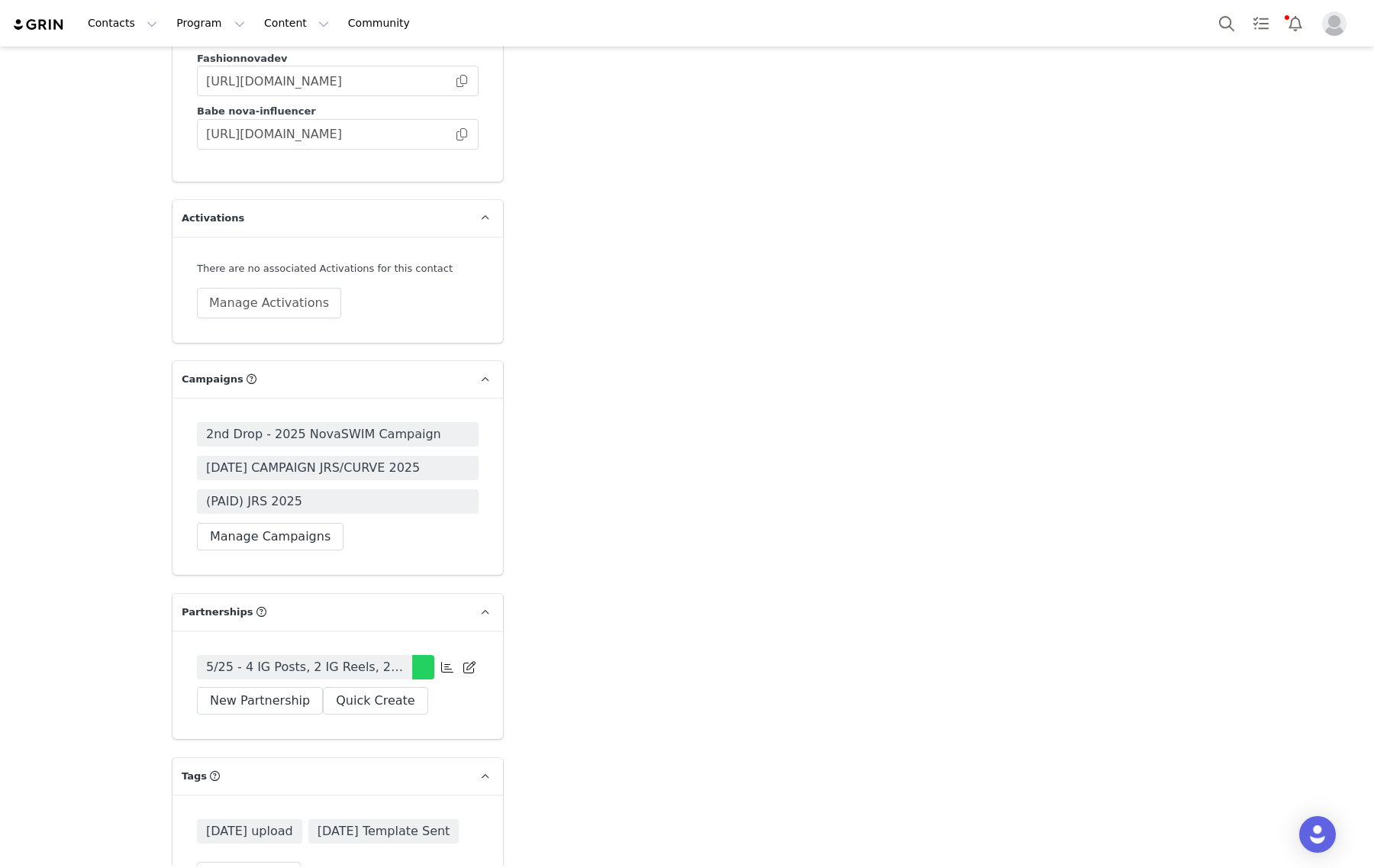
scroll to position [0, 0]
